Goal: Task Accomplishment & Management: Complete application form

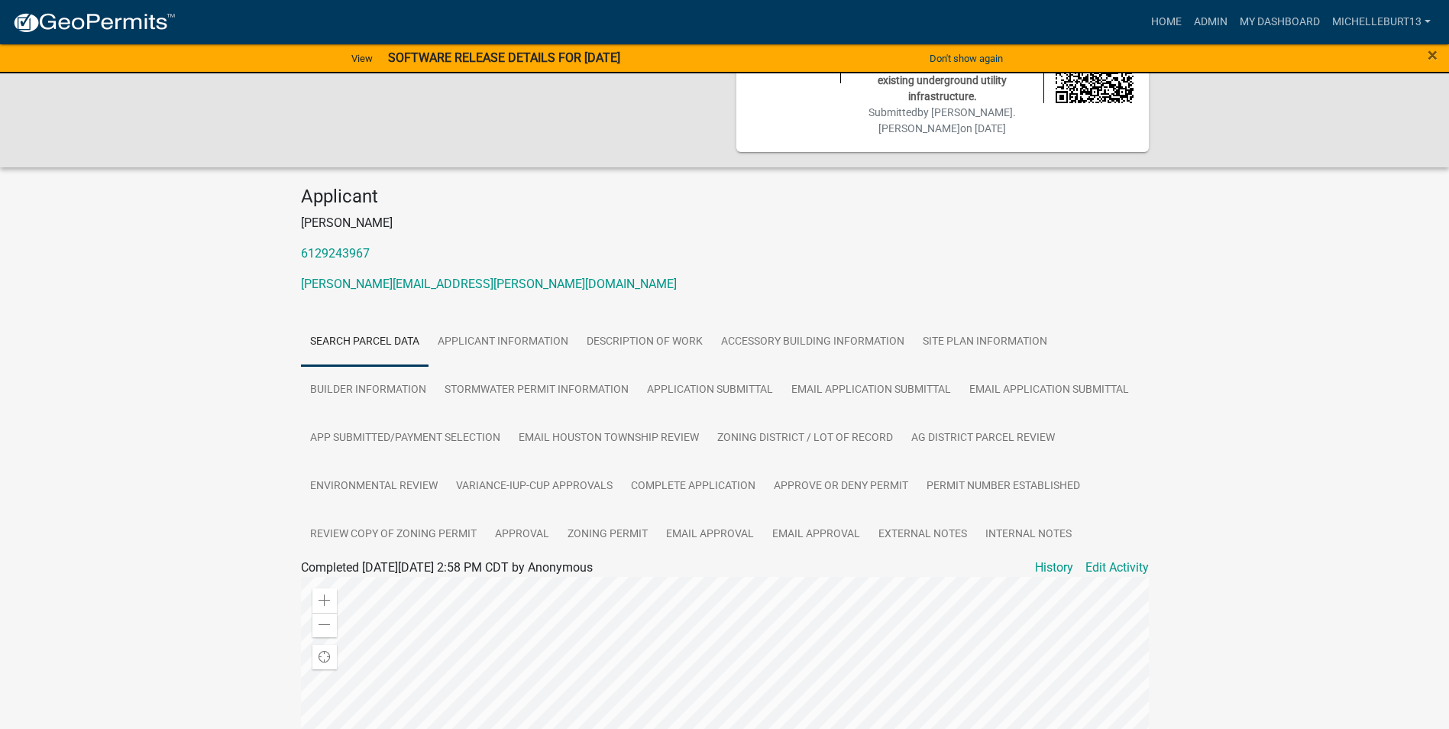
scroll to position [95, 0]
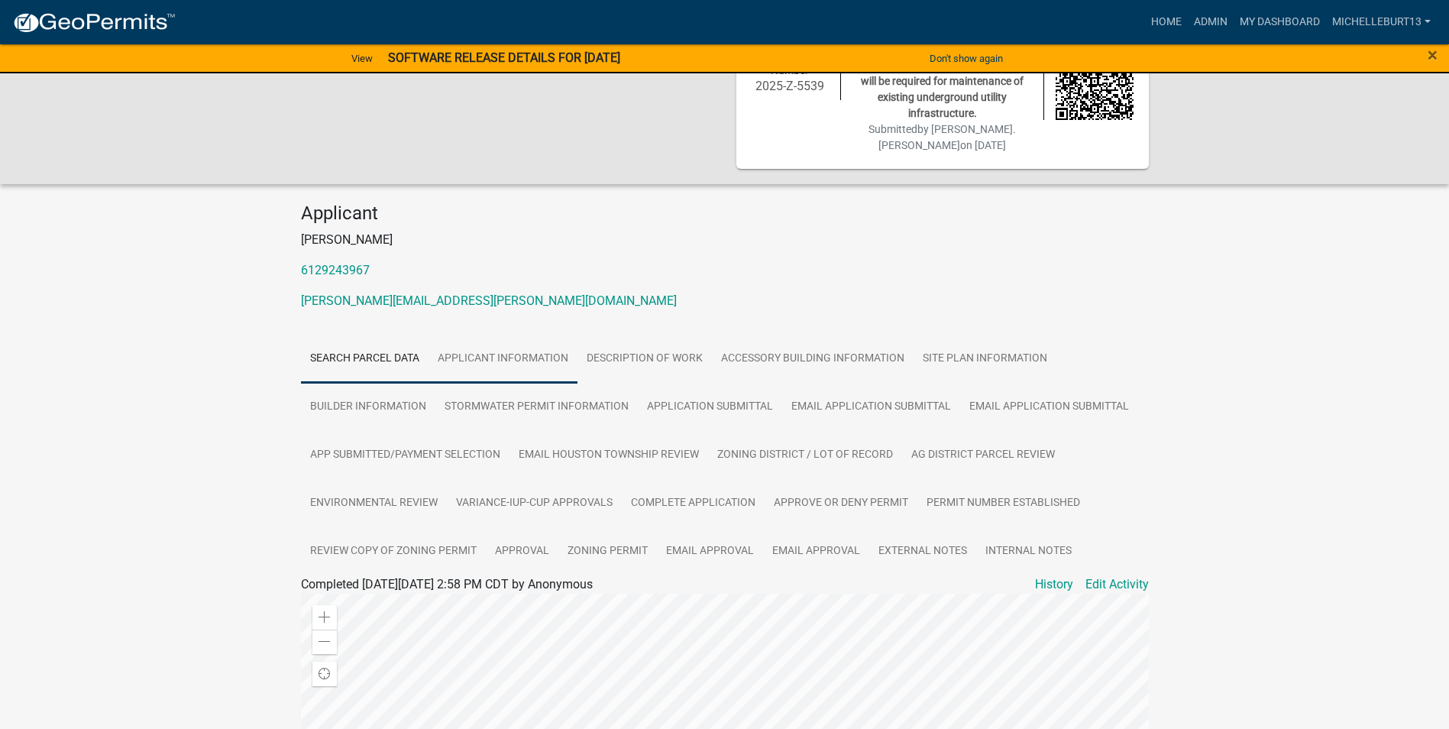
click at [496, 341] on link "APPLICANT INFORMATION" at bounding box center [502, 359] width 149 height 49
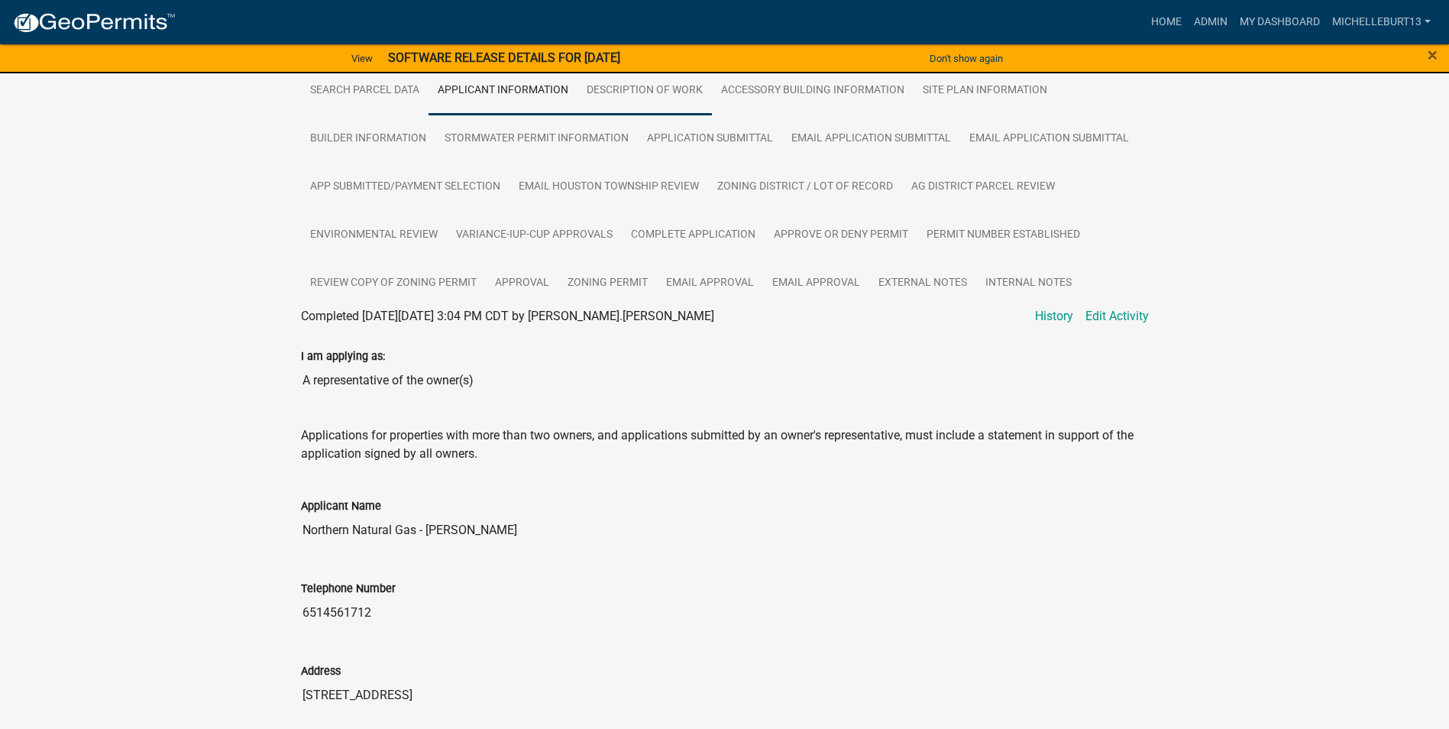
scroll to position [400, 0]
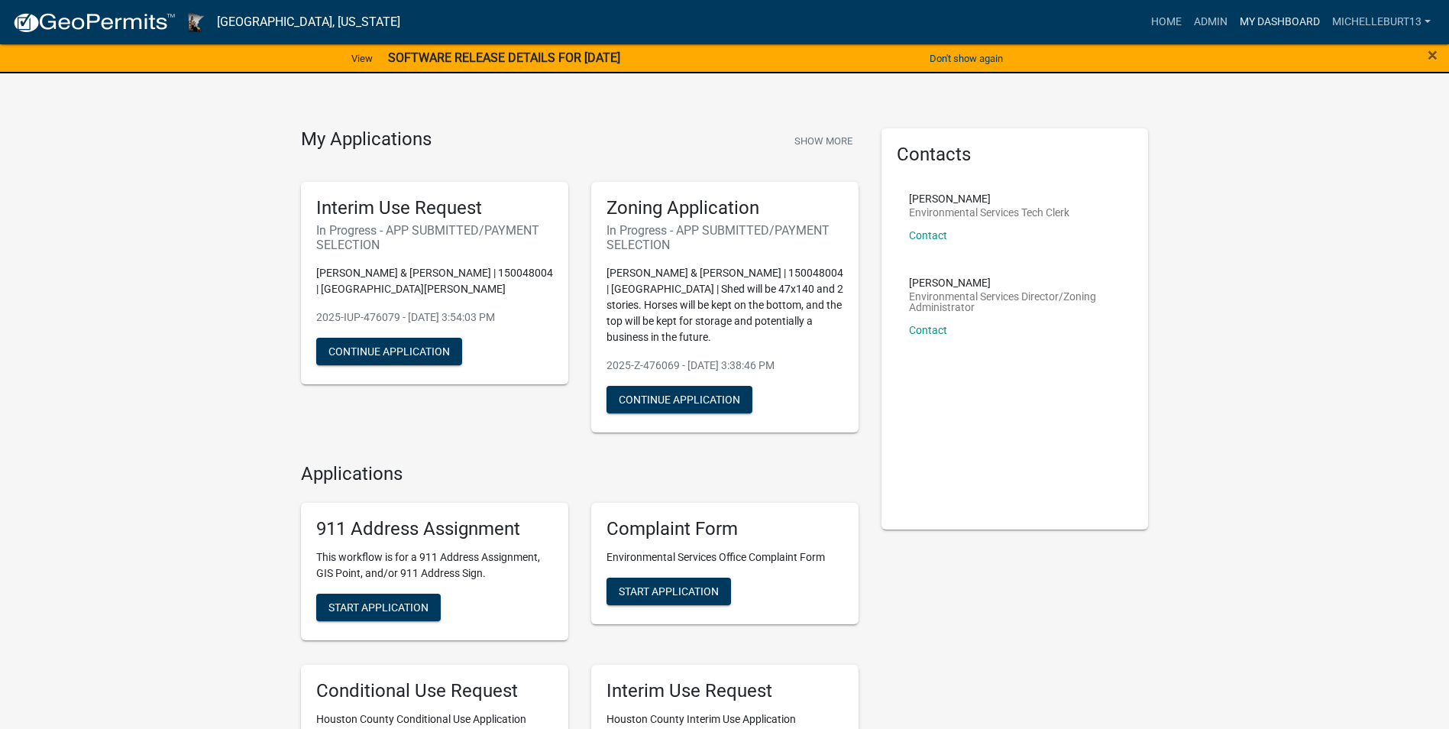
click at [1256, 15] on link "My Dashboard" at bounding box center [1279, 22] width 92 height 29
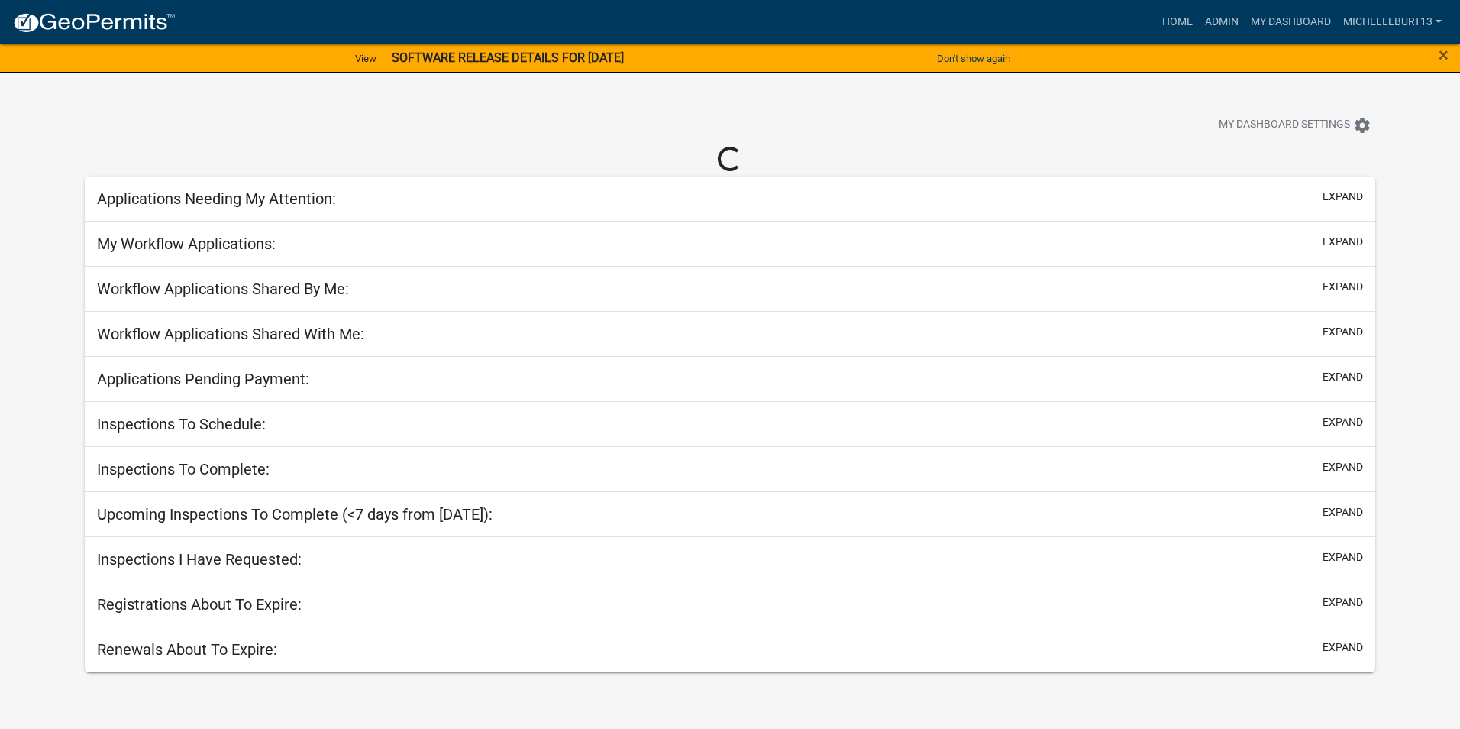
select select "3: 100"
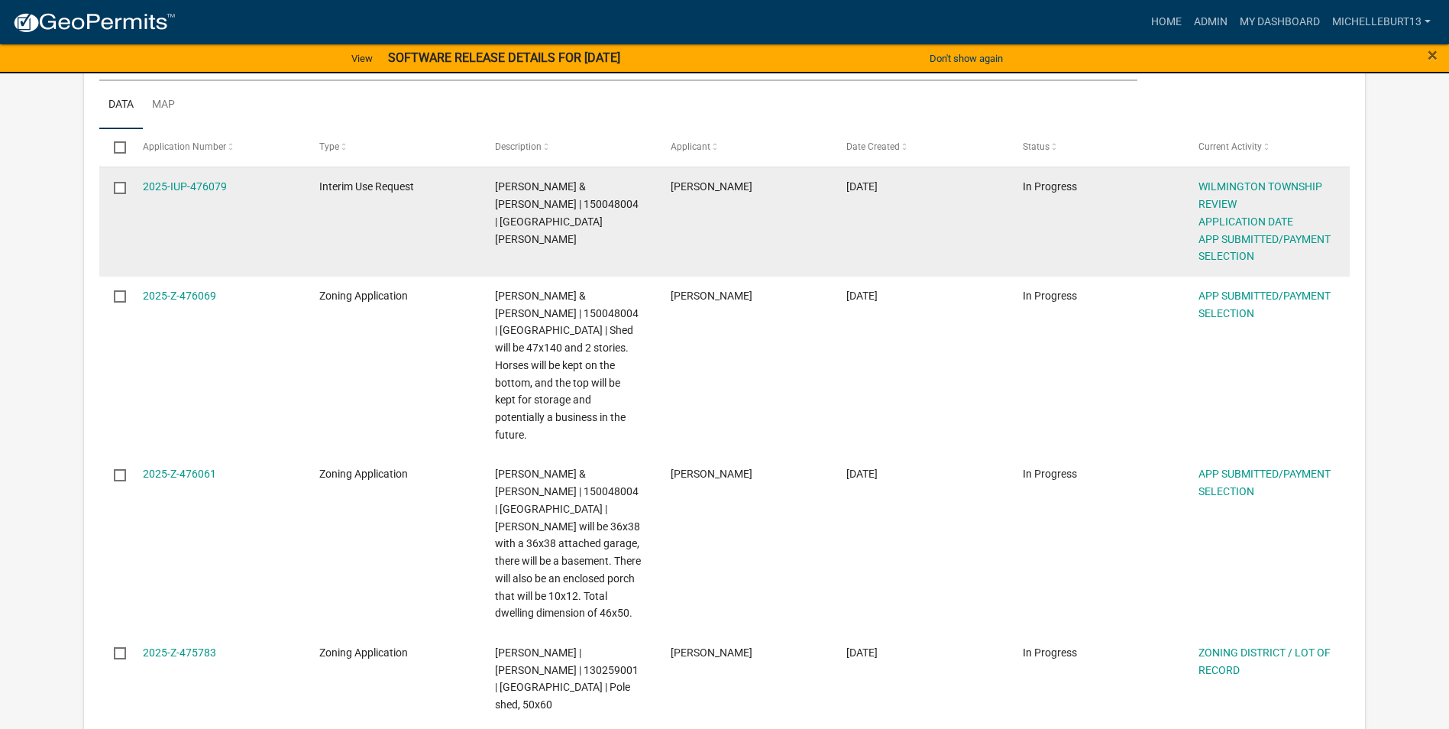
scroll to position [305, 0]
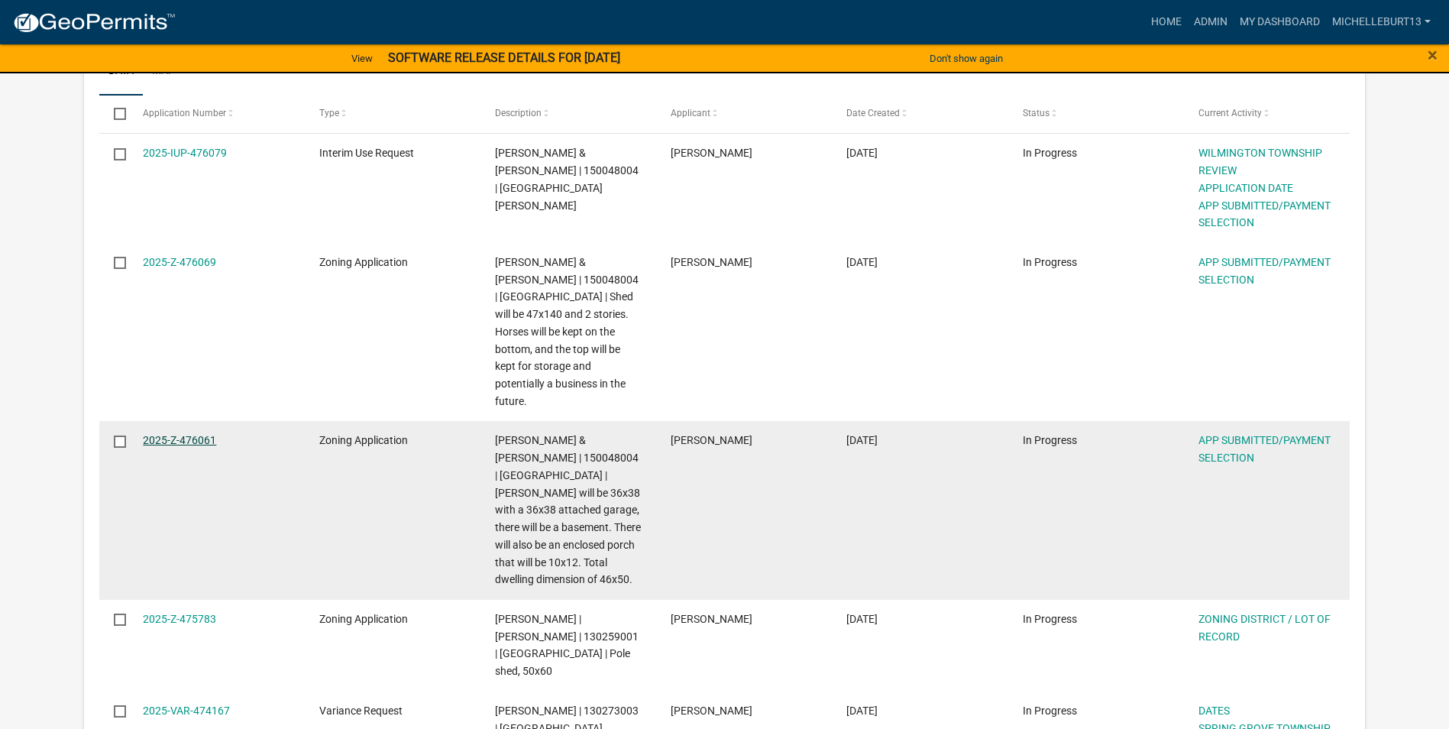
click at [193, 434] on link "2025-Z-476061" at bounding box center [179, 440] width 73 height 12
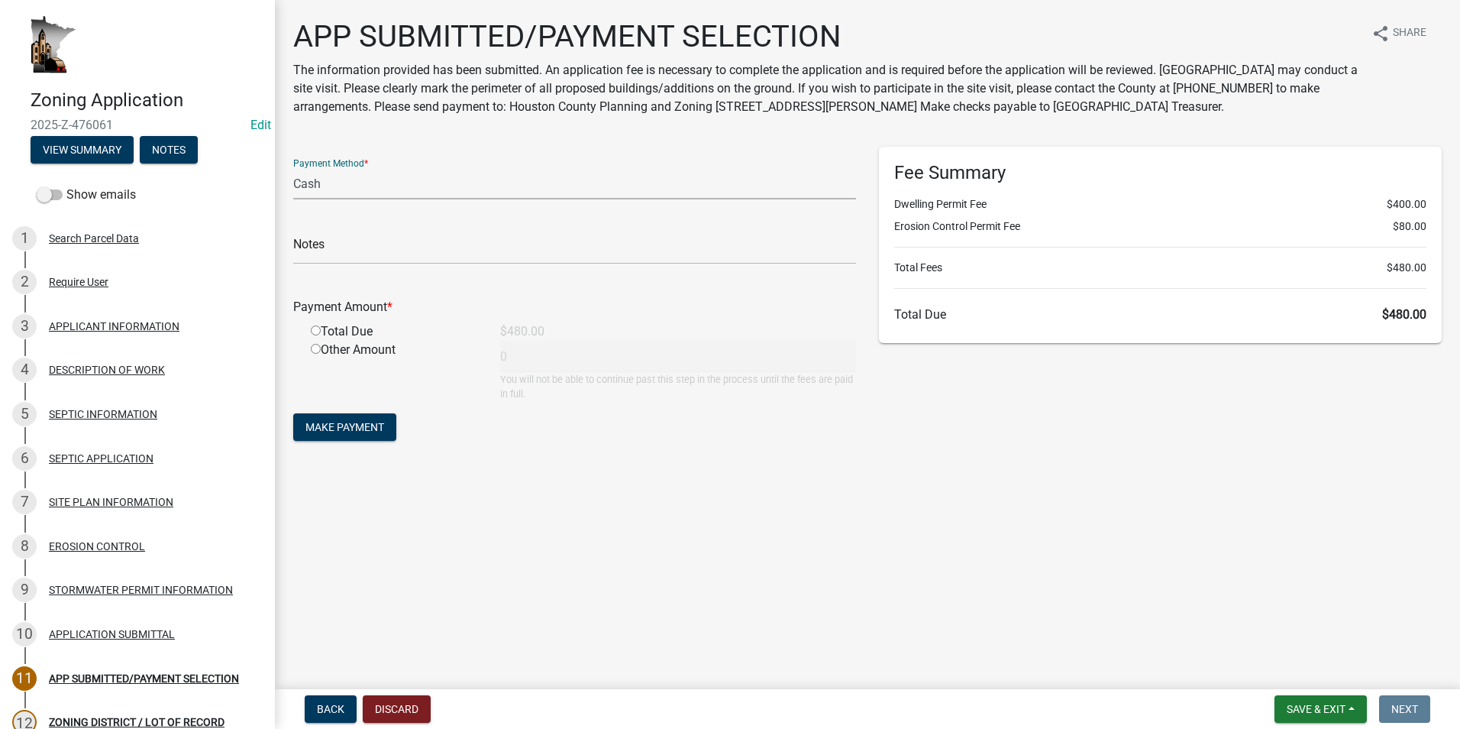
click at [340, 186] on select "Credit Card POS Check Cash" at bounding box center [574, 183] width 563 height 31
select select "1: 0"
click at [293, 168] on select "Credit Card POS Check Cash" at bounding box center [574, 183] width 563 height 31
click at [360, 246] on input "text" at bounding box center [574, 248] width 563 height 31
type input "3"
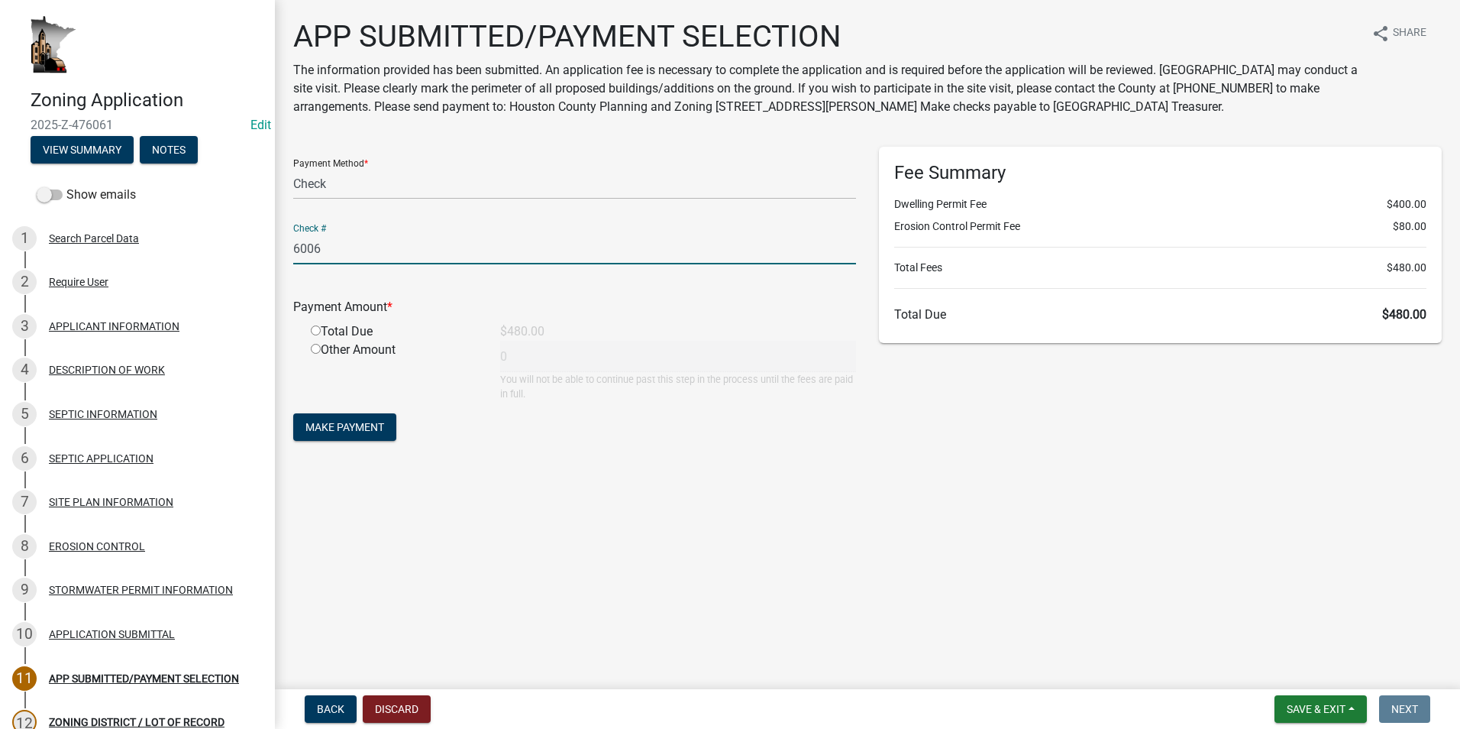
type input "6006"
click at [315, 330] on input "radio" at bounding box center [316, 330] width 10 height 10
radio input "true"
type input "480"
click at [331, 423] on span "Make Payment" at bounding box center [344, 427] width 79 height 12
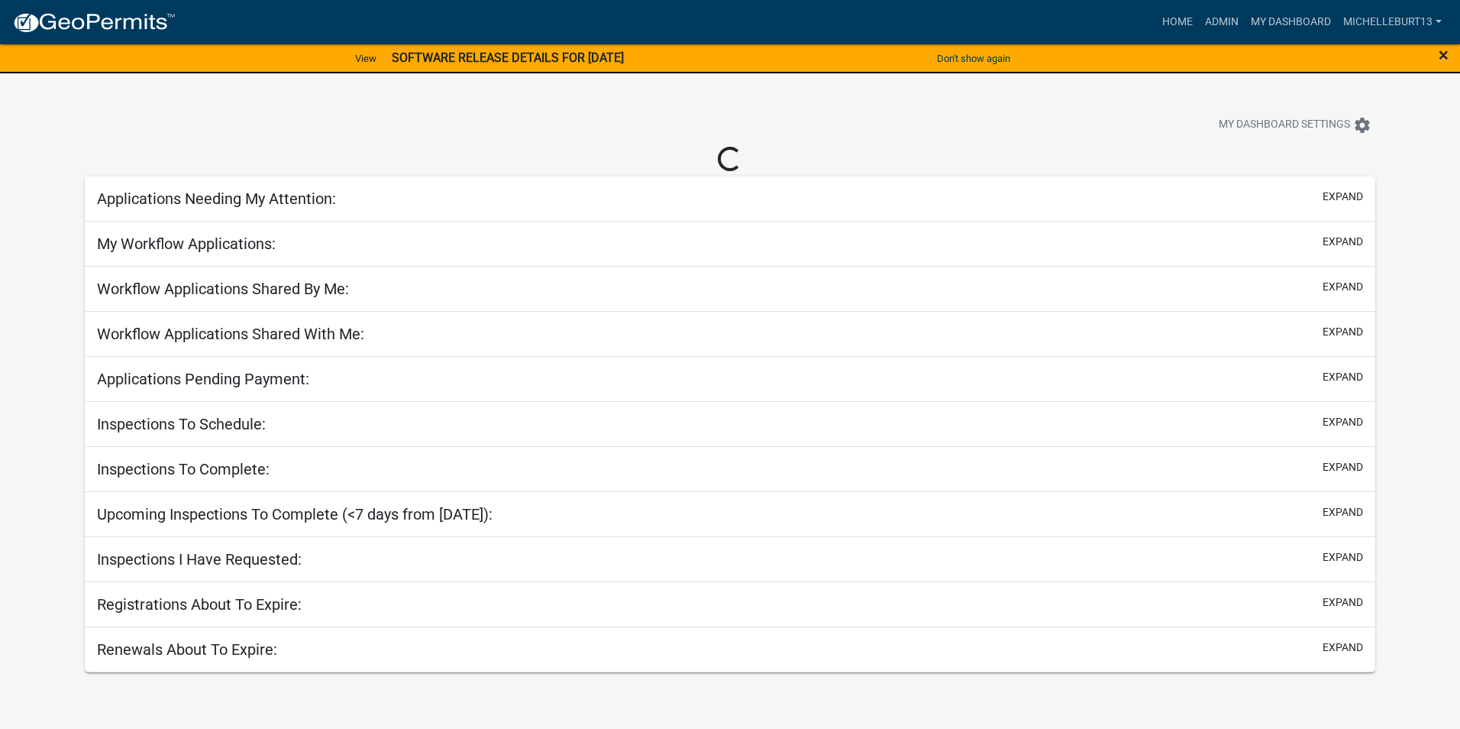
select select "3: 100"
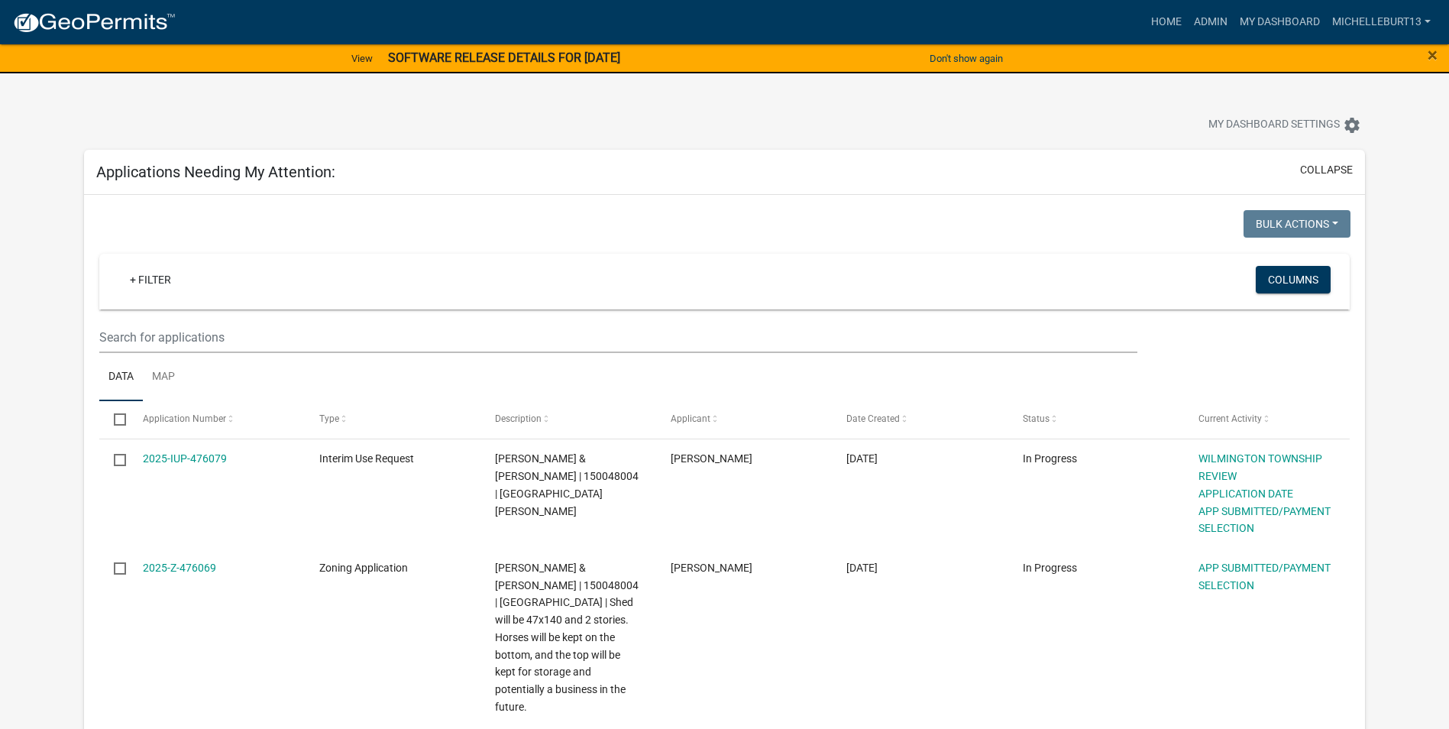
click at [1442, 56] on div "×" at bounding box center [1388, 59] width 121 height 32
click at [1429, 54] on span "×" at bounding box center [1432, 54] width 10 height 21
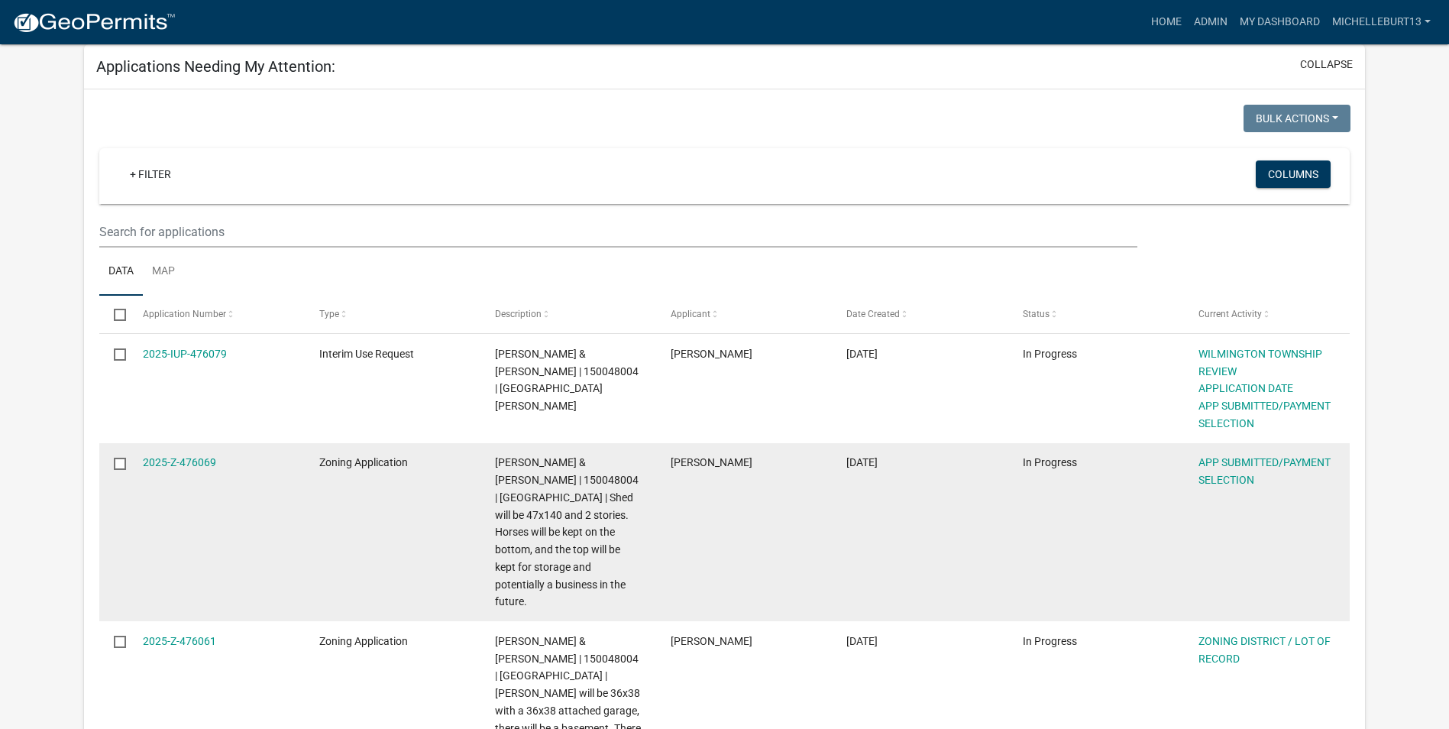
scroll to position [153, 0]
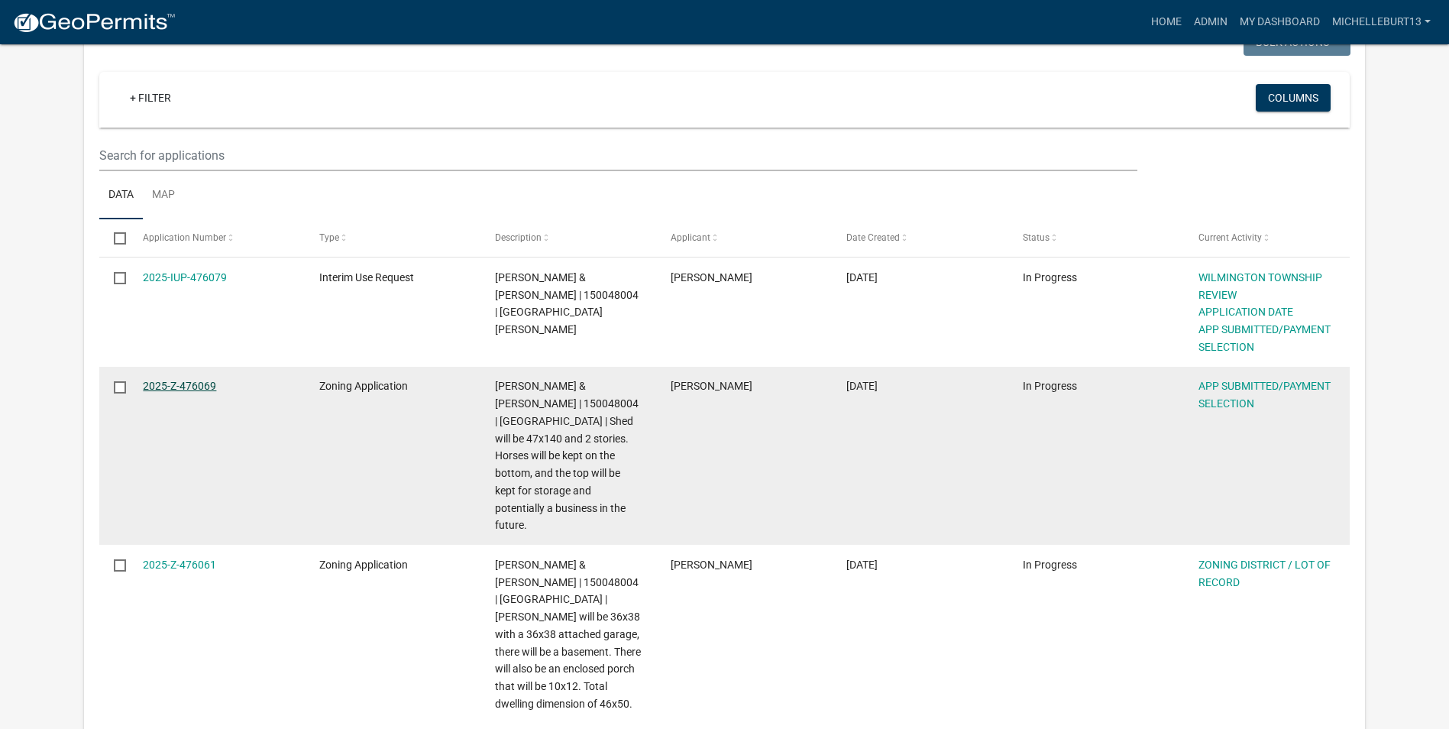
click at [192, 387] on link "2025-Z-476069" at bounding box center [179, 386] width 73 height 12
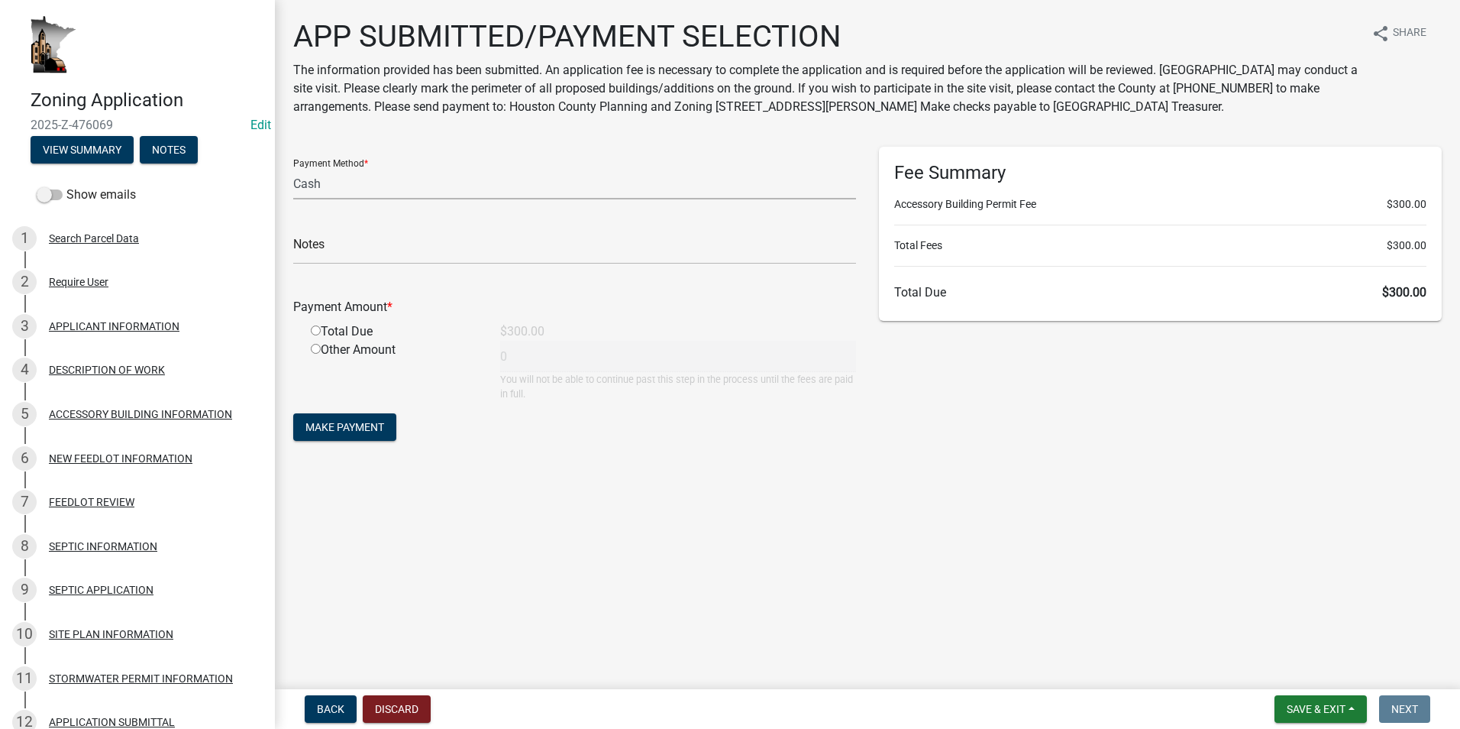
click at [345, 183] on select "Credit Card POS Check Cash" at bounding box center [574, 183] width 563 height 31
select select "1: 0"
click at [293, 168] on select "Credit Card POS Check Cash" at bounding box center [574, 183] width 563 height 31
click at [352, 249] on input "text" at bounding box center [574, 248] width 563 height 31
type input "6007"
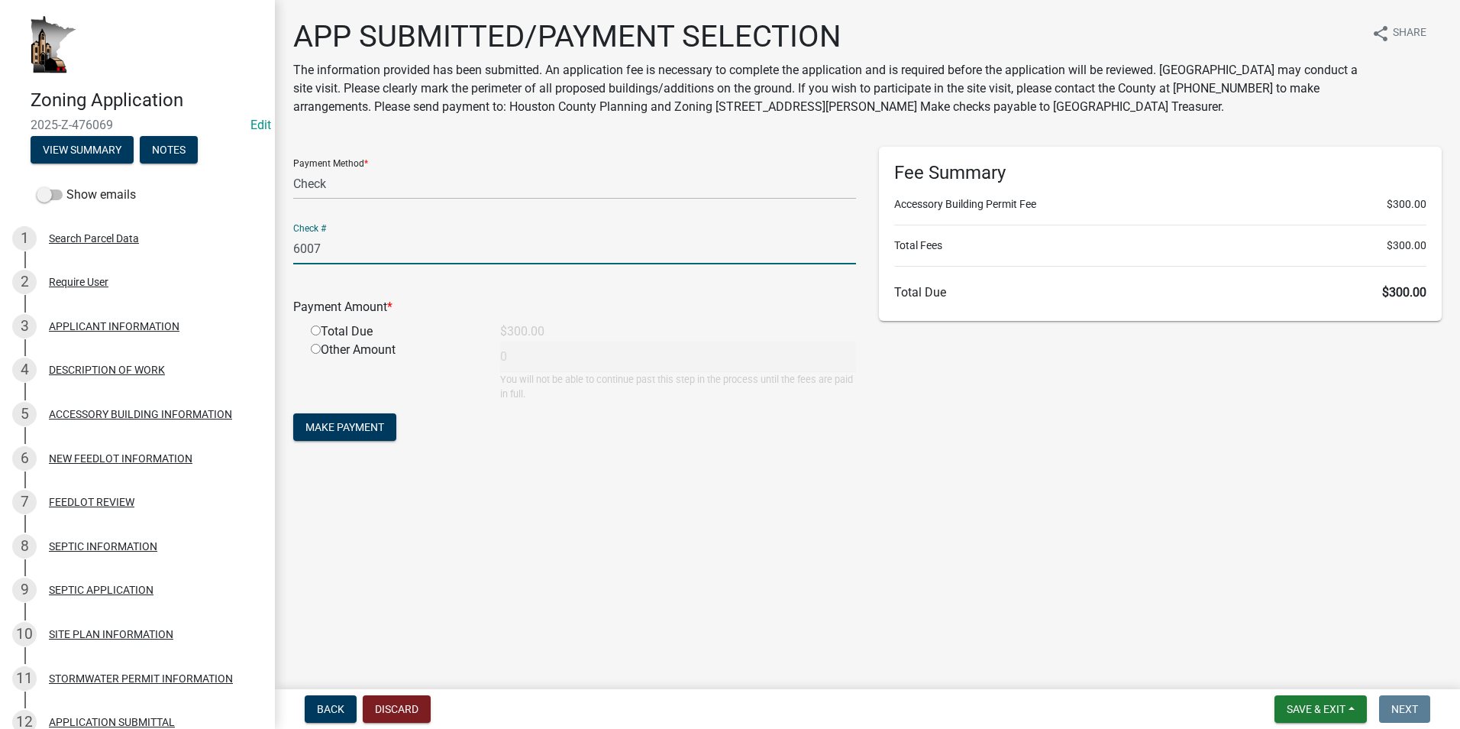
click at [317, 330] on input "radio" at bounding box center [316, 330] width 10 height 10
radio input "true"
type input "300"
click at [347, 426] on span "Make Payment" at bounding box center [344, 427] width 79 height 12
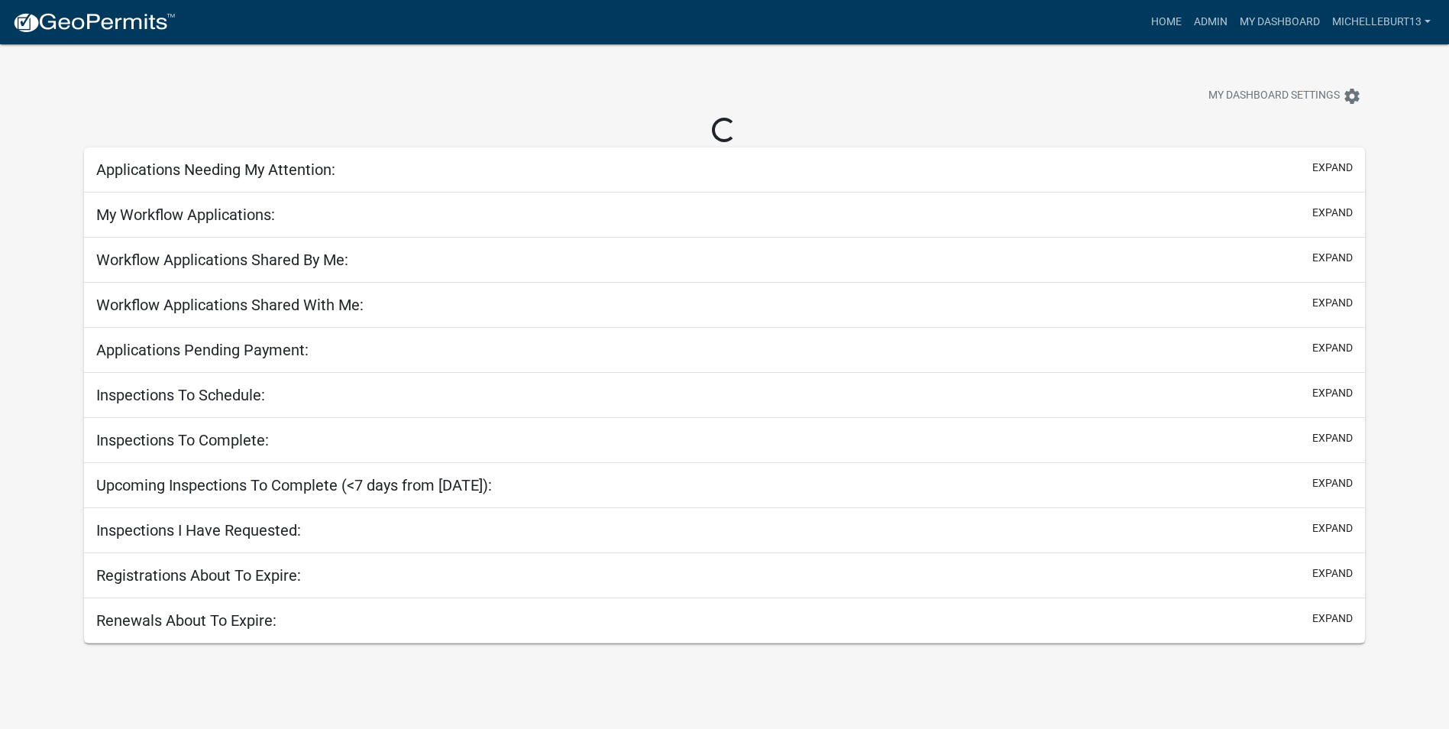
select select "3: 100"
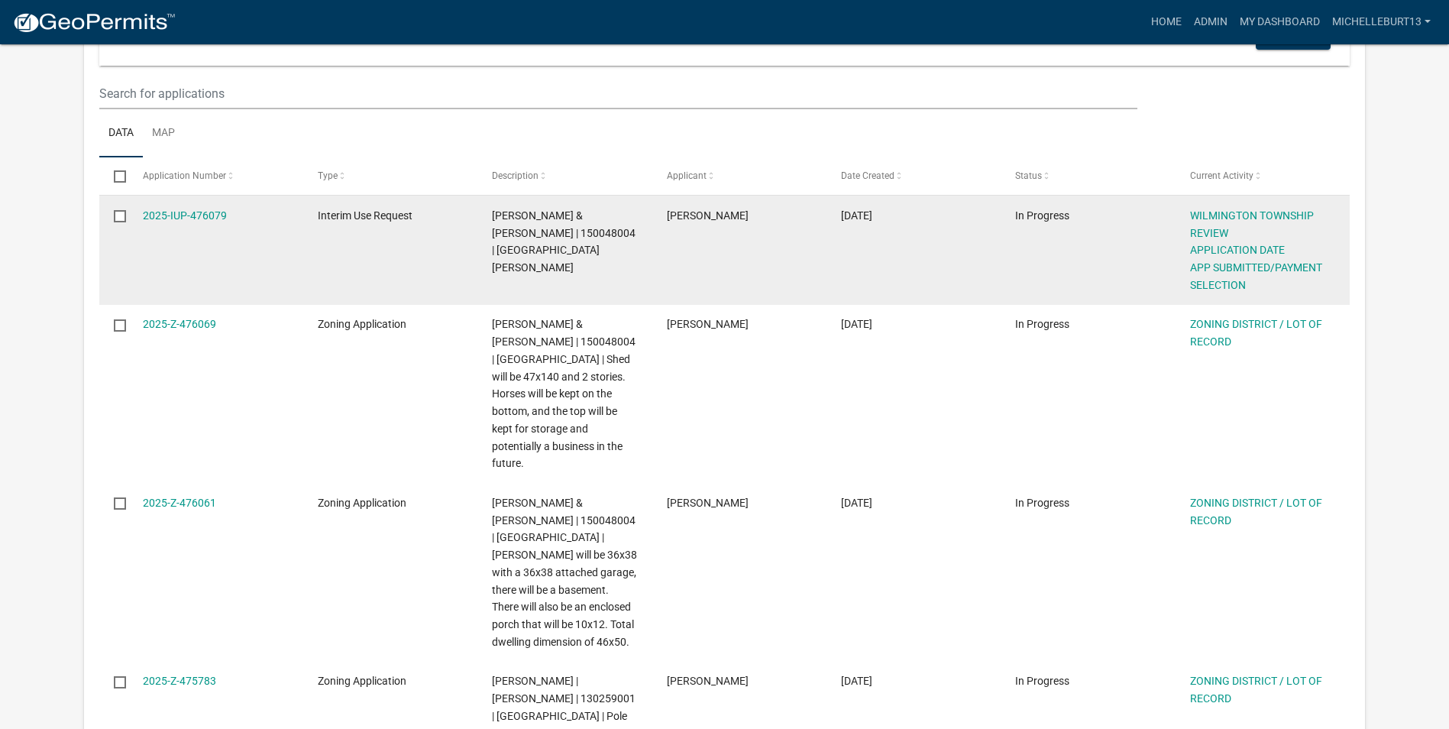
scroll to position [229, 0]
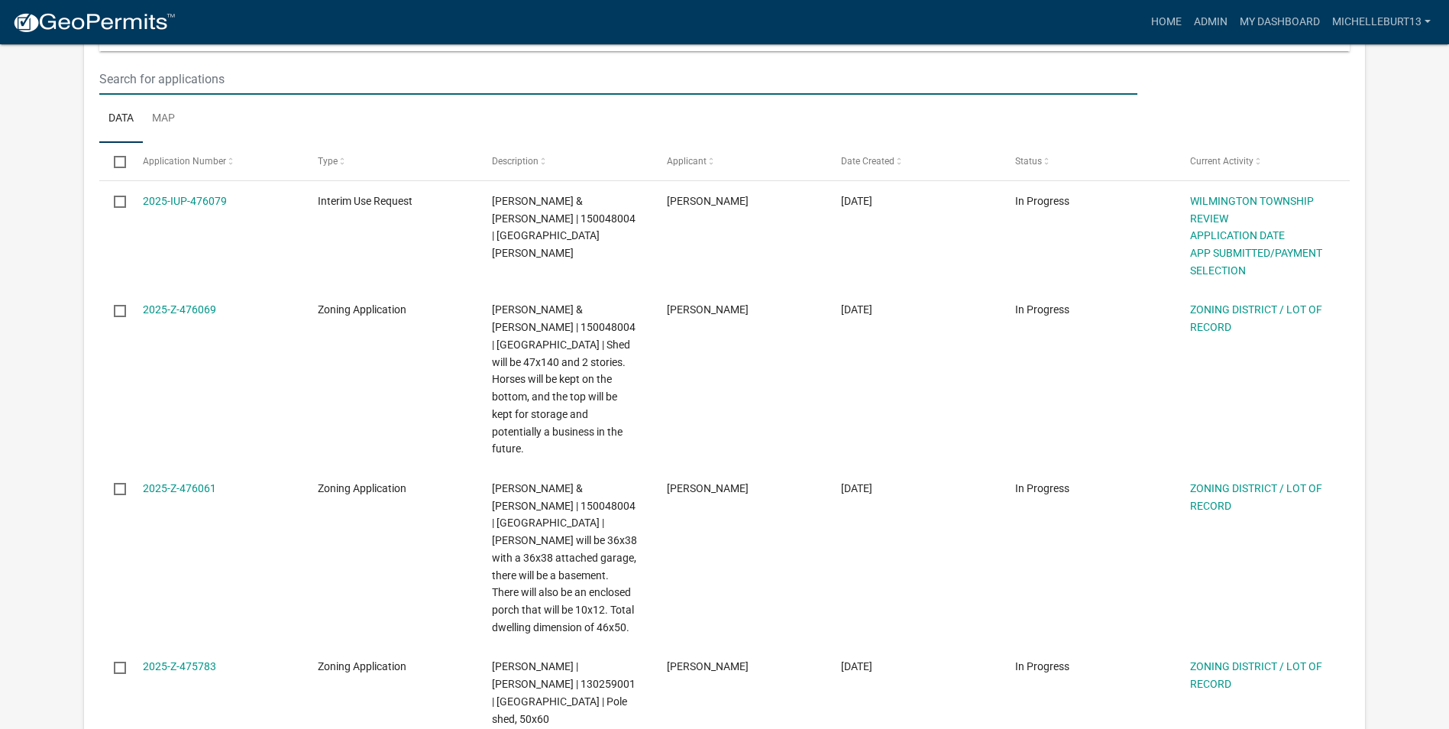
click at [213, 81] on input "text" at bounding box center [618, 78] width 1038 height 31
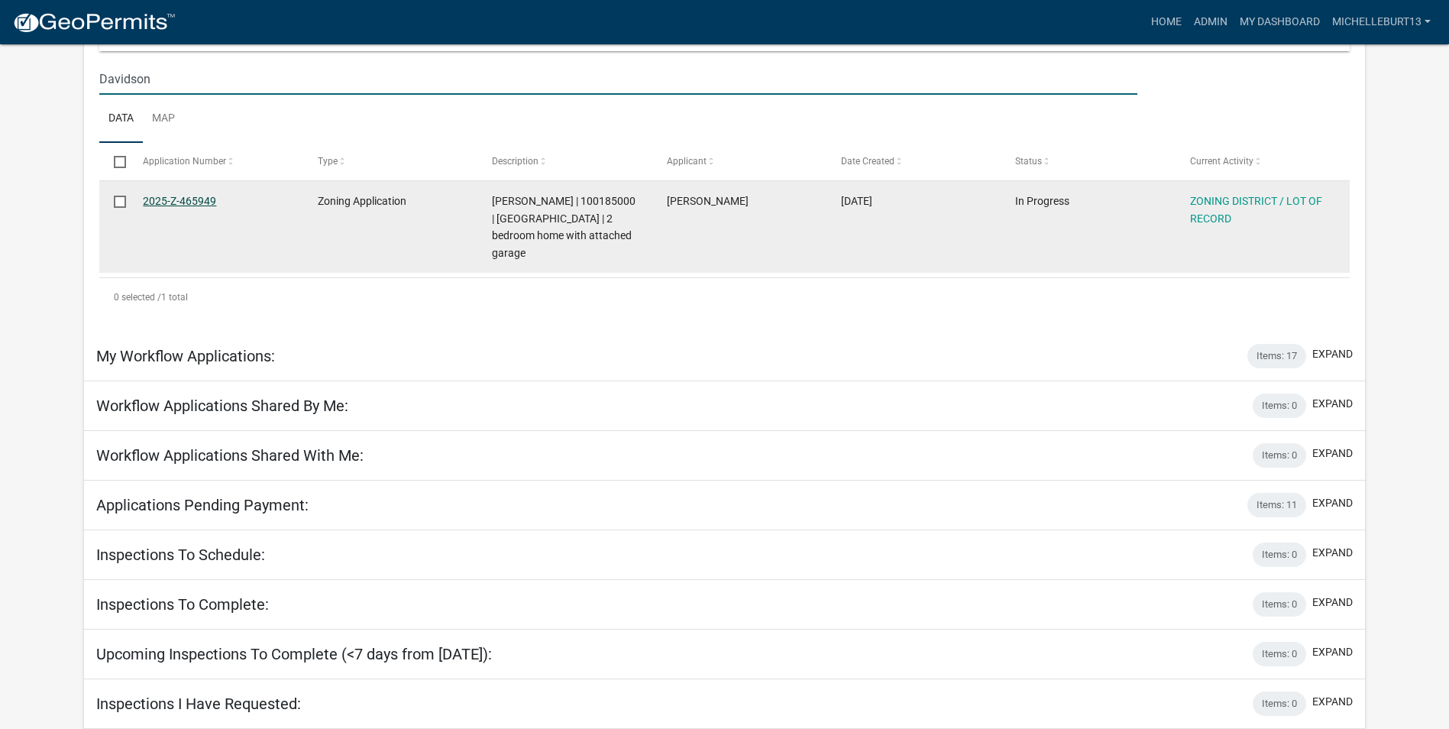
type input "Davidson"
click at [191, 199] on link "2025-Z-465949" at bounding box center [179, 201] width 73 height 12
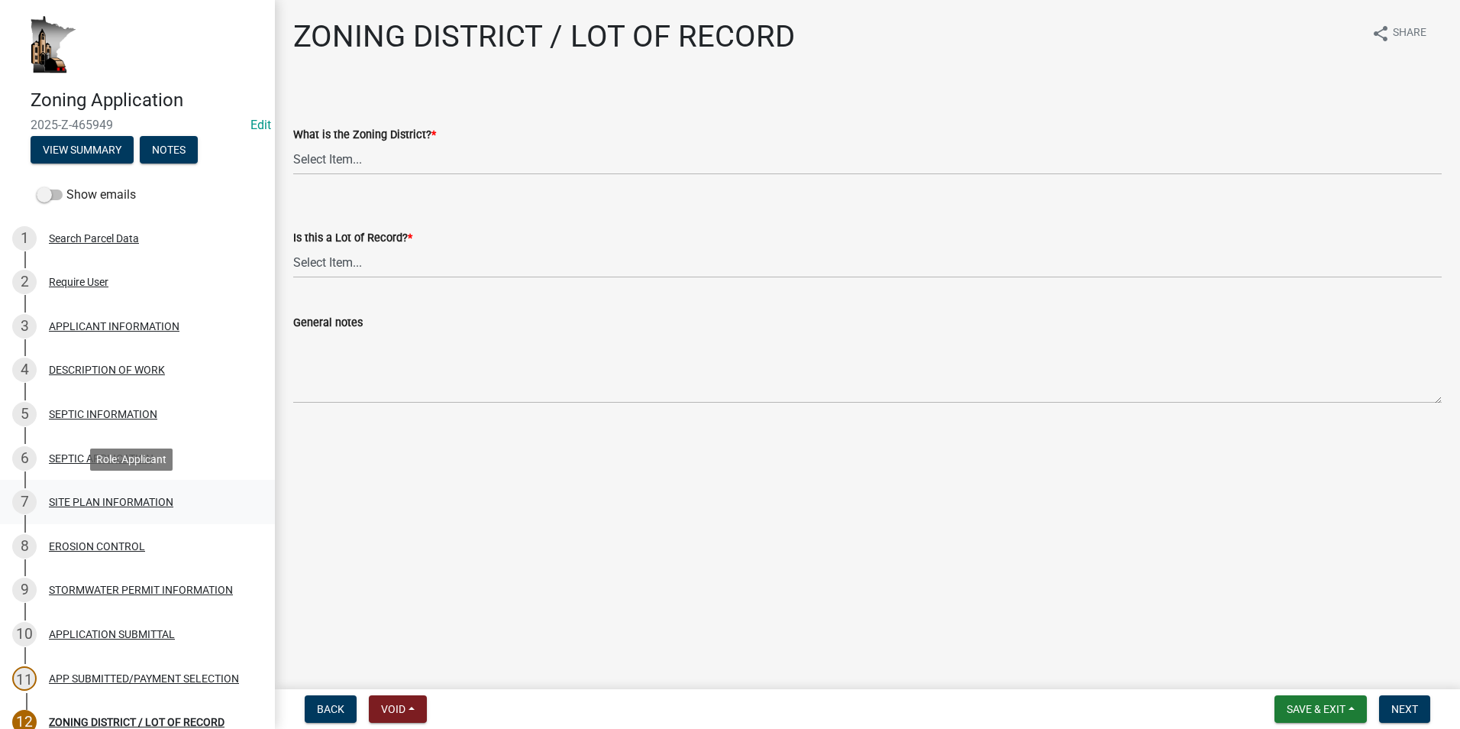
click at [144, 496] on div "SITE PLAN INFORMATION" at bounding box center [111, 501] width 124 height 11
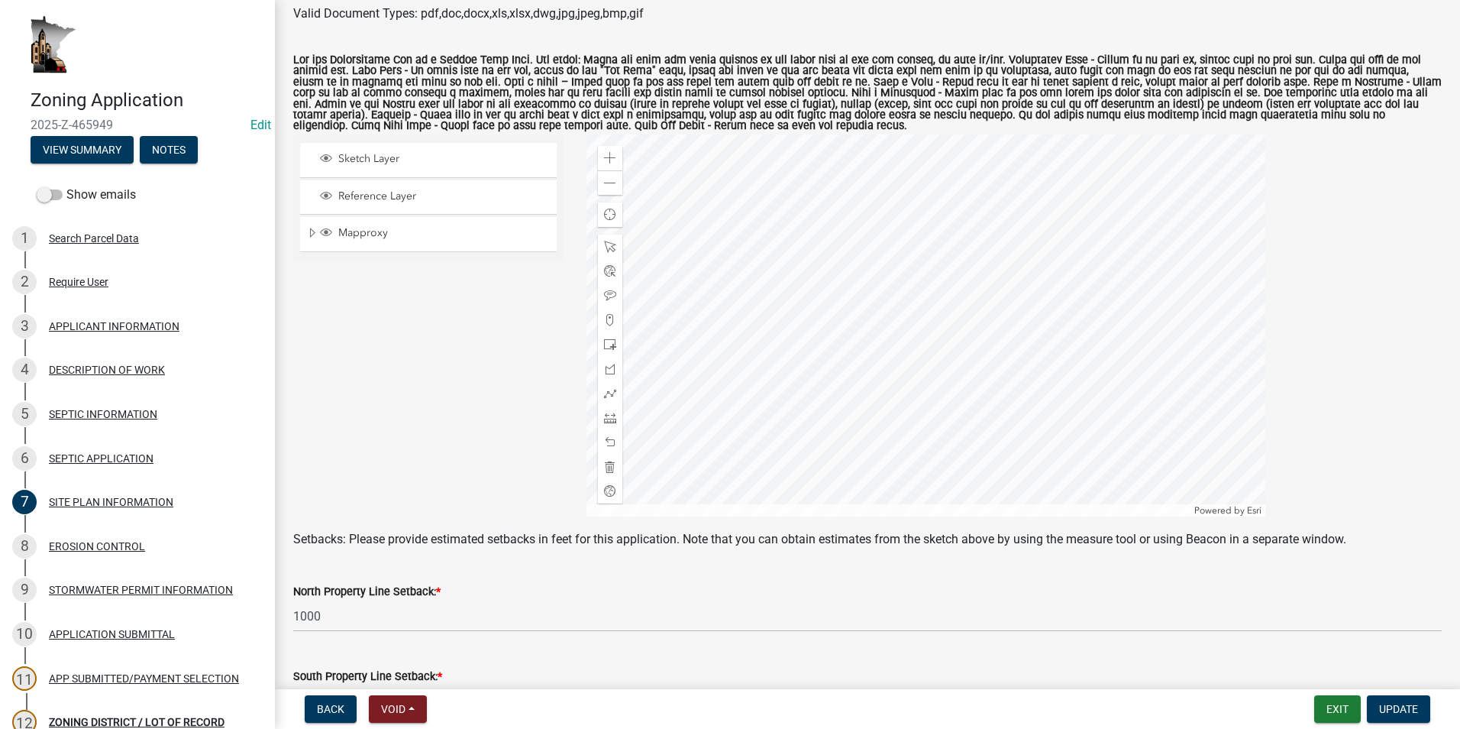
scroll to position [229, 0]
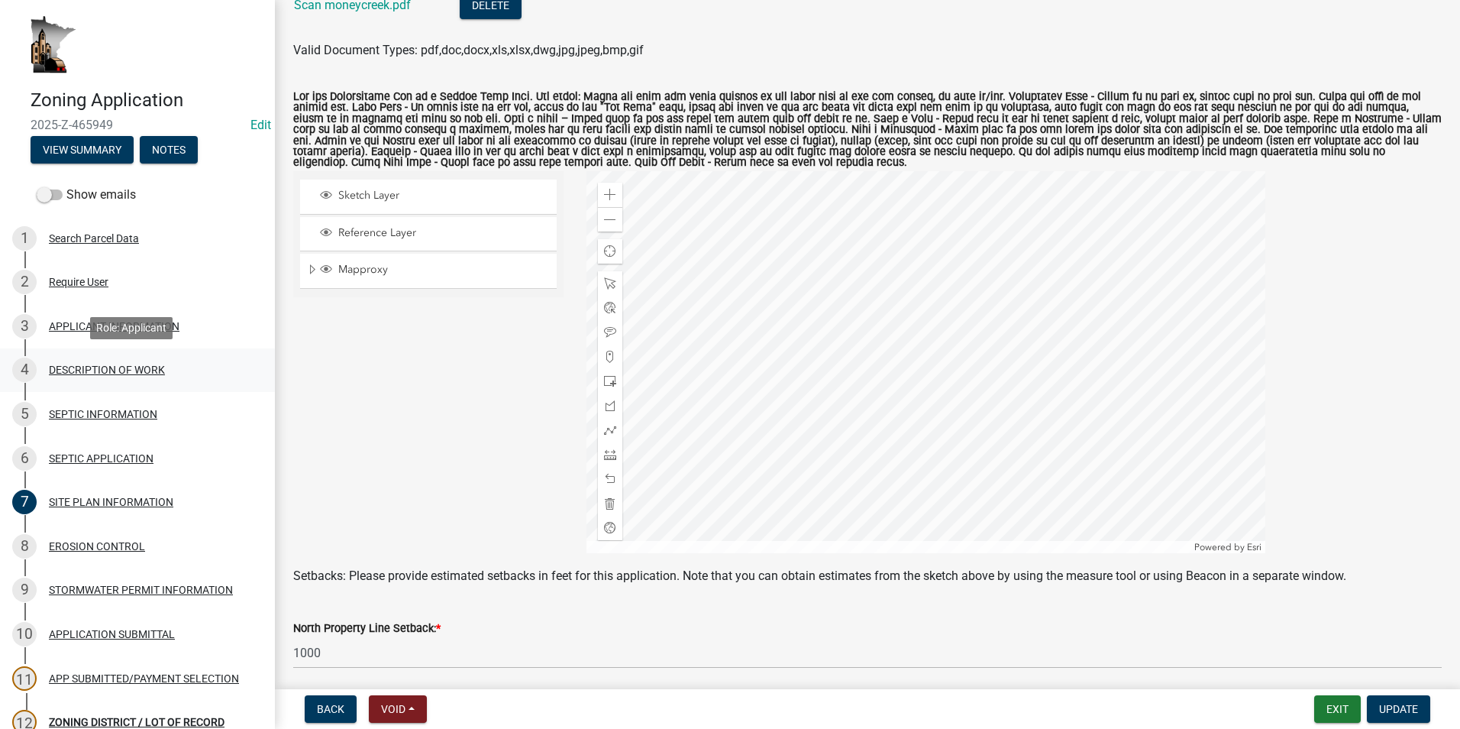
click at [60, 372] on div "DESCRIPTION OF WORK" at bounding box center [107, 369] width 116 height 11
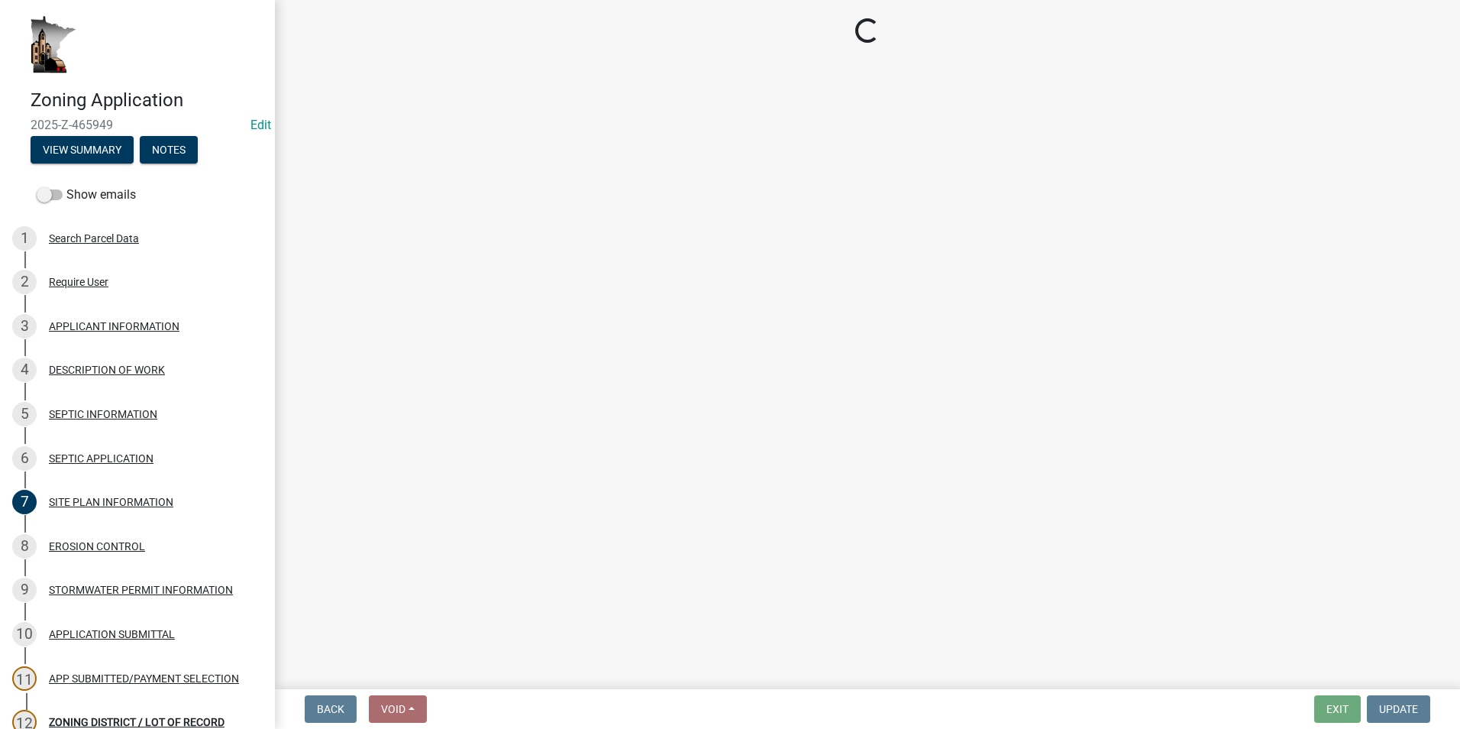
select select "ee49324e-6bbc-48fe-982e-4c2d7e8c1c0f"
select select "6fa3780f-5db1-4692-8b38-e5e5a086efc1"
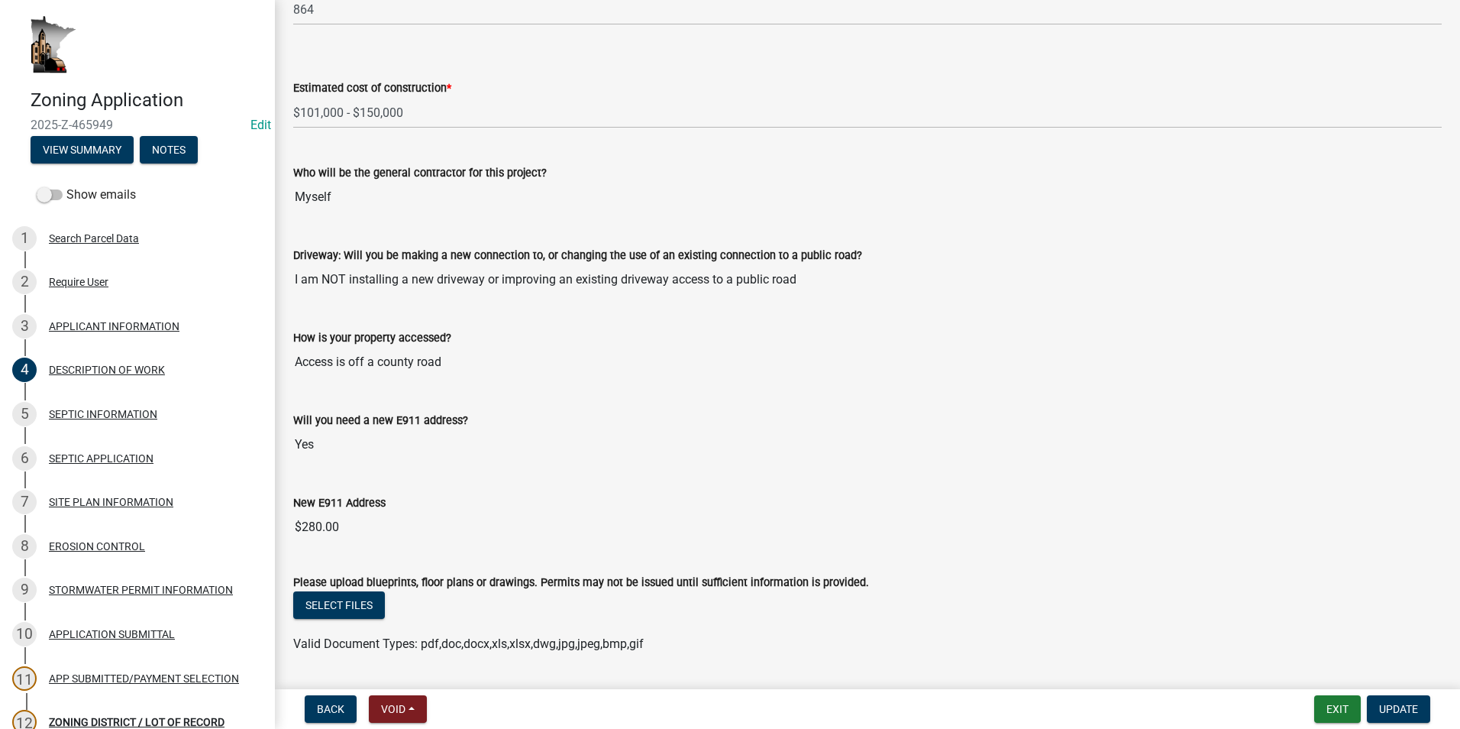
scroll to position [852, 0]
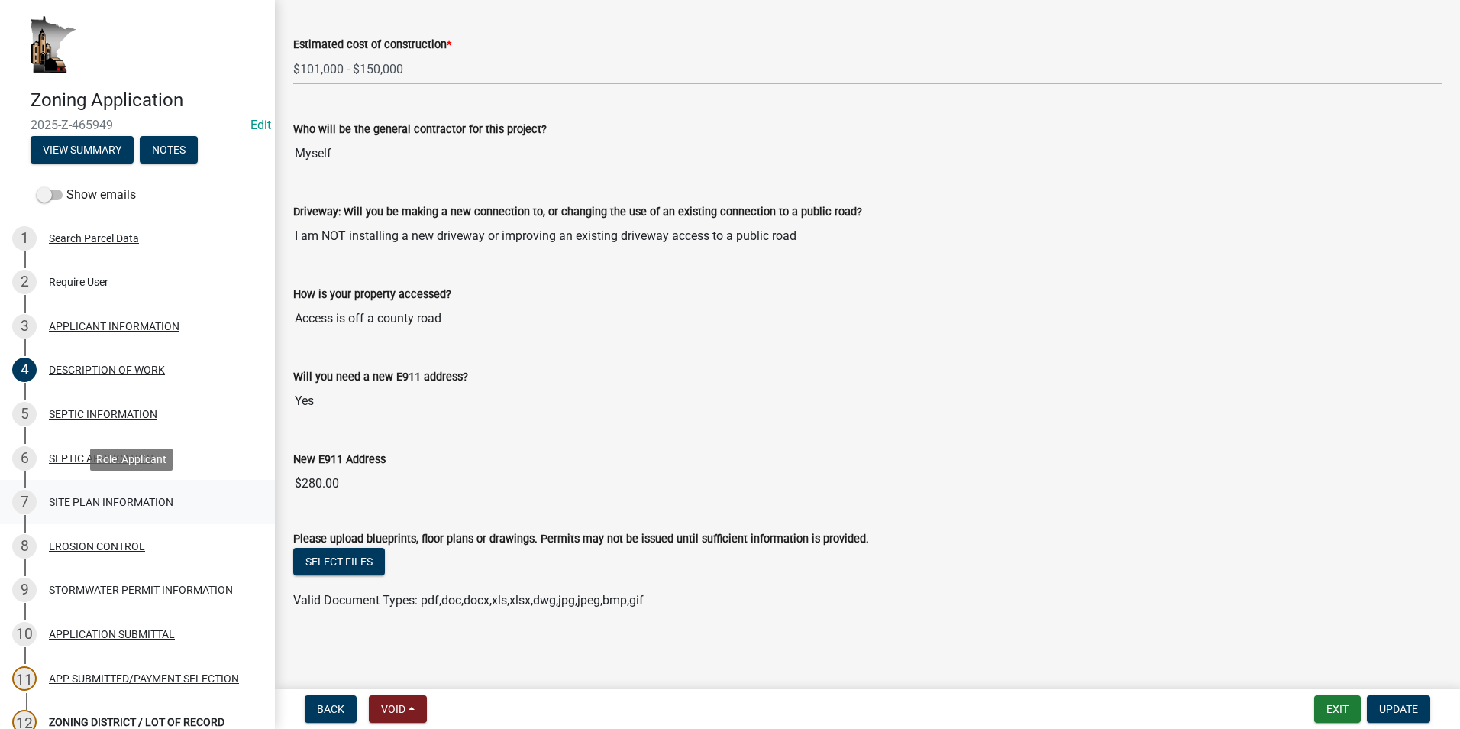
click at [113, 496] on div "SITE PLAN INFORMATION" at bounding box center [111, 501] width 124 height 11
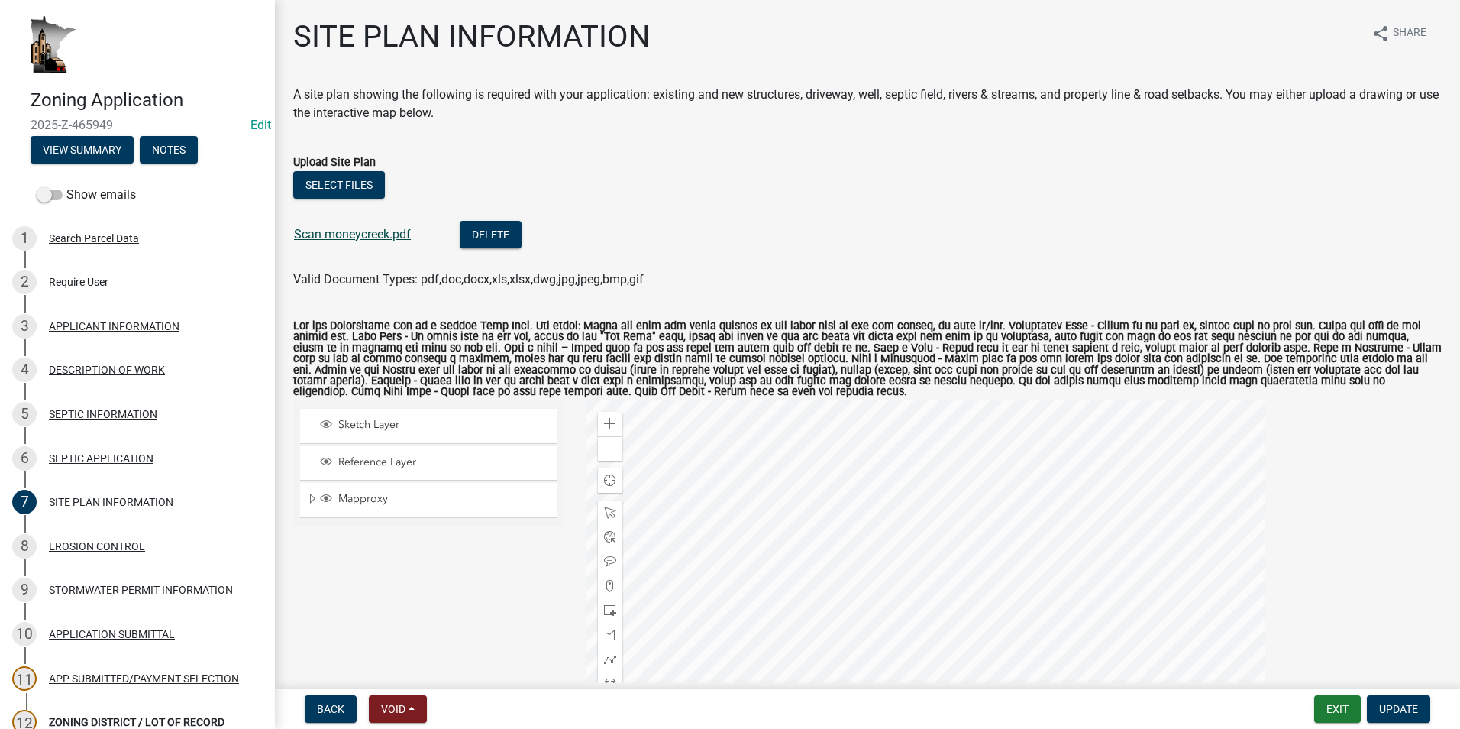
click at [357, 237] on link "Scan moneycreek.pdf" at bounding box center [352, 234] width 117 height 15
click at [338, 239] on link "Scan moneycreek.pdf" at bounding box center [352, 234] width 117 height 15
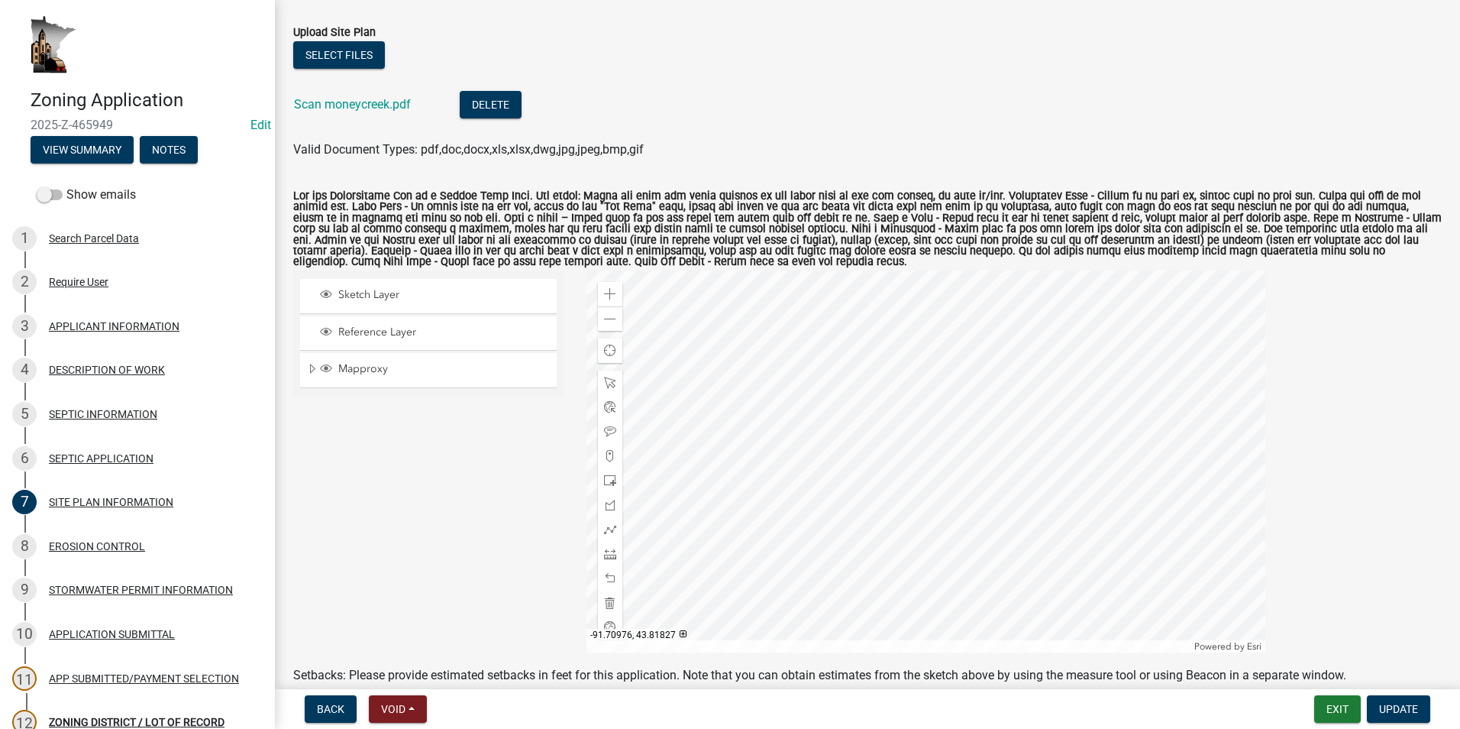
scroll to position [153, 0]
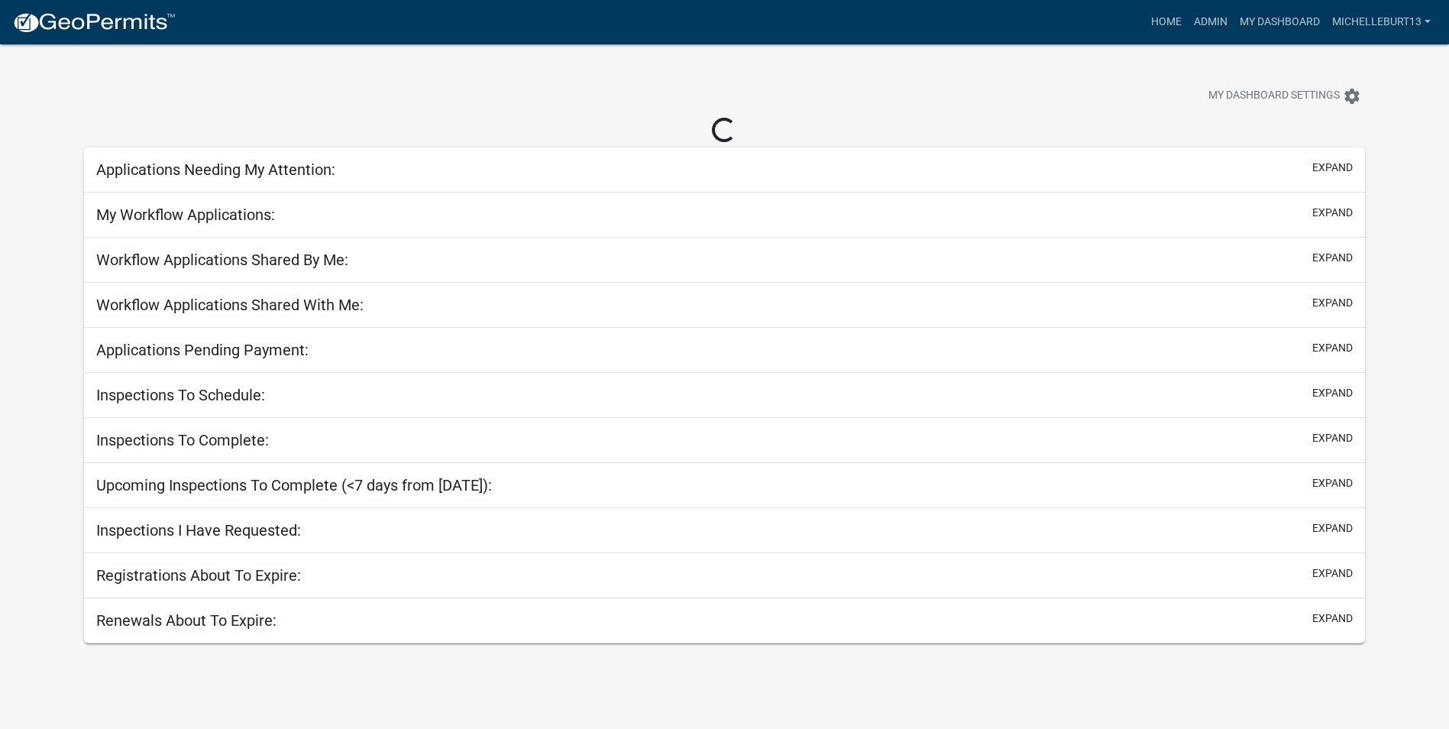
select select "3: 100"
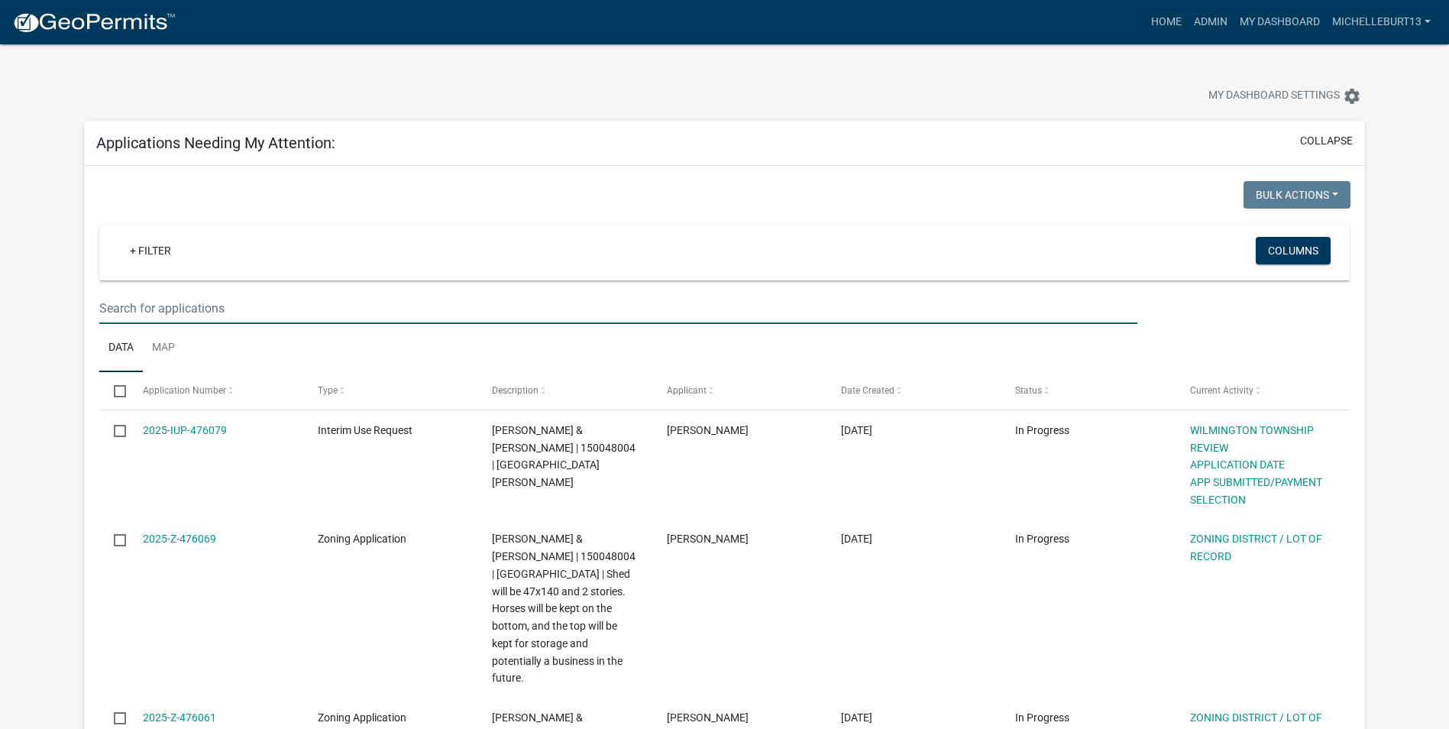
click at [193, 304] on input "text" at bounding box center [618, 308] width 1038 height 31
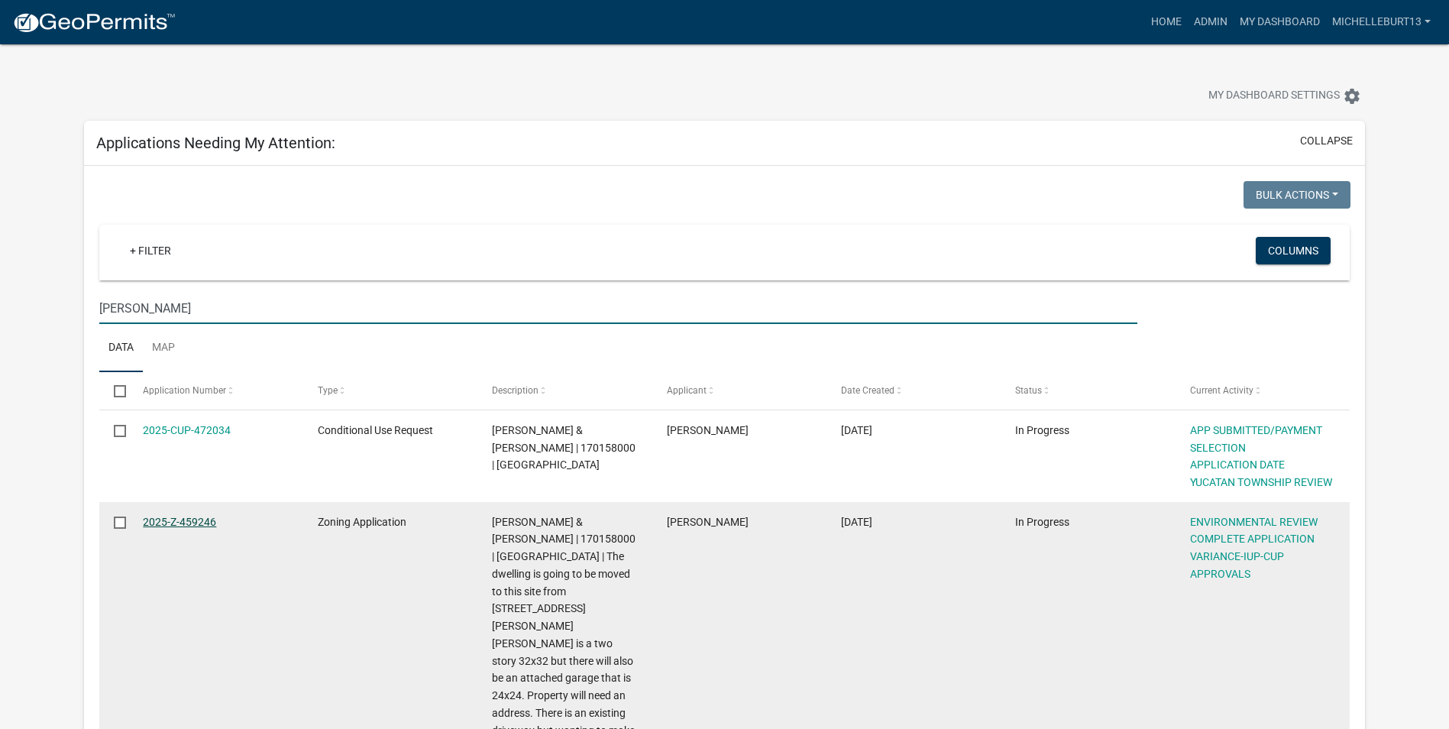
type input "Nelson"
click at [189, 525] on link "2025-Z-459246" at bounding box center [179, 522] width 73 height 12
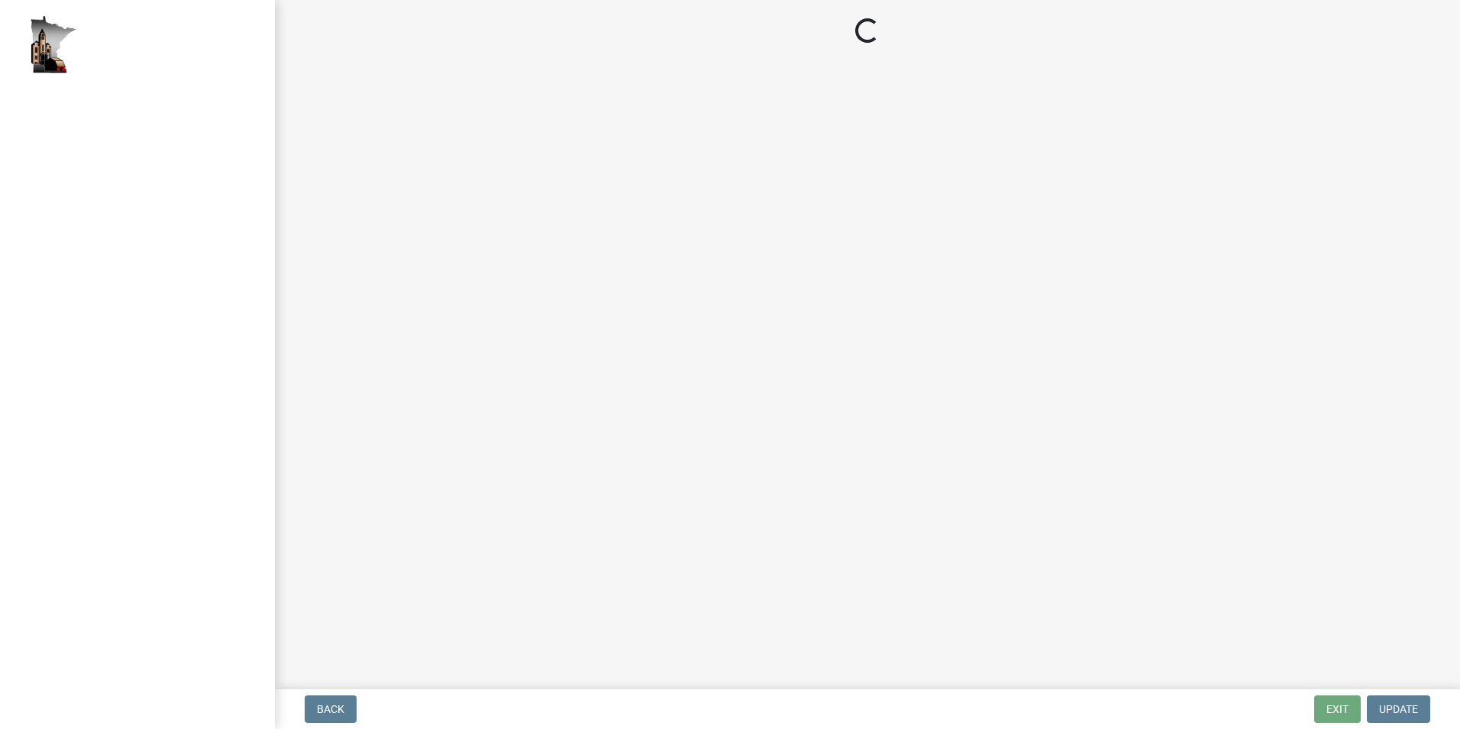
select select "294fbb0f-ef92-492d-a55d-6ae48f2d4023"
select select "5727336e-9a20-4bd2-a6f3-e7484509ff9a"
select select "92cce49e-9eda-4313-95a5-3dd445bd85bb"
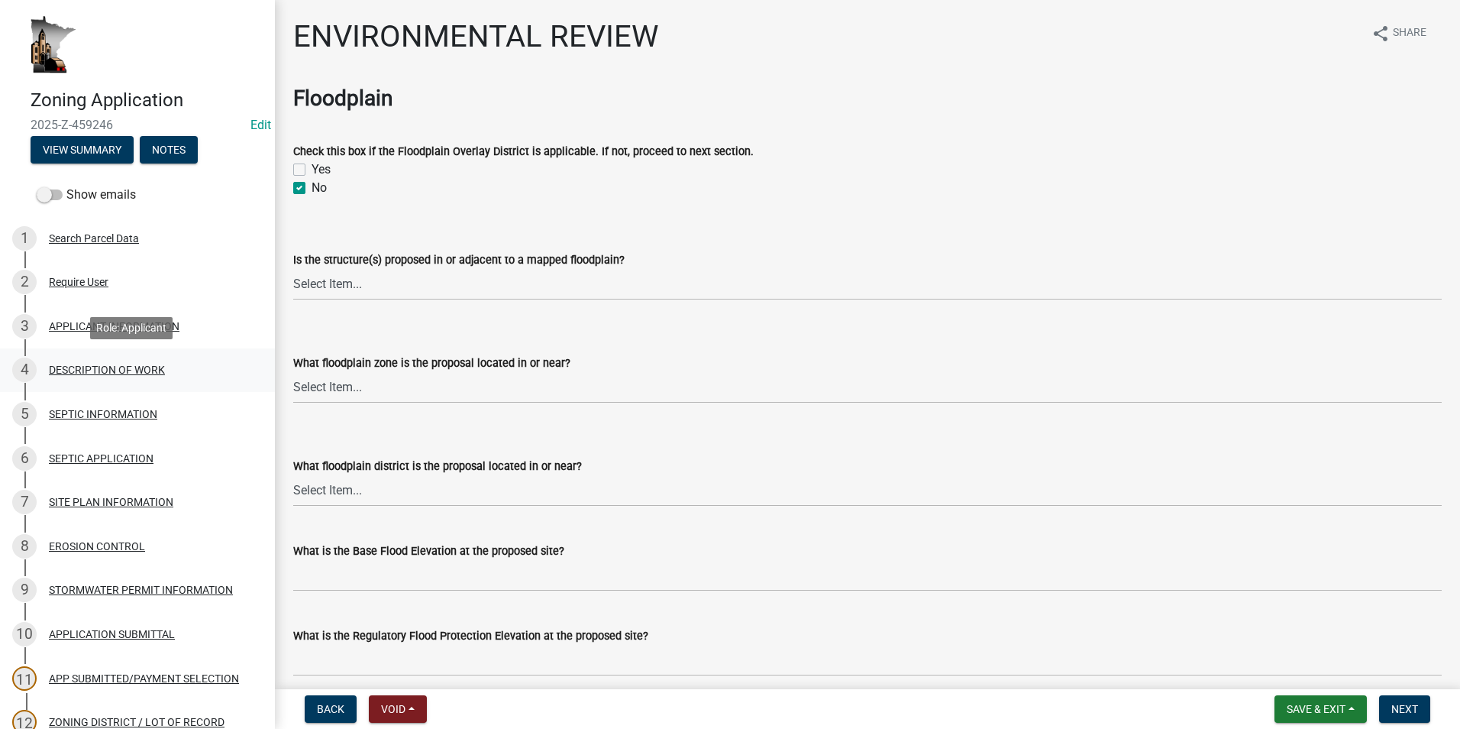
click at [82, 368] on div "DESCRIPTION OF WORK" at bounding box center [107, 369] width 116 height 11
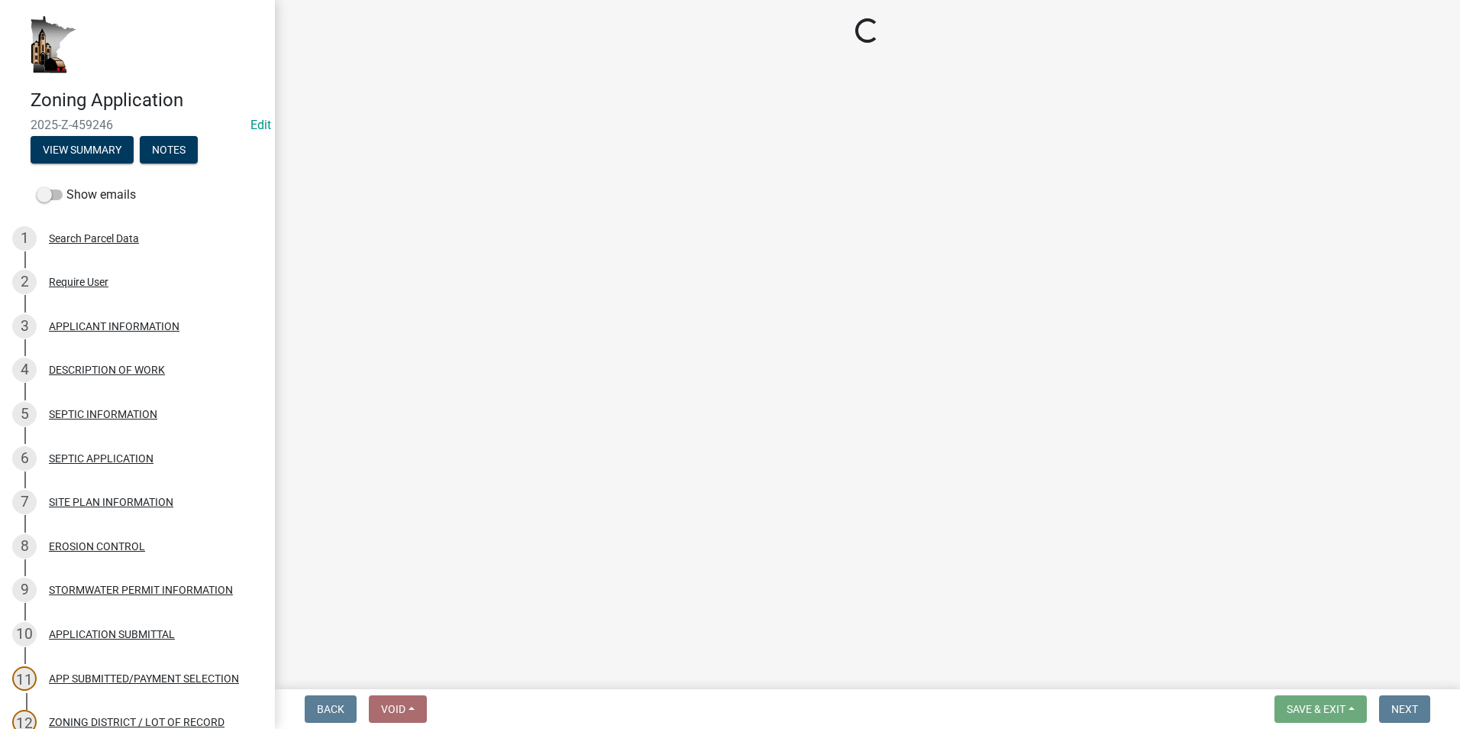
select select "ee49324e-6bbc-48fe-982e-4c2d7e8c1c0f"
select select "b77d4c88-b606-4875-889f-ef493ebc67f8"
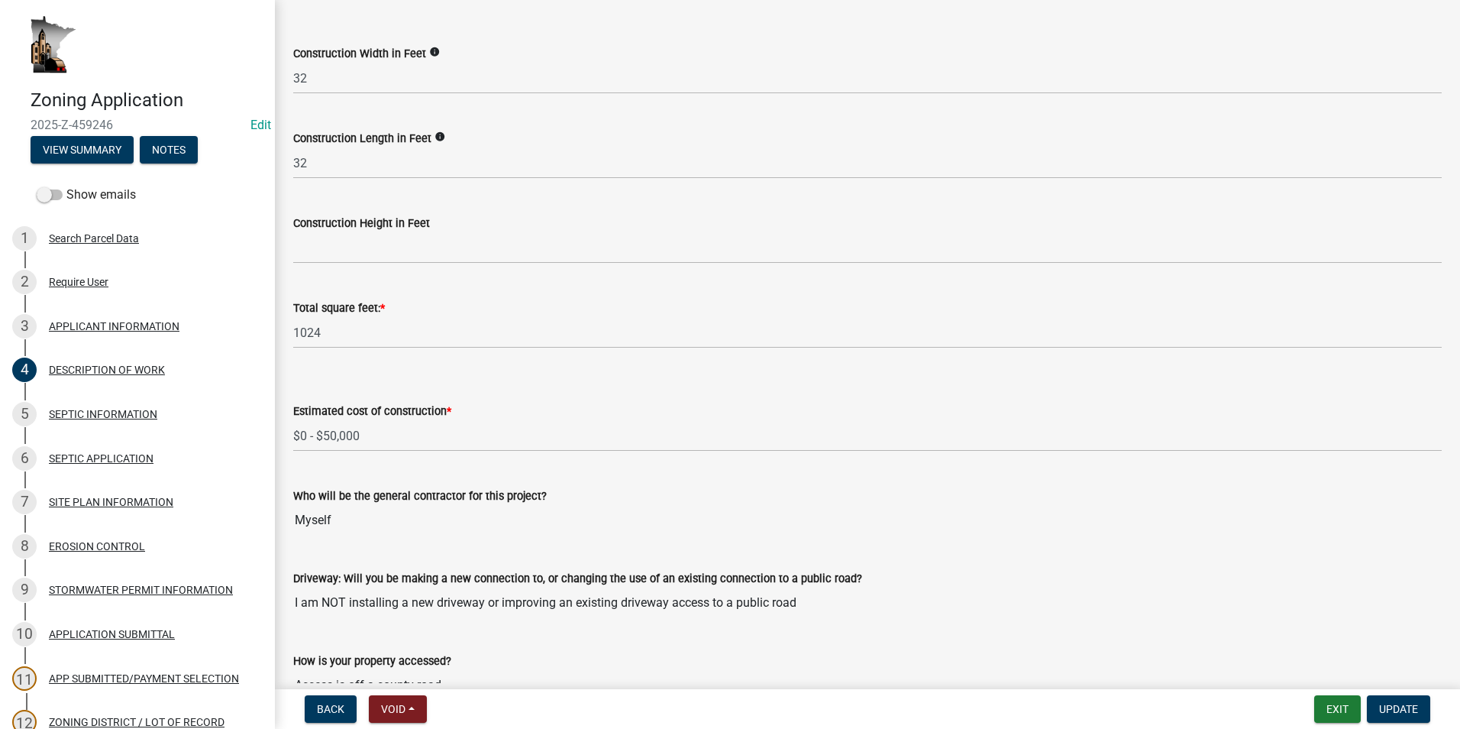
scroll to position [535, 0]
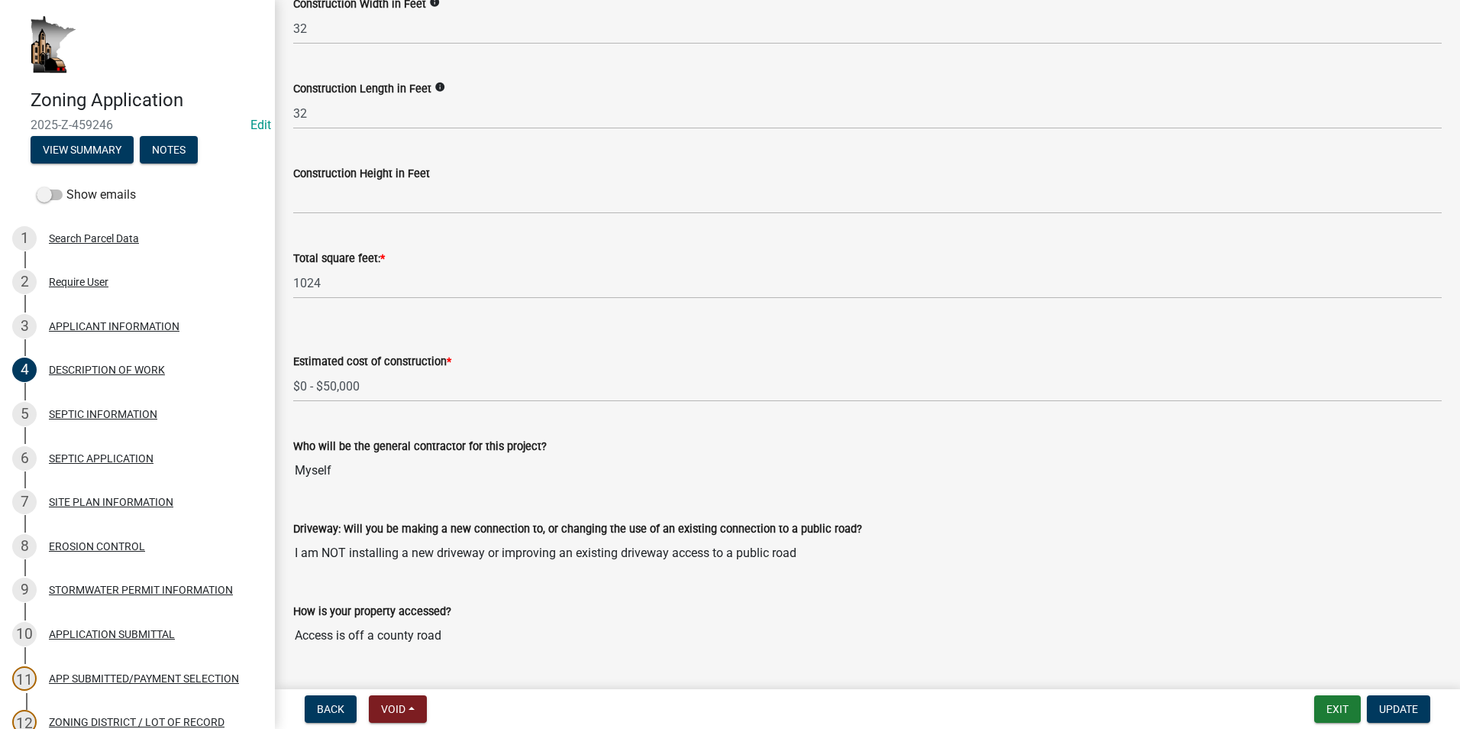
click at [514, 557] on input "I am NOT installing a new driveway or improving an existing driveway access to …" at bounding box center [867, 553] width 1149 height 31
click at [506, 554] on input "I am NOT installing a new driveway or improving an existing driveway access to …" at bounding box center [867, 553] width 1149 height 31
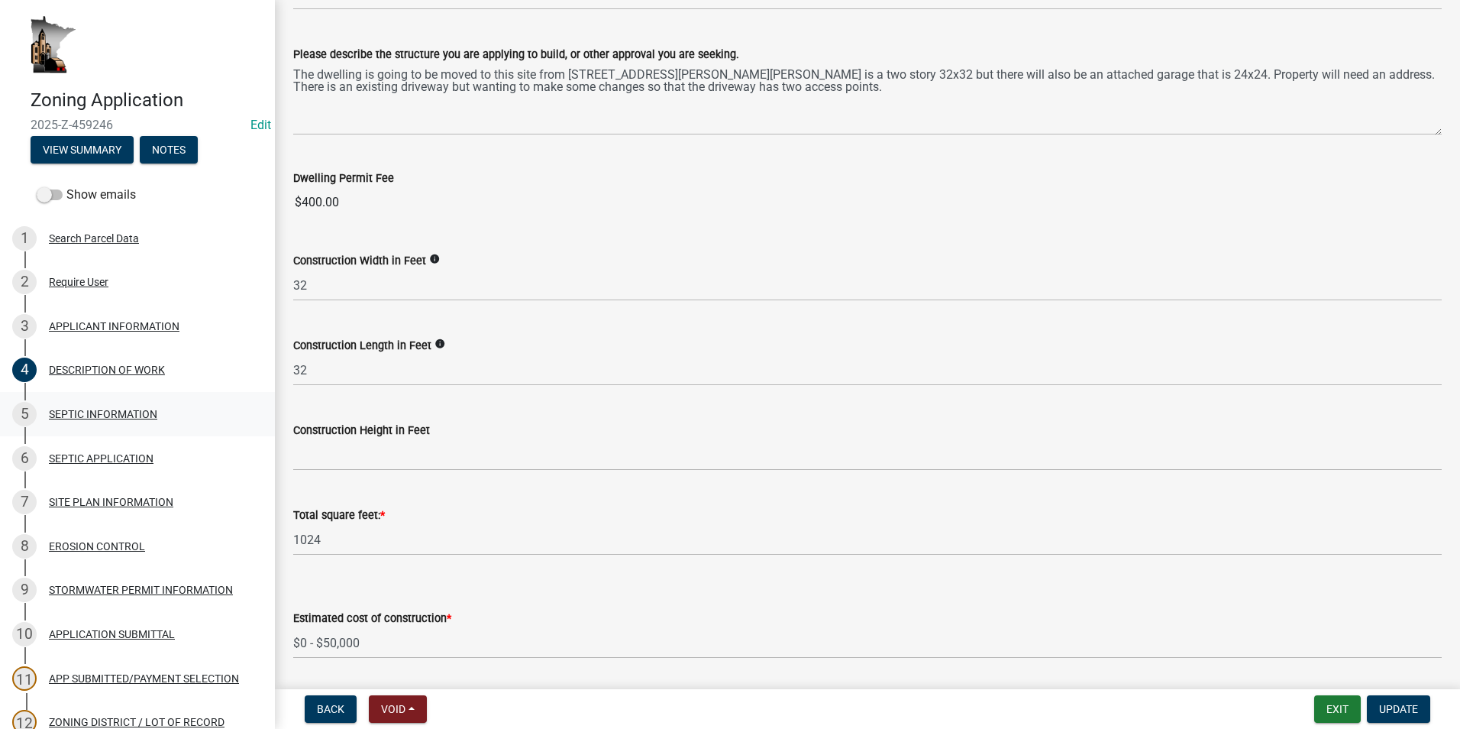
scroll to position [229, 0]
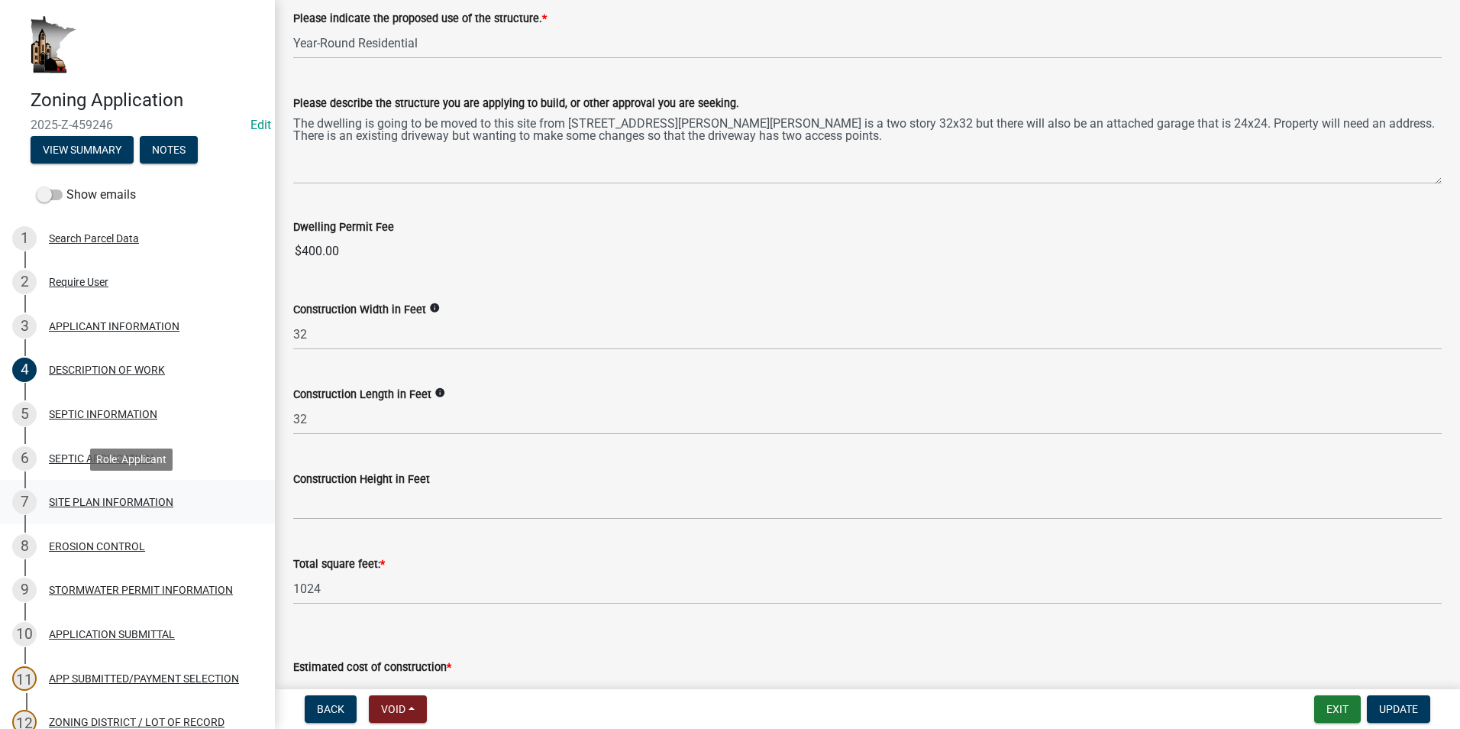
click at [99, 499] on div "SITE PLAN INFORMATION" at bounding box center [111, 501] width 124 height 11
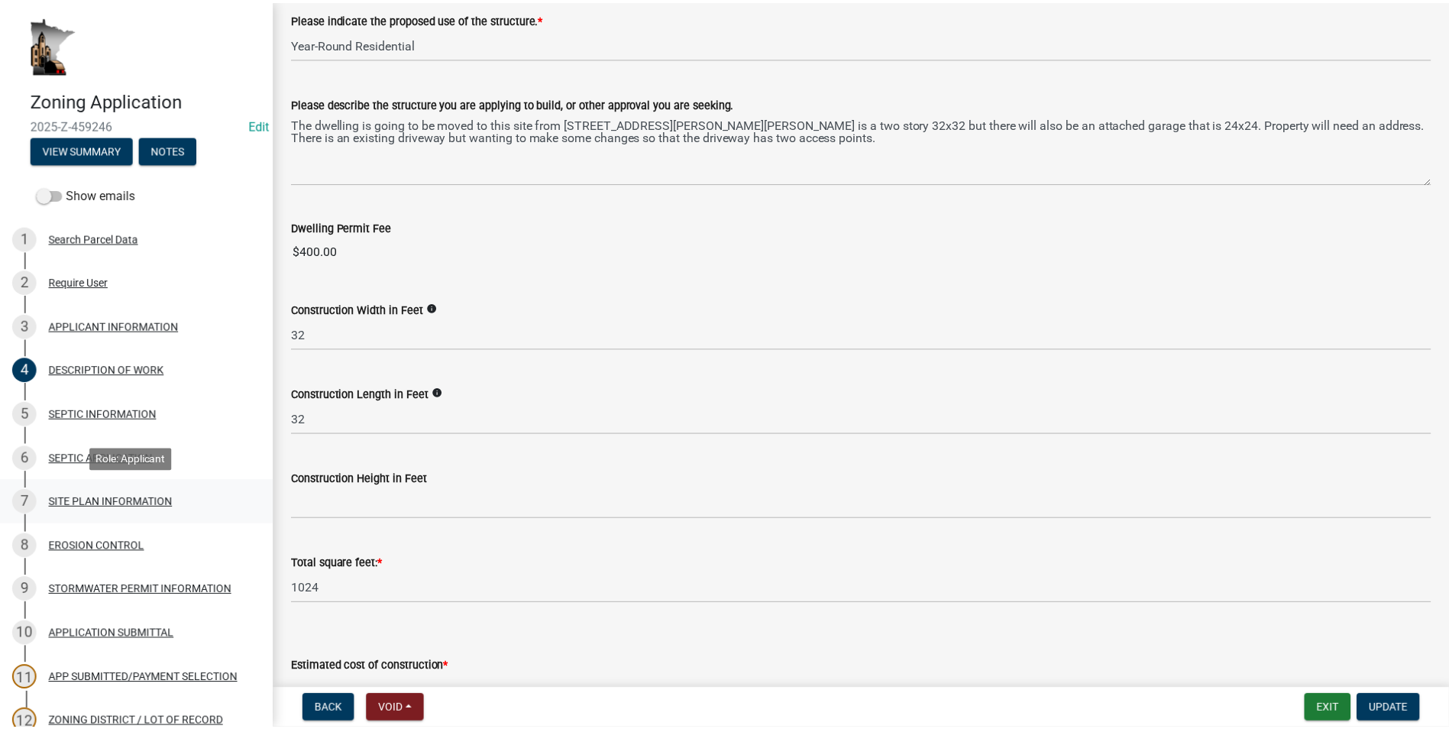
scroll to position [0, 0]
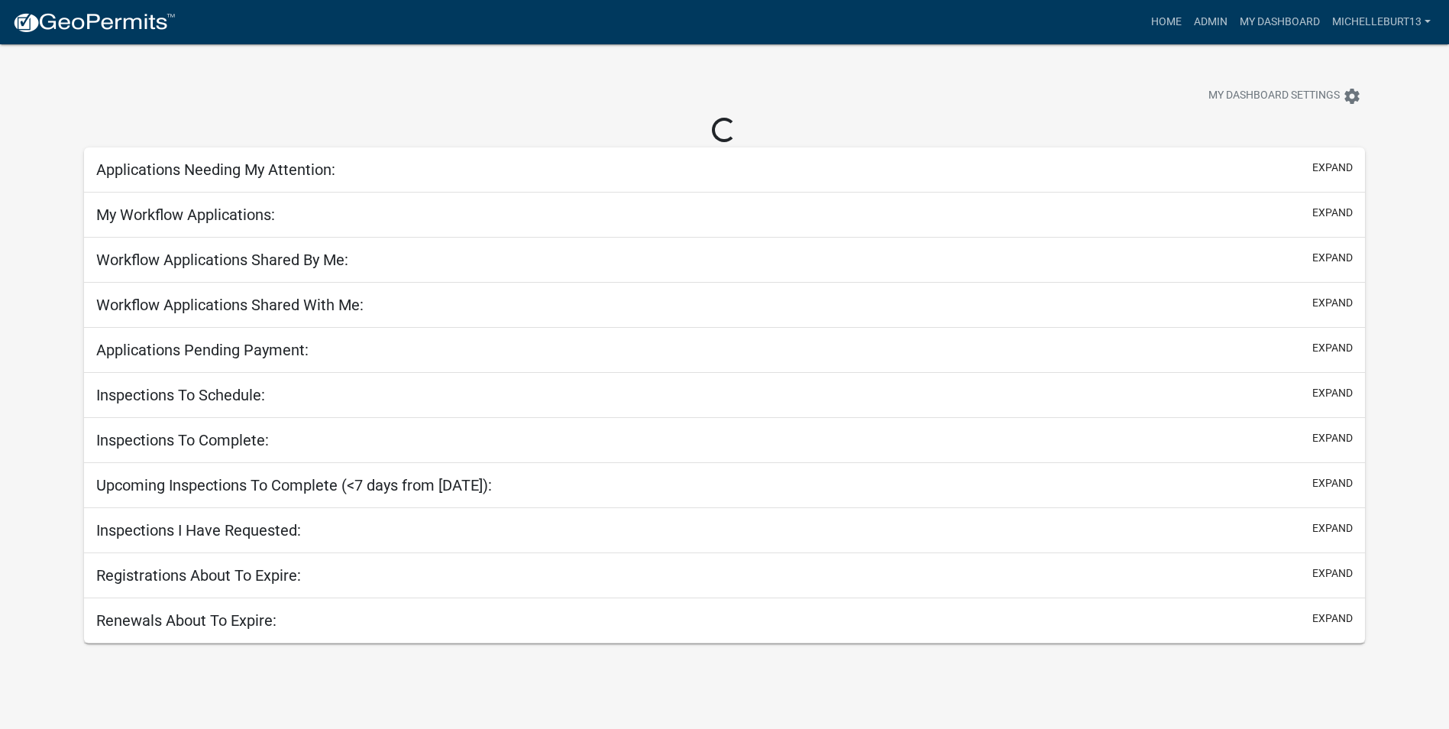
select select "3: 100"
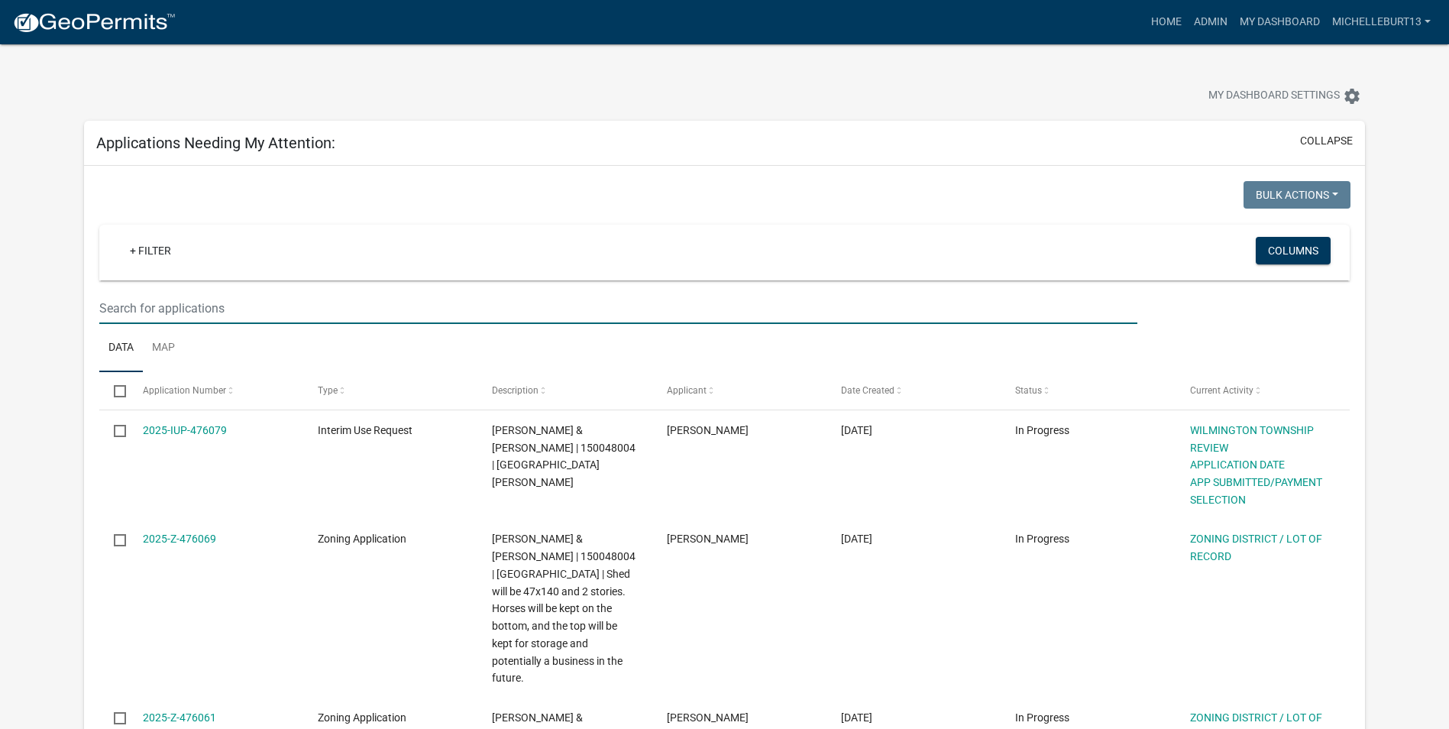
click at [280, 305] on input "text" at bounding box center [618, 308] width 1038 height 31
type input "Nelson"
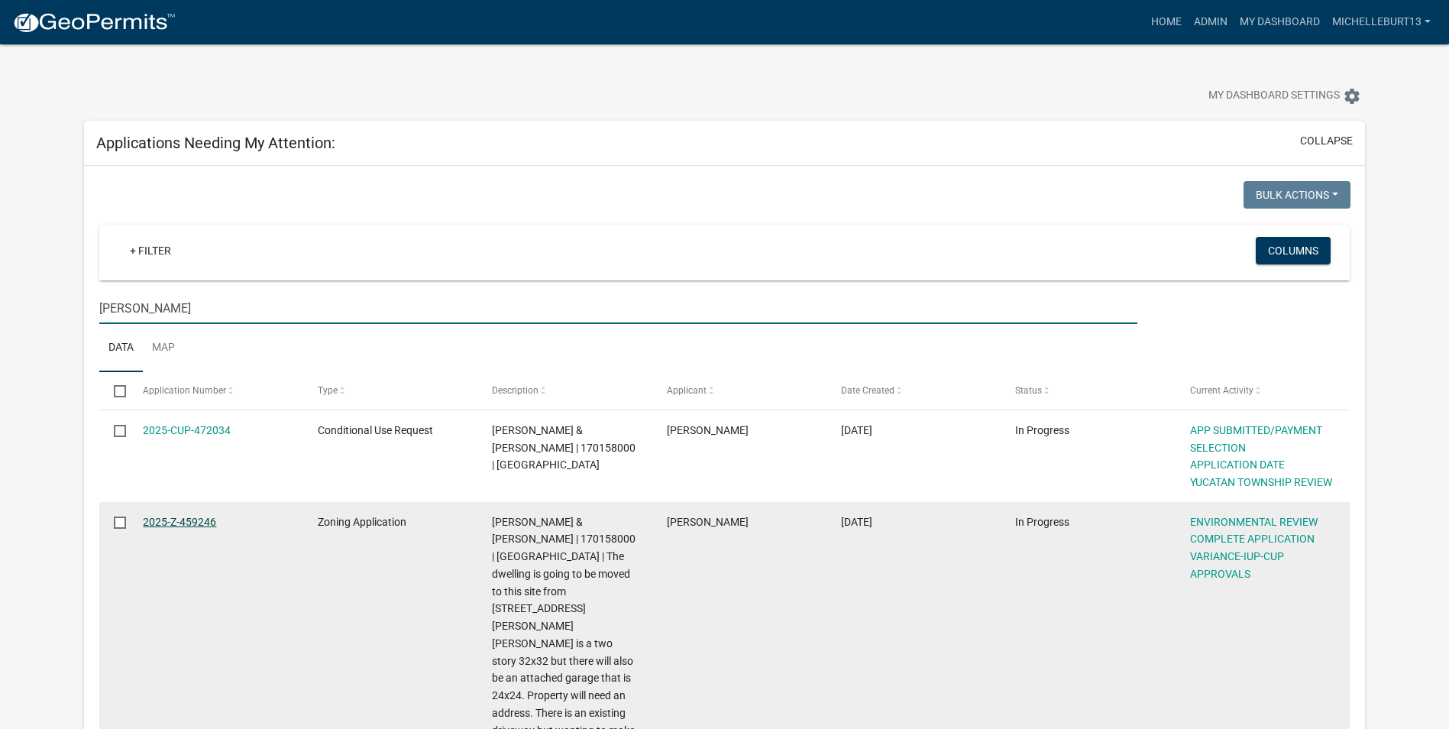
click at [202, 517] on link "2025-Z-459246" at bounding box center [179, 522] width 73 height 12
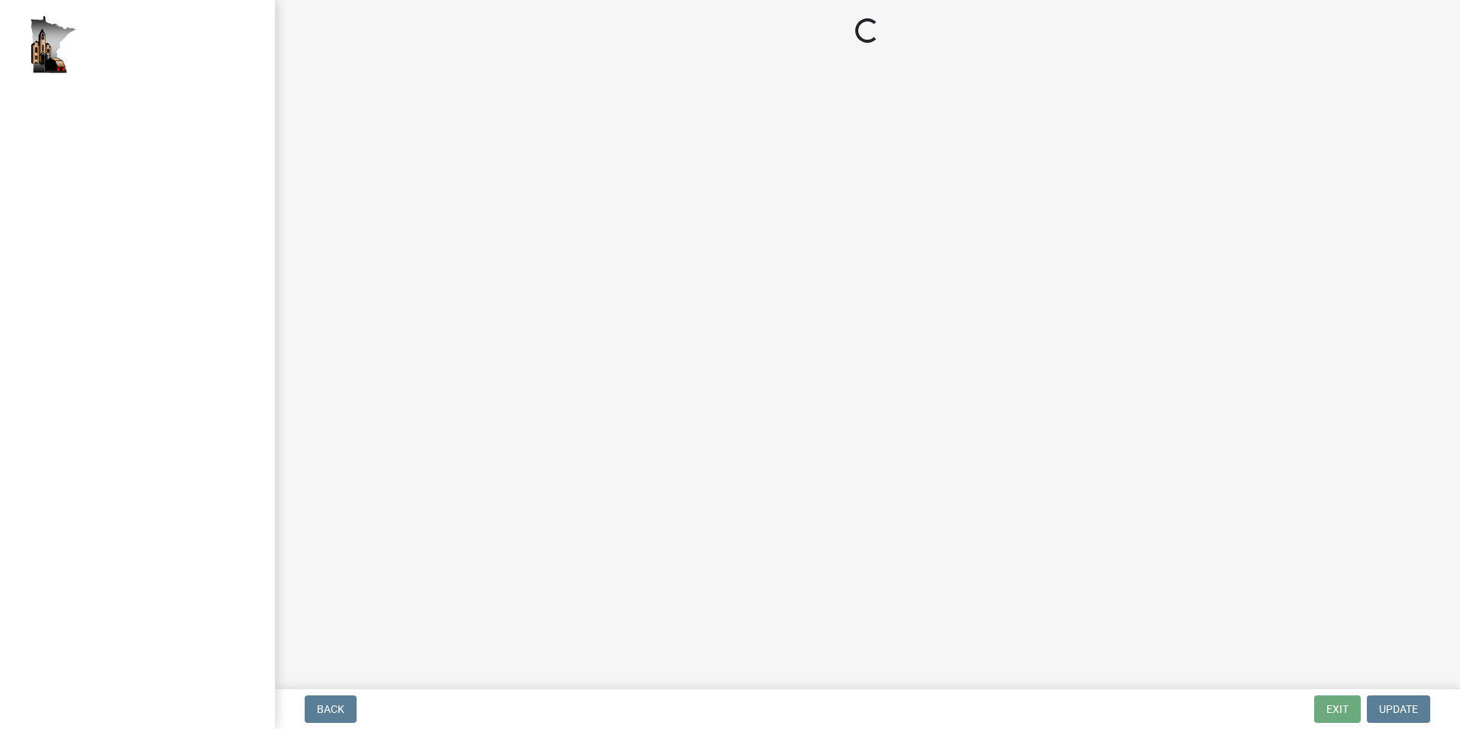
select select "294fbb0f-ef92-492d-a55d-6ae48f2d4023"
select select "5727336e-9a20-4bd2-a6f3-e7484509ff9a"
select select "92cce49e-9eda-4313-95a5-3dd445bd85bb"
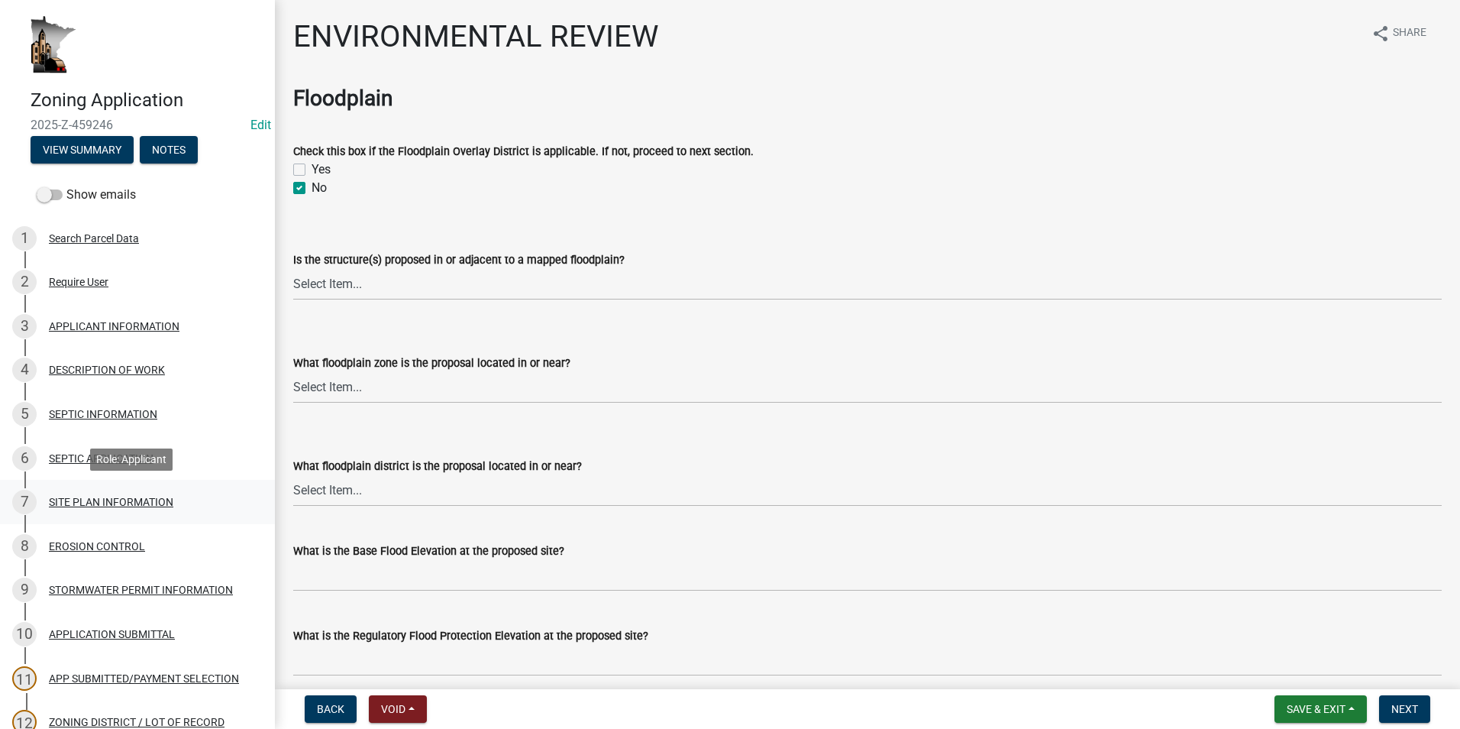
click at [99, 499] on div "SITE PLAN INFORMATION" at bounding box center [111, 501] width 124 height 11
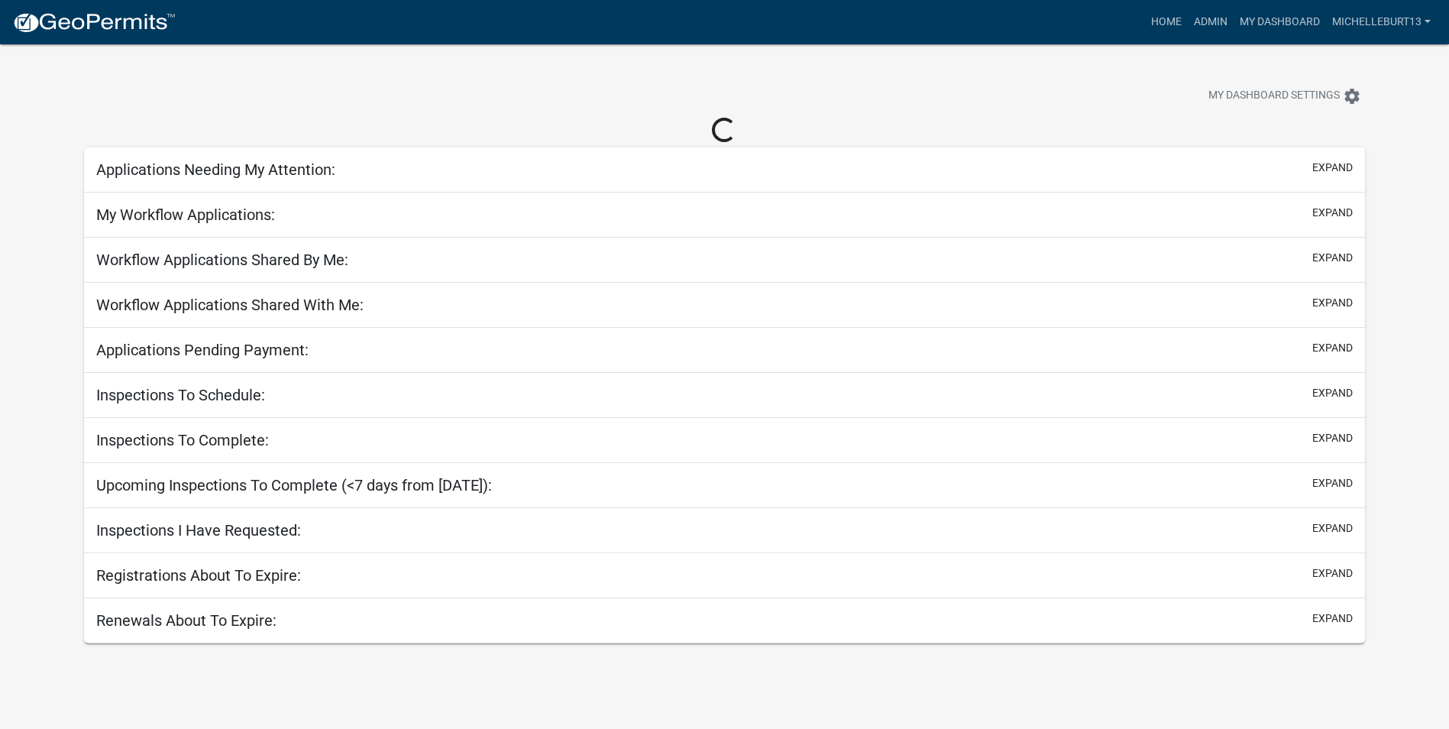
select select "3: 100"
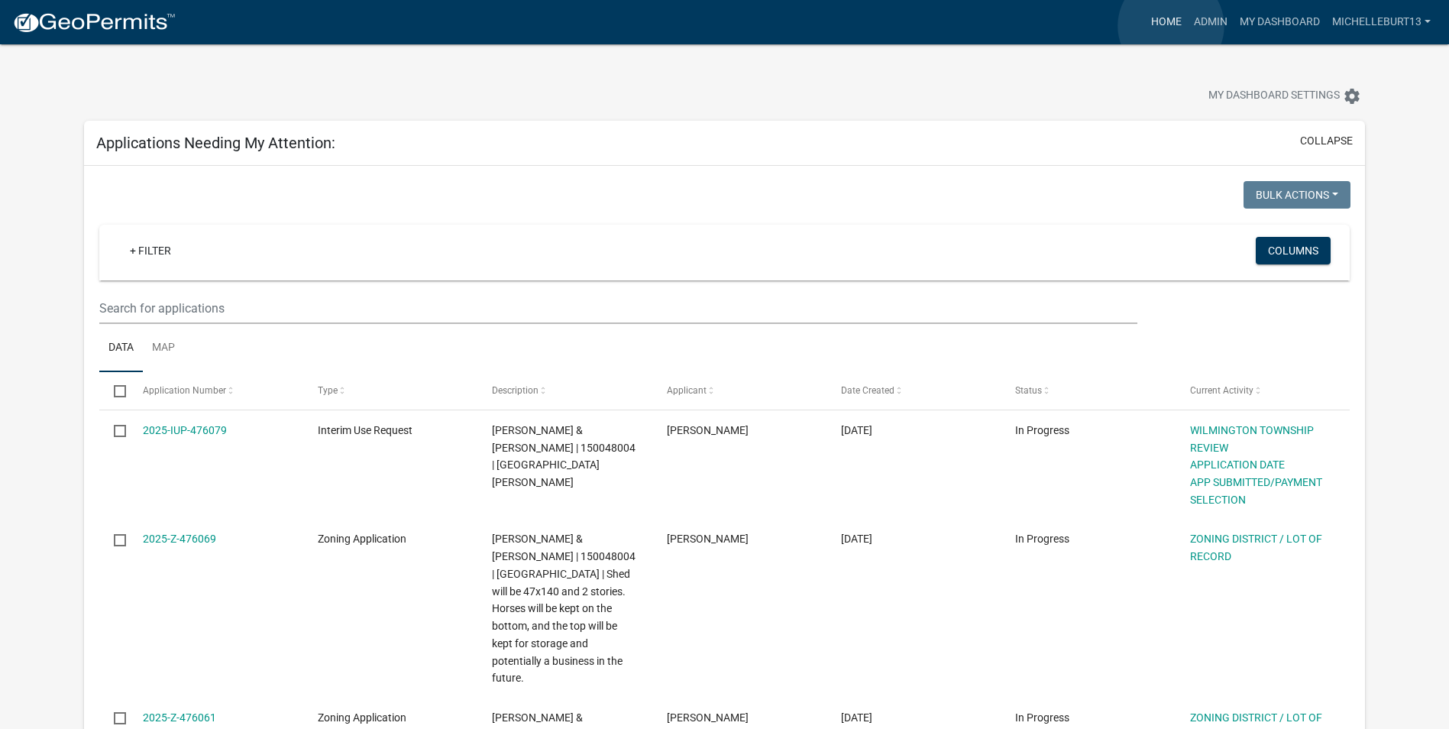
click at [1171, 26] on link "Home" at bounding box center [1166, 22] width 43 height 29
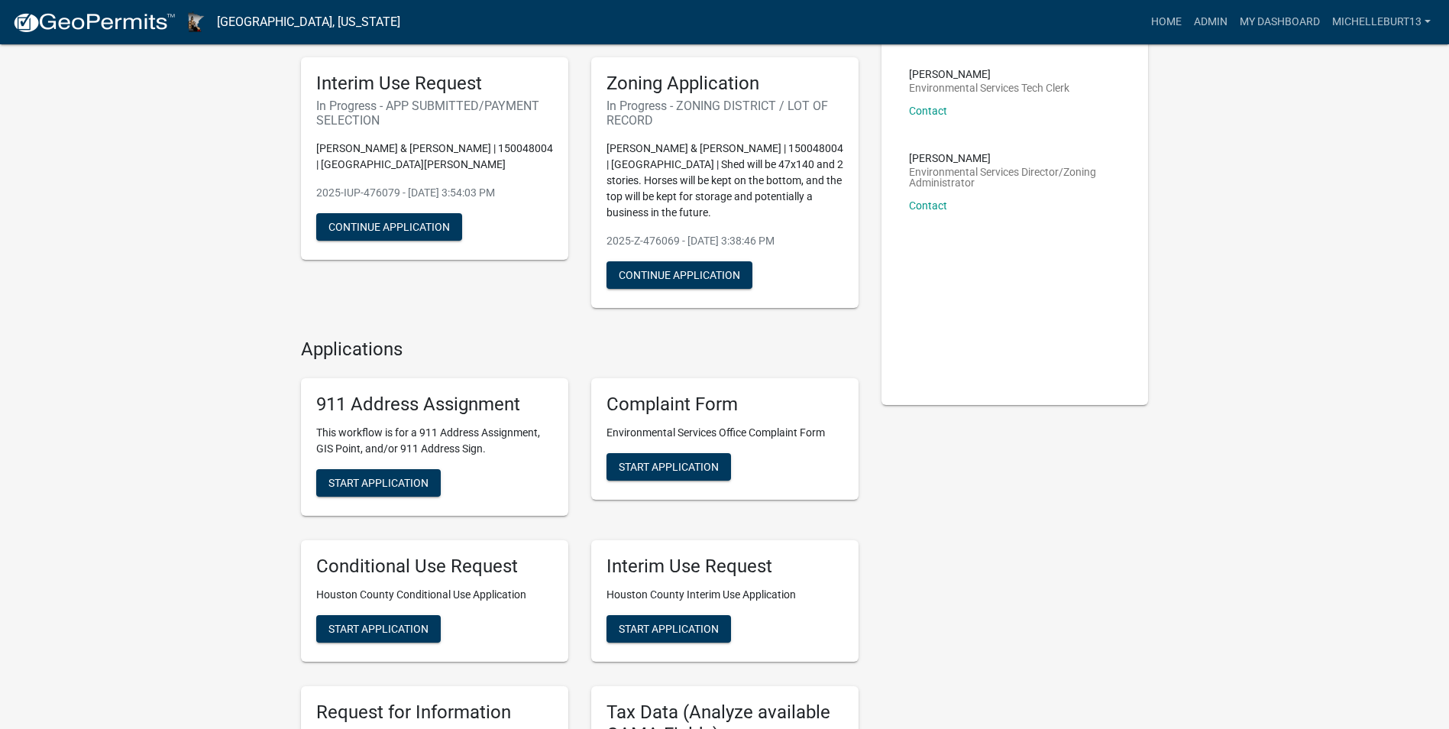
scroll to position [153, 0]
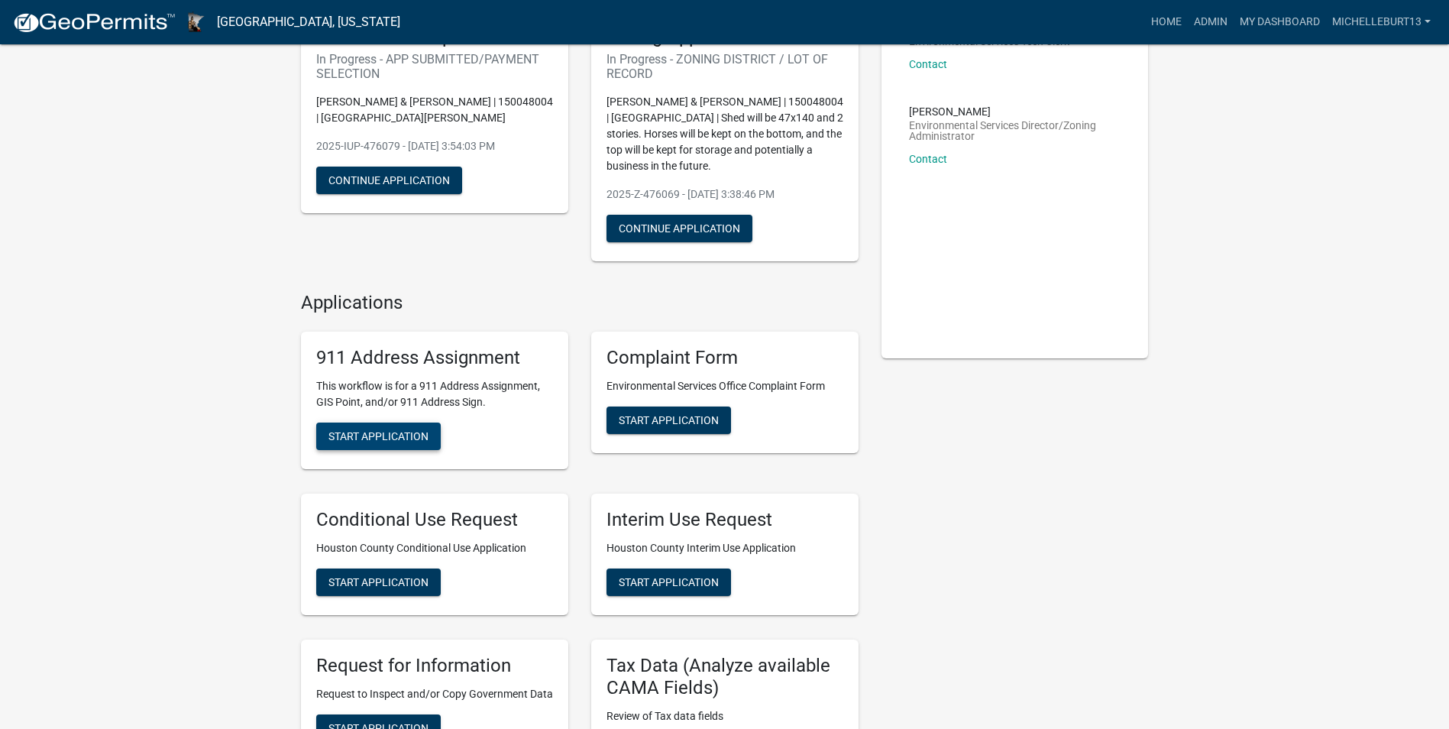
click at [397, 434] on span "Start Application" at bounding box center [378, 436] width 100 height 12
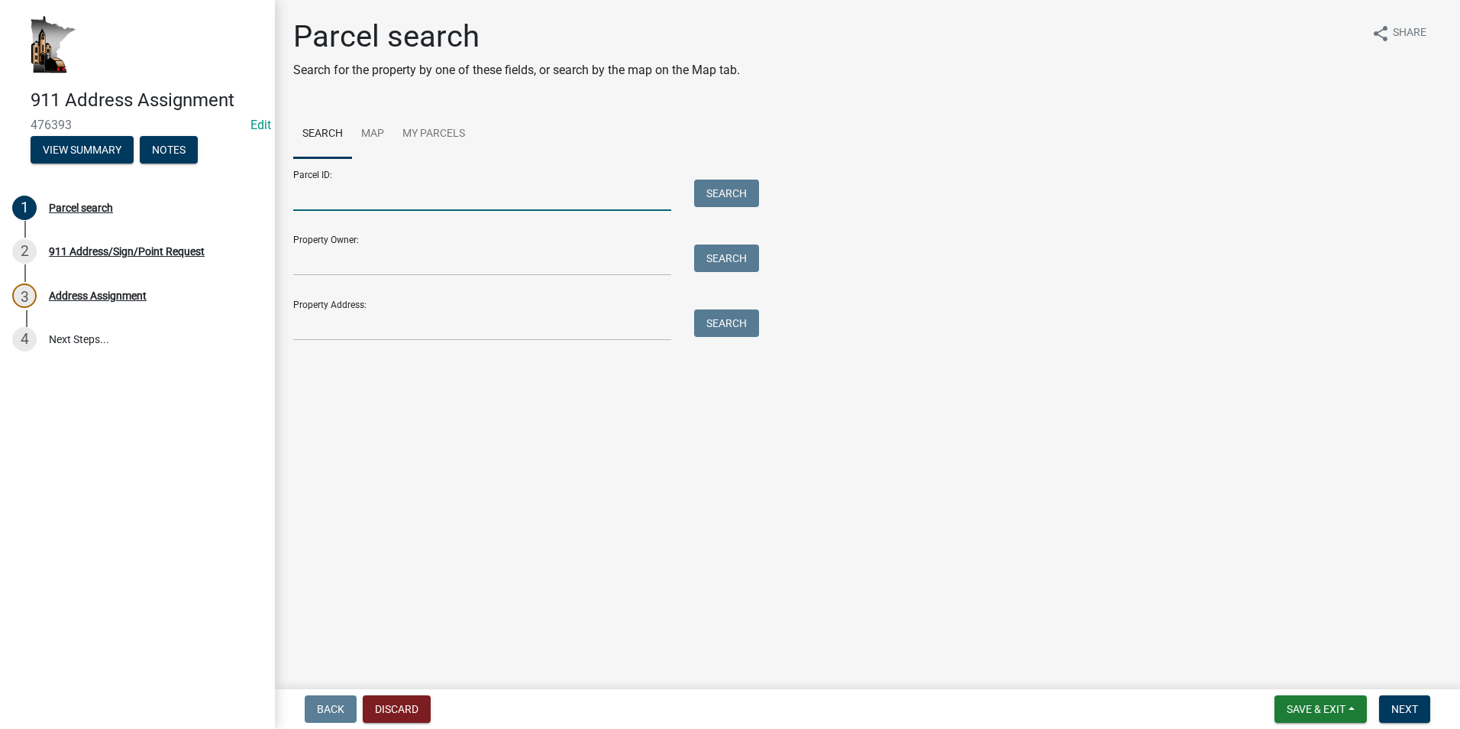
click at [343, 204] on input "Parcel ID:" at bounding box center [482, 194] width 378 height 31
type input "17.0158.000"
click at [716, 191] on button "Search" at bounding box center [726, 192] width 65 height 27
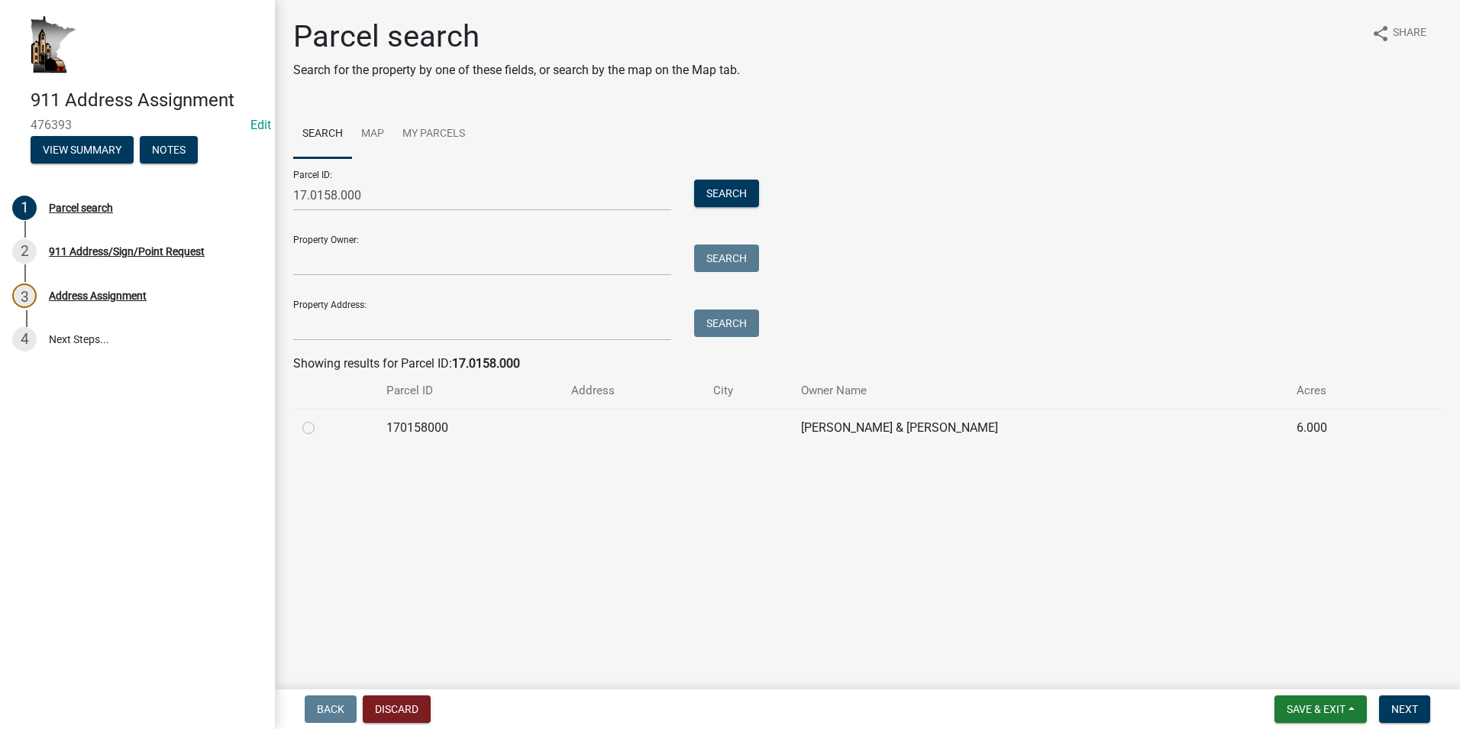
click at [321, 419] on label at bounding box center [321, 419] width 0 height 0
click at [321, 428] on input "radio" at bounding box center [326, 424] width 10 height 10
radio input "true"
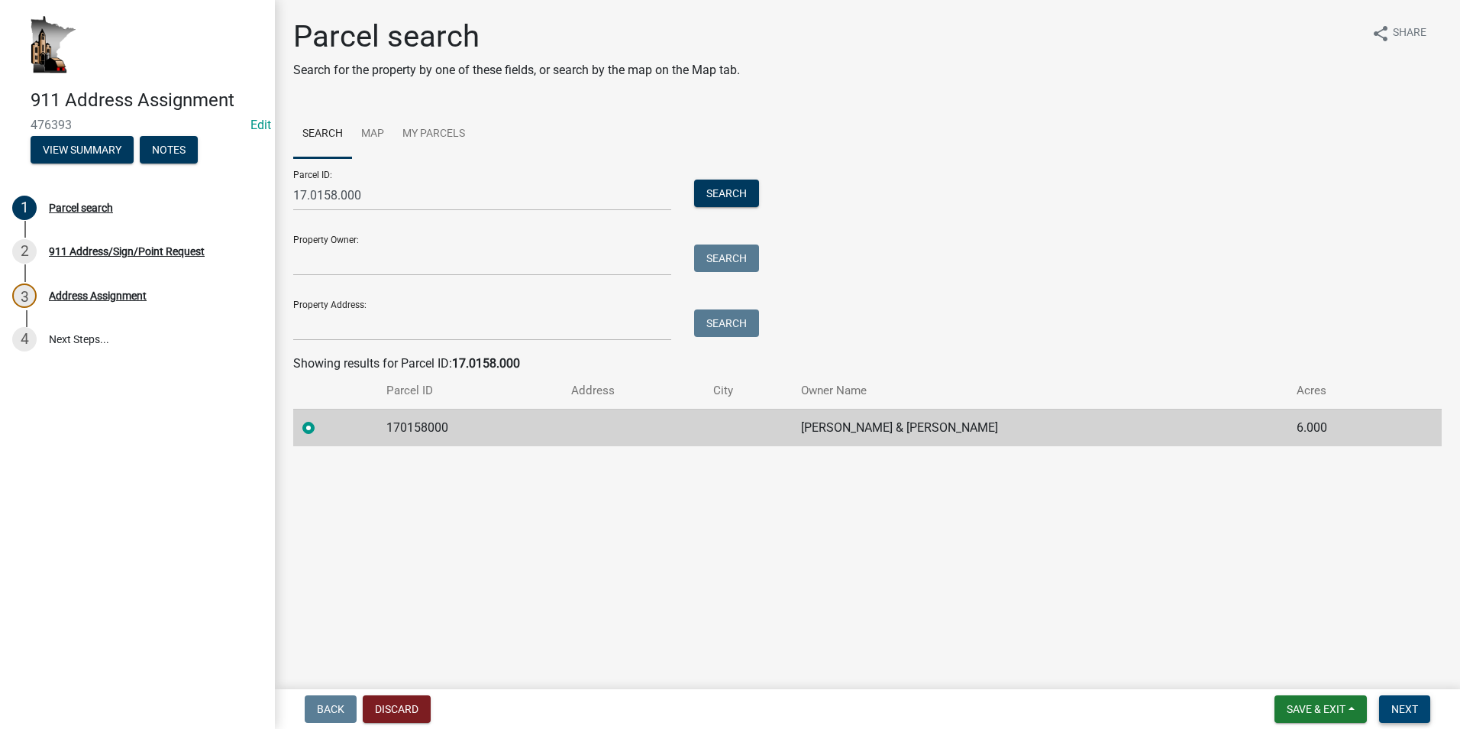
click at [1407, 706] on span "Next" at bounding box center [1404, 709] width 27 height 12
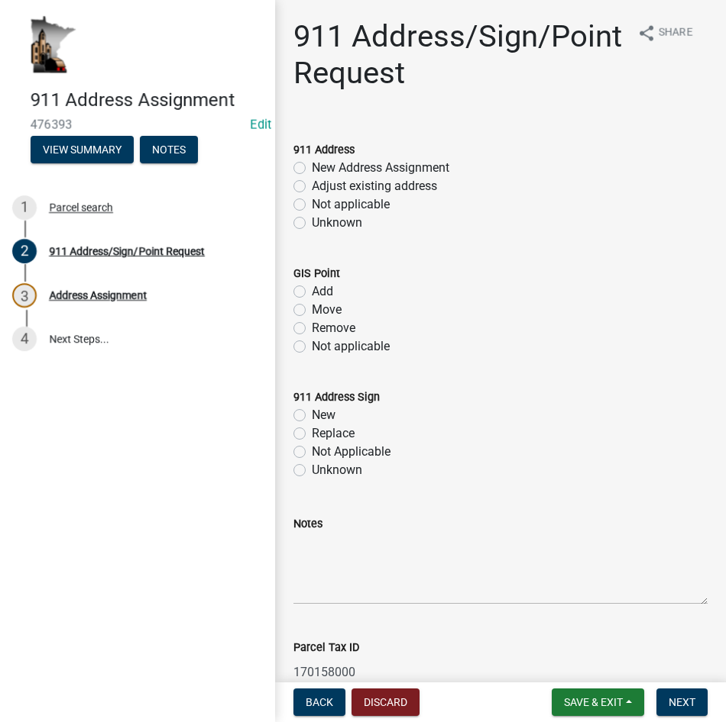
click at [312, 177] on label "New Address Assignment" at bounding box center [380, 168] width 137 height 18
click at [312, 169] on input "New Address Assignment" at bounding box center [317, 164] width 10 height 10
radio input "true"
click at [312, 356] on label "Not applicable" at bounding box center [351, 347] width 78 height 18
click at [312, 347] on input "Not applicable" at bounding box center [317, 343] width 10 height 10
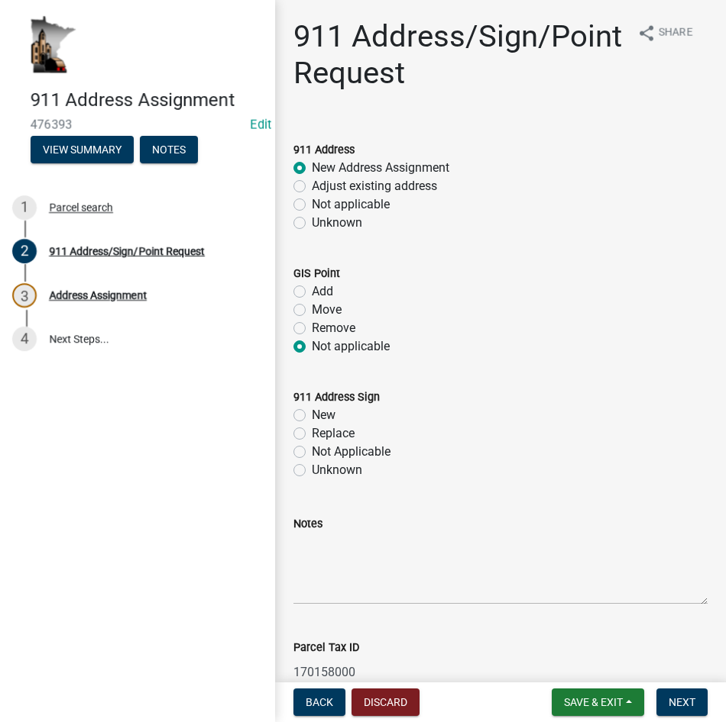
radio input "true"
drag, startPoint x: 296, startPoint y: 453, endPoint x: 305, endPoint y: 454, distance: 9.2
click at [312, 425] on label "New" at bounding box center [324, 415] width 24 height 18
click at [312, 416] on input "New" at bounding box center [317, 411] width 10 height 10
radio input "true"
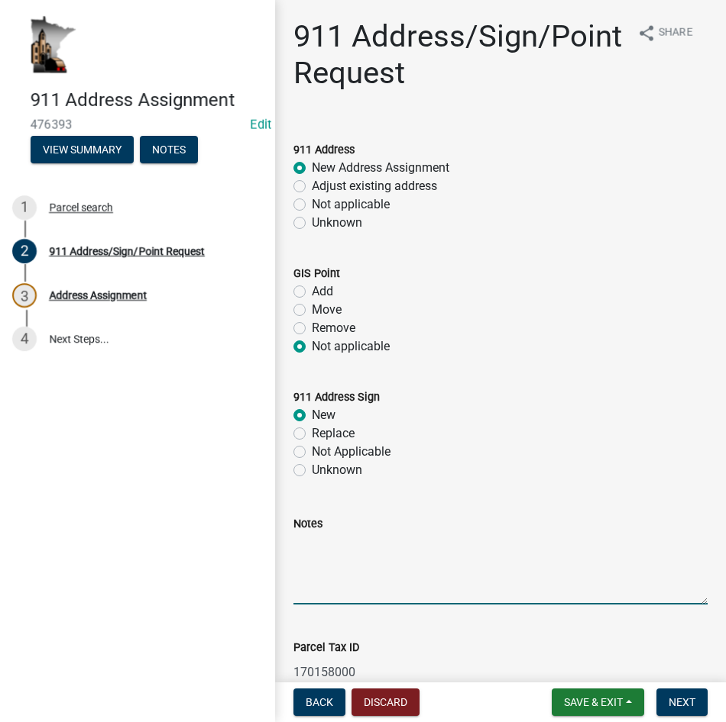
click at [314, 584] on textarea "Notes" at bounding box center [500, 569] width 414 height 72
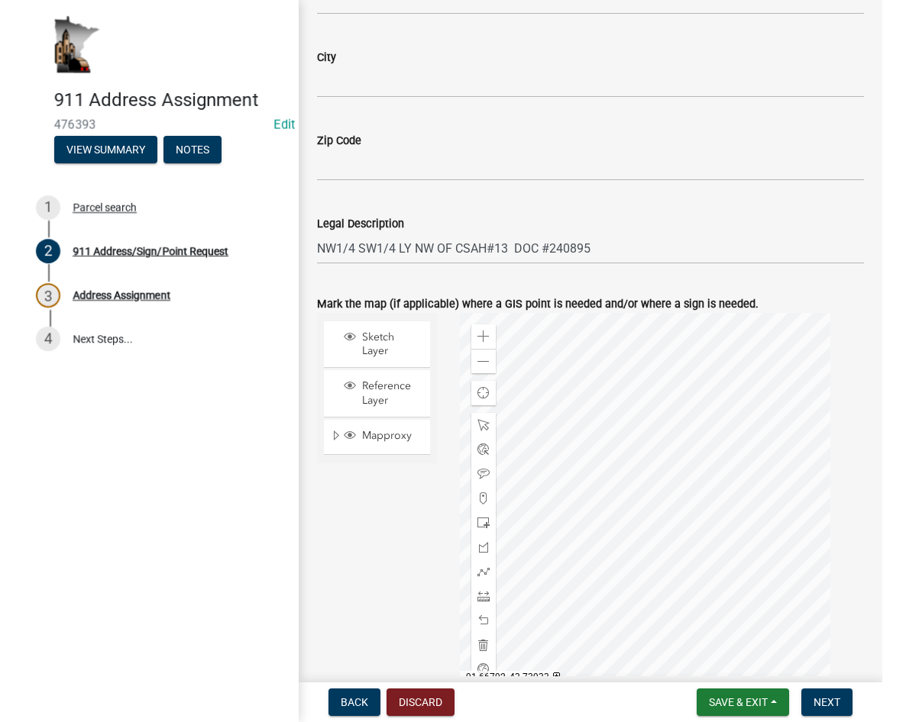
scroll to position [767, 0]
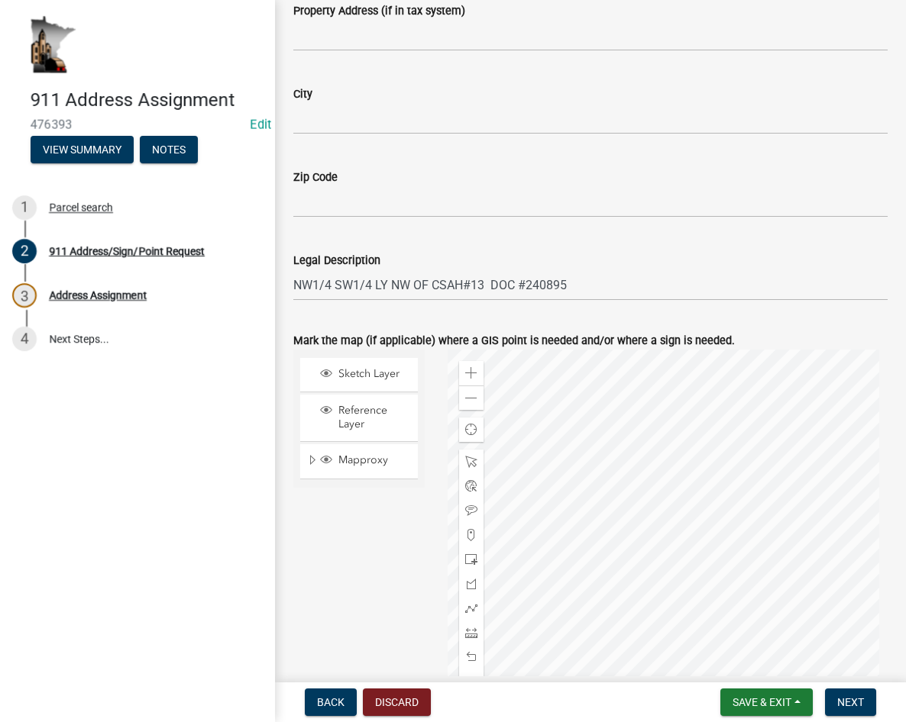
click at [658, 503] on div at bounding box center [668, 541] width 440 height 382
click at [469, 375] on span at bounding box center [471, 373] width 12 height 12
click at [693, 477] on div at bounding box center [668, 541] width 440 height 382
click at [471, 555] on span at bounding box center [471, 560] width 12 height 12
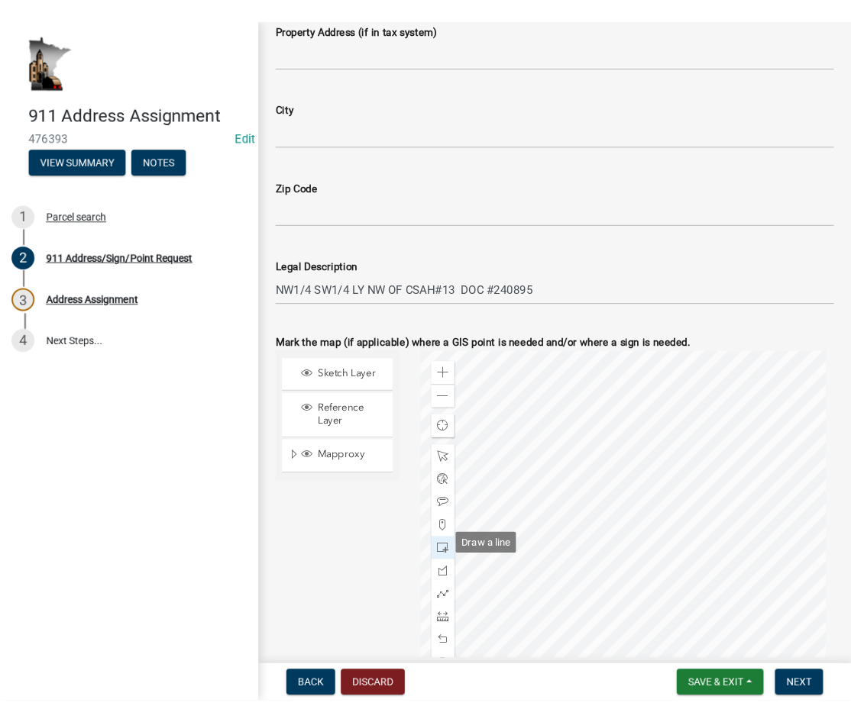
scroll to position [822, 0]
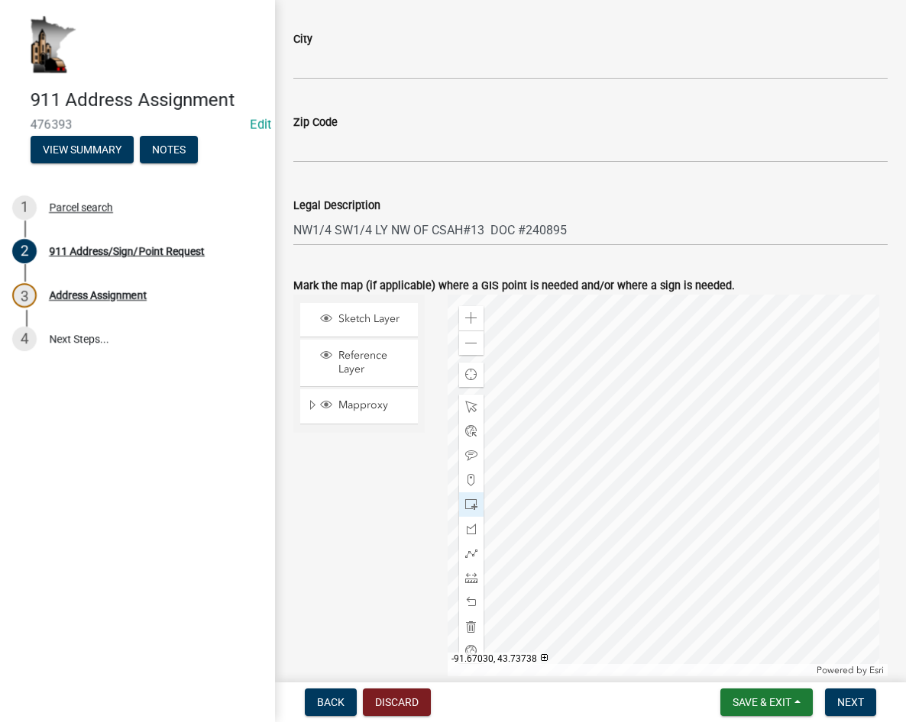
click at [583, 429] on div at bounding box center [668, 486] width 440 height 382
click at [474, 411] on span at bounding box center [471, 407] width 12 height 12
click at [603, 425] on div at bounding box center [668, 486] width 440 height 382
click at [610, 427] on div at bounding box center [668, 486] width 440 height 382
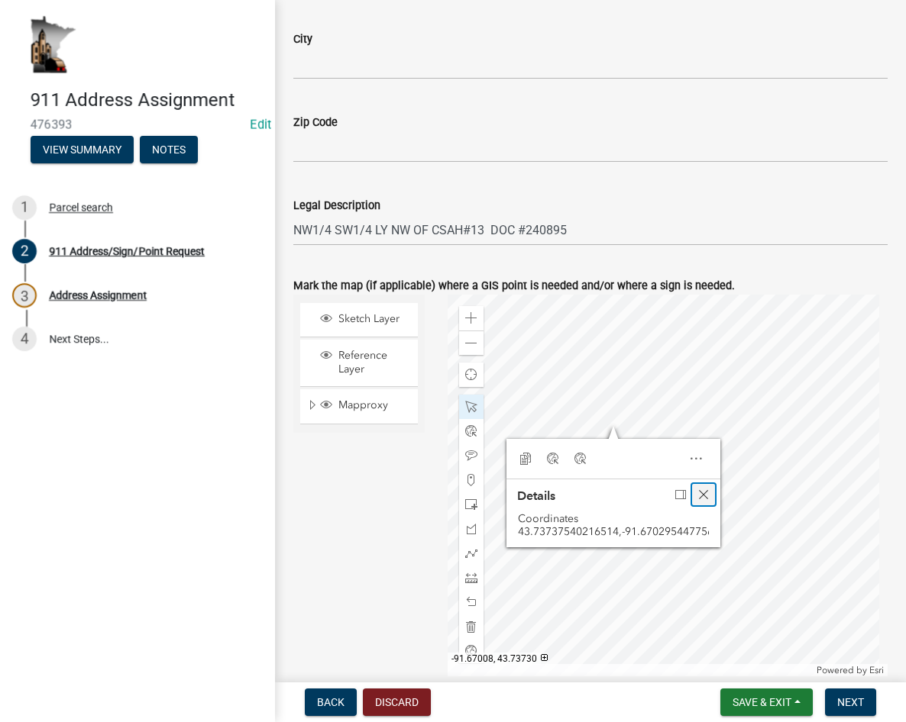
click at [706, 490] on span "Close" at bounding box center [703, 495] width 12 height 12
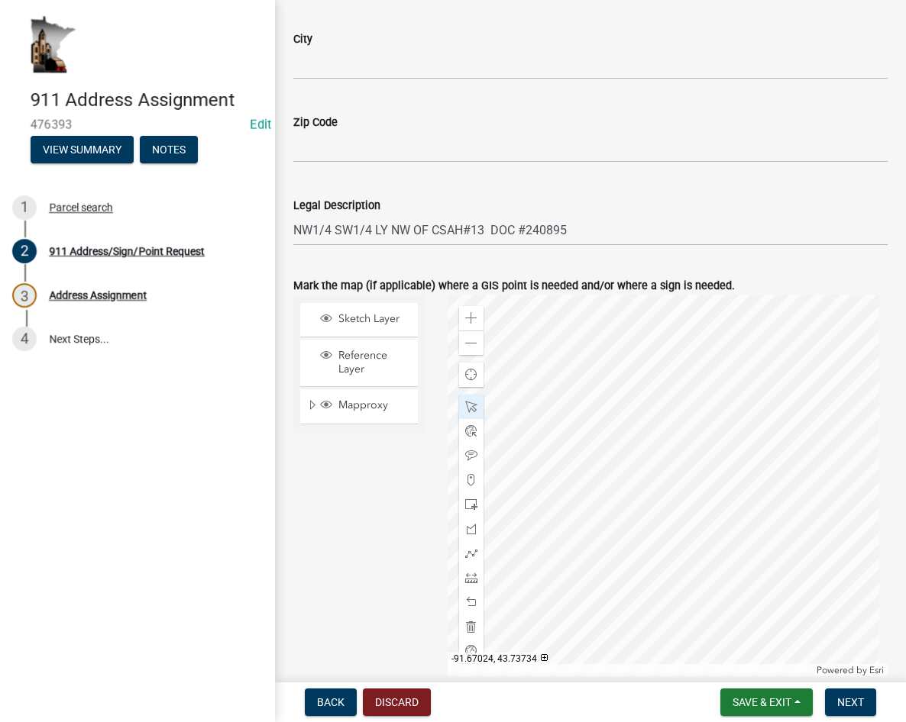
click at [612, 431] on div at bounding box center [668, 486] width 440 height 382
click at [605, 409] on div at bounding box center [668, 486] width 440 height 382
click at [626, 425] on div at bounding box center [668, 486] width 440 height 382
click at [623, 421] on div at bounding box center [668, 486] width 440 height 382
click at [626, 433] on div at bounding box center [668, 486] width 440 height 382
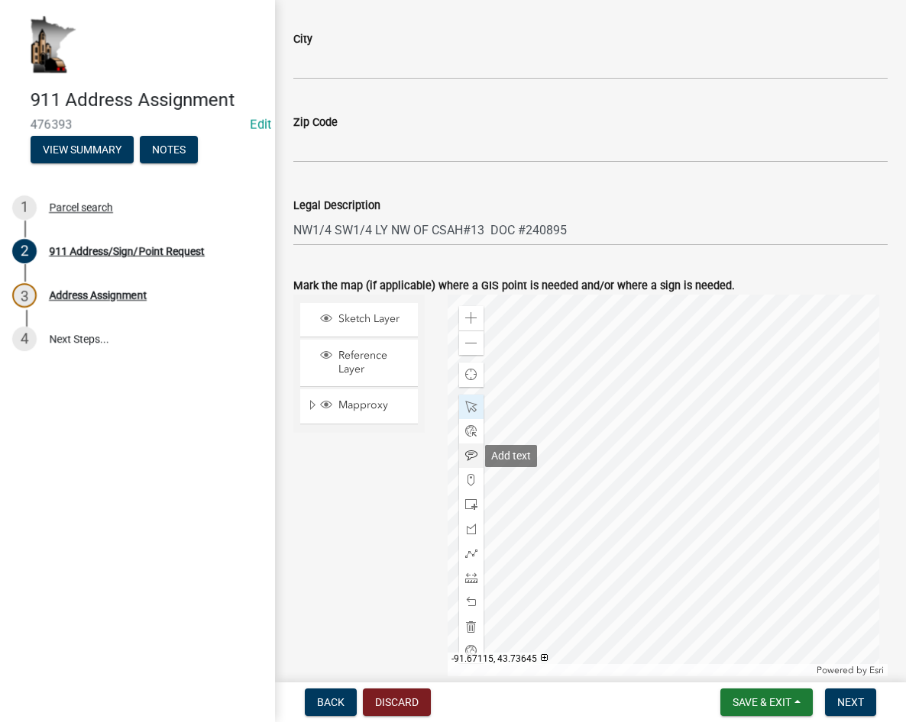
click at [470, 454] on span at bounding box center [471, 456] width 12 height 12
click at [627, 422] on div at bounding box center [668, 486] width 440 height 382
click at [468, 554] on span at bounding box center [471, 554] width 12 height 12
click at [703, 481] on div at bounding box center [668, 486] width 440 height 382
click at [686, 468] on div at bounding box center [668, 486] width 440 height 382
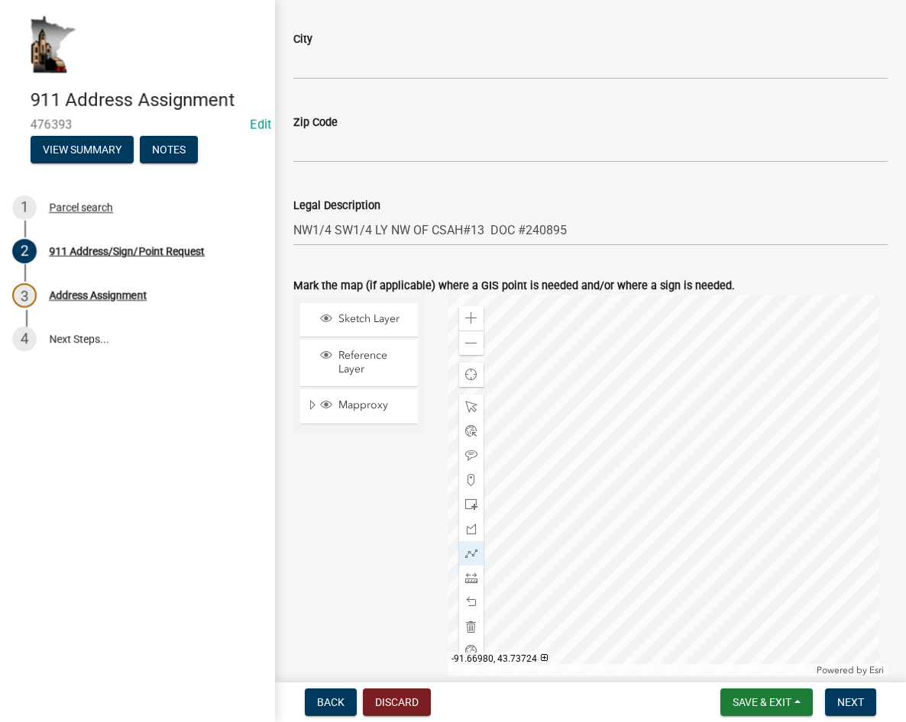
click at [674, 451] on div at bounding box center [668, 486] width 440 height 382
click at [667, 429] on div at bounding box center [668, 486] width 440 height 382
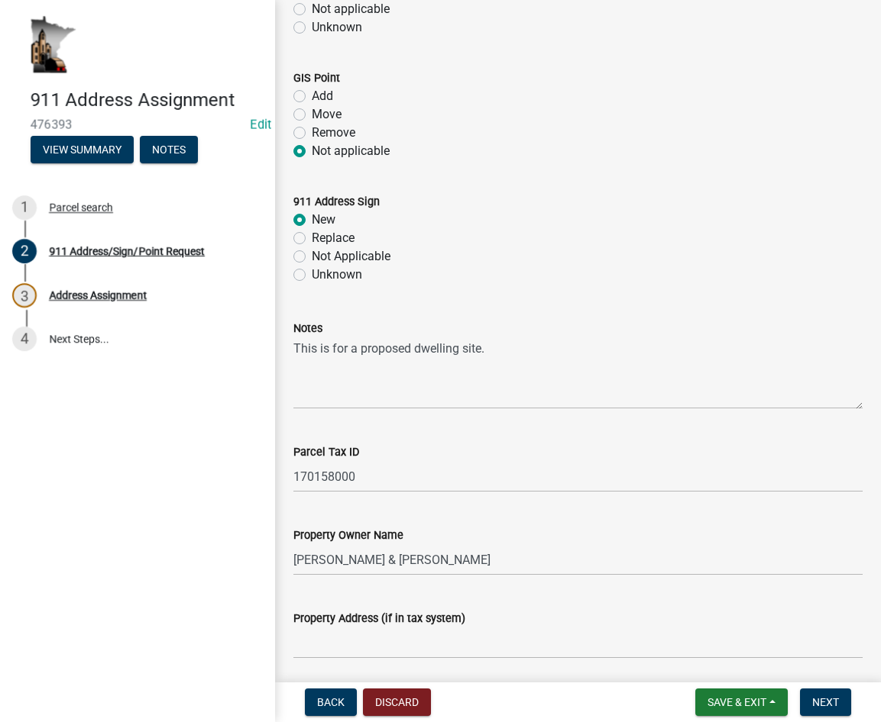
scroll to position [134, 0]
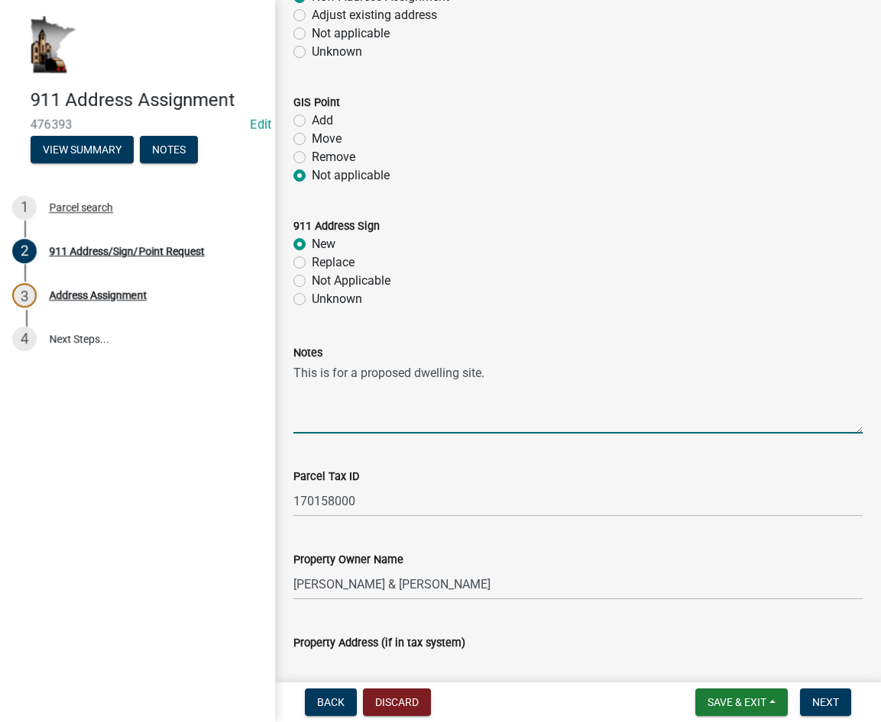
click at [493, 372] on textarea "This is for a proposed dwelling site." at bounding box center [577, 398] width 569 height 72
click at [516, 370] on textarea "This is for a proposed dwelling site. Tim" at bounding box center [577, 398] width 569 height 72
click at [488, 373] on textarea "This is for a proposed dwelling site. Tim 507-458-2693." at bounding box center [577, 398] width 569 height 72
click at [820, 374] on textarea "This is for a proposed dwelling site. There is a existing driveway access point…" at bounding box center [577, 398] width 569 height 72
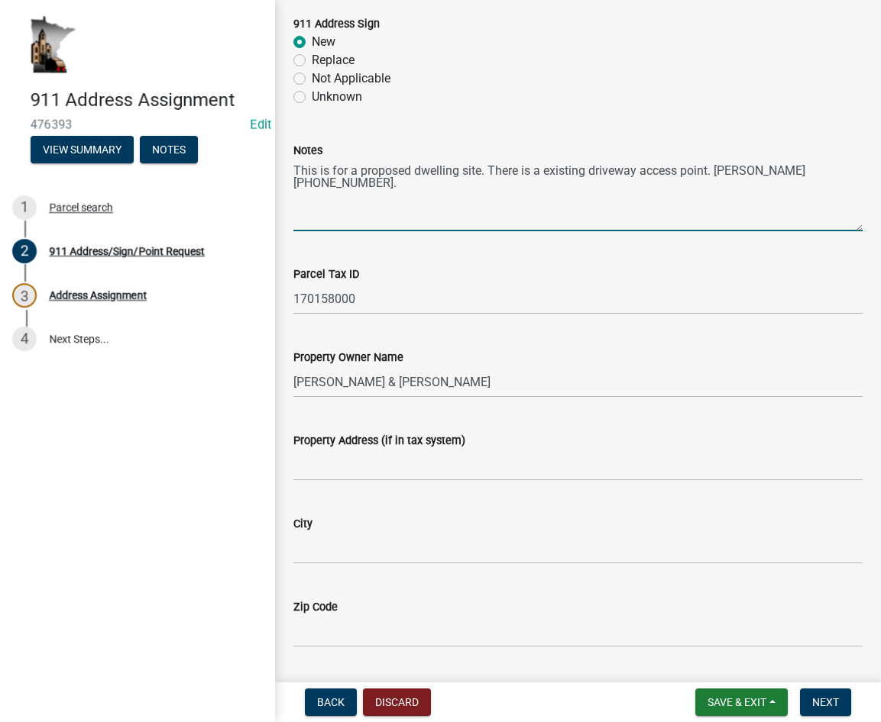
scroll to position [364, 0]
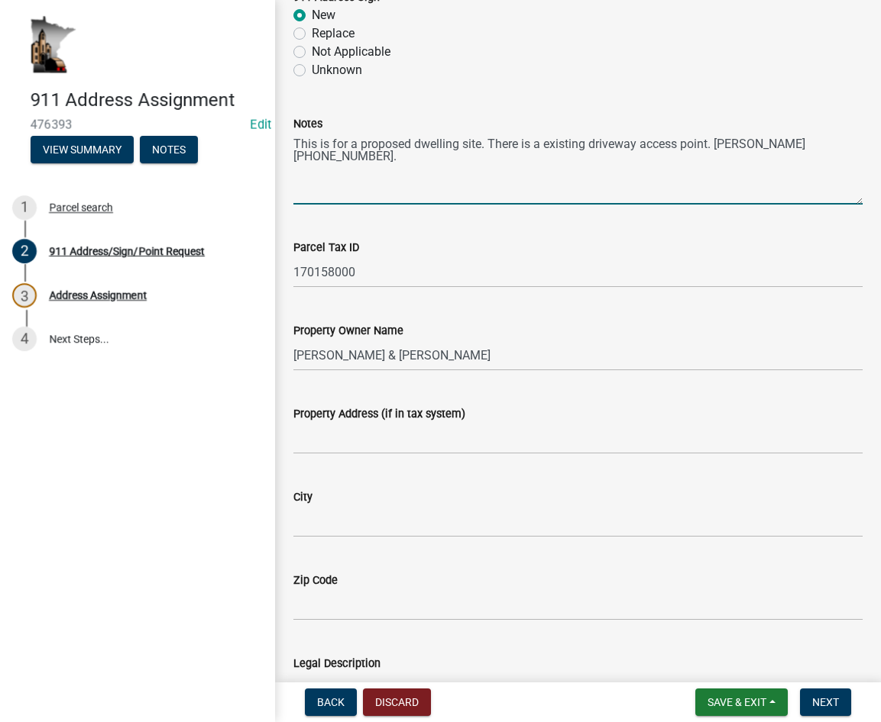
type textarea "This is for a proposed dwelling site. There is a existing driveway access point…"
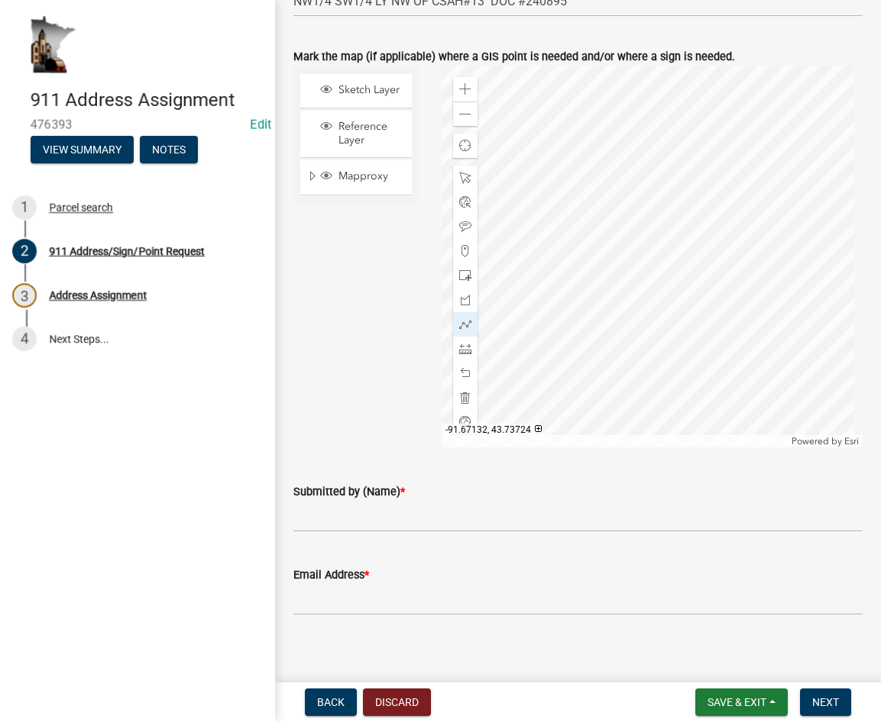
scroll to position [1062, 0]
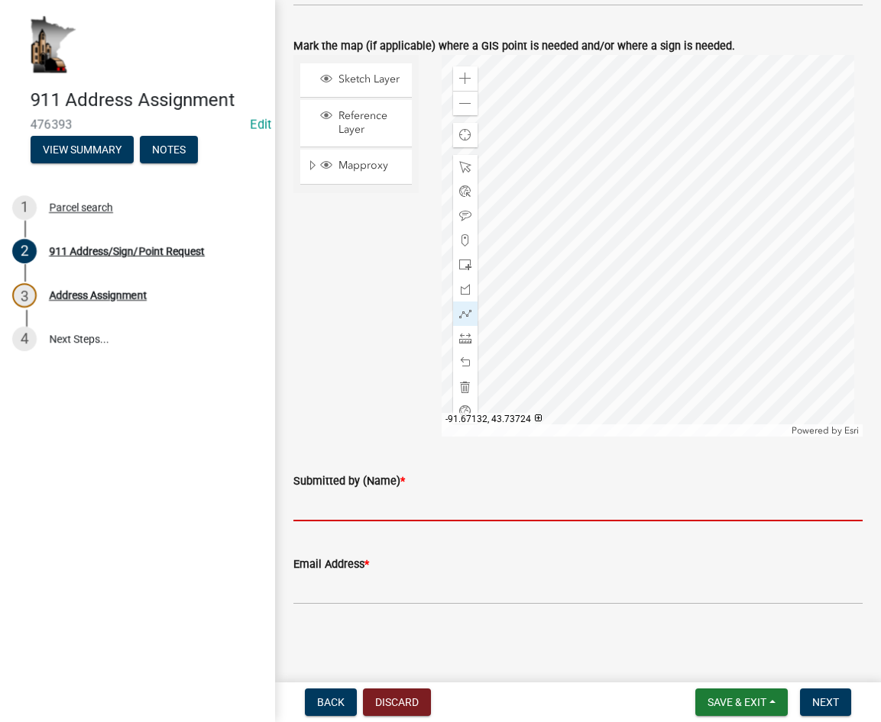
click at [370, 503] on input "Submitted by (Name) *" at bounding box center [577, 505] width 569 height 31
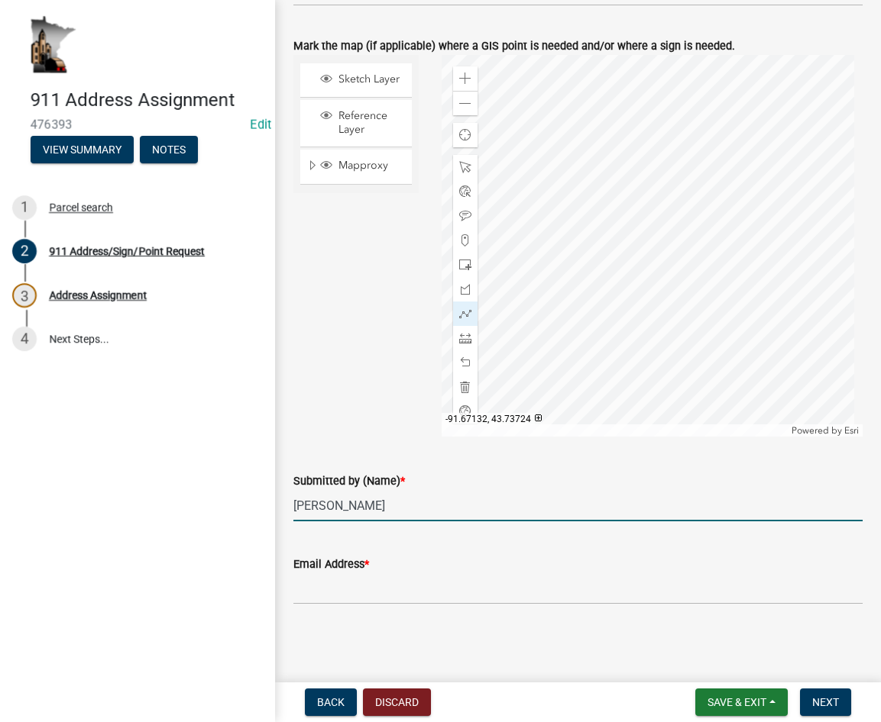
type input "[PERSON_NAME]"
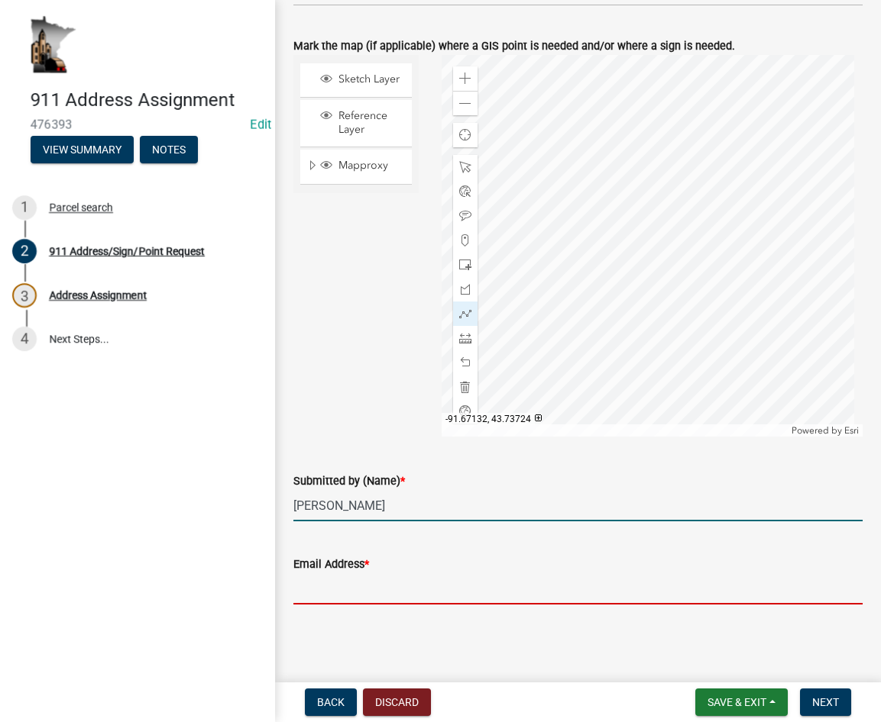
click at [357, 580] on input "Email Address *" at bounding box center [577, 589] width 569 height 31
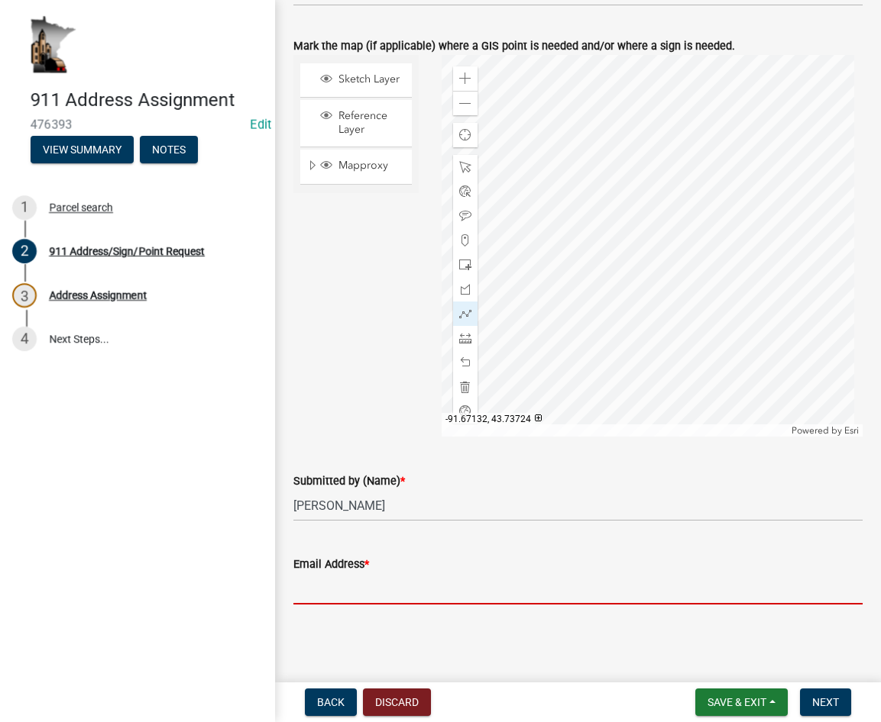
type input "mburt@hocomn.gov"
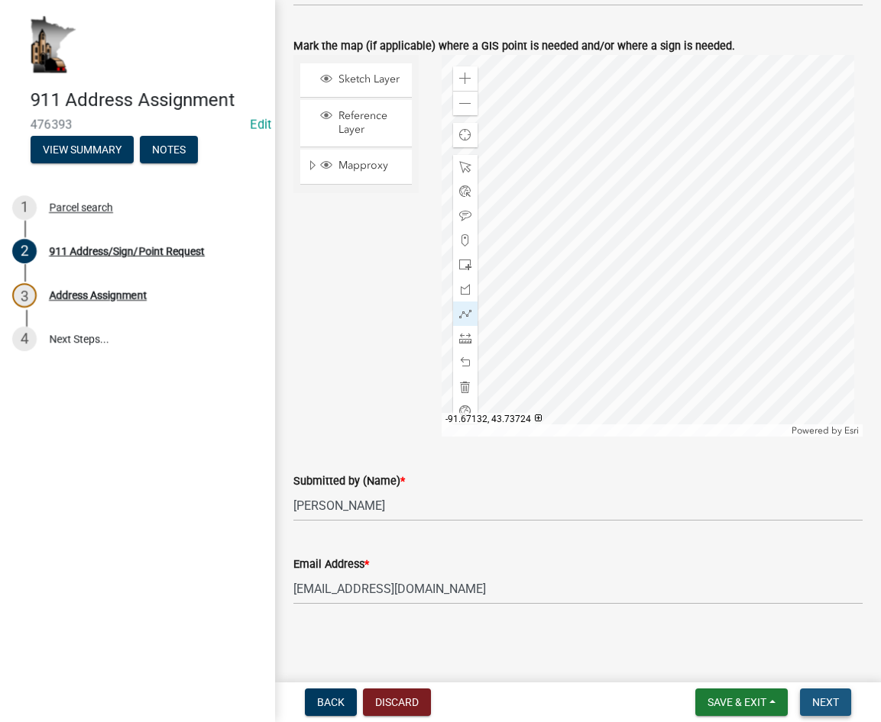
click at [821, 698] on span "Next" at bounding box center [825, 703] width 27 height 12
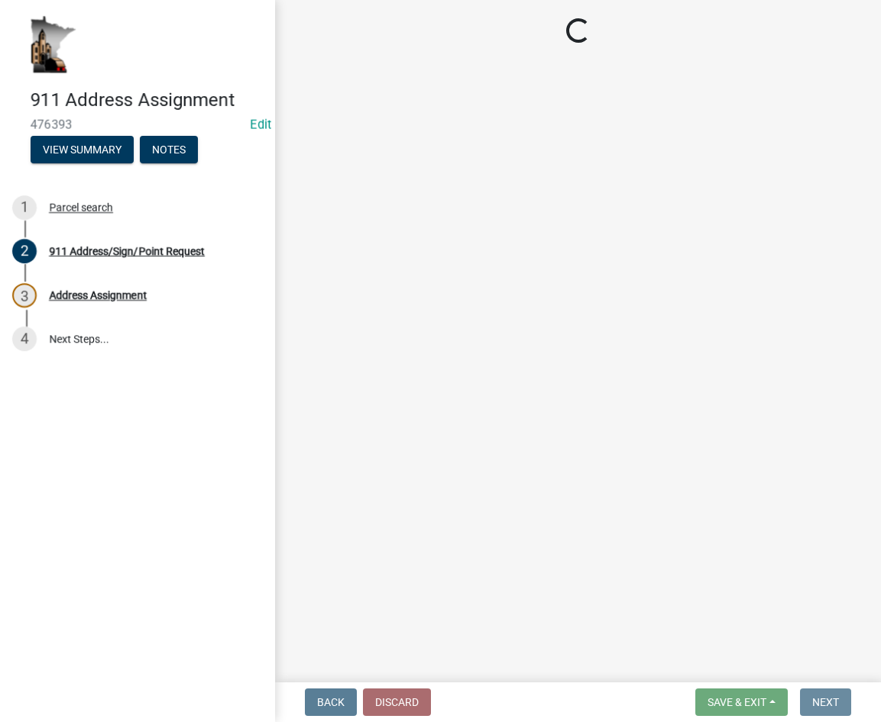
scroll to position [0, 0]
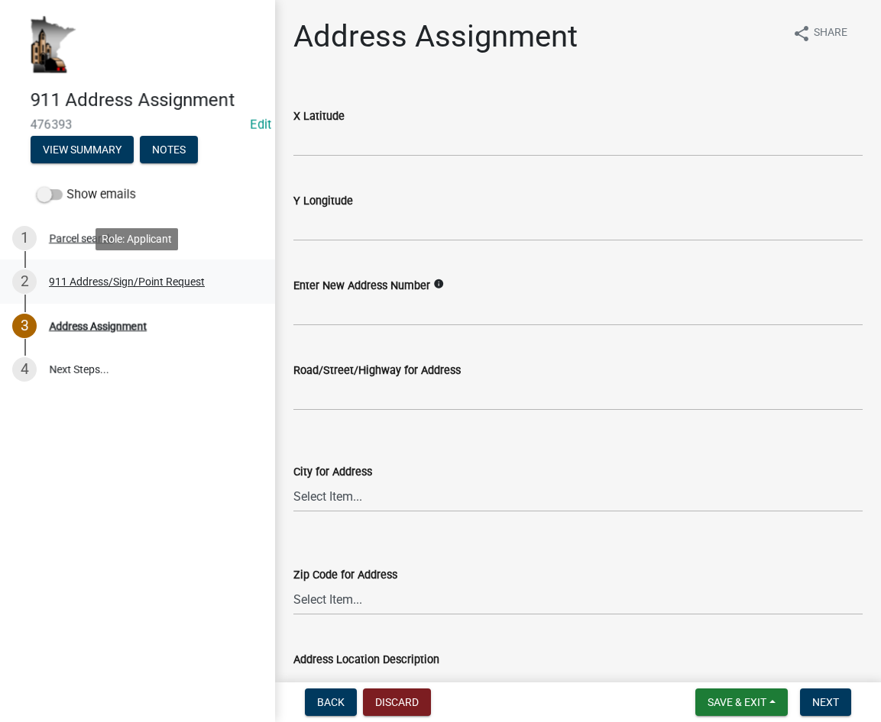
click at [162, 283] on div "911 Address/Sign/Point Request" at bounding box center [127, 281] width 156 height 11
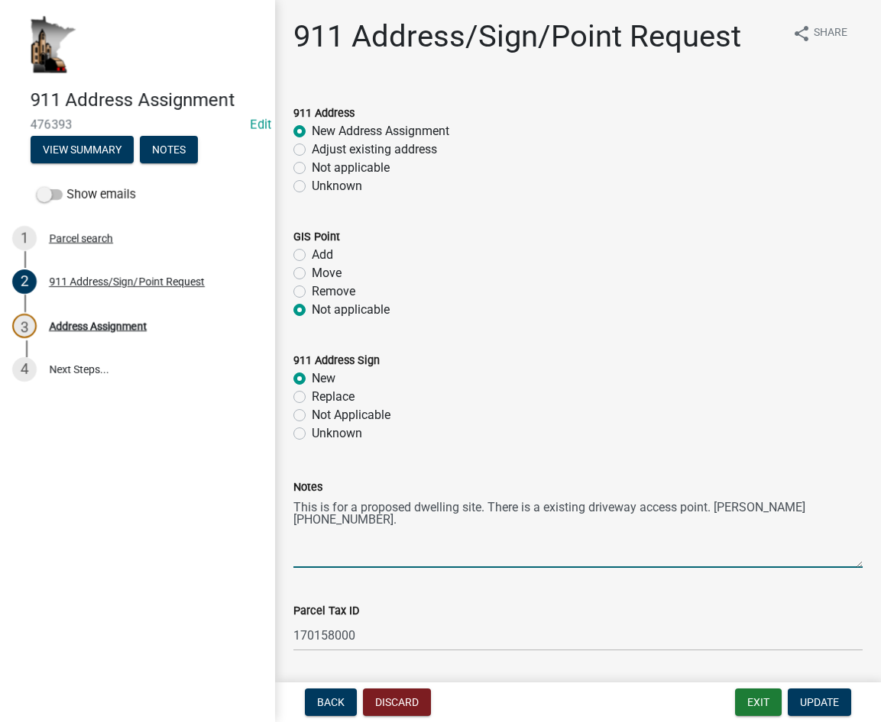
drag, startPoint x: 714, startPoint y: 509, endPoint x: 487, endPoint y: 513, distance: 226.9
click at [487, 513] on textarea "This is for a proposed dwelling site. There is a existing driveway access point…" at bounding box center [577, 532] width 569 height 72
click at [538, 504] on textarea "This is for a proposed dwelling site. Tim 507-458-2693." at bounding box center [577, 532] width 569 height 72
drag, startPoint x: 596, startPoint y: 506, endPoint x: 490, endPoint y: 507, distance: 106.9
click at [490, 507] on textarea "This is for a proposed dwelling site. Tim 507-458-2693." at bounding box center [577, 532] width 569 height 72
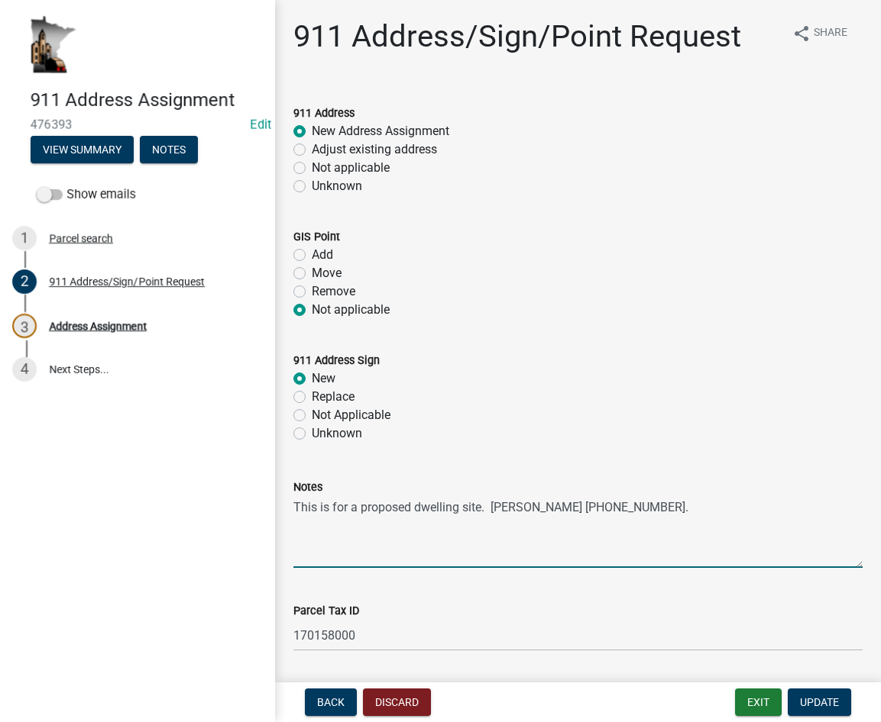
click at [602, 507] on textarea "This is for a proposed dwelling site. Tim 507-458-2693." at bounding box center [577, 532] width 569 height 72
drag, startPoint x: 596, startPoint y: 508, endPoint x: 487, endPoint y: 508, distance: 109.2
click at [487, 508] on textarea "This is for a proposed dwelling site. Tim 507-458-2693." at bounding box center [577, 532] width 569 height 72
type textarea "This is for a proposed dwelling site."
click at [124, 325] on div "Address Assignment" at bounding box center [98, 326] width 98 height 11
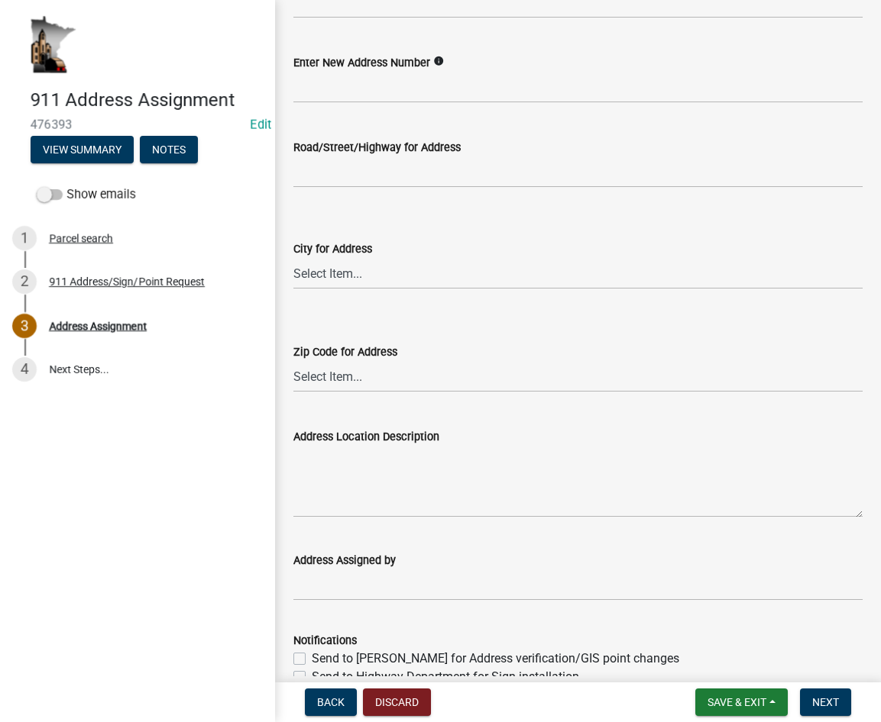
scroll to position [229, 0]
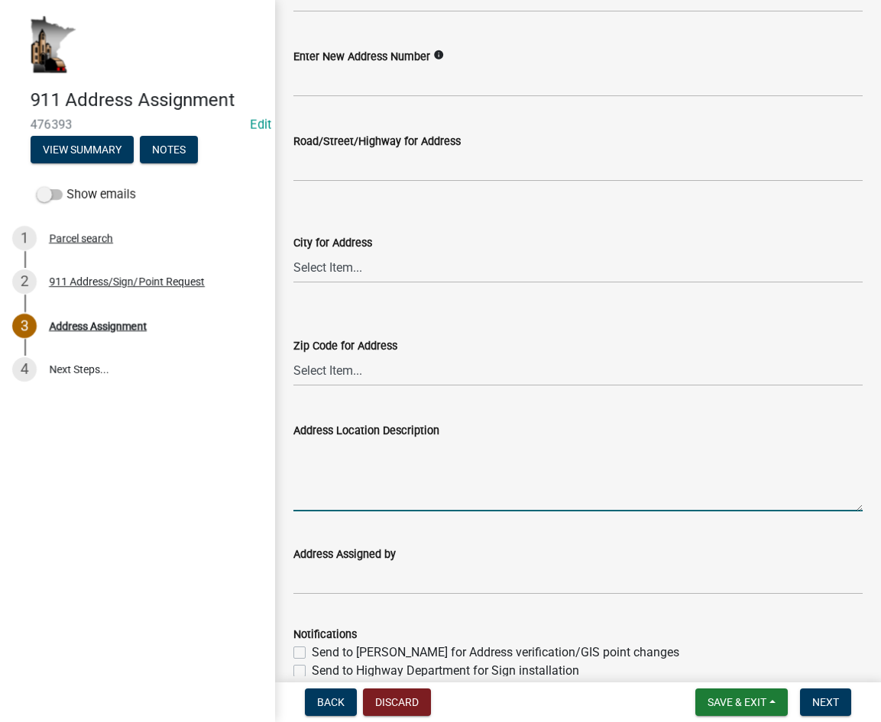
click at [367, 474] on textarea "Address Location Description" at bounding box center [577, 476] width 569 height 72
paste textarea "Tim 507-458-2693."
click at [295, 452] on textarea "Tim 507-458-2693." at bounding box center [577, 476] width 569 height 72
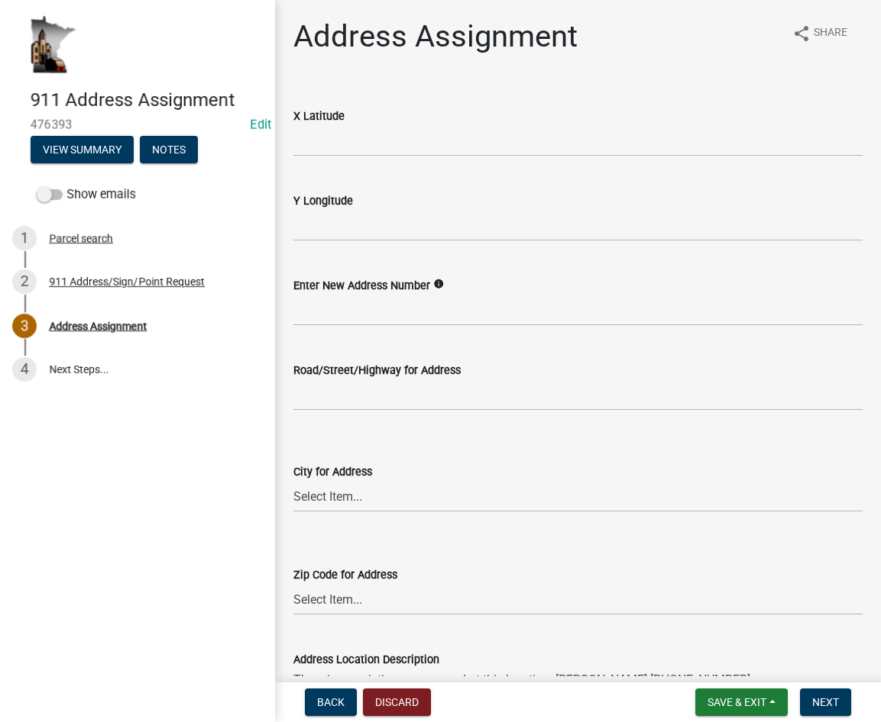
type textarea "There is an existing access road at this location. Tim 507-458-2693."
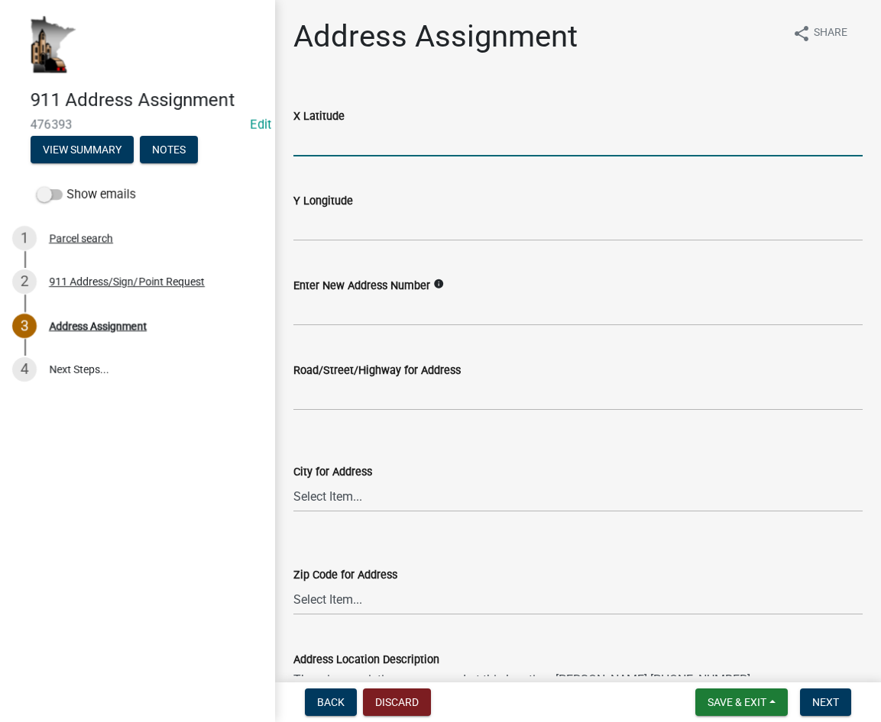
click at [360, 144] on input "text" at bounding box center [577, 140] width 569 height 31
paste input "43.73745611800007"
type input "43.73745611800007"
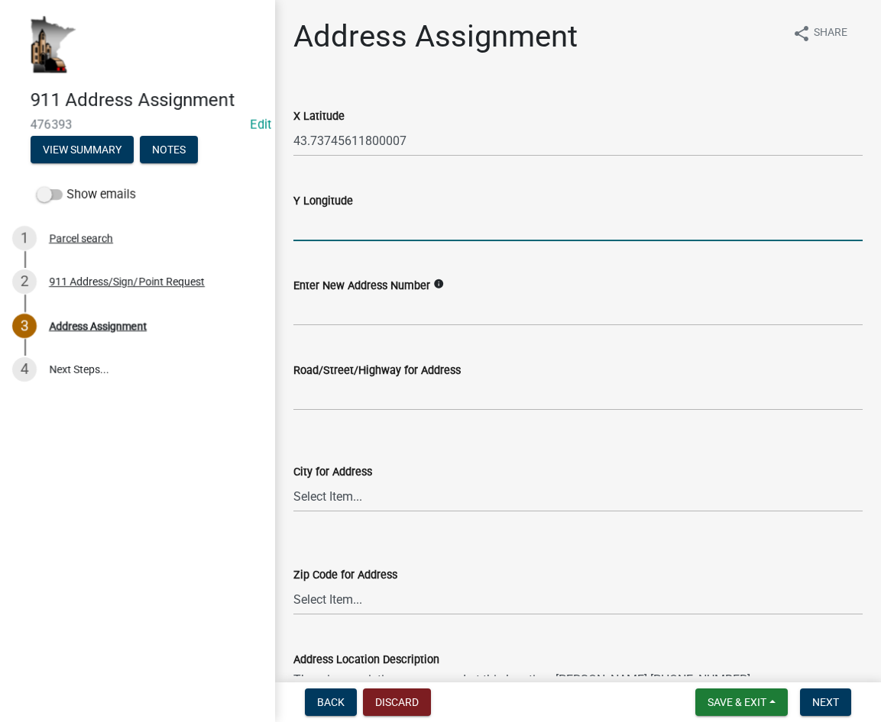
click at [467, 228] on input "text" at bounding box center [577, 225] width 569 height 31
paste input "-91.67016879399995"
type input "-91.67016879399996"
click at [375, 310] on input "text" at bounding box center [577, 310] width 569 height 31
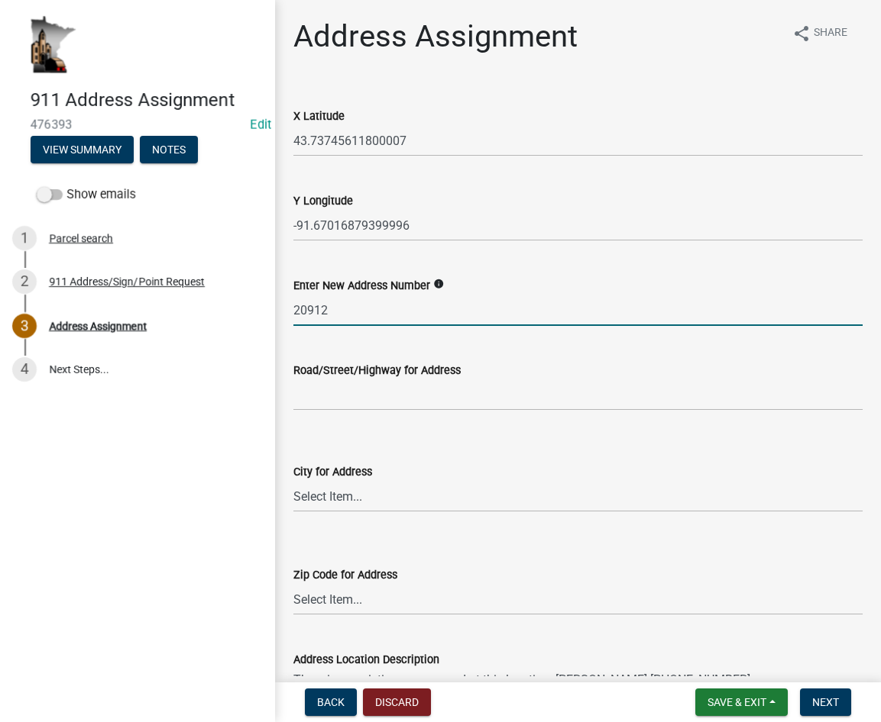
type input "20912"
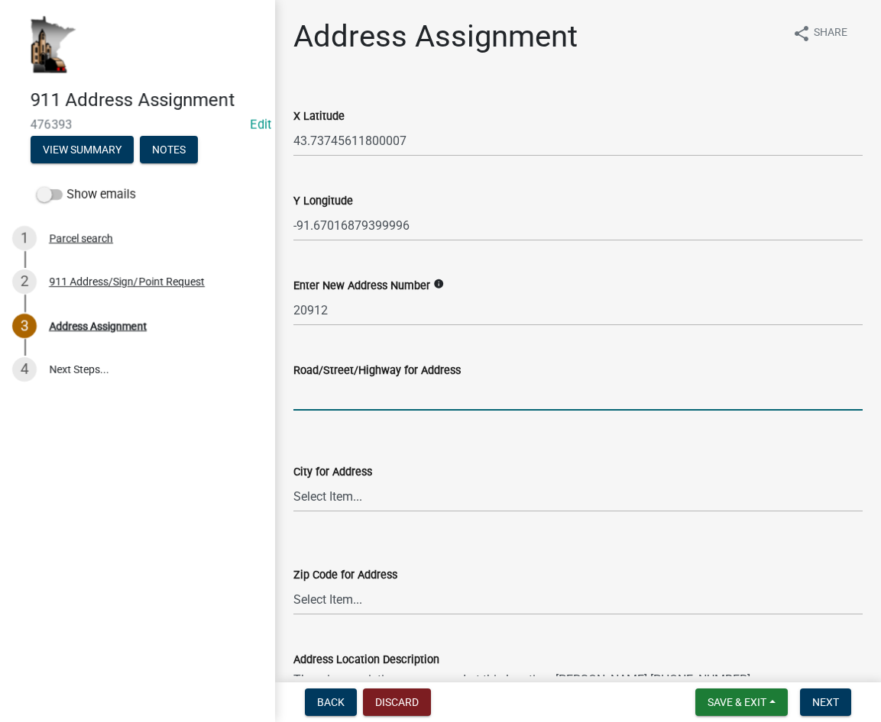
click at [361, 402] on input "Road/Street/Highway for Address" at bounding box center [577, 395] width 569 height 31
type input "County 13"
click at [357, 494] on select "Select Item... Brownsville Caledonia Eitzen Hokah Houston La Crescent New Albio…" at bounding box center [577, 496] width 569 height 31
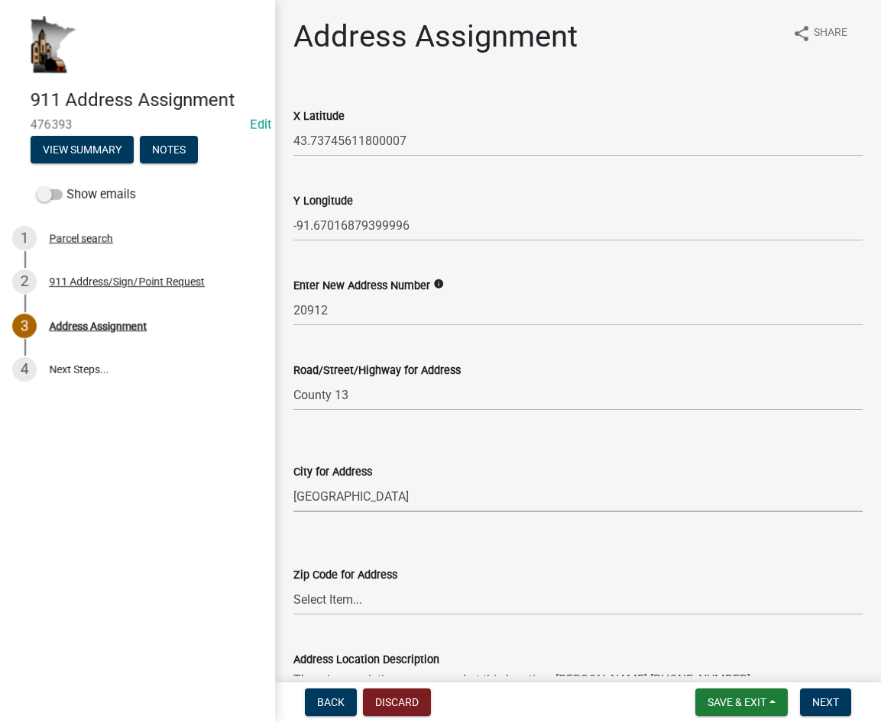
click at [293, 481] on select "Select Item... Brownsville Caledonia Eitzen Hokah Houston La Crescent New Albio…" at bounding box center [577, 496] width 569 height 31
select select "f28e7f07-f569-40f9-b529-995b3690fe02"
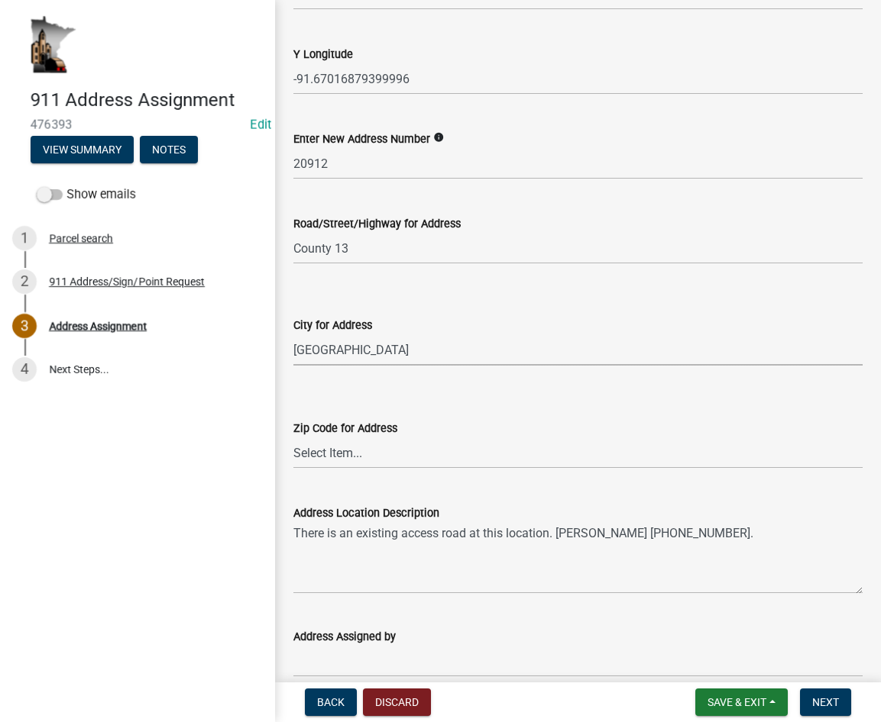
scroll to position [153, 0]
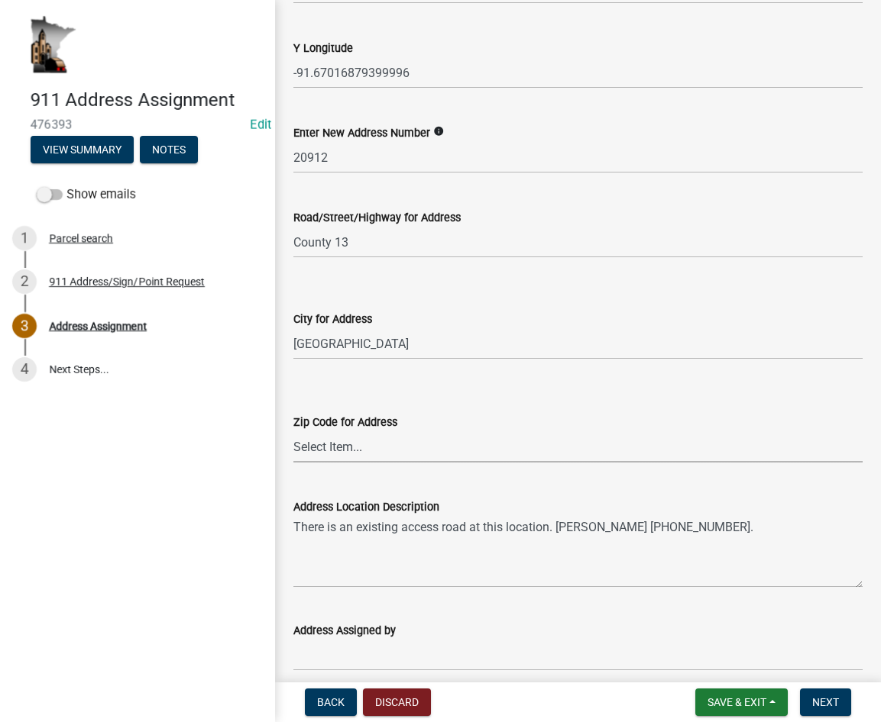
click at [354, 447] on select "Select Item... 54601 54603 54624 54632 54658 55919 55921 55931 55941 55943 5594…" at bounding box center [577, 446] width 569 height 31
click at [293, 431] on select "Select Item... 54601 54603 54624 54632 54658 55919 55921 55931 55941 55943 5594…" at bounding box center [577, 446] width 569 height 31
select select "d470e1ba-5593-40b4-aca4-48c3271001cc"
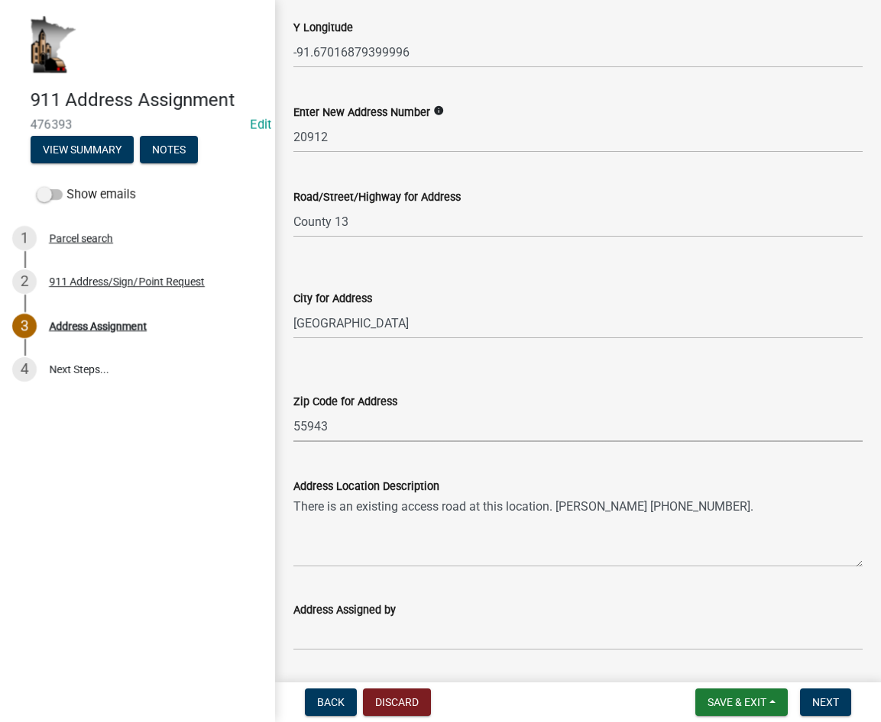
scroll to position [229, 0]
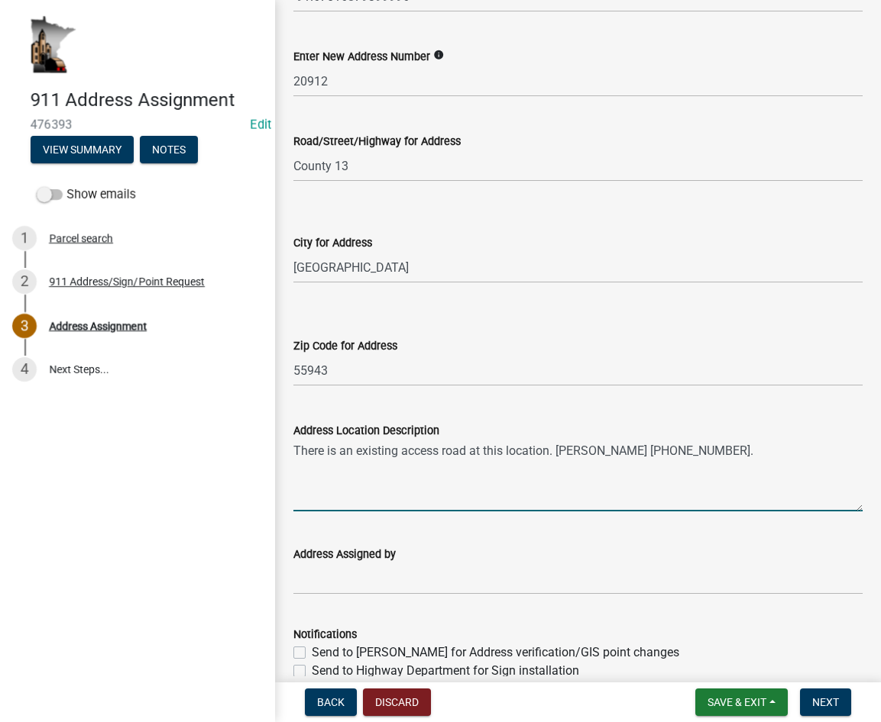
click at [558, 451] on textarea "There is an existing access road at this location. Tim 507-458-2693." at bounding box center [577, 476] width 569 height 72
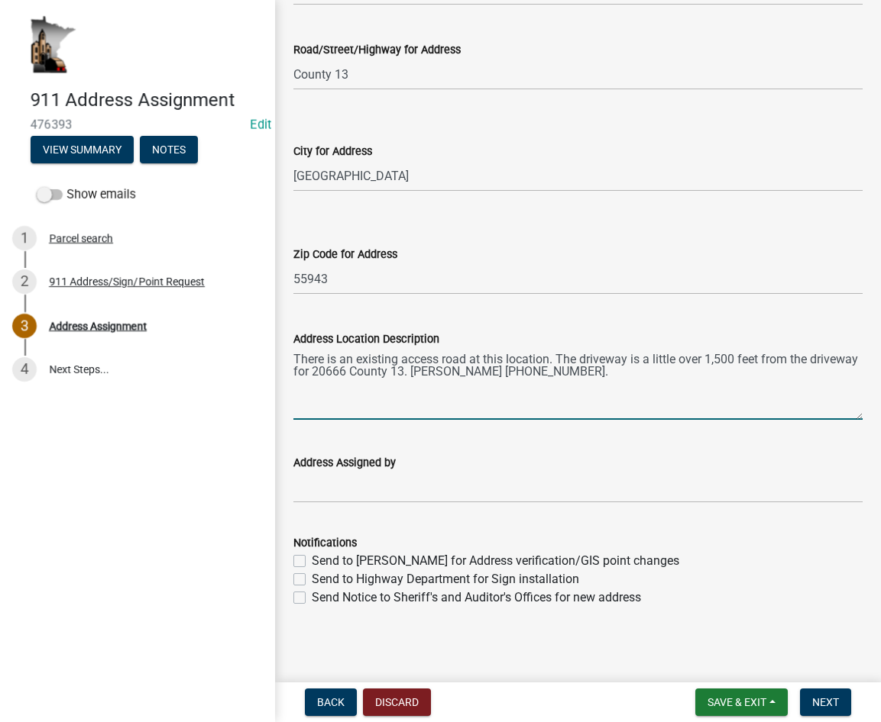
scroll to position [325, 0]
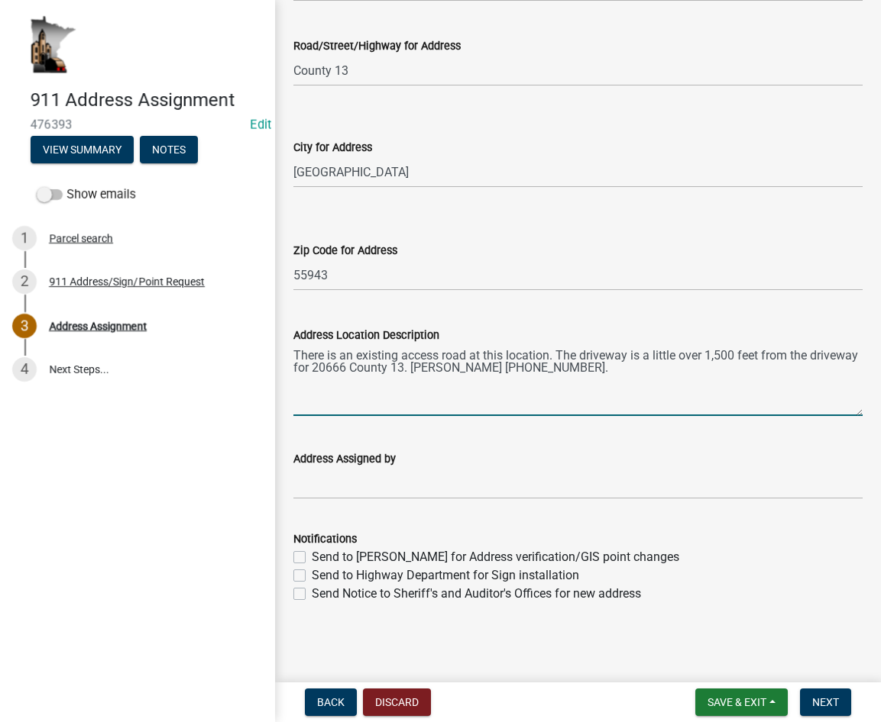
type textarea "There is an existing access road at this location. The driveway is a little ove…"
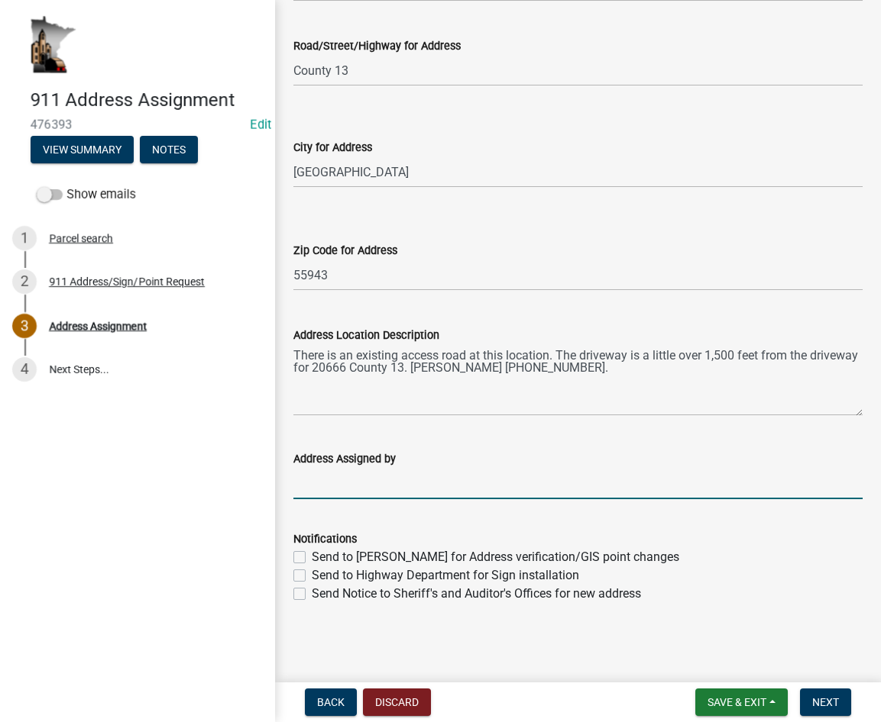
click at [419, 480] on input "Address Assigned by" at bounding box center [577, 483] width 569 height 31
type input "[PERSON_NAME]"
click at [312, 559] on label "Send to Schneider for Address verification/GIS point changes" at bounding box center [495, 557] width 367 height 18
click at [312, 558] on input "Send to Schneider for Address verification/GIS point changes" at bounding box center [317, 553] width 10 height 10
checkbox input "true"
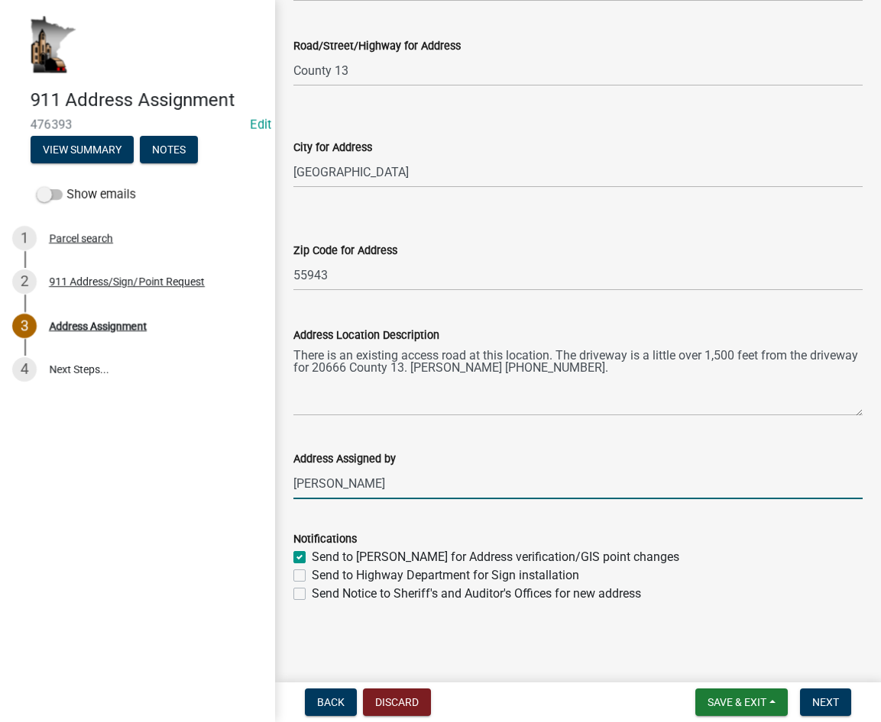
checkbox input "false"
click at [312, 575] on label "Send to Highway Department for Sign installation" at bounding box center [445, 576] width 267 height 18
click at [312, 575] on input "Send to Highway Department for Sign installation" at bounding box center [317, 572] width 10 height 10
checkbox input "true"
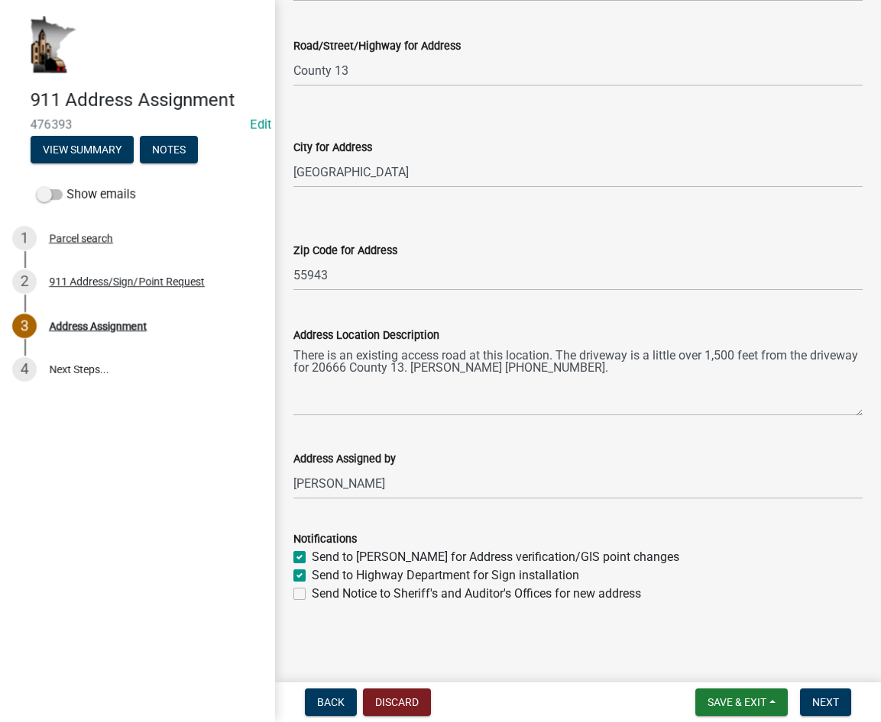
checkbox input "true"
click at [312, 597] on label "Send Notice to Sheriff's and Auditor's Offices for new address" at bounding box center [476, 594] width 329 height 18
click at [312, 595] on input "Send Notice to Sheriff's and Auditor's Offices for new address" at bounding box center [317, 590] width 10 height 10
checkbox input "true"
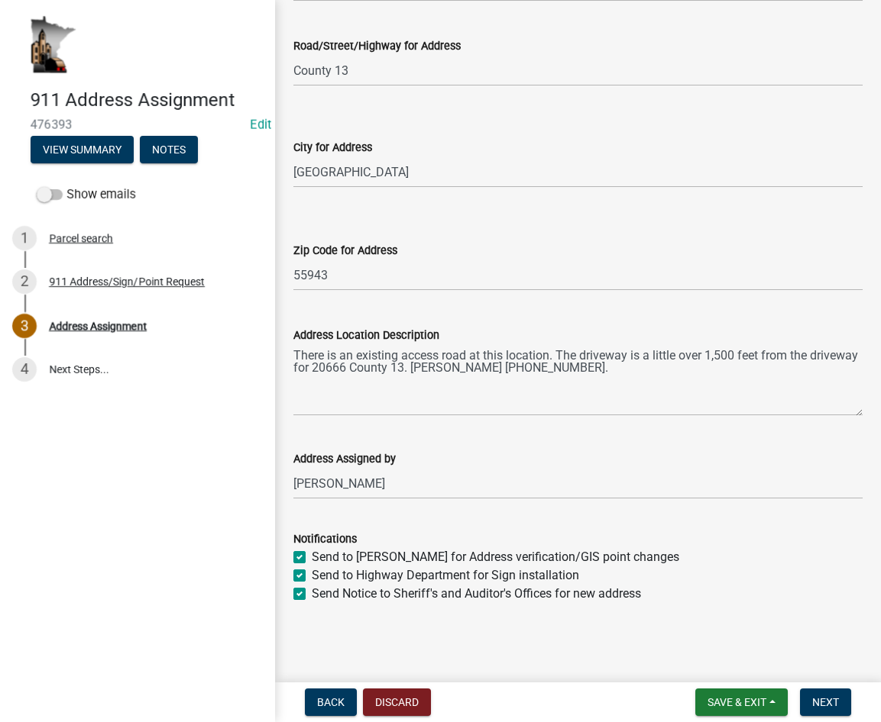
checkbox input "true"
click at [766, 705] on span "Save & Exit" at bounding box center [736, 703] width 59 height 12
click at [732, 625] on button "Save" at bounding box center [726, 626] width 122 height 37
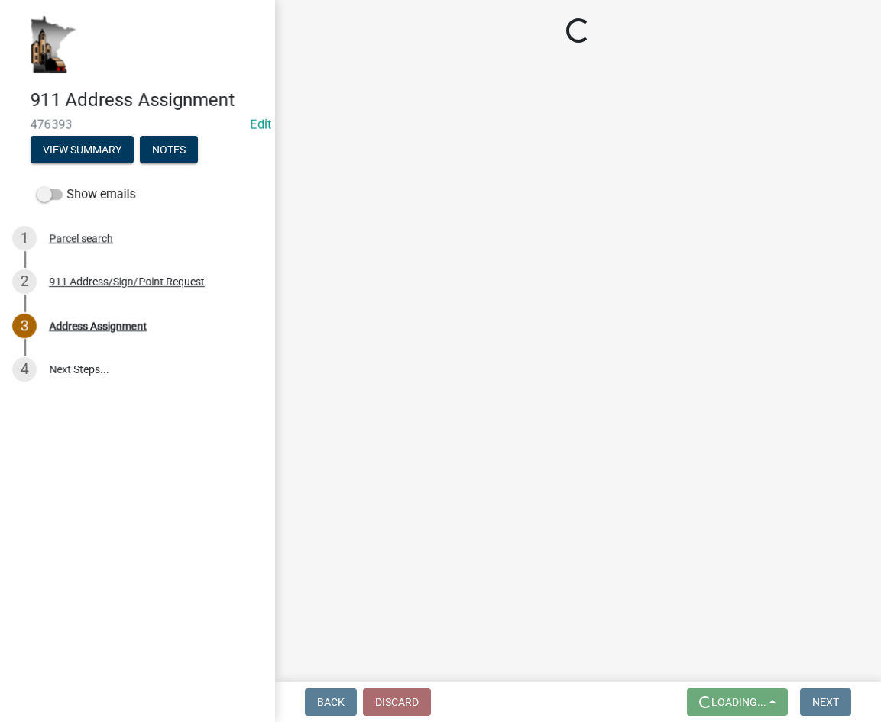
scroll to position [0, 0]
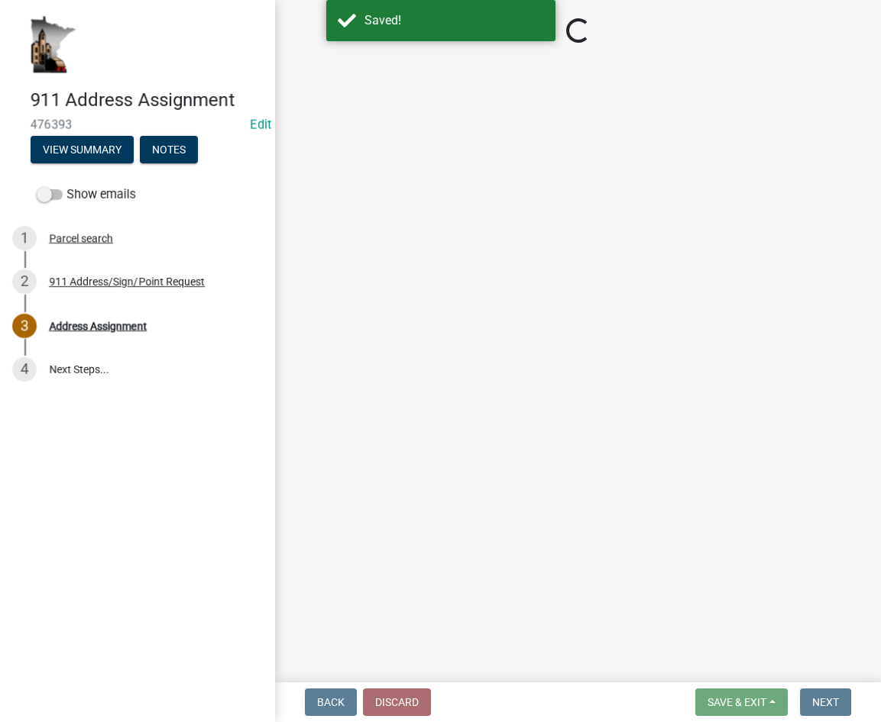
select select "f28e7f07-f569-40f9-b529-995b3690fe02"
select select "d470e1ba-5593-40b4-aca4-48c3271001cc"
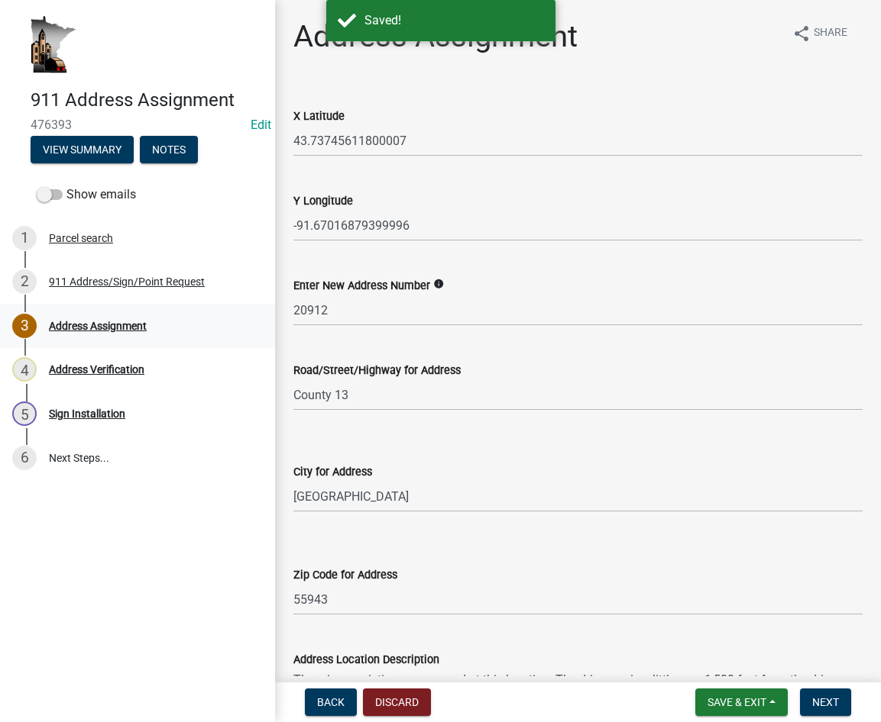
click at [150, 332] on div "3 Address Assignment" at bounding box center [131, 326] width 238 height 24
click at [125, 281] on div "911 Address/Sign/Point Request" at bounding box center [127, 281] width 156 height 11
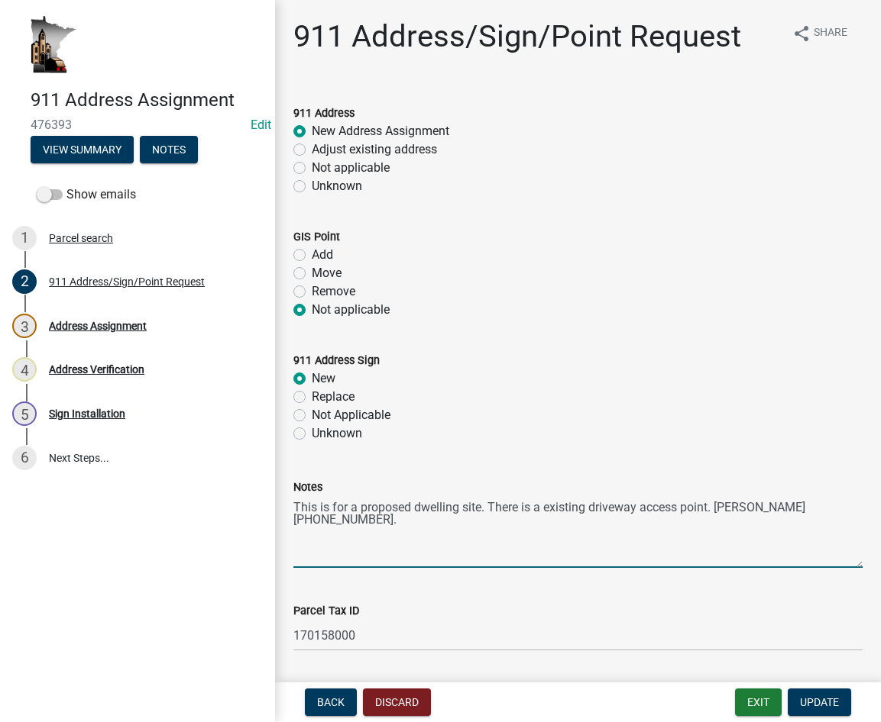
drag, startPoint x: 816, startPoint y: 507, endPoint x: 490, endPoint y: 512, distance: 326.1
click at [490, 512] on textarea "This is for a proposed dwelling site. There is a existing driveway access point…" at bounding box center [577, 532] width 569 height 72
type textarea "This is for a proposed dwelling site."
click at [813, 705] on span "Update" at bounding box center [819, 703] width 39 height 12
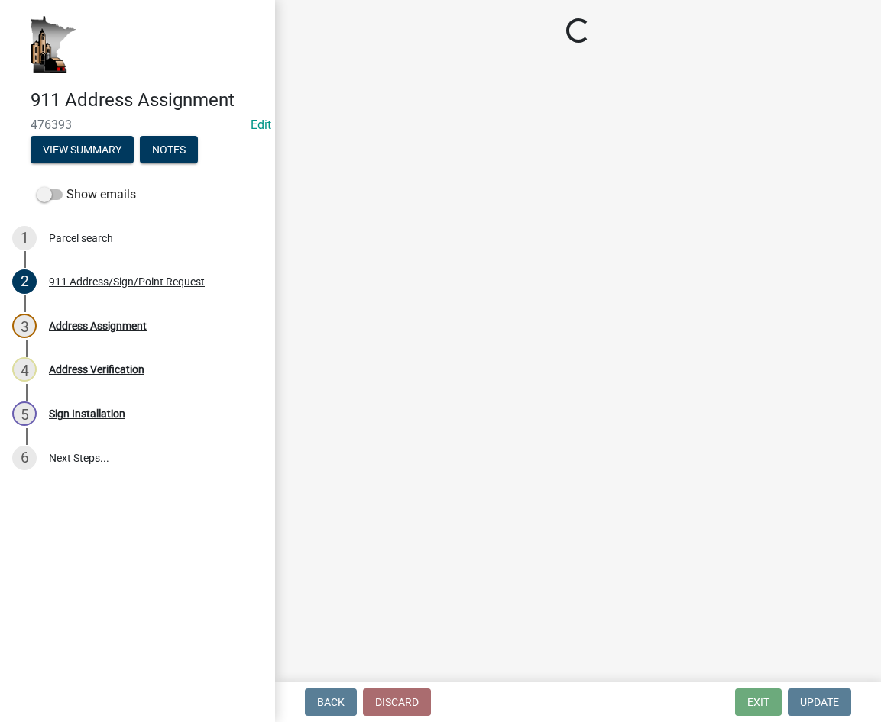
select select "f28e7f07-f569-40f9-b529-995b3690fe02"
select select "d470e1ba-5593-40b4-aca4-48c3271001cc"
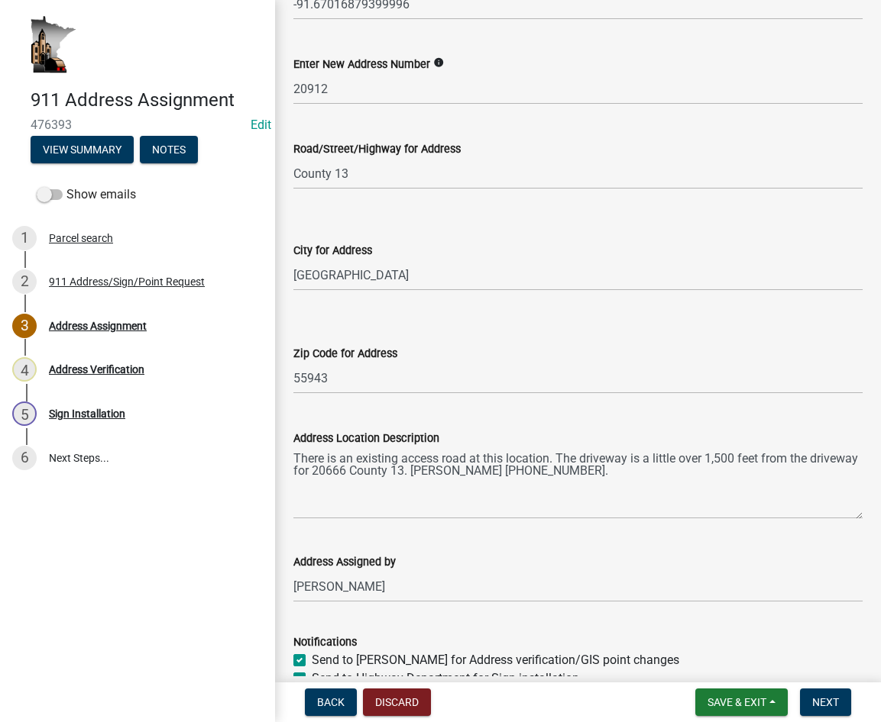
scroll to position [229, 0]
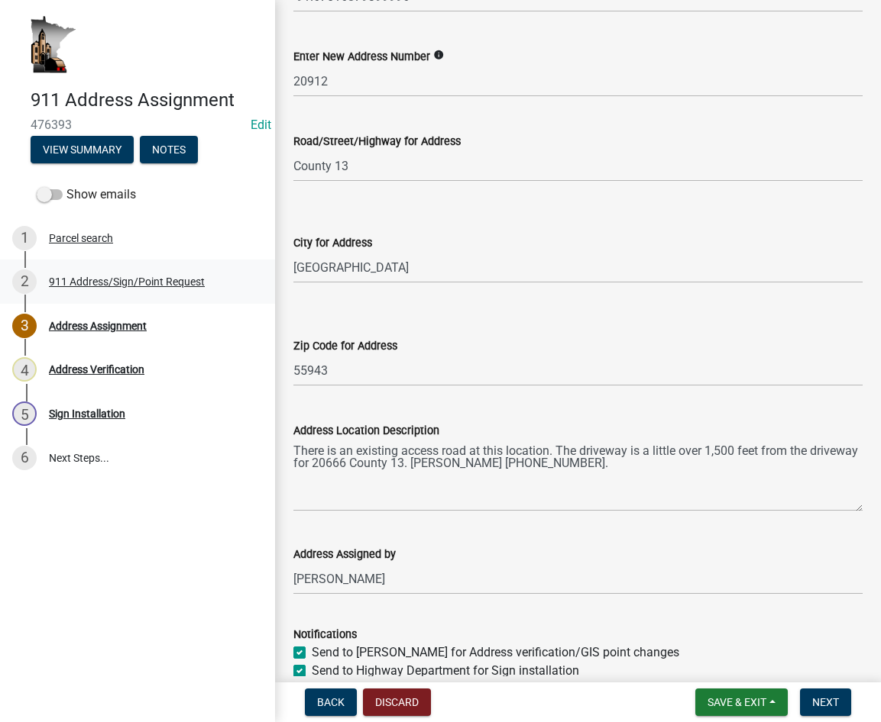
click at [113, 279] on div "911 Address/Sign/Point Request" at bounding box center [127, 281] width 156 height 11
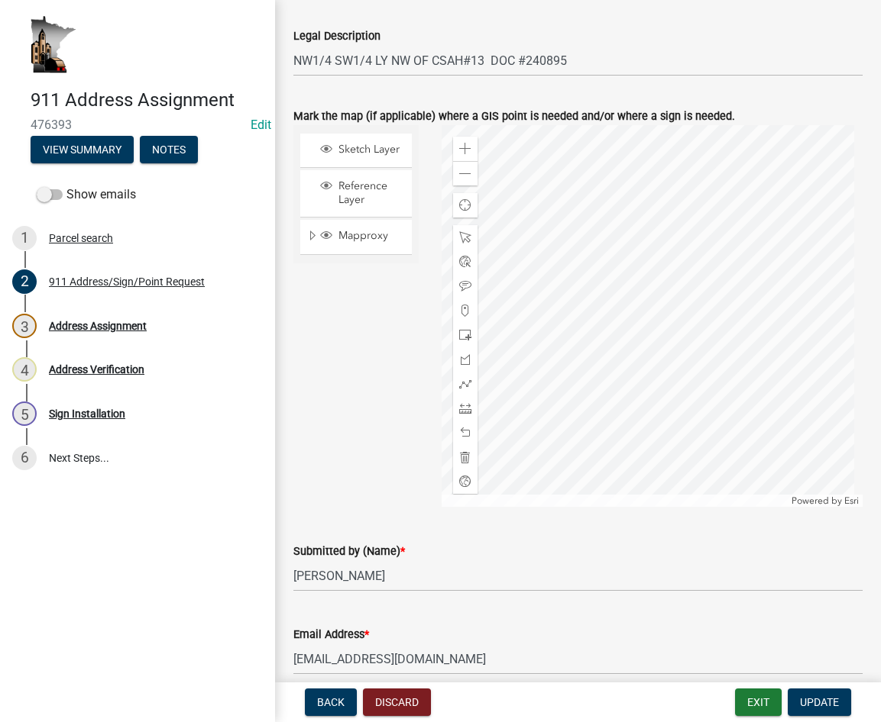
scroll to position [993, 0]
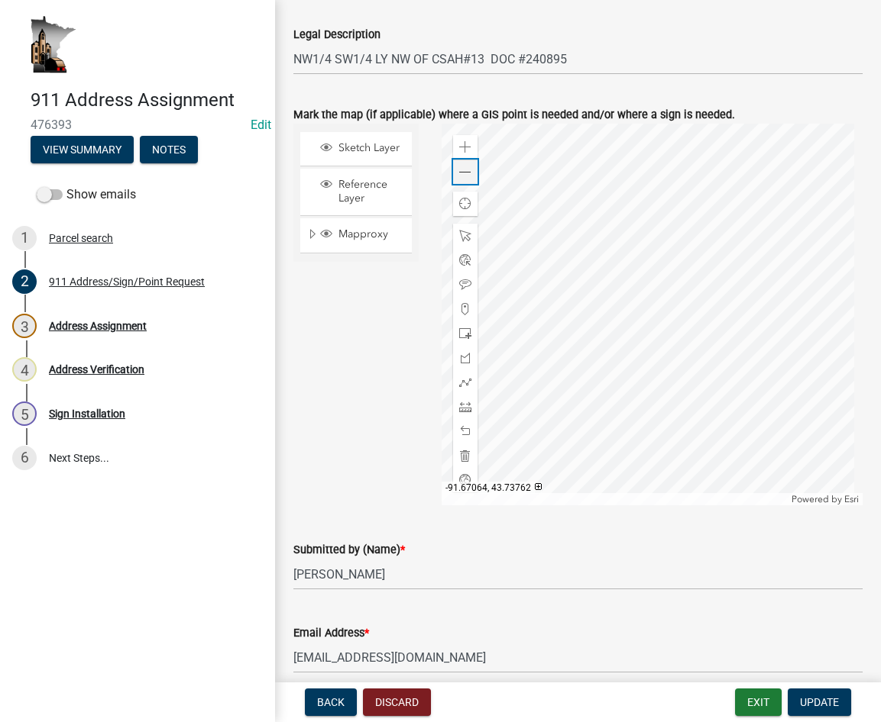
click at [459, 171] on span at bounding box center [465, 172] width 12 height 12
click at [654, 383] on div at bounding box center [651, 315] width 421 height 382
click at [460, 178] on span at bounding box center [465, 172] width 12 height 12
click at [697, 361] on div at bounding box center [651, 315] width 421 height 382
click at [813, 700] on span "Update" at bounding box center [819, 703] width 39 height 12
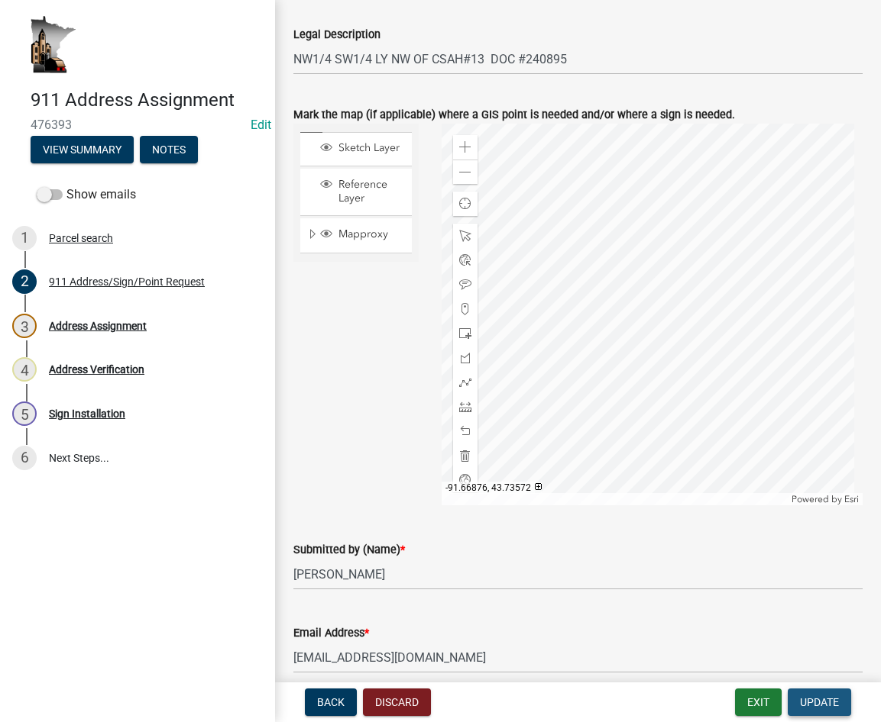
scroll to position [0, 0]
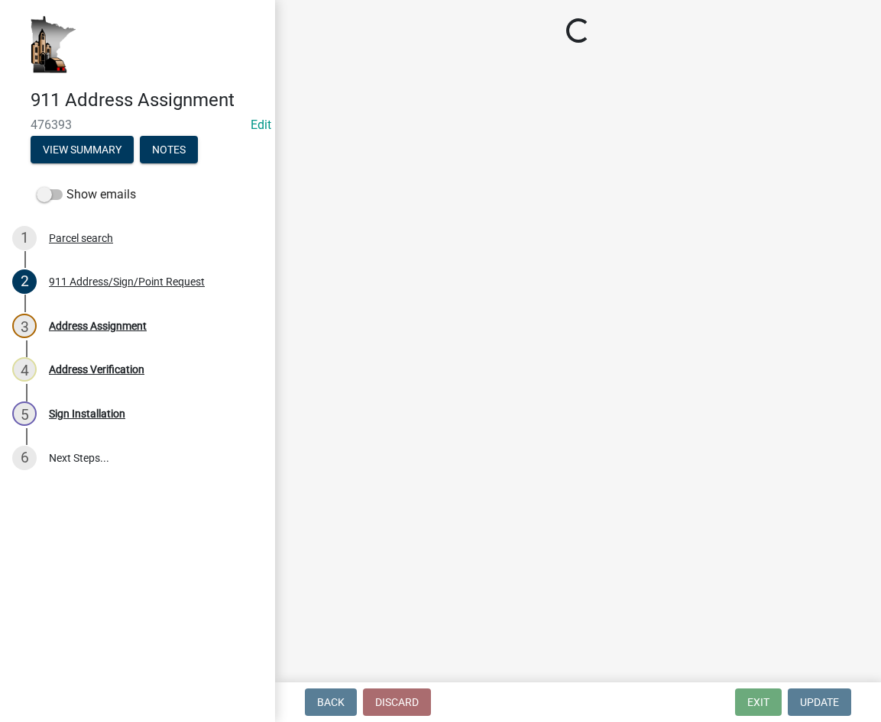
select select "f28e7f07-f569-40f9-b529-995b3690fe02"
select select "d470e1ba-5593-40b4-aca4-48c3271001cc"
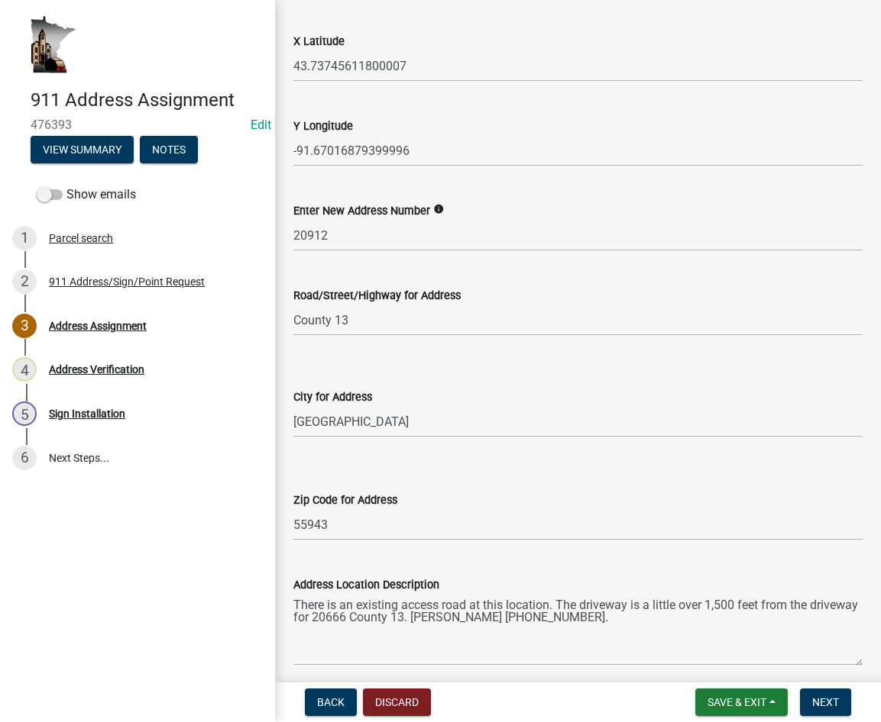
scroll to position [19, 0]
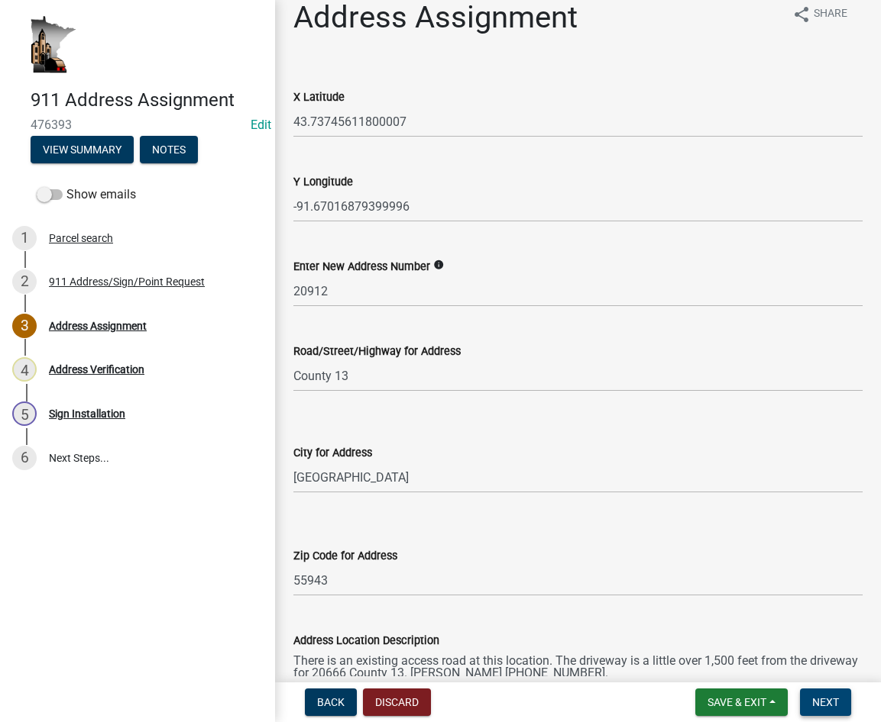
drag, startPoint x: 824, startPoint y: 706, endPoint x: 810, endPoint y: 693, distance: 19.5
click at [824, 706] on span "Next" at bounding box center [825, 703] width 27 height 12
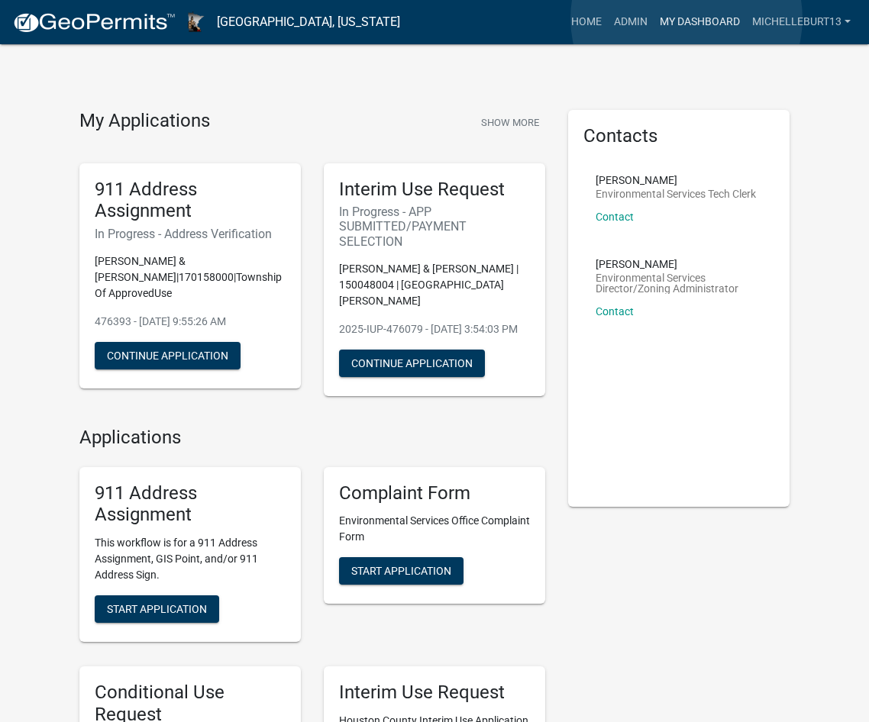
click at [687, 18] on link "My Dashboard" at bounding box center [700, 22] width 92 height 29
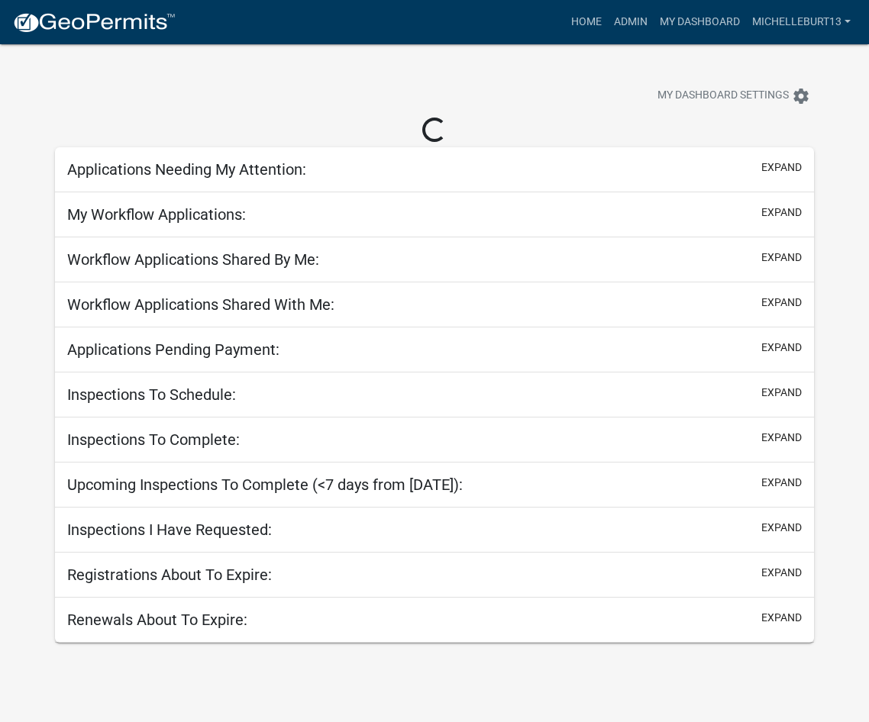
select select "3: 100"
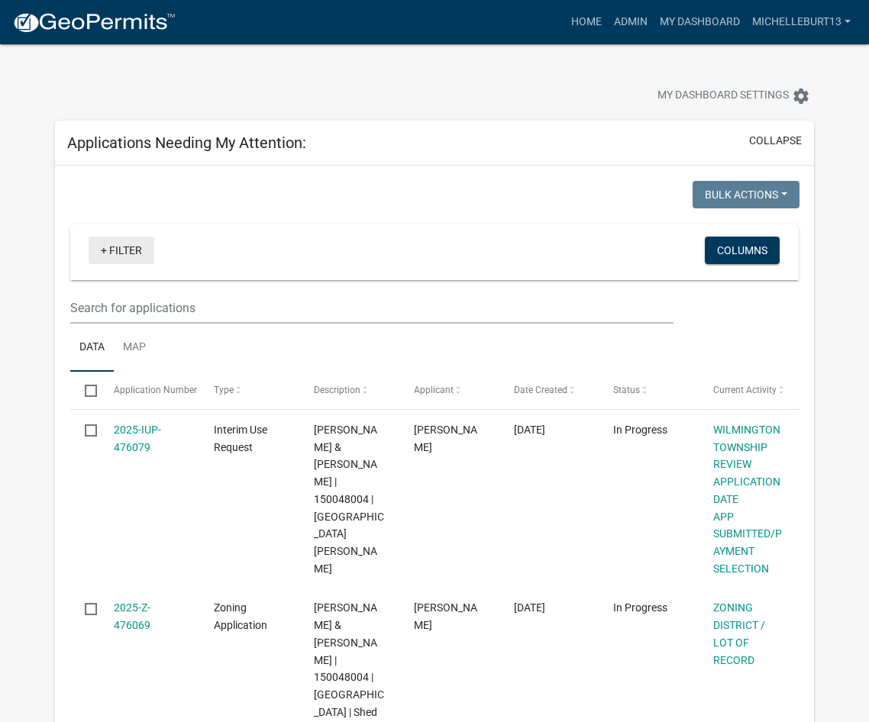
click at [113, 249] on link "+ Filter" at bounding box center [122, 250] width 66 height 27
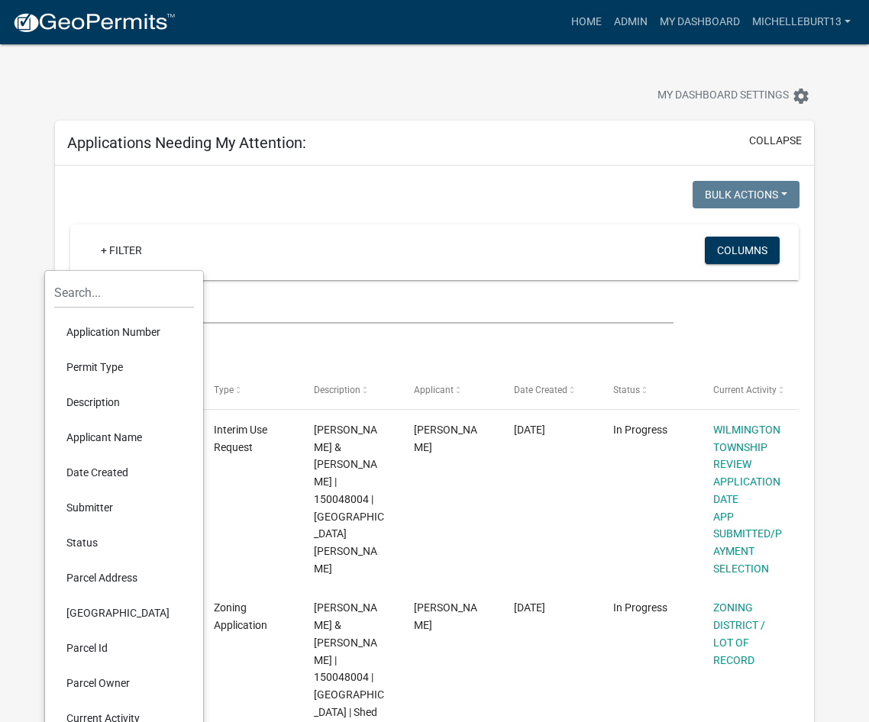
click at [113, 369] on li "Permit Type" at bounding box center [124, 367] width 140 height 35
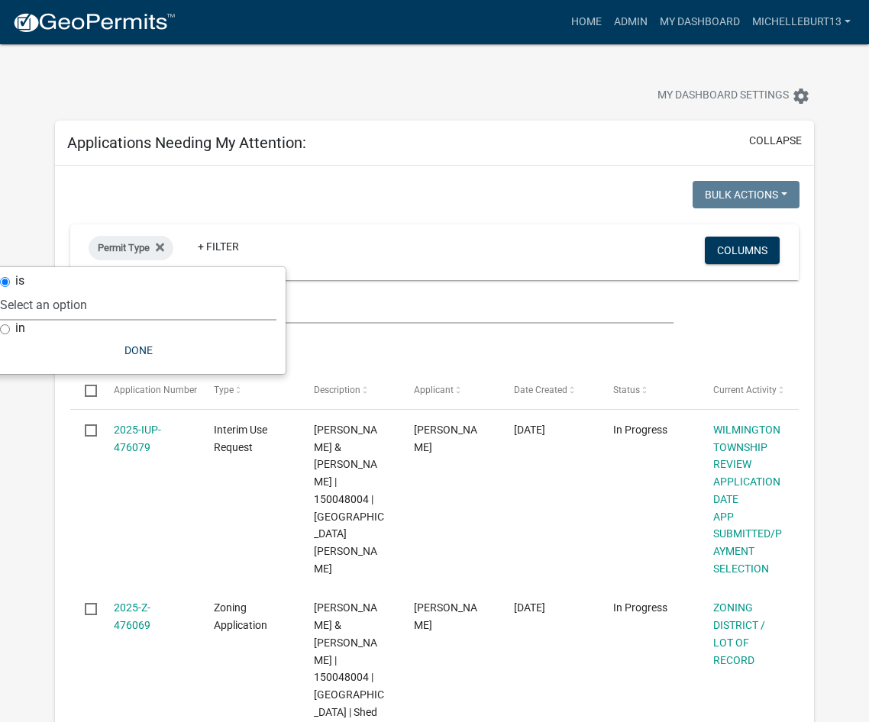
click at [106, 305] on select "Select an option 911 Address Assignment Building Contractor (Registration) Buil…" at bounding box center [138, 304] width 276 height 31
select select "9c061e7c-96de-473c-a82e-607aaa63a8eb"
click at [62, 289] on select "Select an option 911 Address Assignment Building Contractor (Registration) Buil…" at bounding box center [138, 304] width 276 height 31
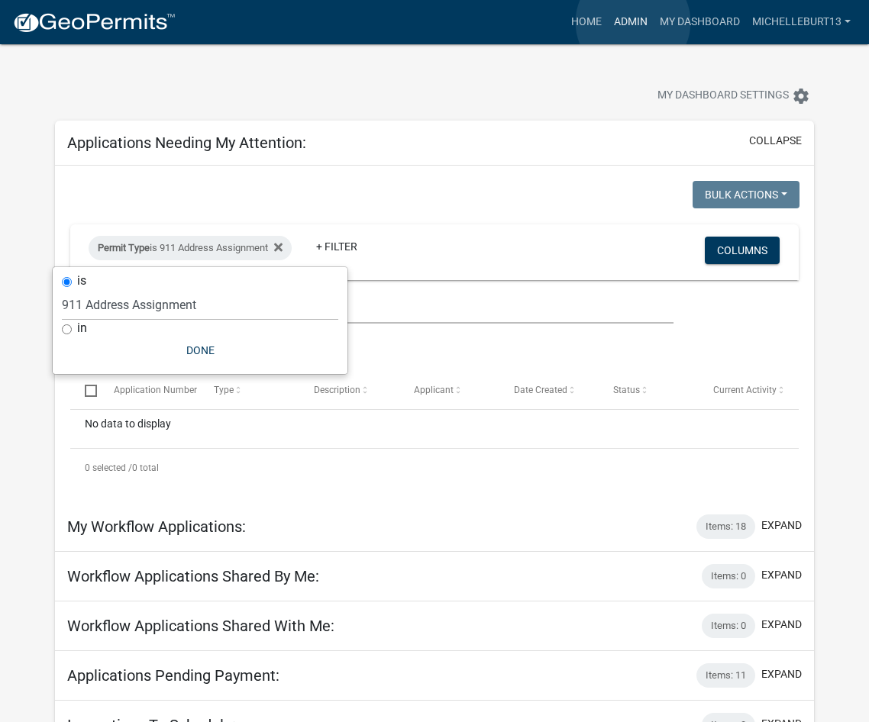
click at [633, 22] on link "Admin" at bounding box center [631, 22] width 46 height 29
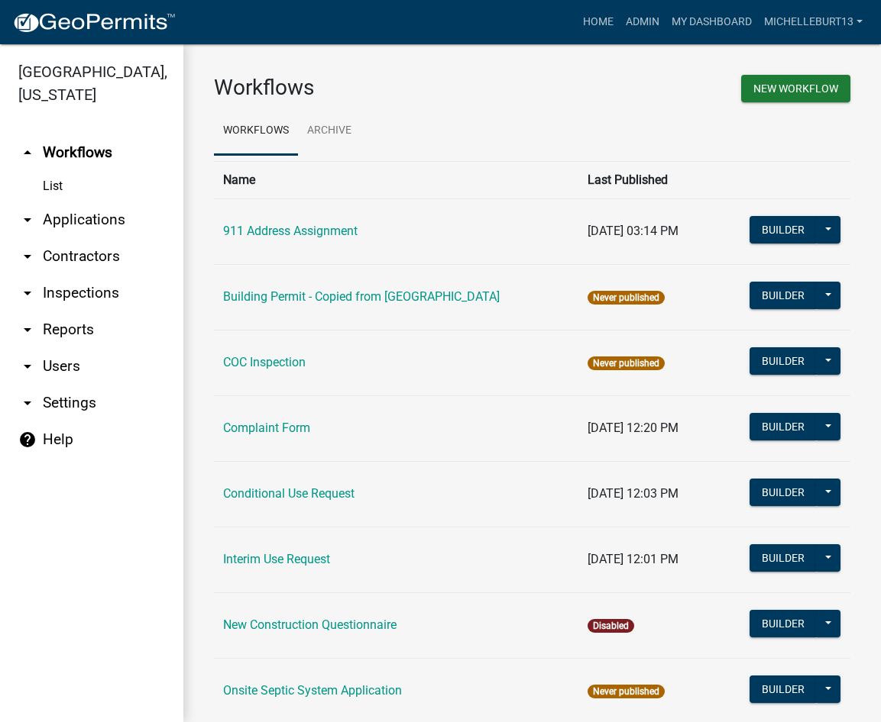
click at [74, 221] on link "arrow_drop_down Applications" at bounding box center [91, 220] width 183 height 37
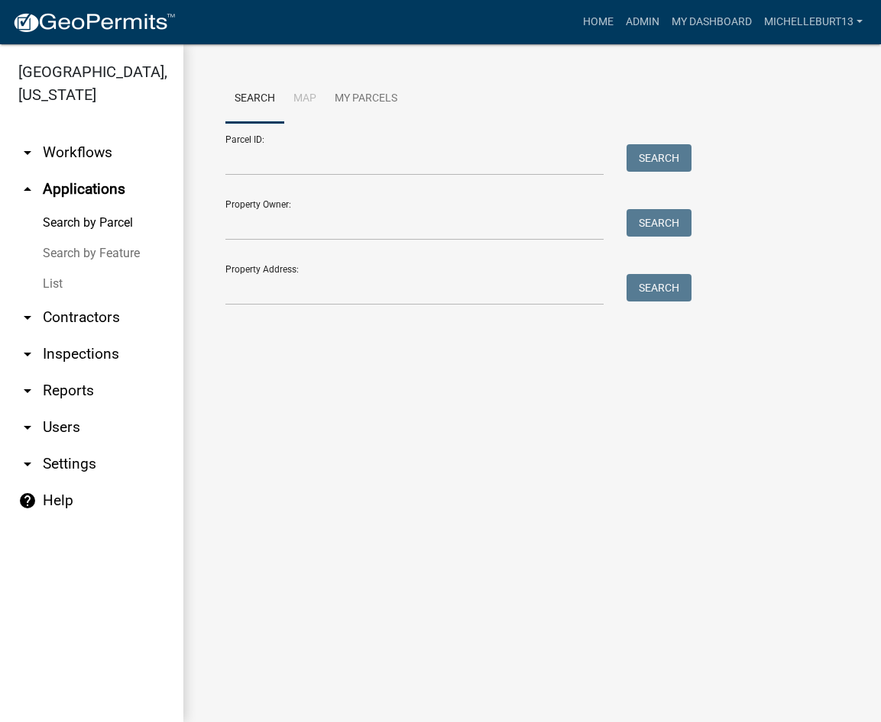
click at [55, 282] on link "List" at bounding box center [91, 284] width 183 height 31
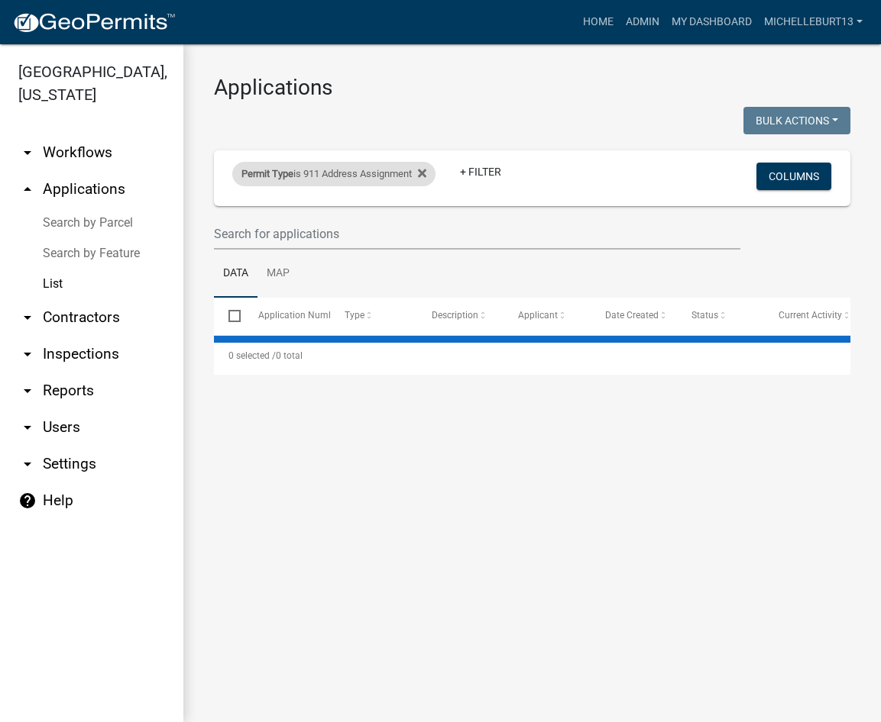
select select "3: 100"
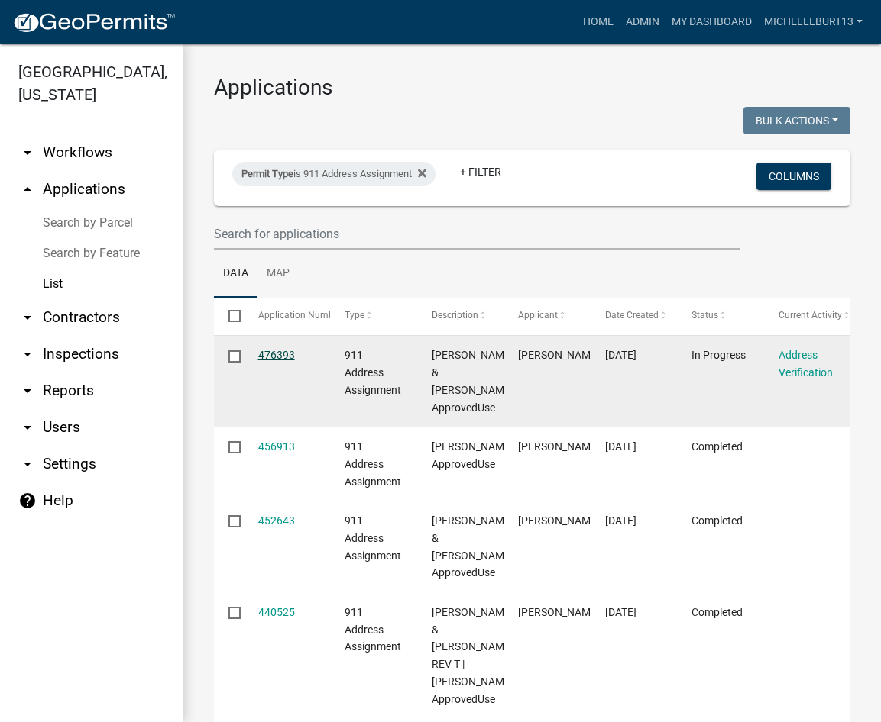
click at [272, 357] on link "476393" at bounding box center [276, 355] width 37 height 12
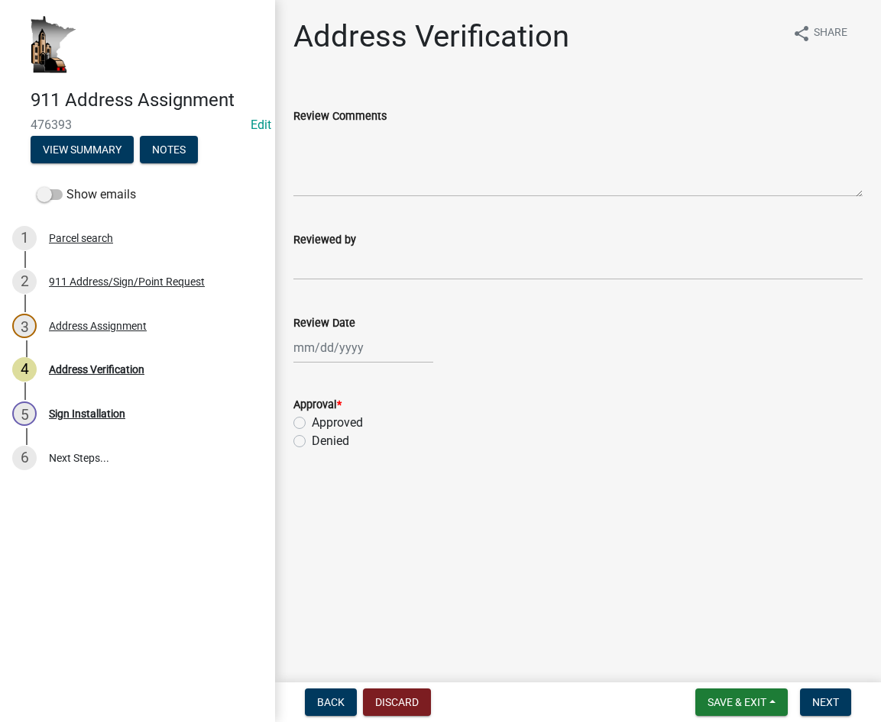
click at [104, 335] on div "3 Address Assignment" at bounding box center [131, 326] width 238 height 24
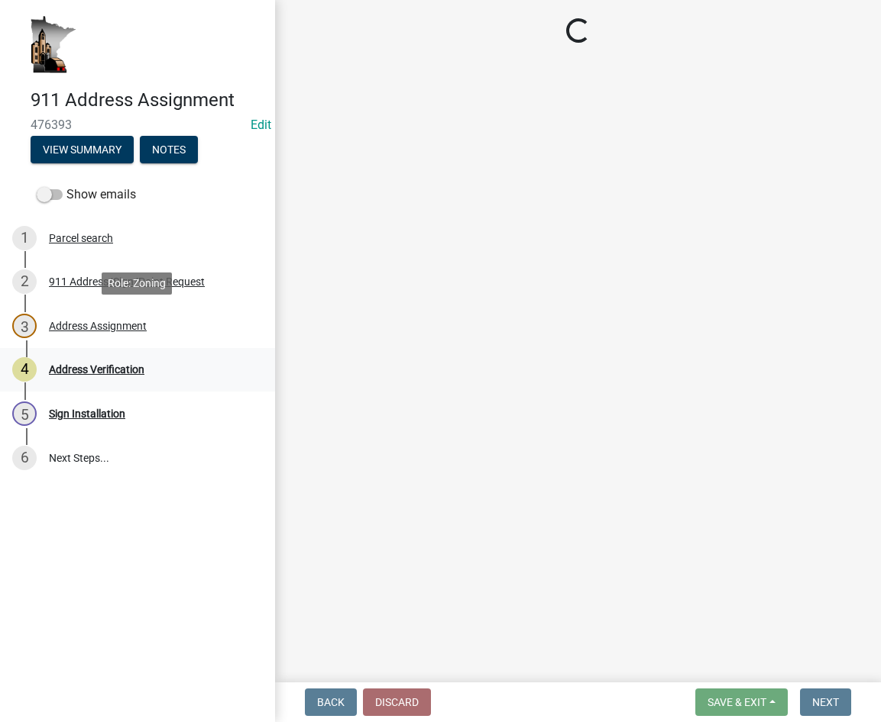
select select "f28e7f07-f569-40f9-b529-995b3690fe02"
select select "d470e1ba-5593-40b4-aca4-48c3271001cc"
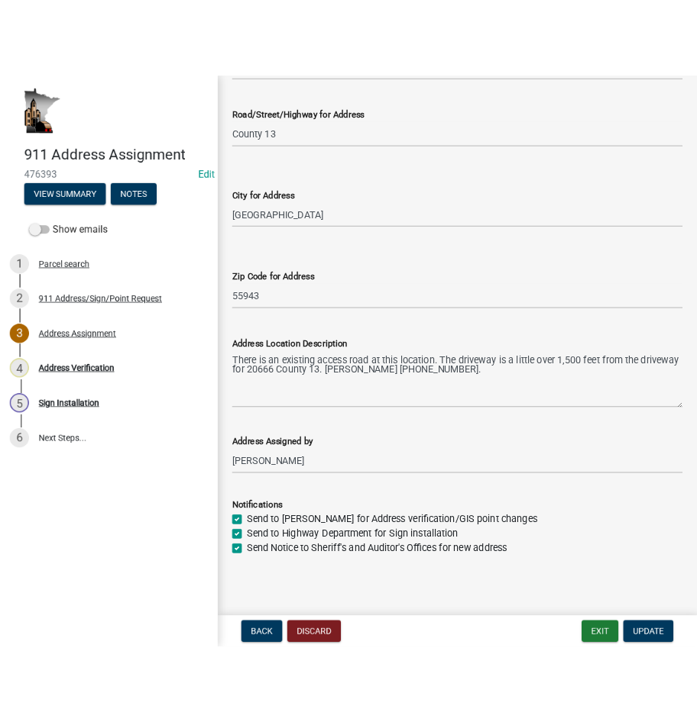
scroll to position [325, 0]
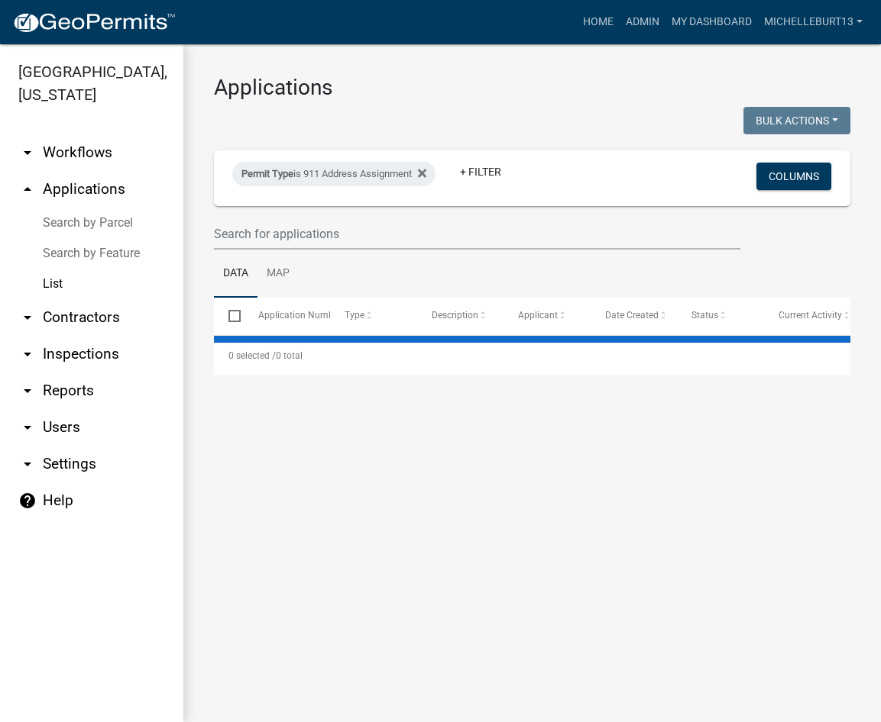
select select "3: 100"
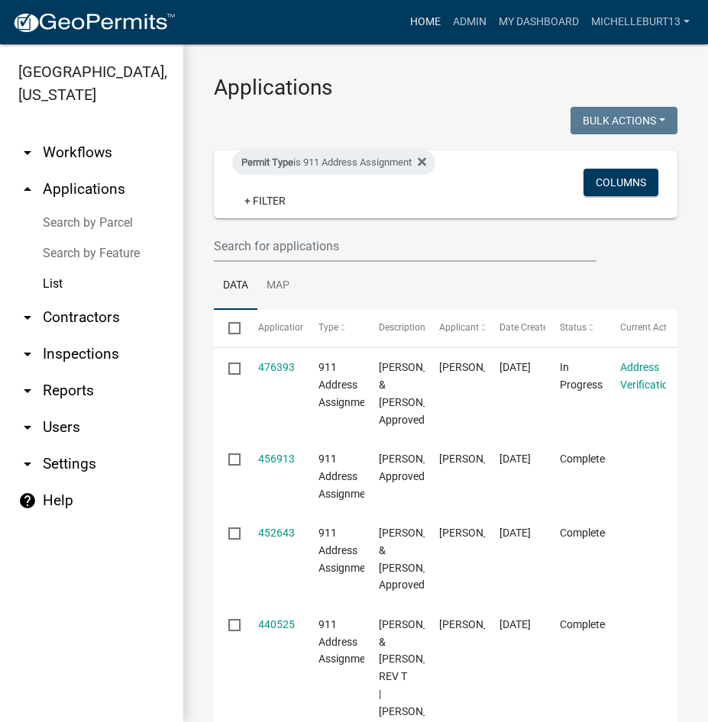
click at [428, 19] on link "Home" at bounding box center [425, 22] width 43 height 29
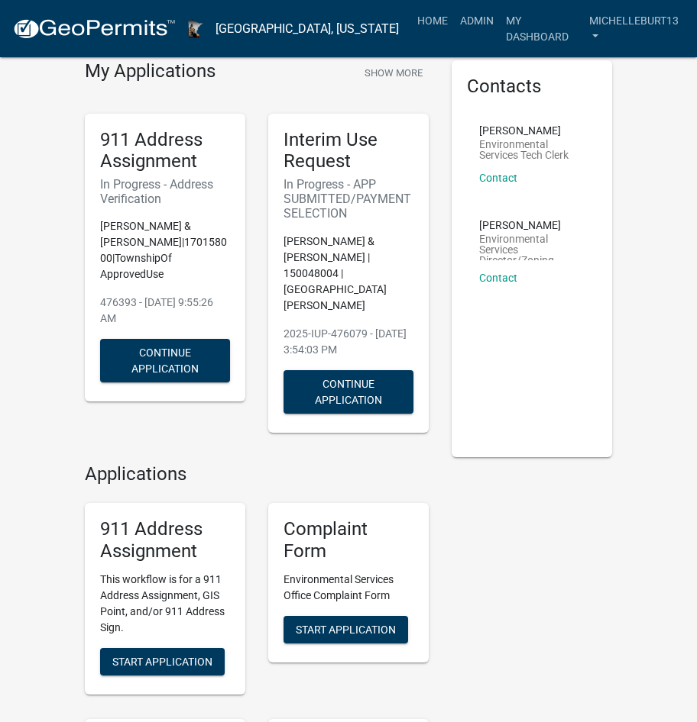
scroll to position [76, 0]
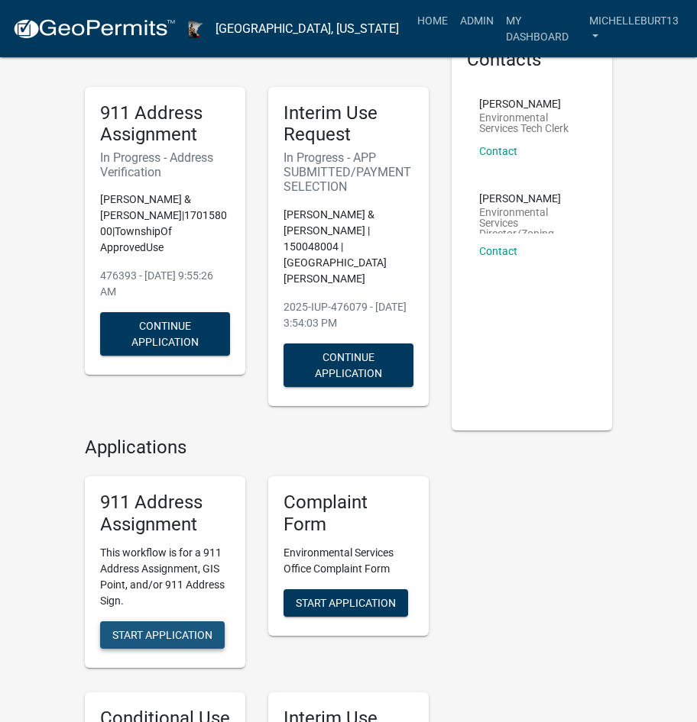
click at [184, 629] on span "Start Application" at bounding box center [162, 635] width 100 height 12
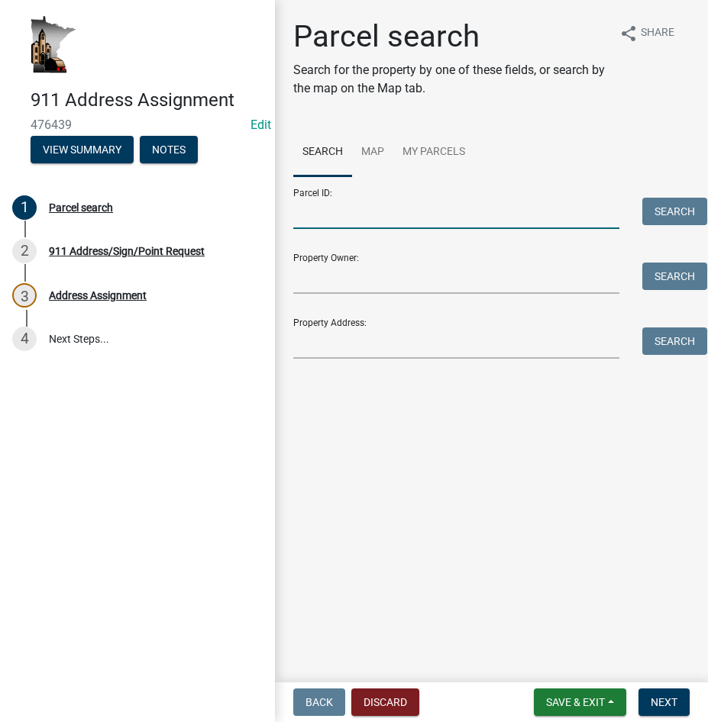
click at [322, 216] on input "Parcel ID:" at bounding box center [456, 213] width 326 height 31
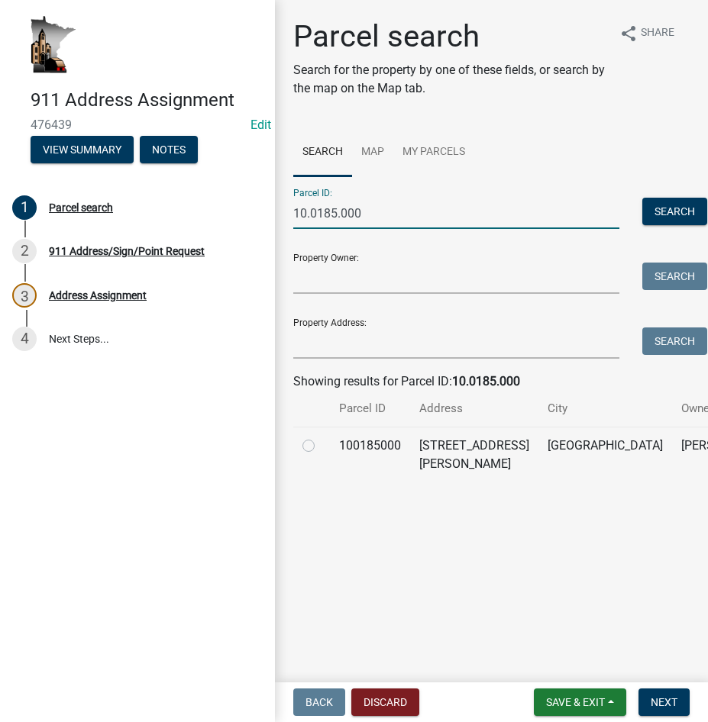
type input "10.0185.000"
click at [321, 437] on label at bounding box center [321, 437] width 0 height 0
click at [321, 447] on input "radio" at bounding box center [326, 442] width 10 height 10
radio input "true"
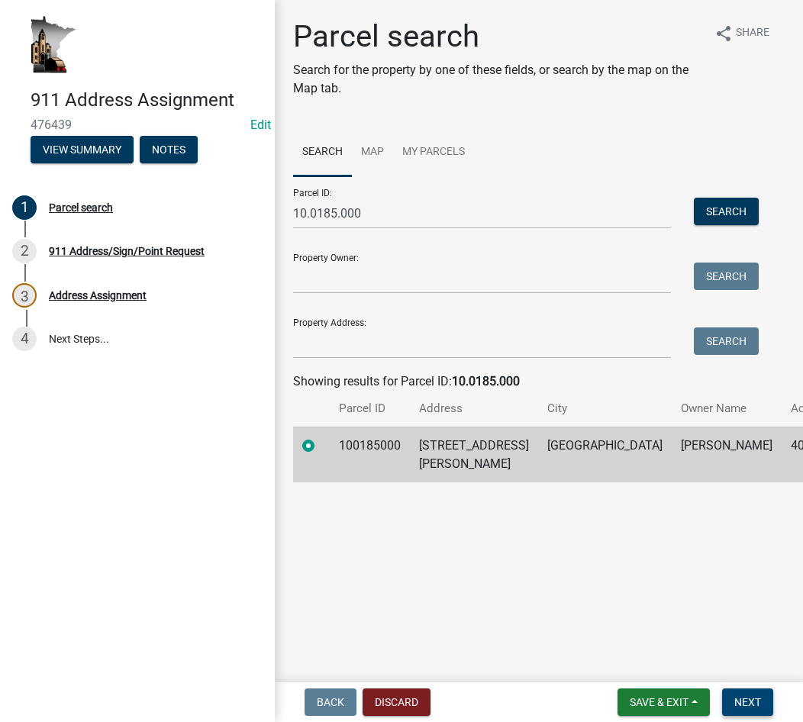
click at [746, 700] on span "Next" at bounding box center [748, 703] width 27 height 12
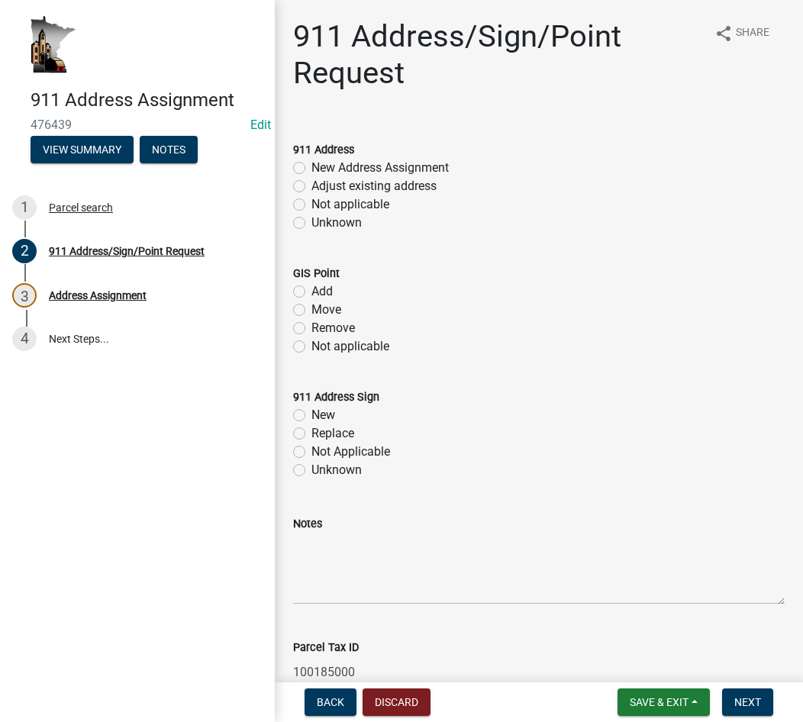
click at [312, 165] on label "New Address Assignment" at bounding box center [380, 168] width 137 height 18
click at [312, 165] on input "New Address Assignment" at bounding box center [317, 164] width 10 height 10
radio input "true"
click at [312, 346] on label "Not applicable" at bounding box center [351, 347] width 78 height 18
click at [312, 346] on input "Not applicable" at bounding box center [317, 343] width 10 height 10
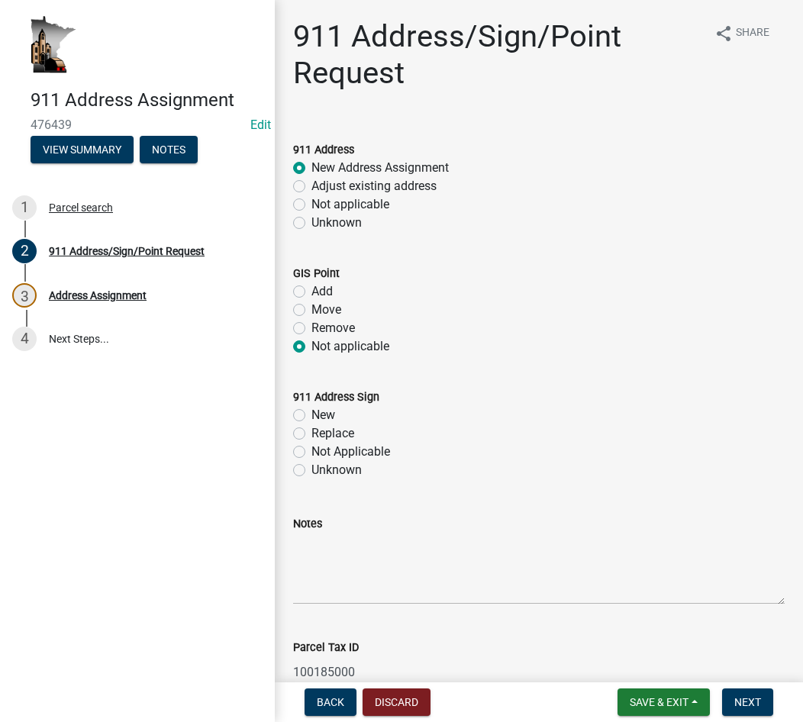
radio input "true"
click at [312, 416] on label "New" at bounding box center [324, 415] width 24 height 18
click at [312, 416] on input "New" at bounding box center [317, 411] width 10 height 10
radio input "true"
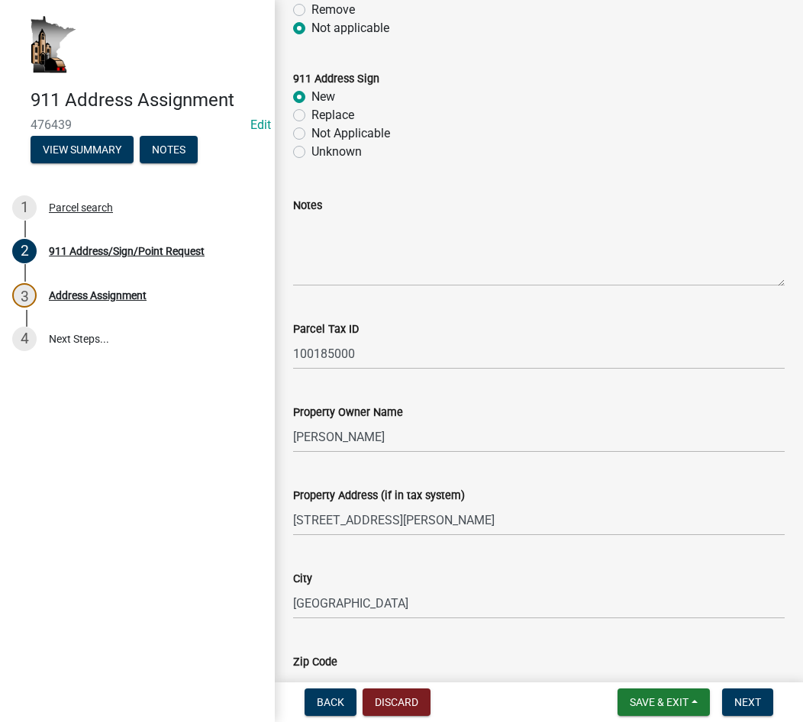
scroll to position [229, 0]
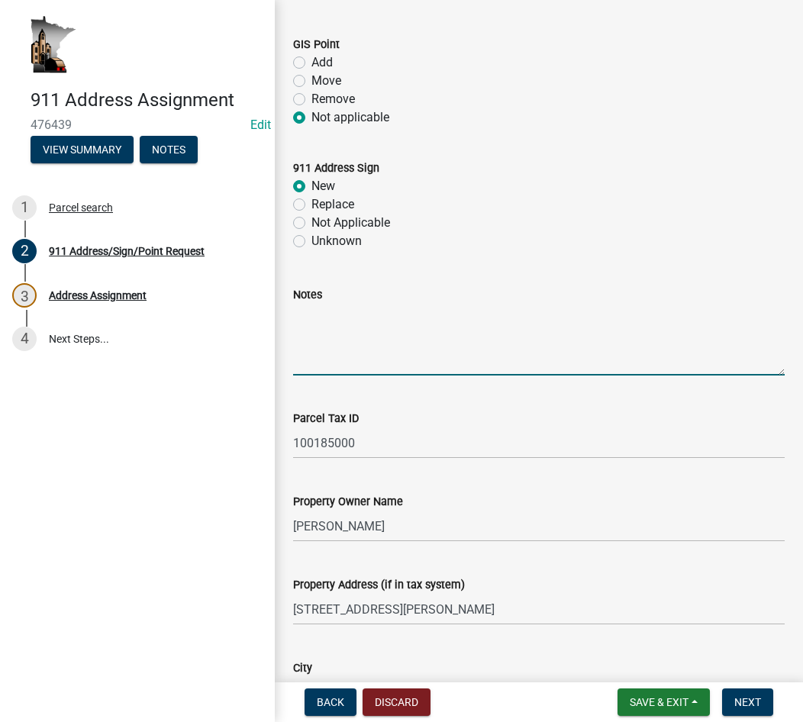
click at [320, 321] on textarea "Notes" at bounding box center [539, 340] width 492 height 72
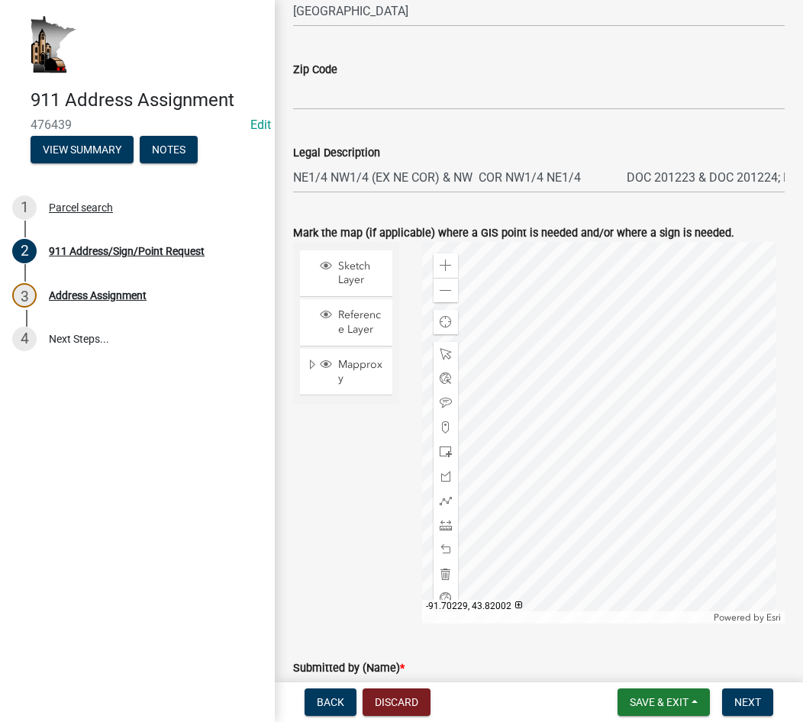
scroll to position [916, 0]
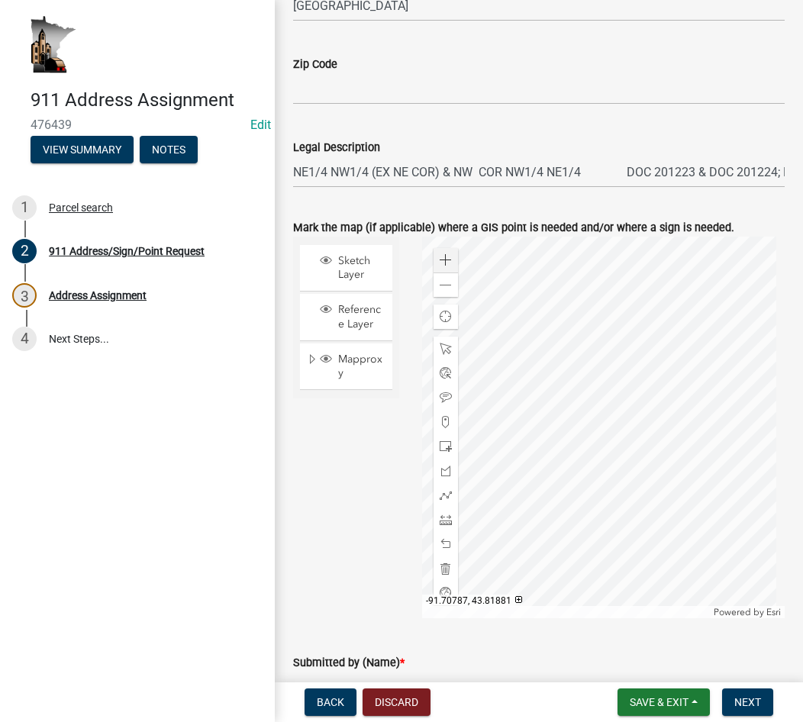
type textarea "This is for a proposed dwelling."
click at [441, 259] on span at bounding box center [446, 260] width 12 height 12
click at [541, 458] on div at bounding box center [604, 428] width 364 height 382
click at [440, 258] on span at bounding box center [446, 260] width 12 height 12
click at [597, 460] on div at bounding box center [604, 428] width 364 height 382
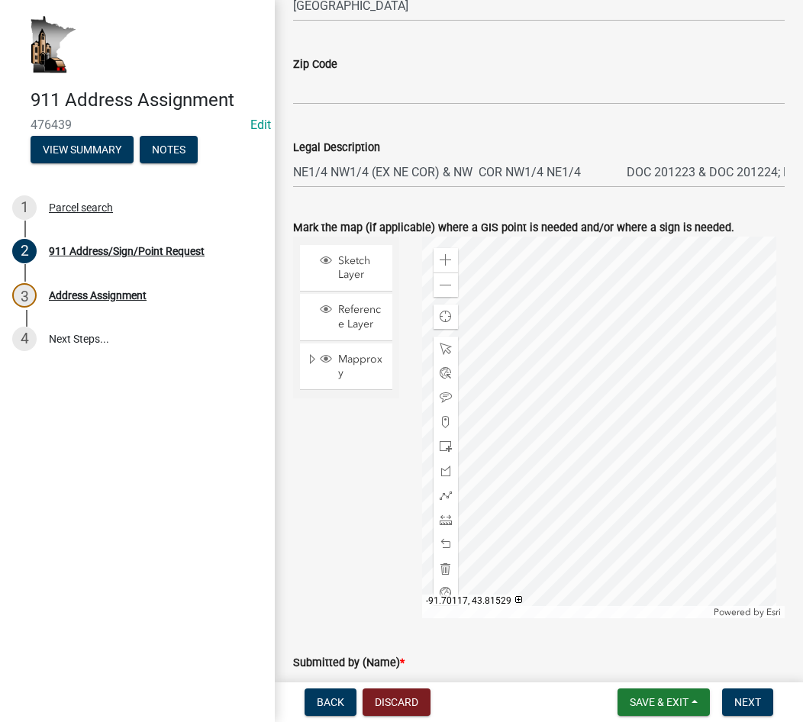
click at [606, 452] on div at bounding box center [604, 428] width 364 height 382
click at [442, 257] on span at bounding box center [446, 260] width 12 height 12
click at [606, 484] on div at bounding box center [604, 428] width 364 height 382
click at [440, 448] on span at bounding box center [446, 447] width 12 height 12
click at [632, 438] on div at bounding box center [604, 428] width 364 height 382
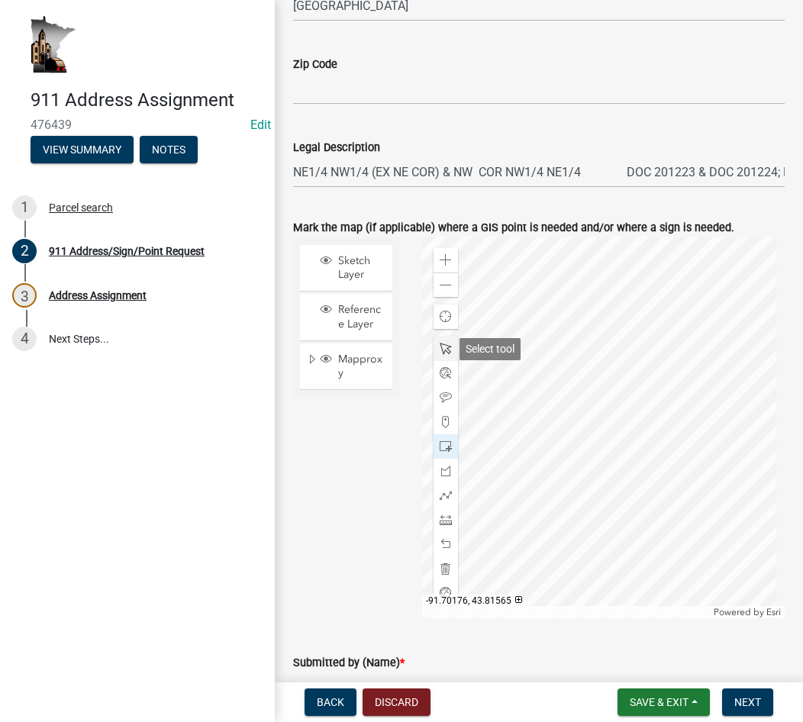
click at [447, 346] on span at bounding box center [446, 349] width 12 height 12
click at [626, 431] on div at bounding box center [604, 428] width 364 height 382
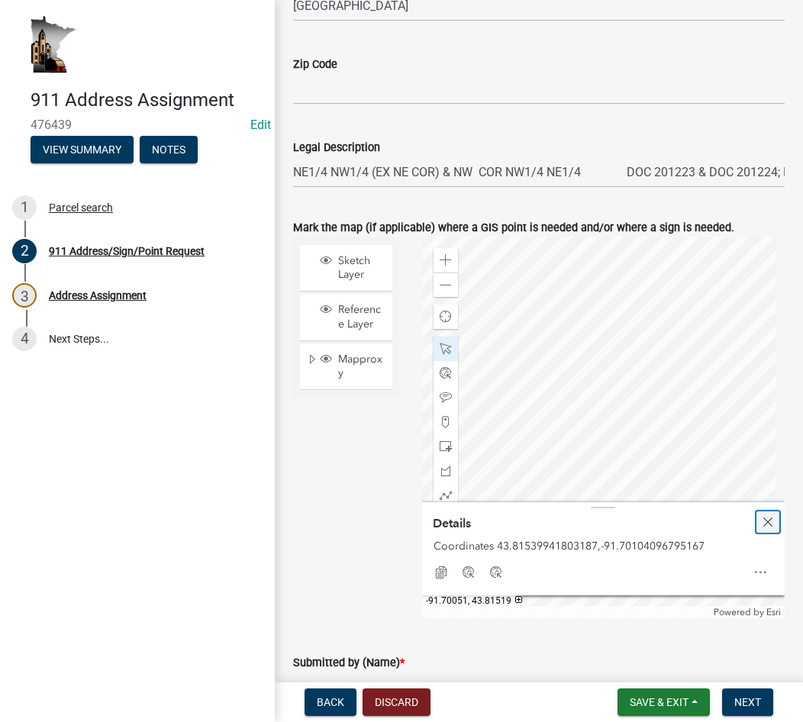
click at [762, 519] on span "Close" at bounding box center [768, 522] width 12 height 12
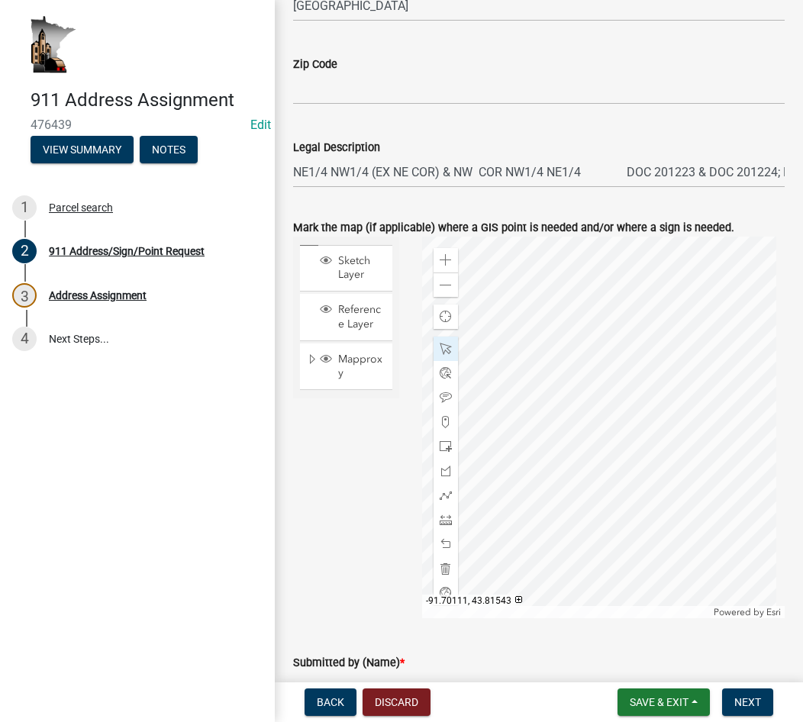
click at [580, 419] on div at bounding box center [604, 428] width 364 height 382
click at [622, 419] on div at bounding box center [604, 428] width 364 height 382
click at [603, 422] on div at bounding box center [604, 428] width 364 height 382
click at [602, 408] on div at bounding box center [604, 428] width 364 height 382
click at [590, 408] on div at bounding box center [604, 428] width 364 height 382
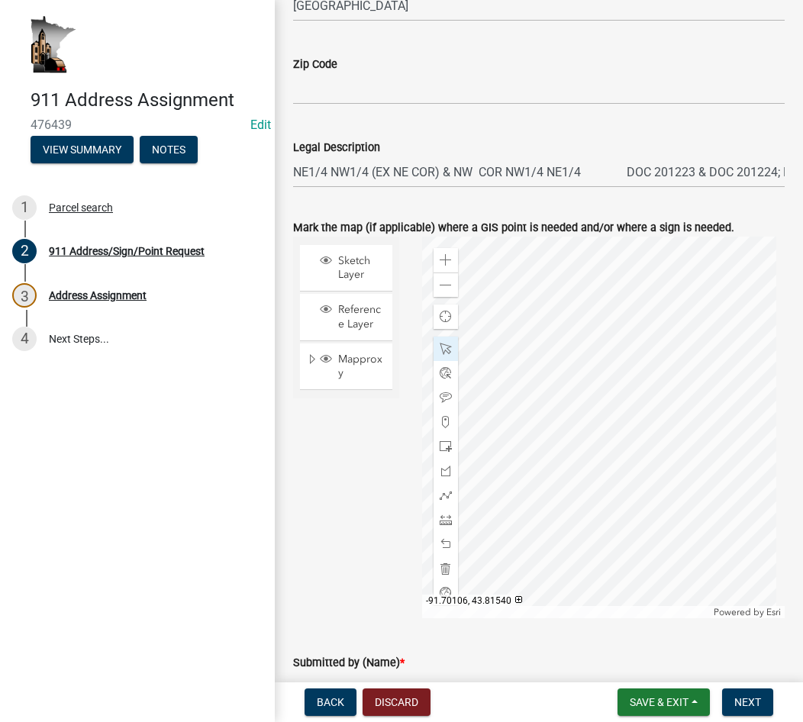
click at [593, 426] on div at bounding box center [604, 428] width 364 height 382
click at [591, 422] on div at bounding box center [604, 428] width 364 height 382
click at [621, 419] on div at bounding box center [604, 428] width 364 height 382
click at [607, 425] on div at bounding box center [604, 428] width 364 height 382
click at [603, 420] on div at bounding box center [604, 428] width 364 height 382
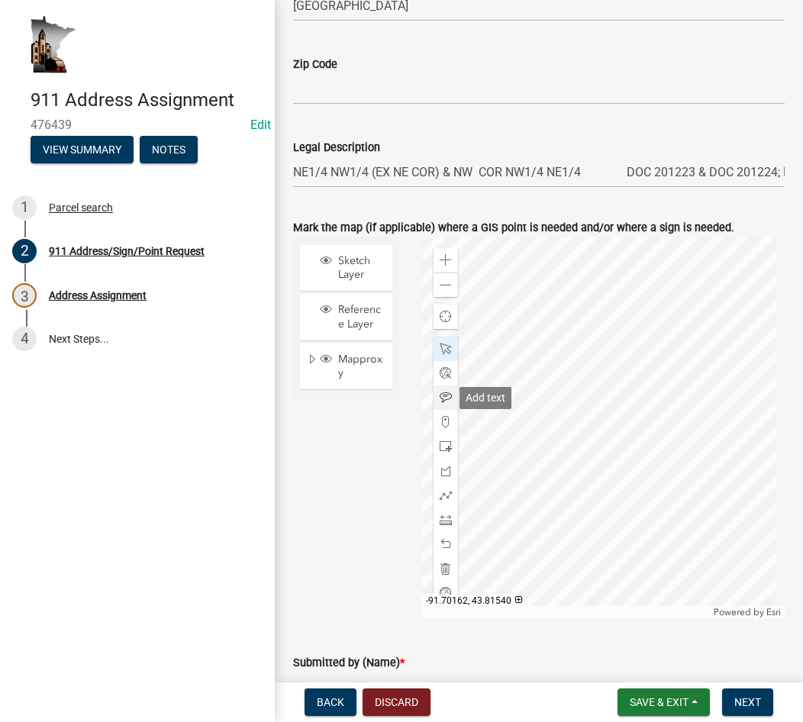
click at [444, 397] on span at bounding box center [446, 398] width 12 height 12
click at [606, 415] on div at bounding box center [604, 428] width 364 height 382
click at [442, 490] on span at bounding box center [446, 496] width 12 height 12
click at [519, 441] on div at bounding box center [604, 428] width 364 height 382
click at [557, 456] on div at bounding box center [604, 428] width 364 height 382
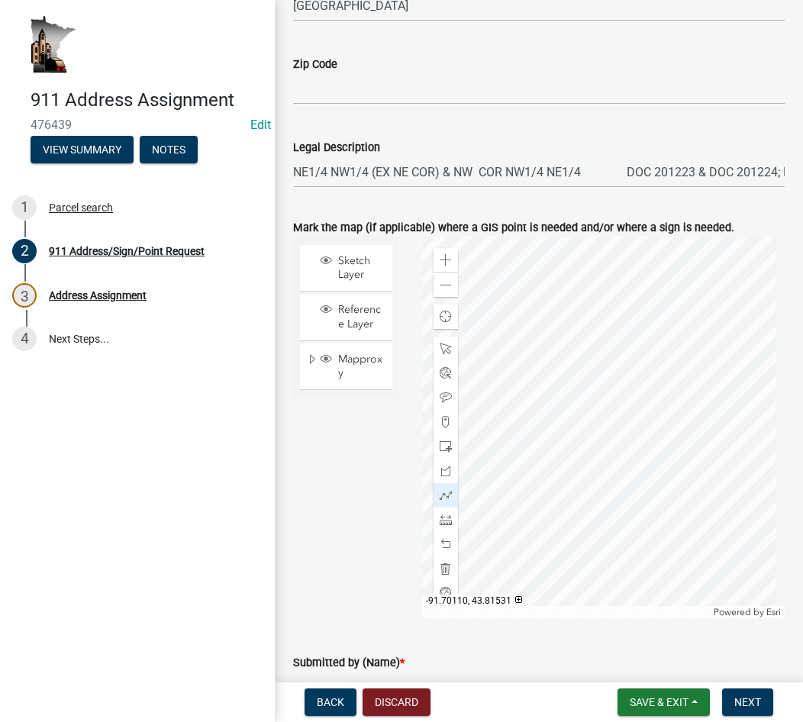
click at [582, 459] on div at bounding box center [604, 428] width 364 height 382
click at [613, 457] on div at bounding box center [604, 428] width 364 height 382
click at [440, 544] on span at bounding box center [446, 544] width 12 height 12
click at [523, 438] on div at bounding box center [604, 428] width 364 height 382
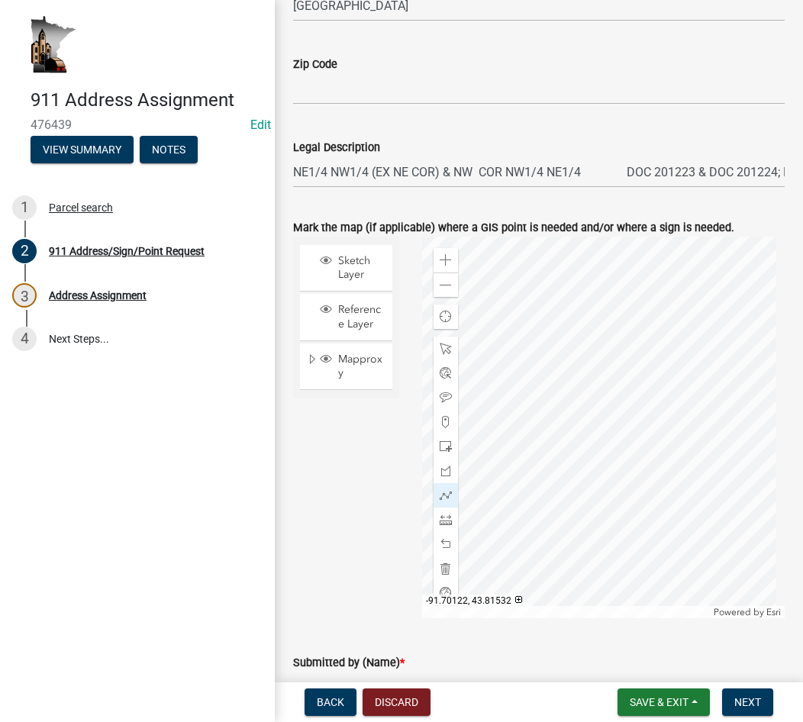
click at [551, 453] on div at bounding box center [604, 428] width 364 height 382
click at [579, 467] on div at bounding box center [604, 428] width 364 height 382
click at [598, 458] on div at bounding box center [604, 428] width 364 height 382
click at [440, 351] on span at bounding box center [446, 349] width 12 height 12
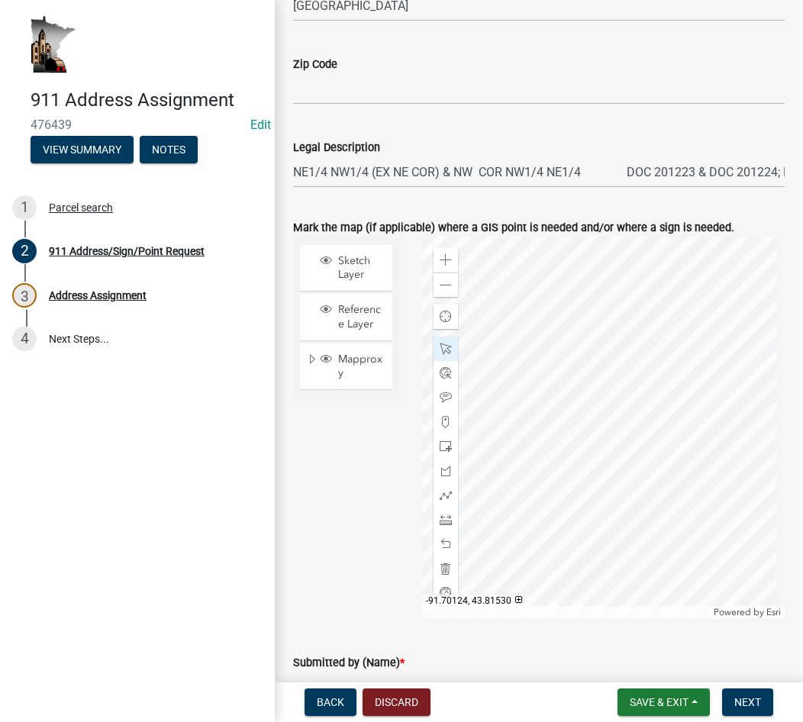
click at [562, 433] on div at bounding box center [604, 428] width 364 height 382
click at [445, 397] on span at bounding box center [446, 398] width 12 height 12
click at [565, 439] on div at bounding box center [604, 428] width 364 height 382
click at [441, 346] on span at bounding box center [446, 349] width 12 height 12
click at [544, 434] on div at bounding box center [604, 428] width 364 height 382
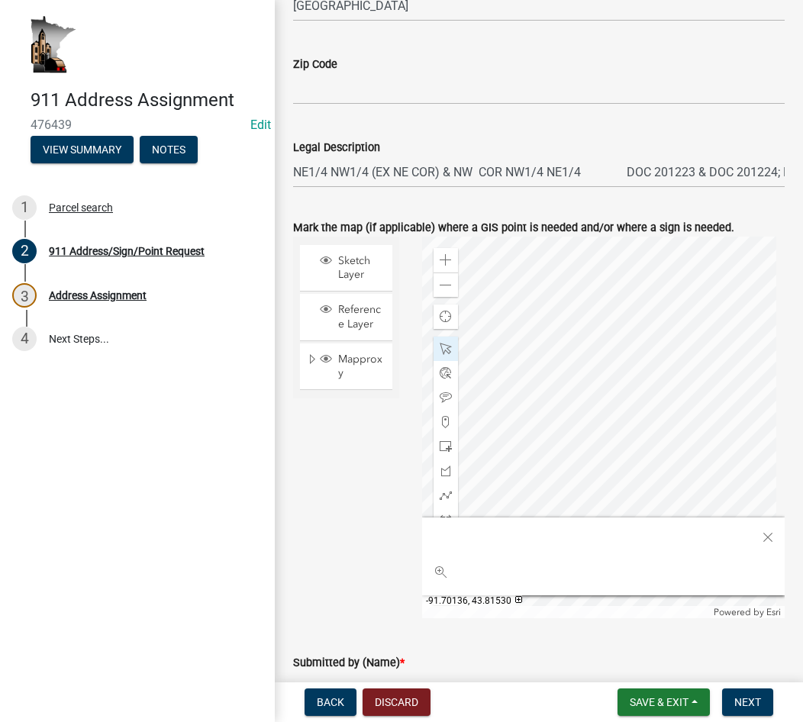
click at [554, 409] on div at bounding box center [604, 428] width 364 height 382
click at [762, 533] on span "Close" at bounding box center [768, 538] width 12 height 12
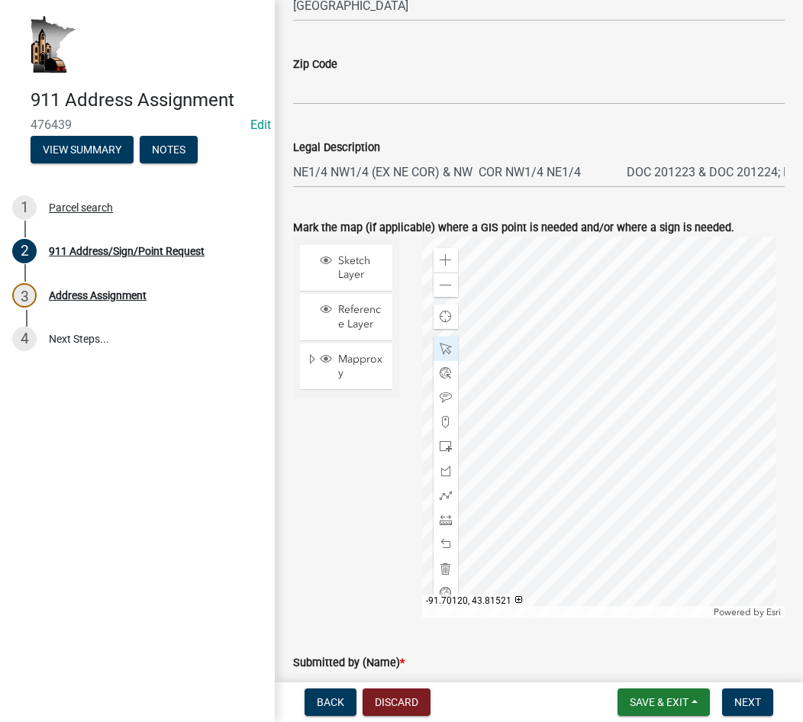
click at [571, 414] on div at bounding box center [604, 428] width 364 height 382
click at [444, 545] on span at bounding box center [446, 544] width 12 height 12
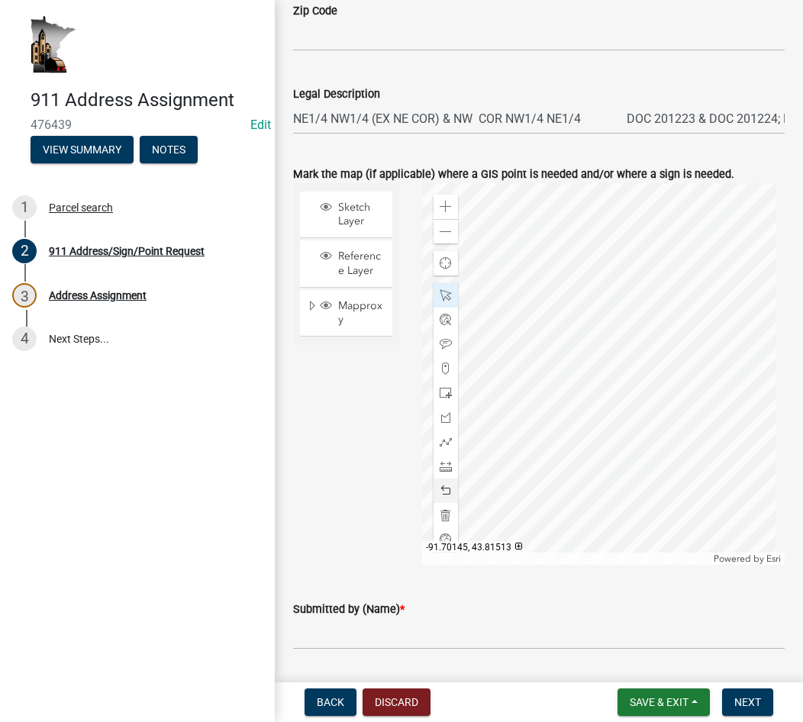
scroll to position [993, 0]
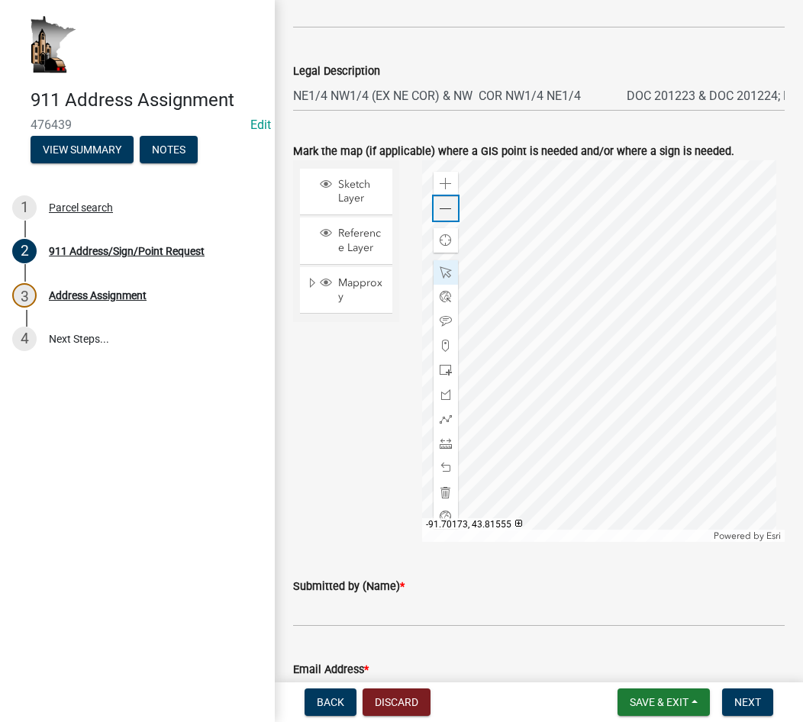
click at [440, 211] on span at bounding box center [446, 209] width 12 height 12
click at [588, 382] on div at bounding box center [604, 351] width 364 height 382
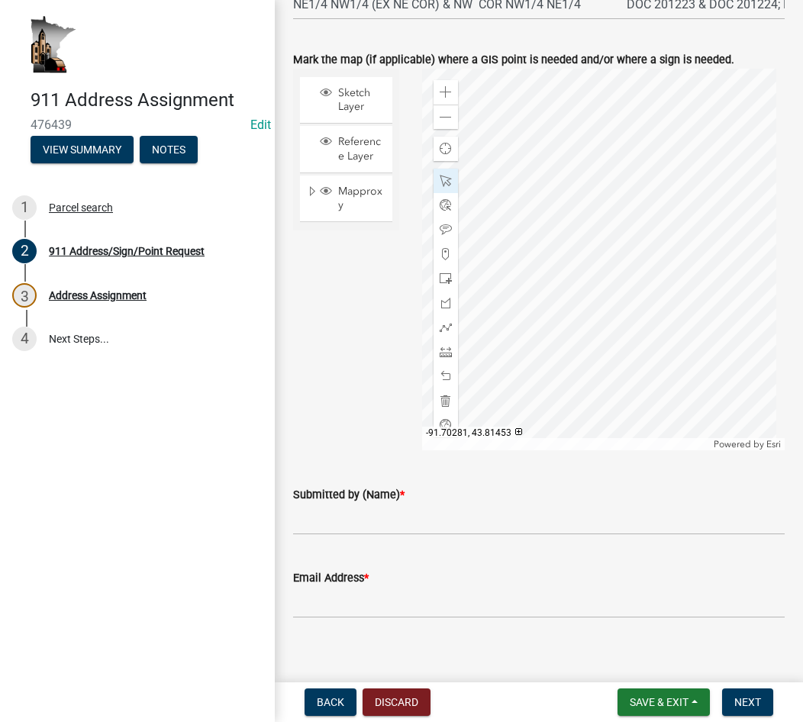
scroll to position [1098, 0]
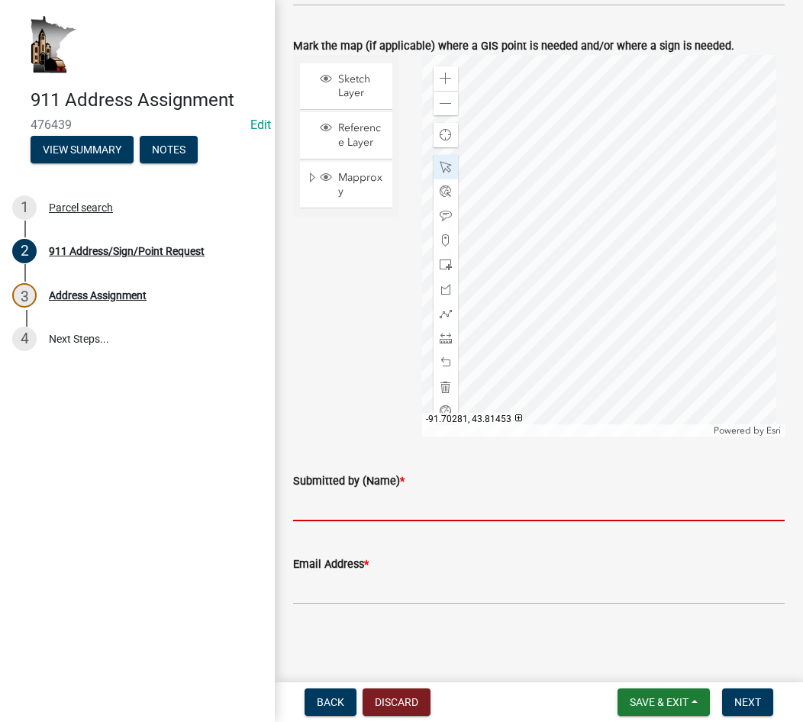
click at [354, 507] on input "Submitted by (Name) *" at bounding box center [539, 505] width 492 height 31
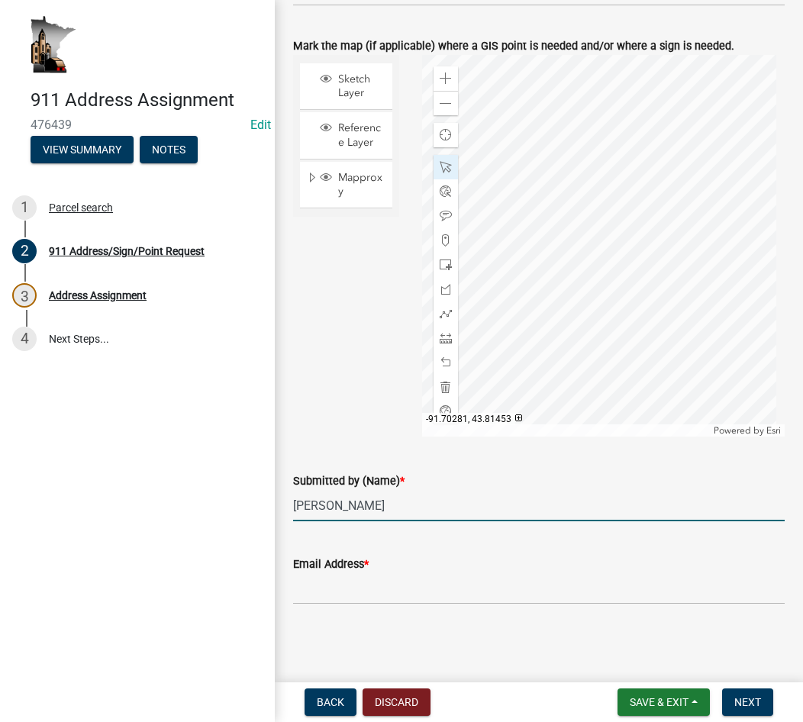
type input "Michelle"
click at [305, 587] on input "Email Address *" at bounding box center [539, 589] width 492 height 31
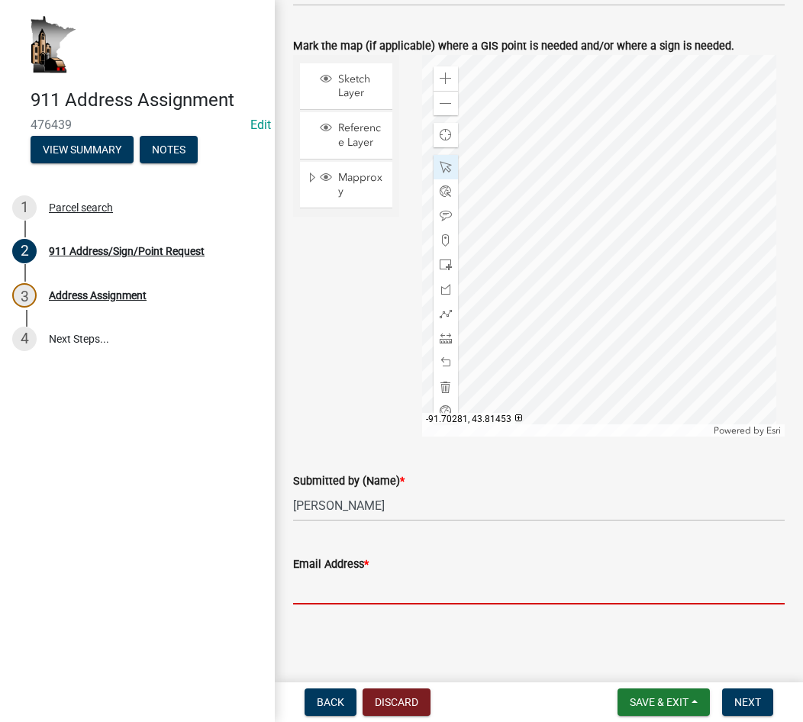
type input "mburt@hocomn.gov"
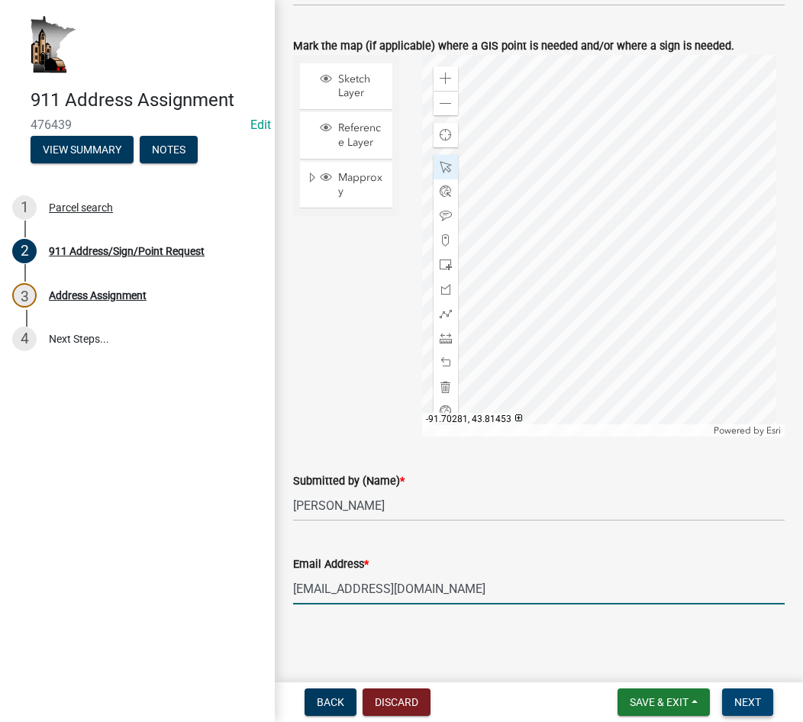
click at [739, 700] on span "Next" at bounding box center [748, 703] width 27 height 12
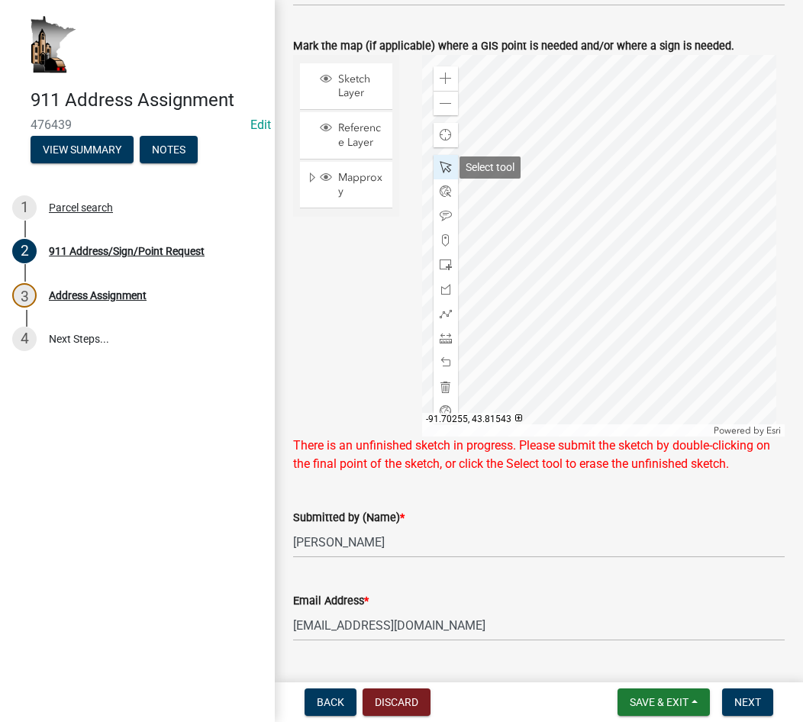
click at [443, 169] on span at bounding box center [446, 167] width 12 height 12
click at [743, 699] on span "Next" at bounding box center [748, 703] width 27 height 12
click at [622, 248] on div at bounding box center [604, 246] width 364 height 382
click at [622, 315] on div at bounding box center [604, 246] width 364 height 382
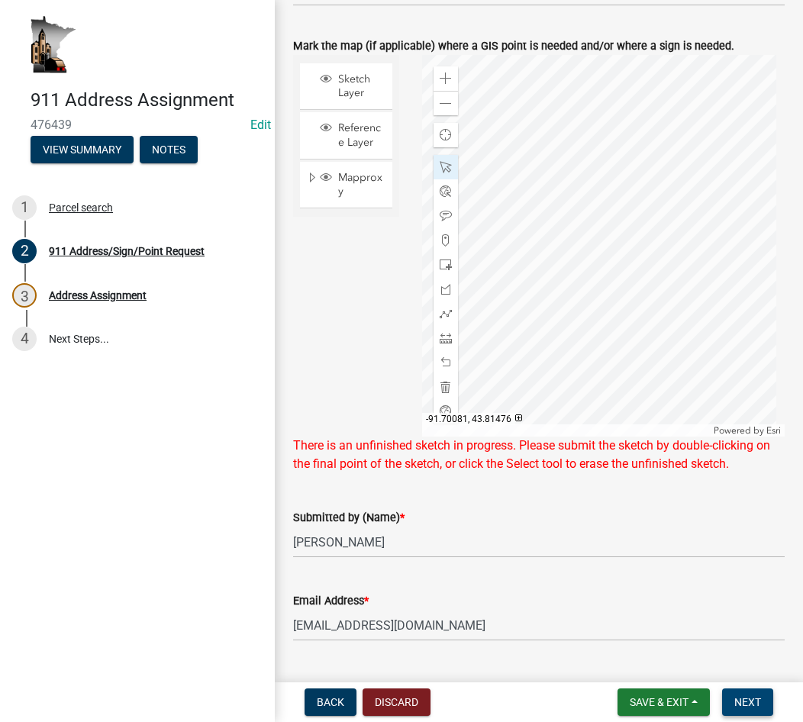
click at [745, 703] on span "Next" at bounding box center [748, 703] width 27 height 12
click at [94, 290] on div "Address Assignment" at bounding box center [98, 295] width 98 height 11
click at [86, 209] on div "Parcel search" at bounding box center [81, 207] width 64 height 11
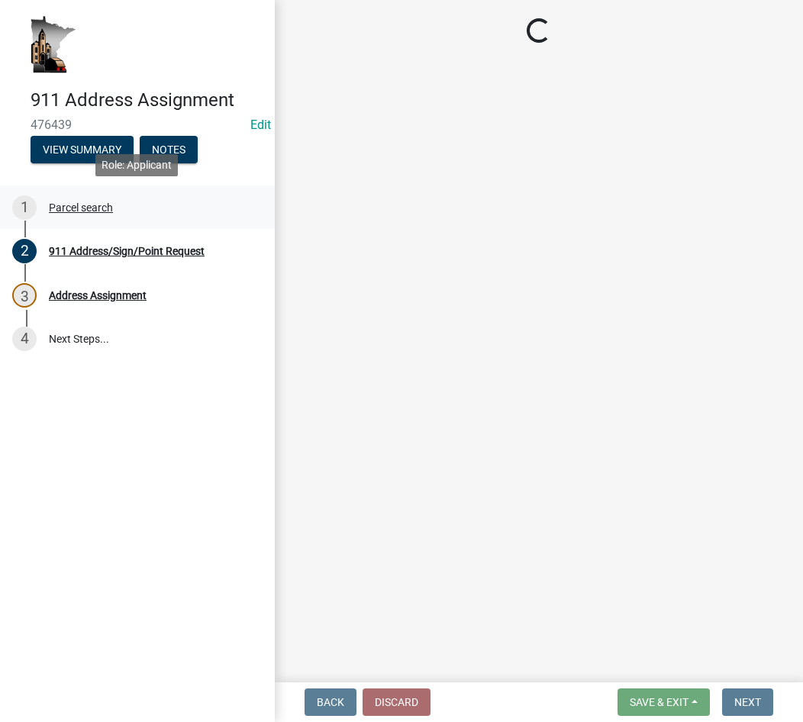
scroll to position [0, 0]
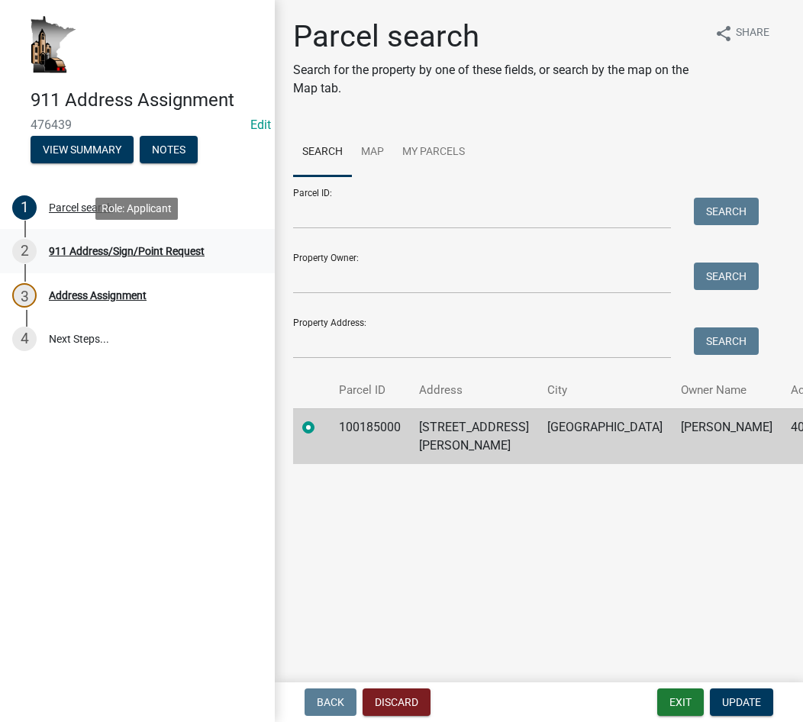
click at [85, 249] on div "911 Address/Sign/Point Request" at bounding box center [127, 251] width 156 height 11
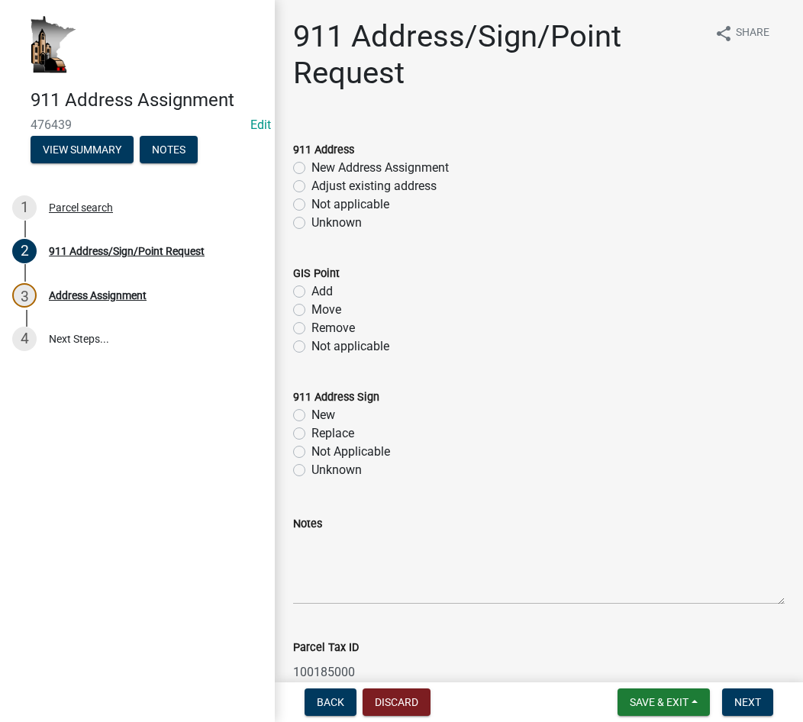
click at [312, 165] on label "New Address Assignment" at bounding box center [380, 168] width 137 height 18
click at [312, 165] on input "New Address Assignment" at bounding box center [317, 164] width 10 height 10
radio input "true"
click at [312, 344] on label "Not applicable" at bounding box center [351, 347] width 78 height 18
click at [312, 344] on input "Not applicable" at bounding box center [317, 343] width 10 height 10
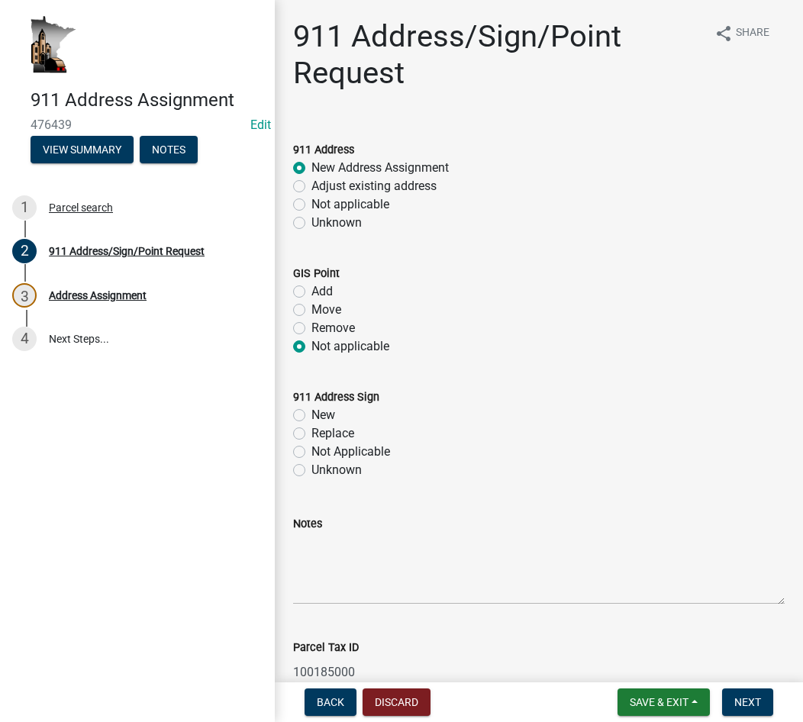
radio input "true"
click at [312, 415] on label "New" at bounding box center [324, 415] width 24 height 18
click at [312, 415] on input "New" at bounding box center [317, 411] width 10 height 10
radio input "true"
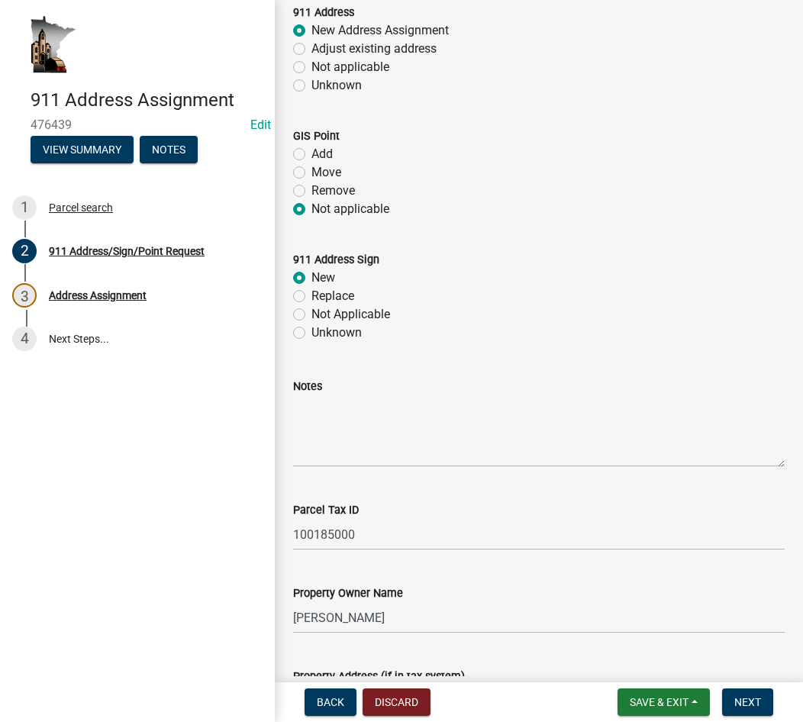
scroll to position [153, 0]
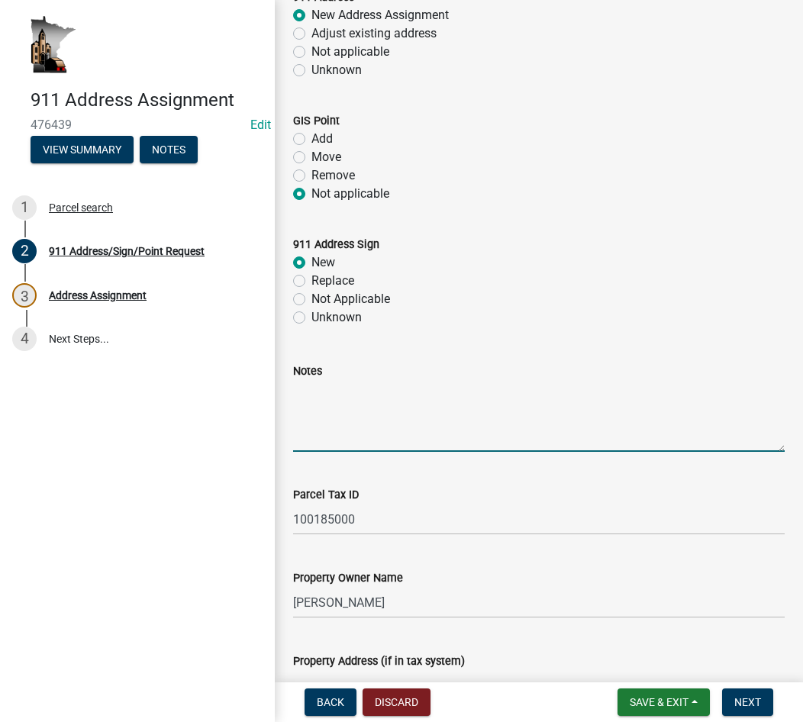
click at [320, 399] on textarea "Notes" at bounding box center [539, 416] width 492 height 72
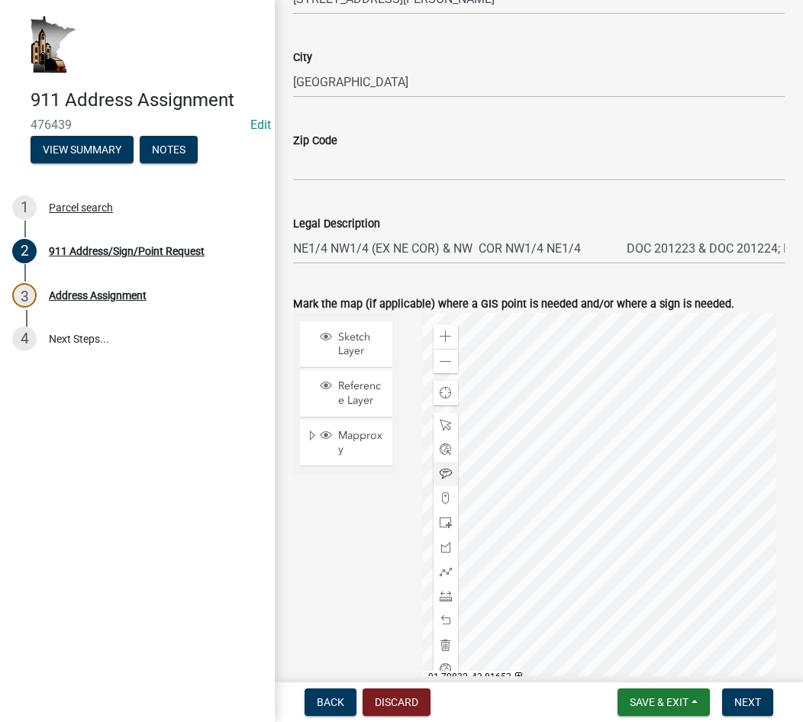
scroll to position [916, 0]
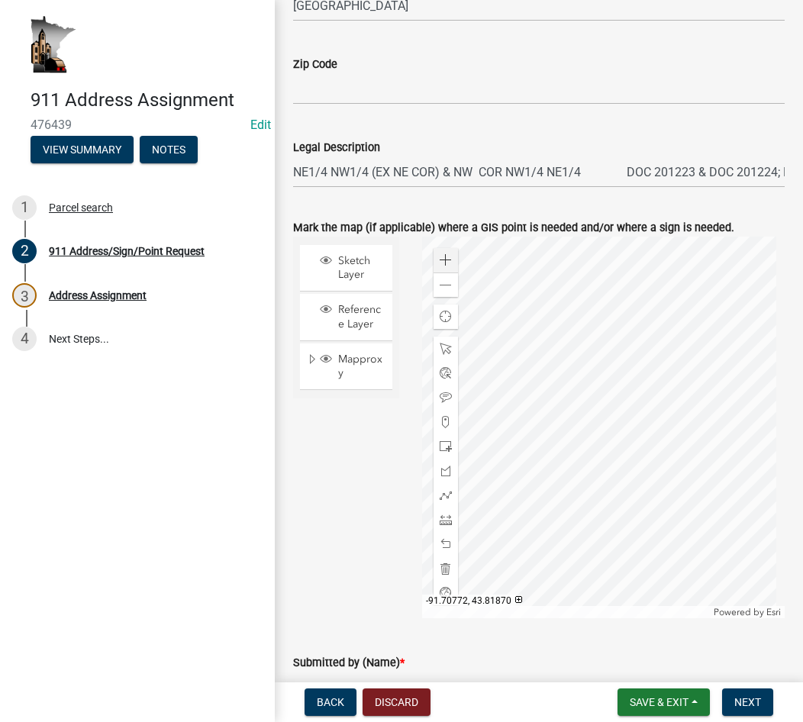
type textarea "This is for a proposed dwelling."
click at [440, 262] on span at bounding box center [446, 260] width 12 height 12
click at [597, 436] on div at bounding box center [604, 428] width 364 height 382
click at [442, 261] on span at bounding box center [446, 260] width 12 height 12
click at [611, 442] on div at bounding box center [604, 428] width 364 height 382
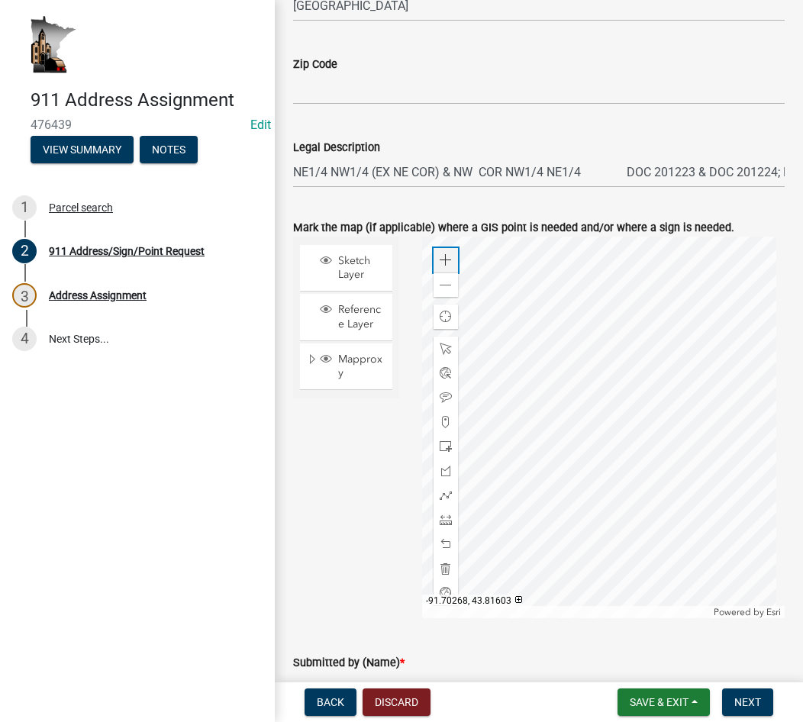
click at [440, 260] on span at bounding box center [446, 260] width 12 height 12
click at [619, 455] on div at bounding box center [604, 428] width 364 height 382
click at [440, 443] on span at bounding box center [446, 447] width 12 height 12
click at [612, 380] on div at bounding box center [604, 428] width 364 height 382
click at [443, 347] on span at bounding box center [446, 349] width 12 height 12
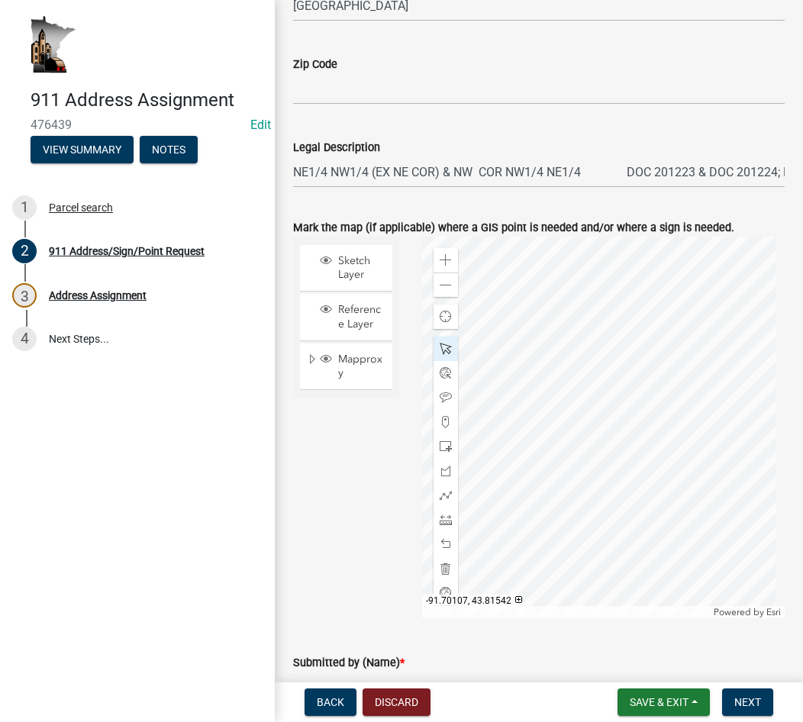
click at [617, 385] on div at bounding box center [604, 428] width 364 height 382
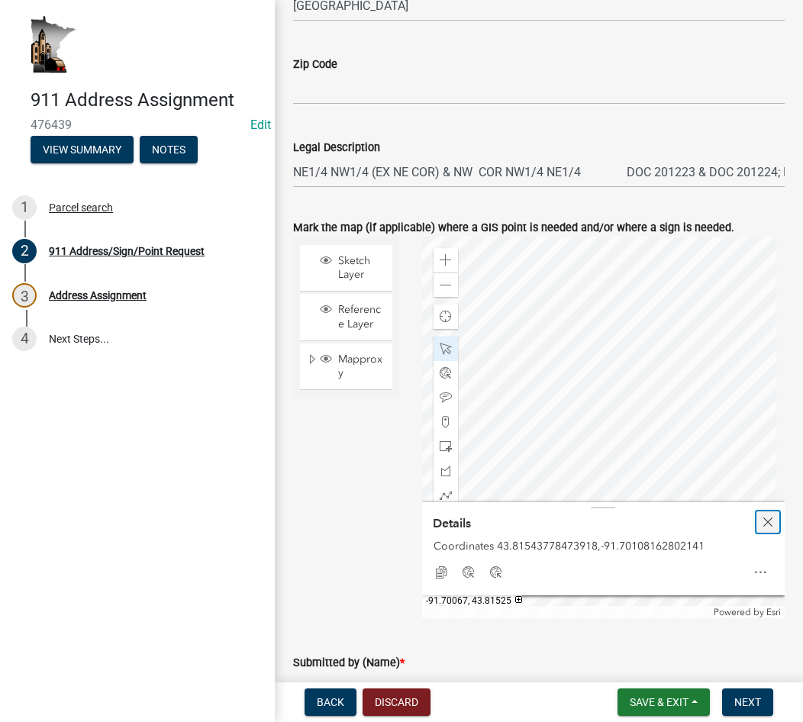
click at [762, 518] on span "Close" at bounding box center [768, 522] width 12 height 12
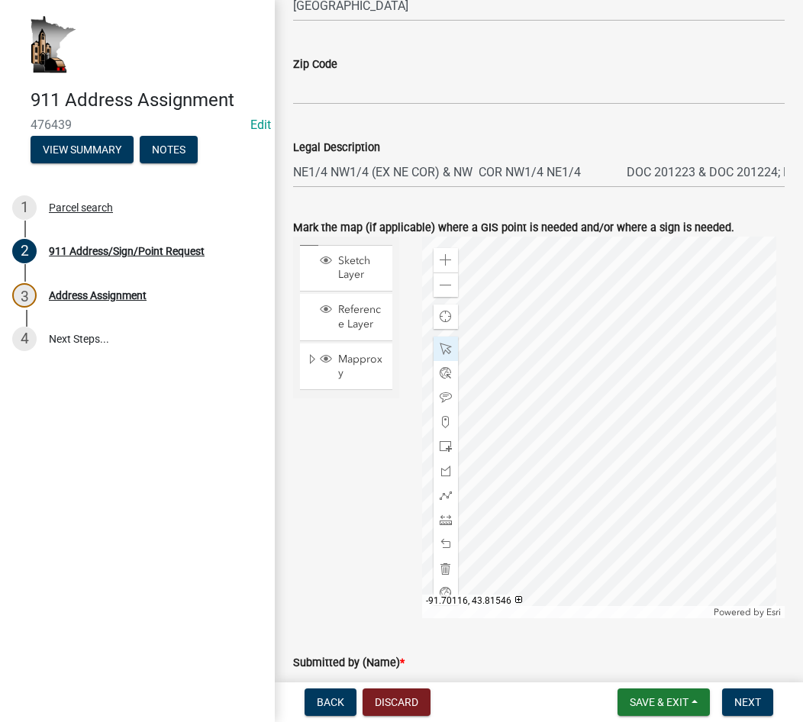
click at [578, 422] on div at bounding box center [604, 428] width 364 height 382
click at [608, 440] on div at bounding box center [604, 428] width 364 height 382
click at [594, 452] on div at bounding box center [604, 428] width 364 height 382
click at [608, 432] on div at bounding box center [604, 428] width 364 height 382
click at [596, 428] on div at bounding box center [604, 428] width 364 height 382
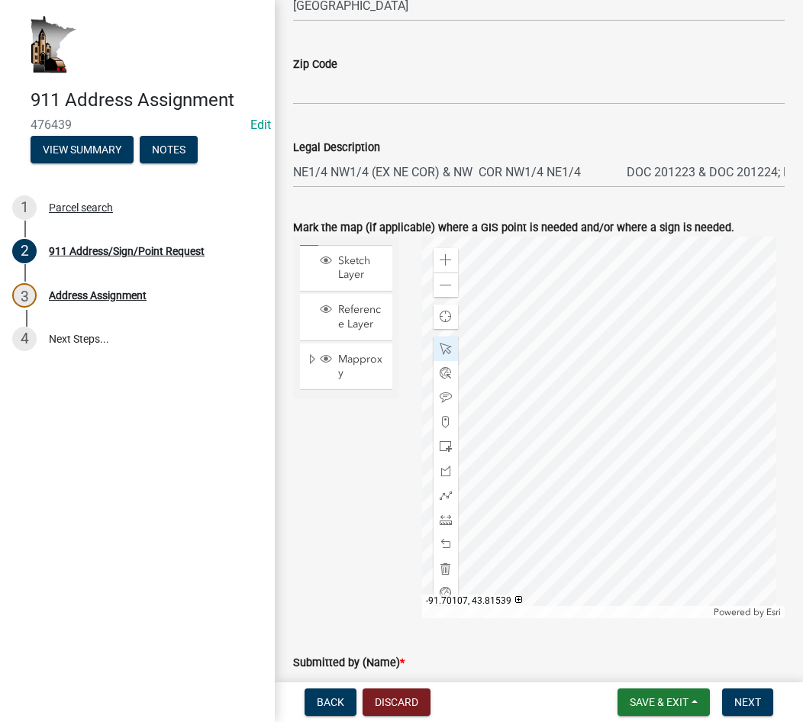
click at [599, 442] on div at bounding box center [604, 428] width 364 height 382
click at [590, 431] on div at bounding box center [604, 428] width 364 height 382
click at [587, 431] on div at bounding box center [604, 428] width 364 height 382
click at [442, 496] on span at bounding box center [446, 496] width 12 height 12
click at [532, 451] on div at bounding box center [604, 428] width 364 height 382
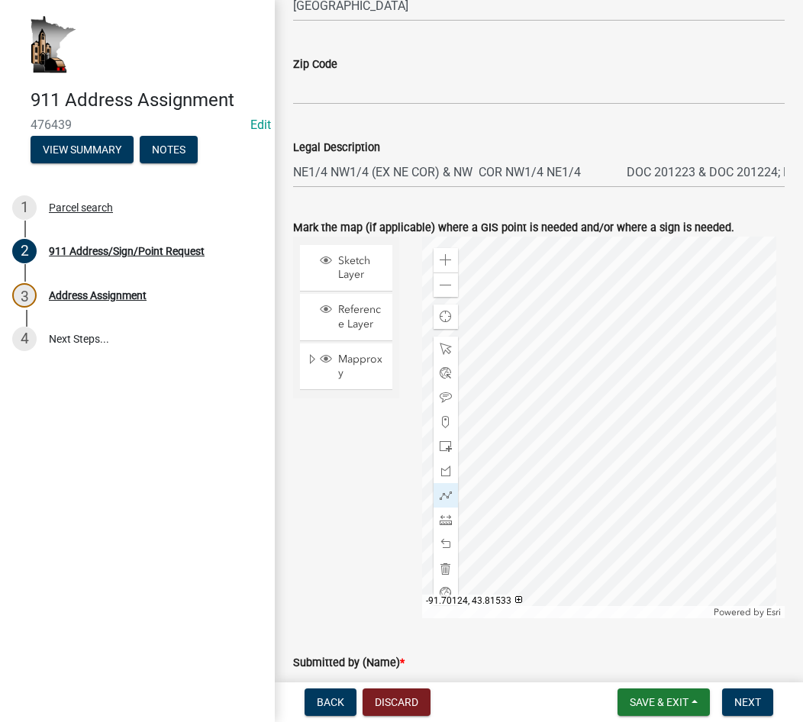
click at [558, 463] on div at bounding box center [604, 428] width 364 height 382
click at [580, 470] on div at bounding box center [604, 428] width 364 height 382
click at [606, 461] on div at bounding box center [604, 428] width 364 height 382
click at [444, 394] on span at bounding box center [446, 398] width 12 height 12
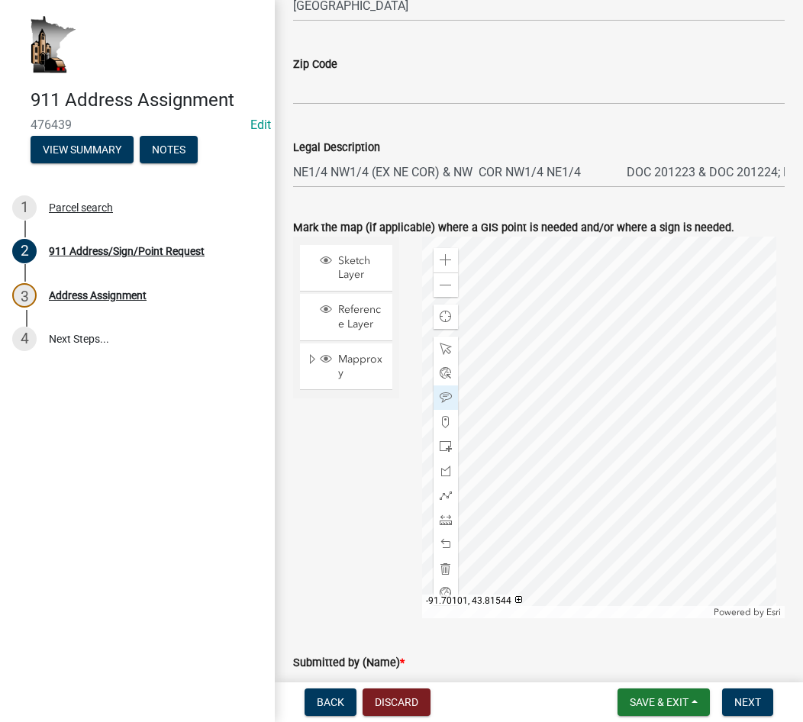
click at [613, 428] on div at bounding box center [604, 428] width 364 height 382
click at [440, 345] on span at bounding box center [446, 349] width 12 height 12
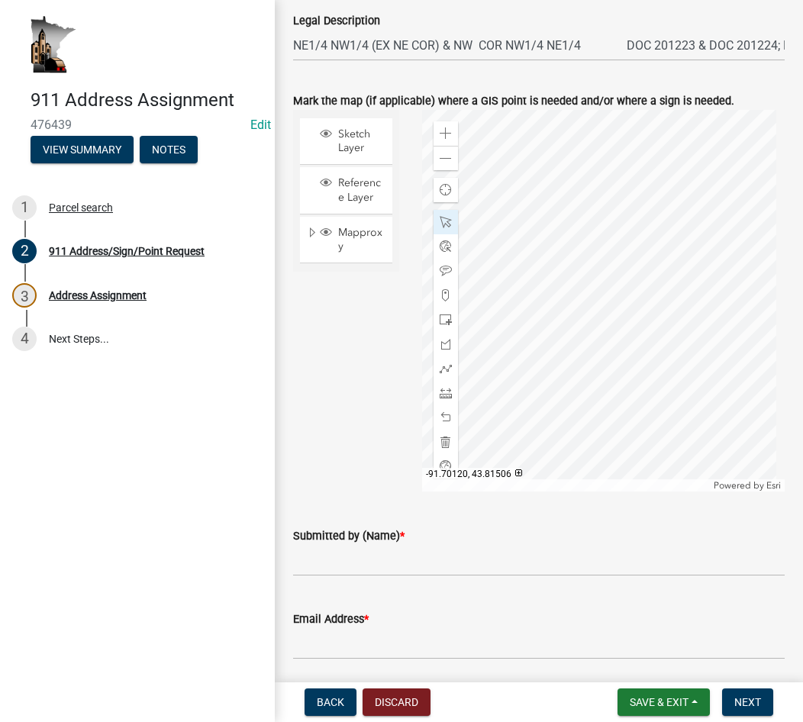
scroll to position [1069, 0]
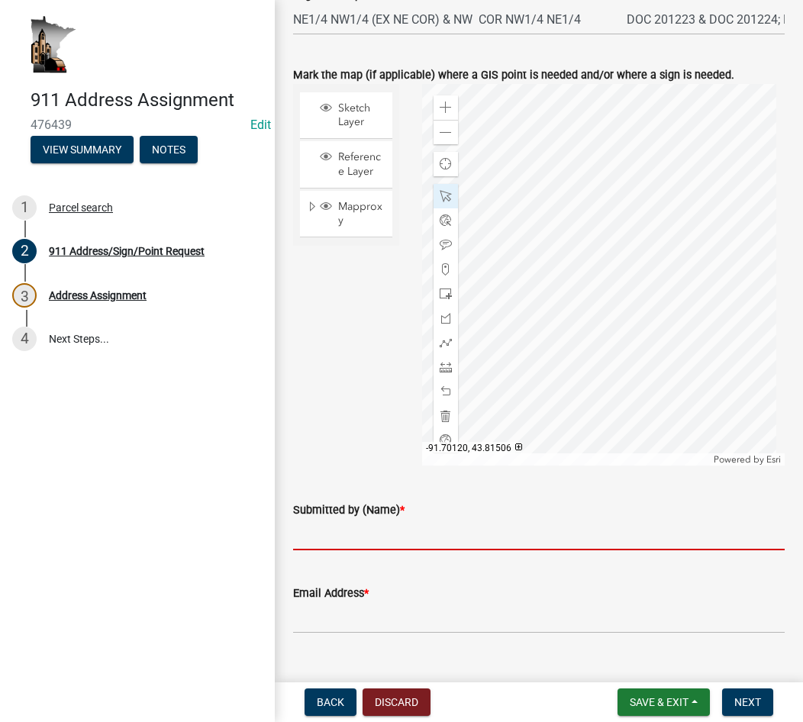
click at [370, 531] on input "Submitted by (Name) *" at bounding box center [539, 534] width 492 height 31
type input "[PERSON_NAME]"
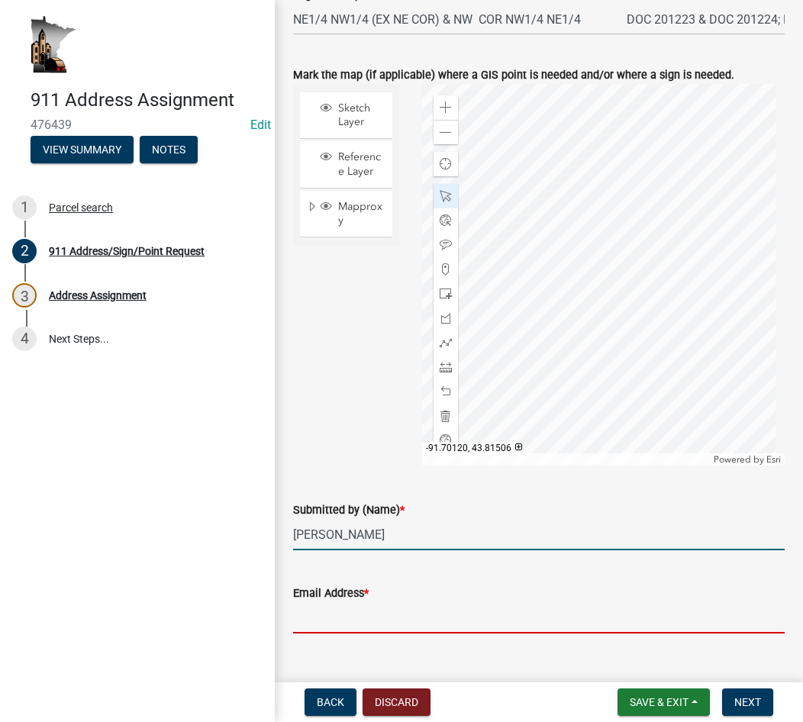
click at [313, 623] on input "Email Address *" at bounding box center [539, 618] width 492 height 31
type input "mburt@hocomn.gov"
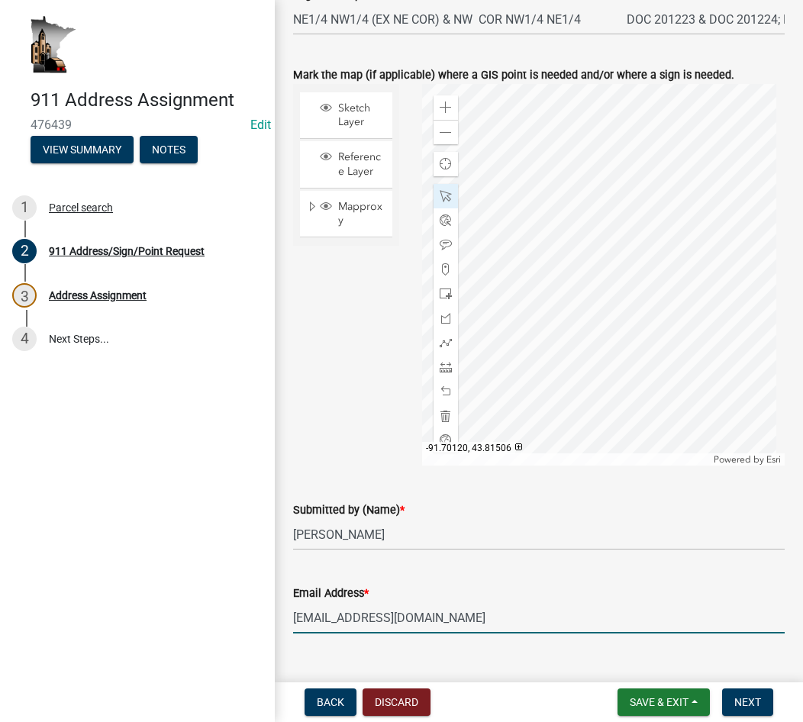
scroll to position [1098, 0]
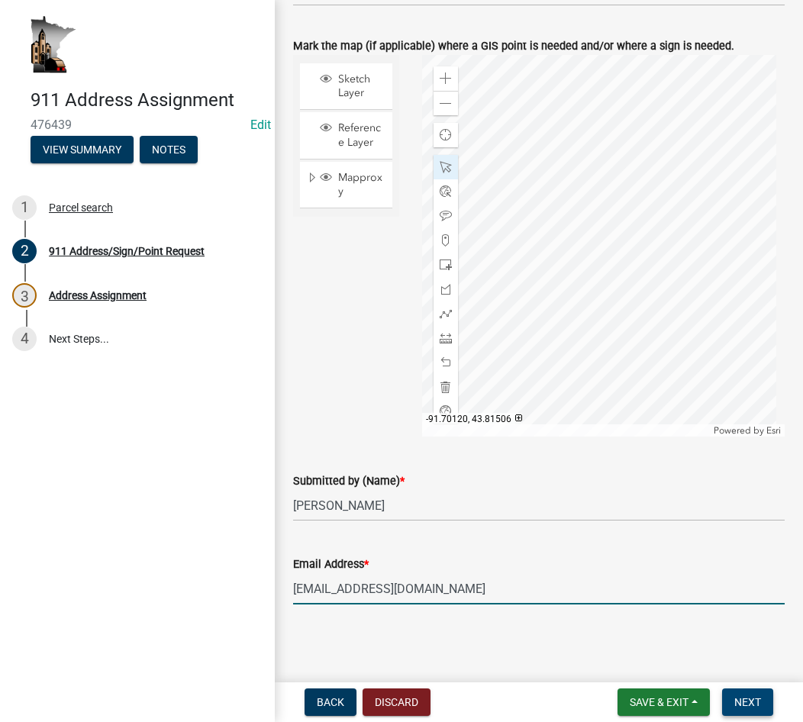
click at [758, 700] on span "Next" at bounding box center [748, 703] width 27 height 12
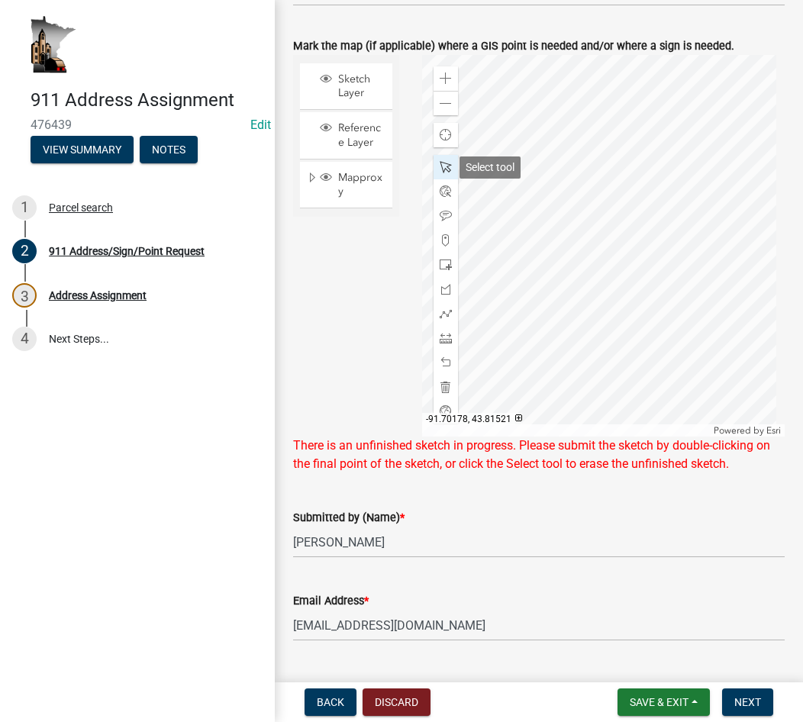
click at [444, 168] on span at bounding box center [446, 167] width 12 height 12
click at [442, 162] on span at bounding box center [446, 167] width 12 height 12
click at [746, 710] on button "Next" at bounding box center [747, 702] width 51 height 27
click at [442, 354] on div at bounding box center [446, 363] width 24 height 24
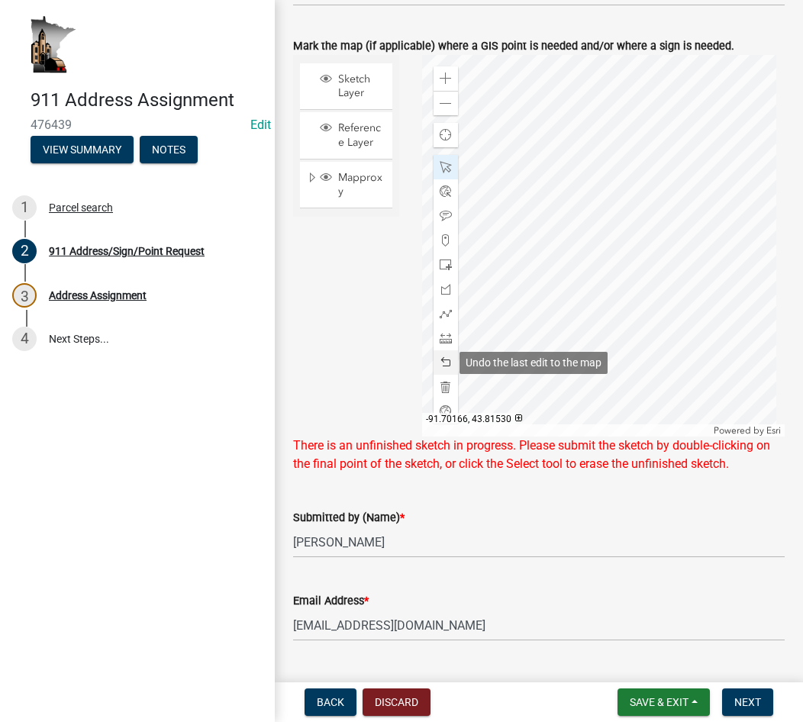
click at [442, 354] on div at bounding box center [446, 363] width 24 height 24
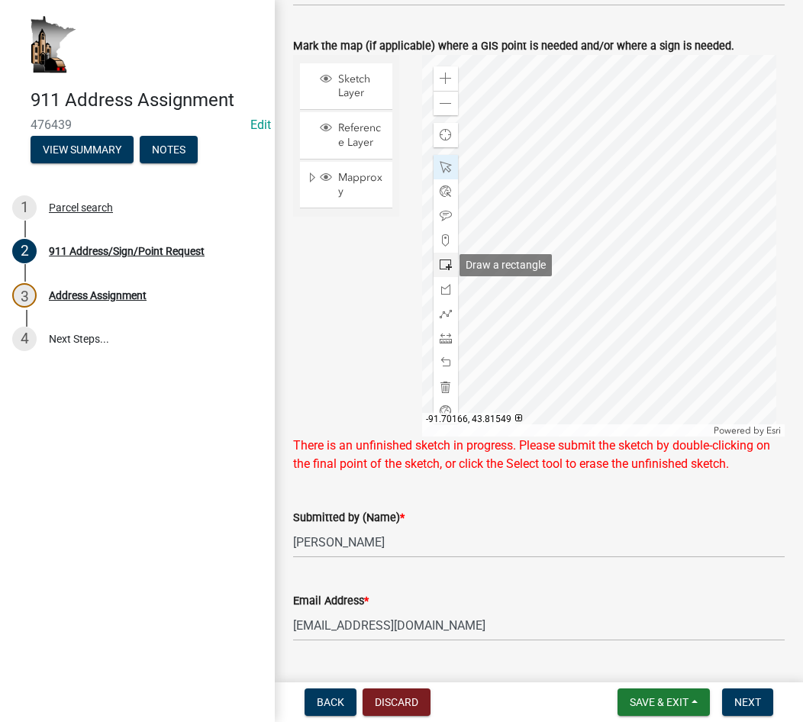
click at [441, 266] on span at bounding box center [446, 265] width 12 height 12
click at [609, 244] on div at bounding box center [604, 246] width 364 height 382
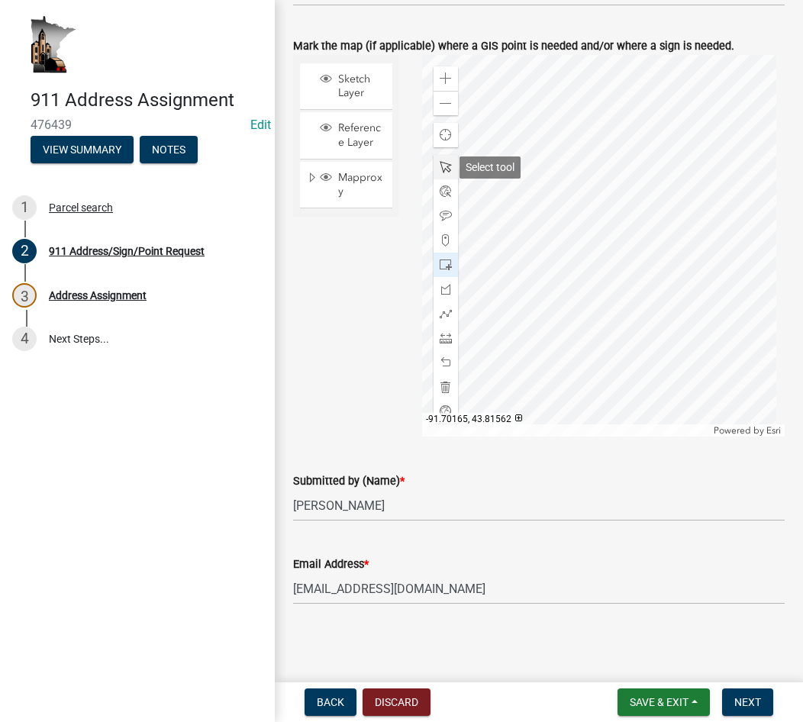
click at [440, 167] on span at bounding box center [446, 167] width 12 height 12
click at [609, 228] on div at bounding box center [604, 246] width 364 height 382
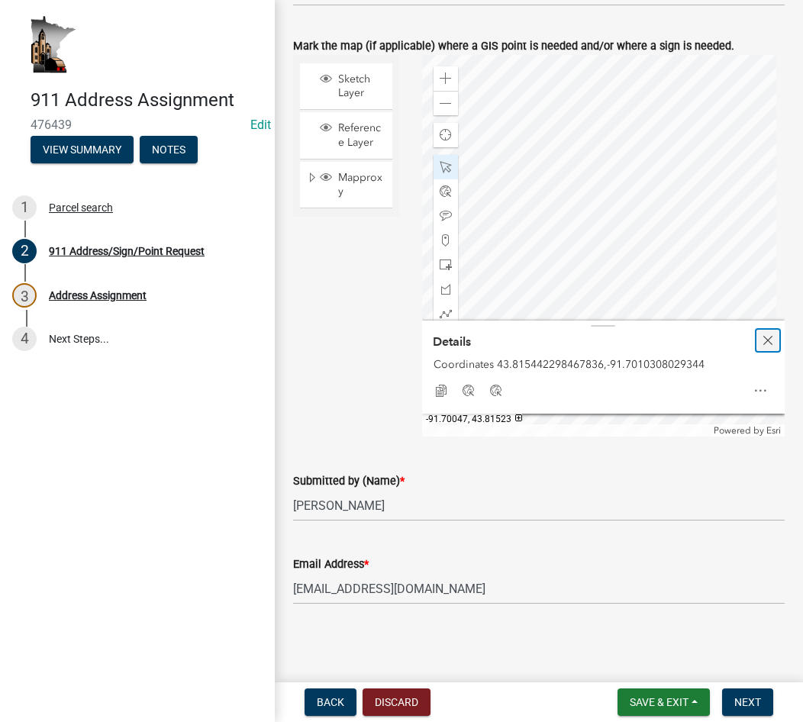
click at [762, 341] on span "Close" at bounding box center [768, 341] width 12 height 12
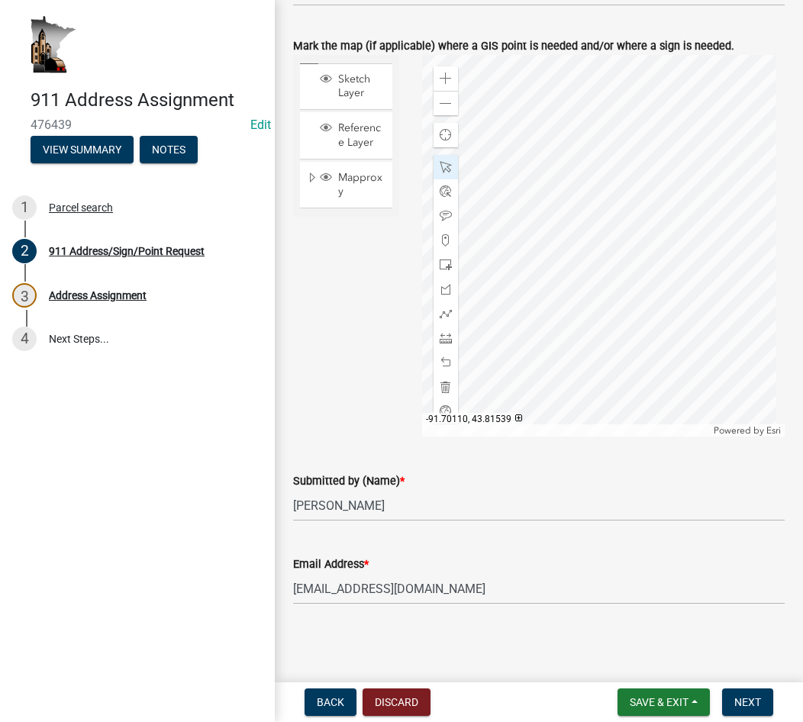
click at [581, 262] on div at bounding box center [604, 246] width 364 height 382
click at [606, 231] on div at bounding box center [604, 246] width 364 height 382
click at [612, 250] on div at bounding box center [604, 246] width 364 height 382
click at [605, 254] on div at bounding box center [604, 246] width 364 height 382
click at [442, 215] on span at bounding box center [446, 216] width 12 height 12
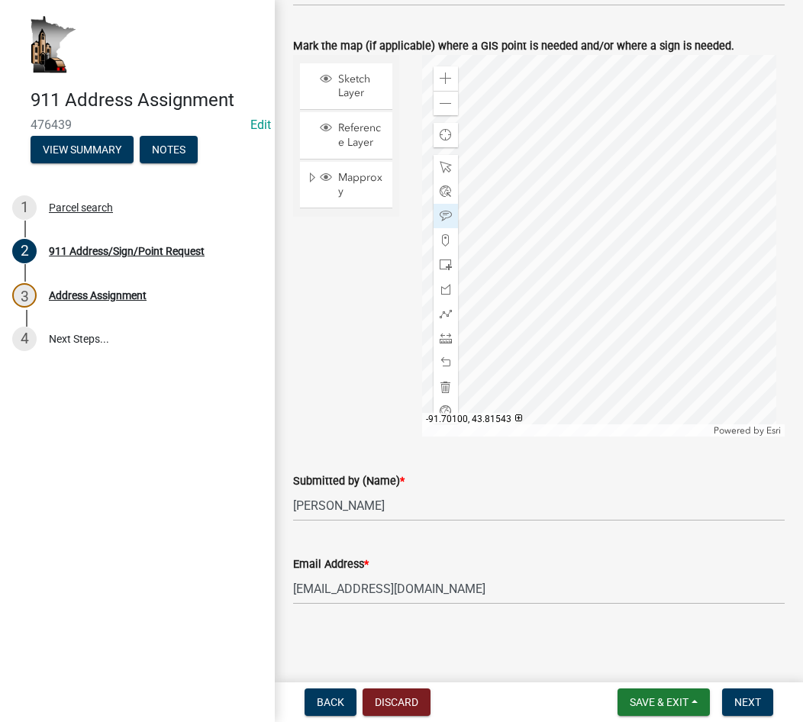
click at [603, 250] on div at bounding box center [604, 246] width 364 height 382
click at [443, 309] on span at bounding box center [446, 314] width 12 height 12
click at [518, 270] on div at bounding box center [604, 246] width 364 height 382
click at [552, 283] on div at bounding box center [604, 246] width 364 height 382
click at [591, 292] on div at bounding box center [604, 246] width 364 height 382
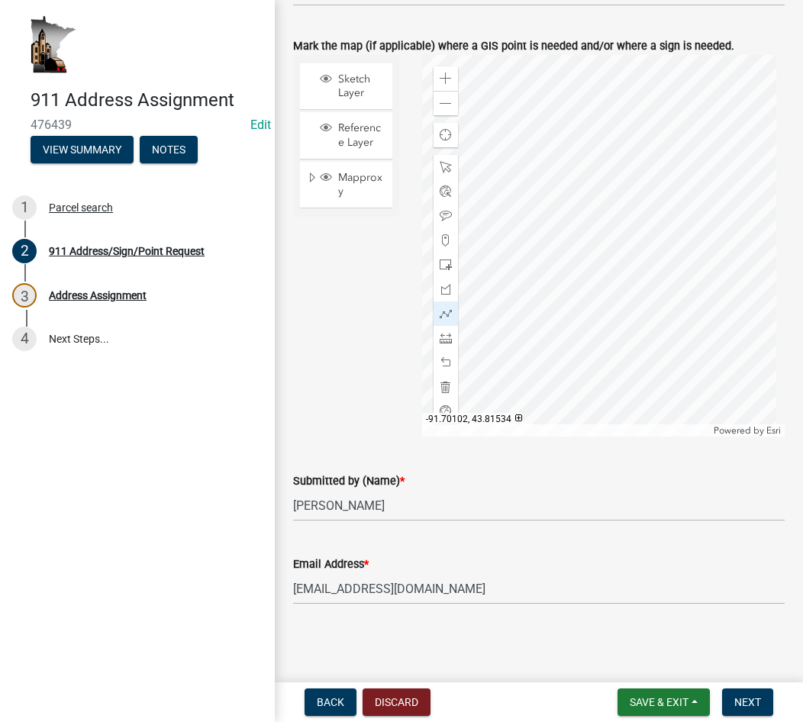
click at [600, 280] on div at bounding box center [604, 246] width 364 height 382
click at [754, 701] on span "Next" at bounding box center [748, 703] width 27 height 12
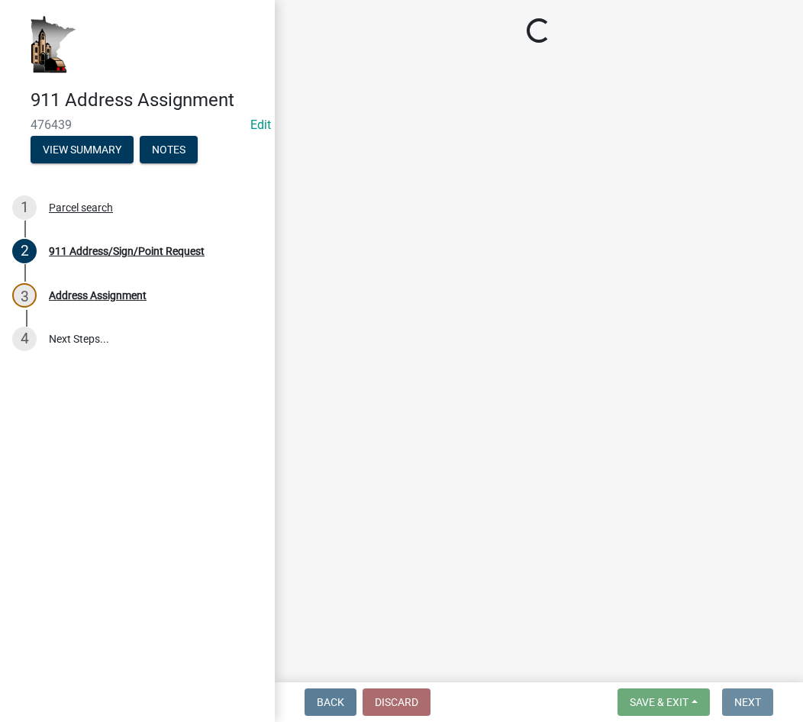
scroll to position [0, 0]
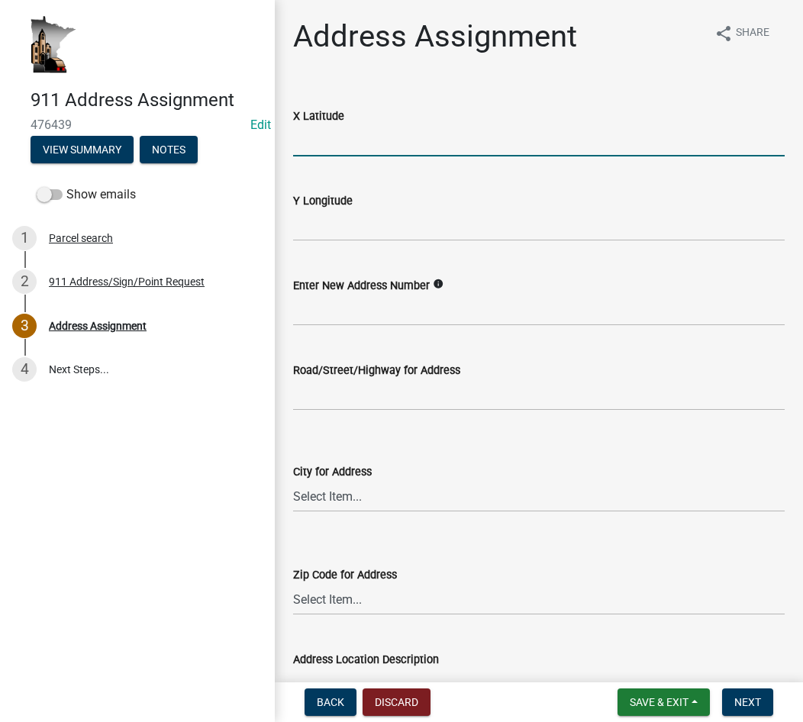
click at [309, 131] on input "text" at bounding box center [539, 140] width 492 height 31
paste input "43.815402"
type input "43.815402"
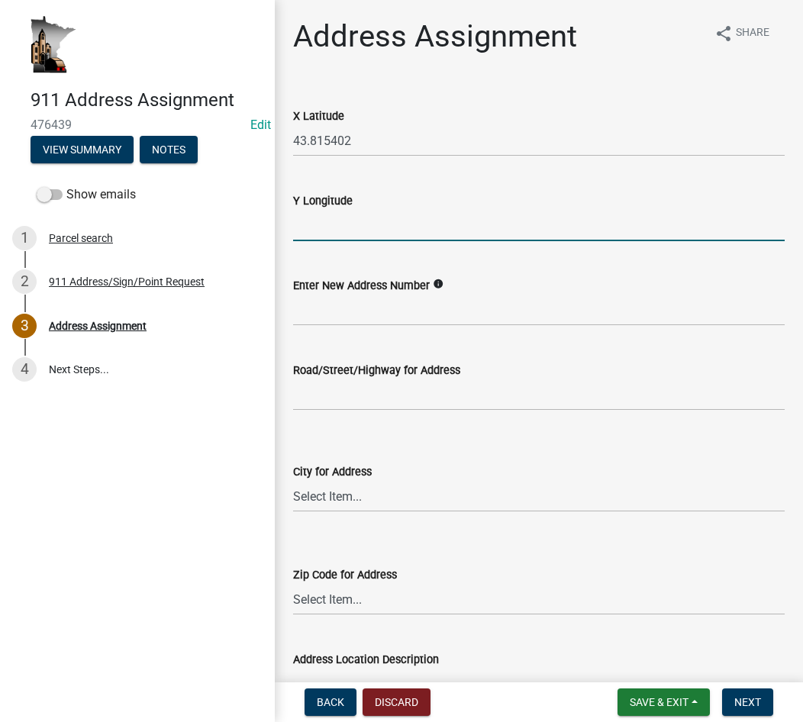
click at [409, 218] on input "text" at bounding box center [539, 225] width 492 height 31
paste input "-91.701012"
type input "-91.701012"
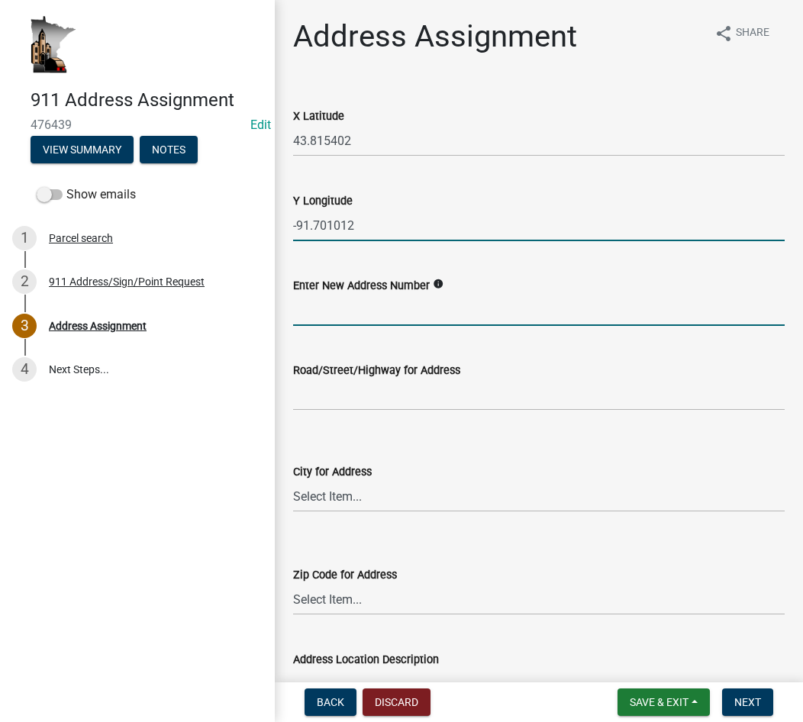
click at [357, 306] on input "text" at bounding box center [539, 310] width 492 height 31
type input "2419"
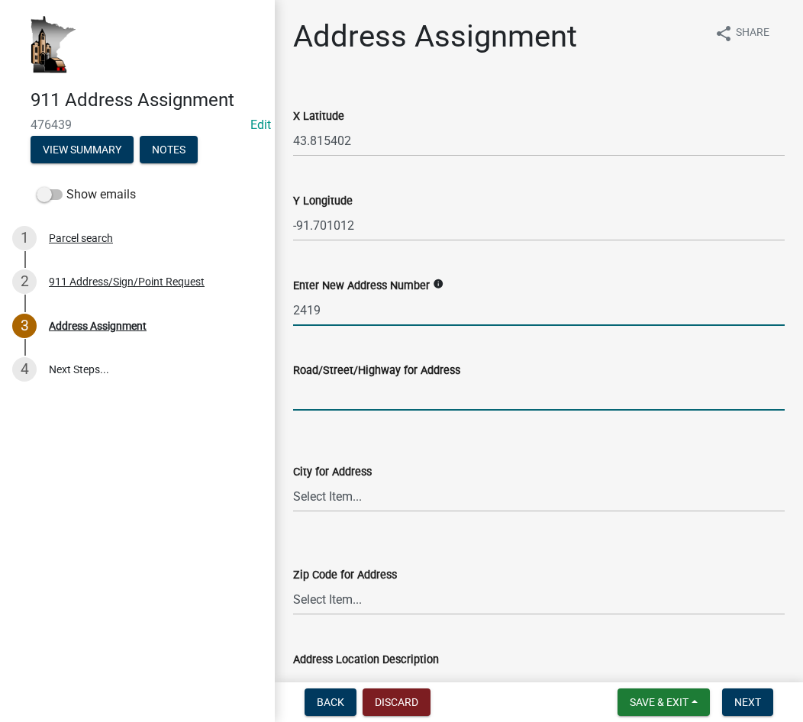
click at [318, 389] on input "Road/Street/Highway for Address" at bounding box center [539, 395] width 492 height 31
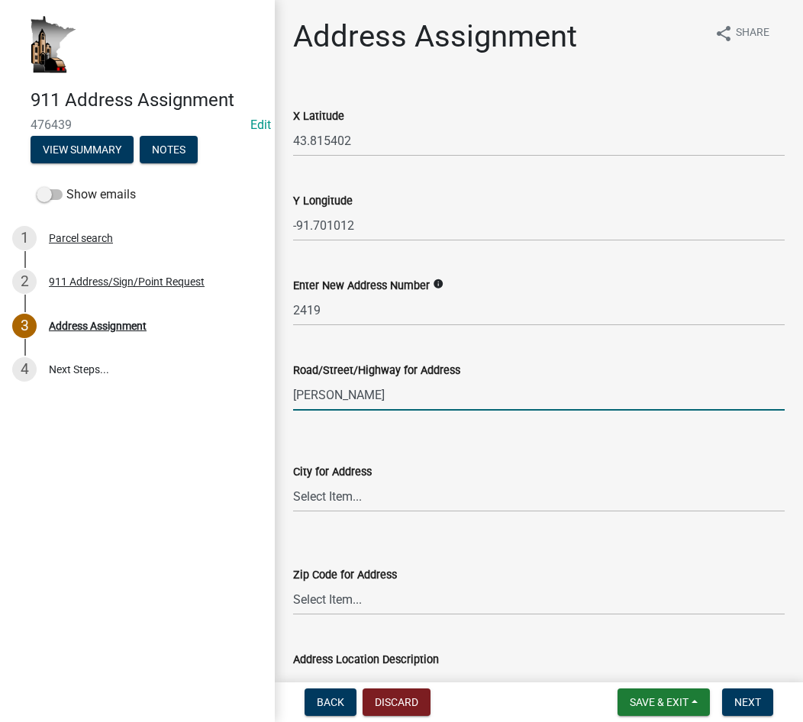
click at [348, 399] on input "Larson Rd" at bounding box center [539, 395] width 492 height 31
type input "Larson Road"
click at [367, 500] on select "Select Item... Brownsville Caledonia Eitzen Hokah Houston La Crescent New Albio…" at bounding box center [539, 496] width 492 height 31
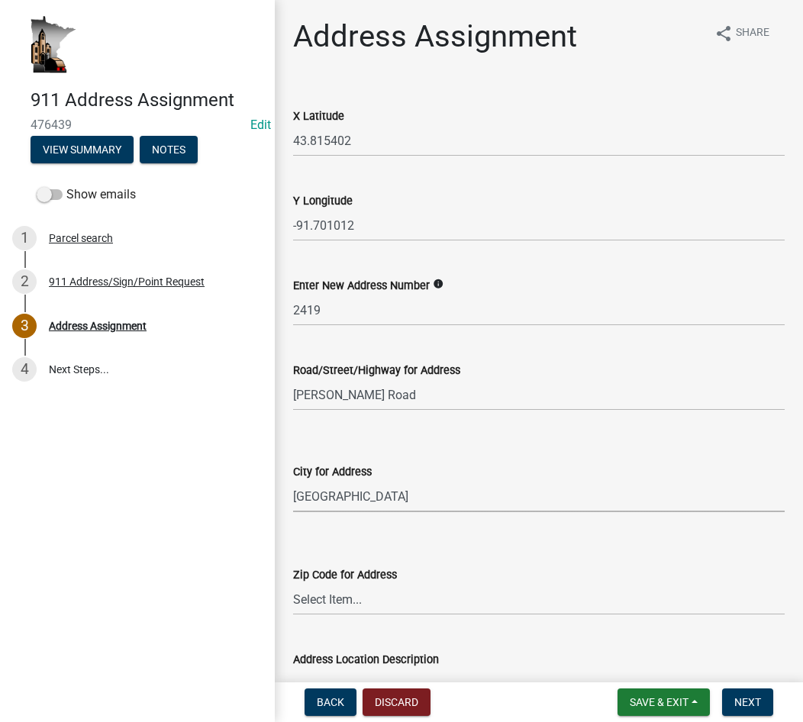
click at [293, 481] on select "Select Item... Brownsville Caledonia Eitzen Hokah Houston La Crescent New Albio…" at bounding box center [539, 496] width 492 height 31
select select "f28e7f07-f569-40f9-b529-995b3690fe02"
click at [339, 606] on select "Select Item... 54601 54603 54624 54632 54658 55919 55921 55931 55941 55943 5594…" at bounding box center [539, 599] width 492 height 31
click at [293, 584] on select "Select Item... 54601 54603 54624 54632 54658 55919 55921 55931 55941 55943 5594…" at bounding box center [539, 599] width 492 height 31
select select "d470e1ba-5593-40b4-aca4-48c3271001cc"
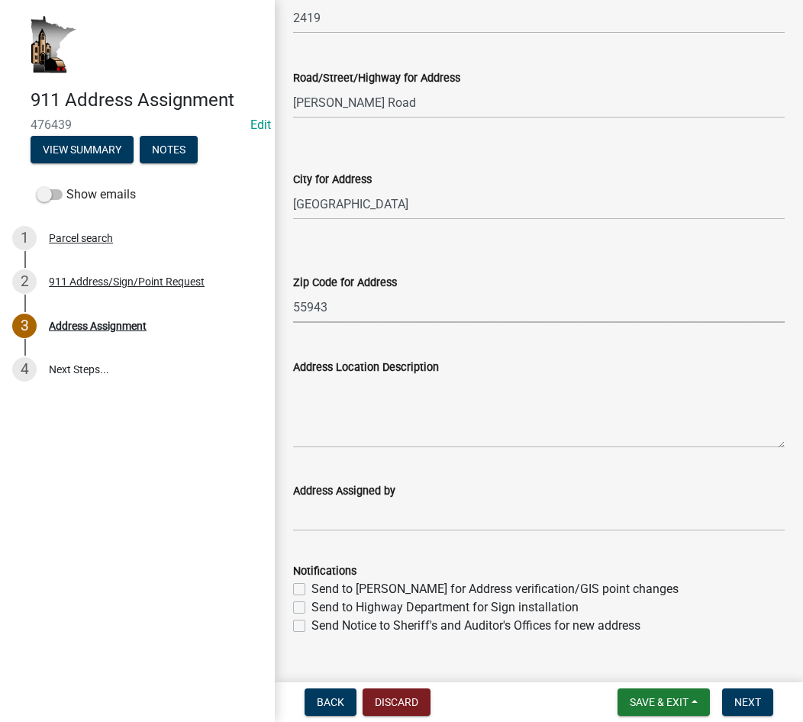
scroll to position [305, 0]
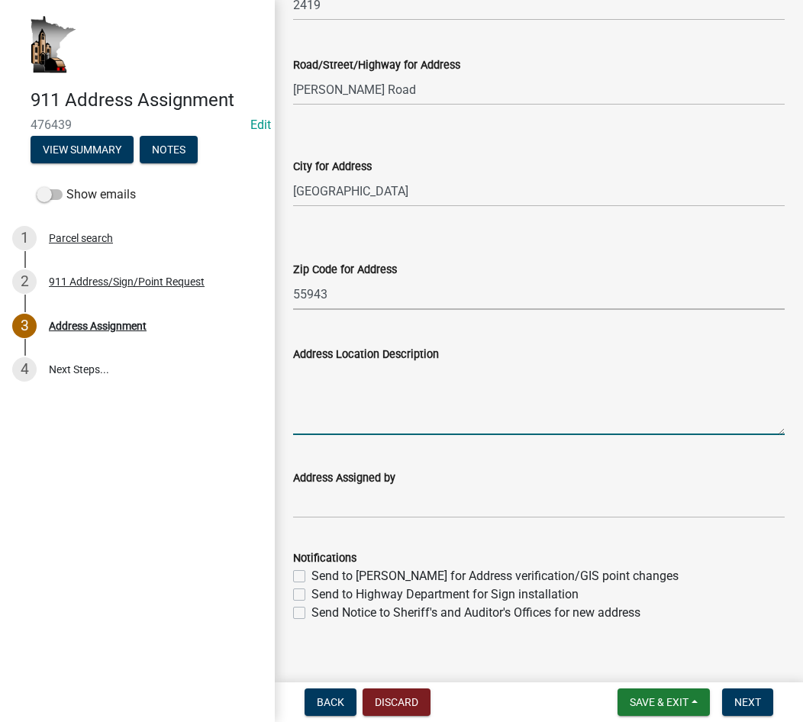
click at [335, 377] on textarea "Address Location Description" at bounding box center [539, 400] width 492 height 72
click at [382, 394] on textarea "Proposed driveway is located about a mile from County 26 and about 1,000 feet f…" at bounding box center [539, 400] width 492 height 72
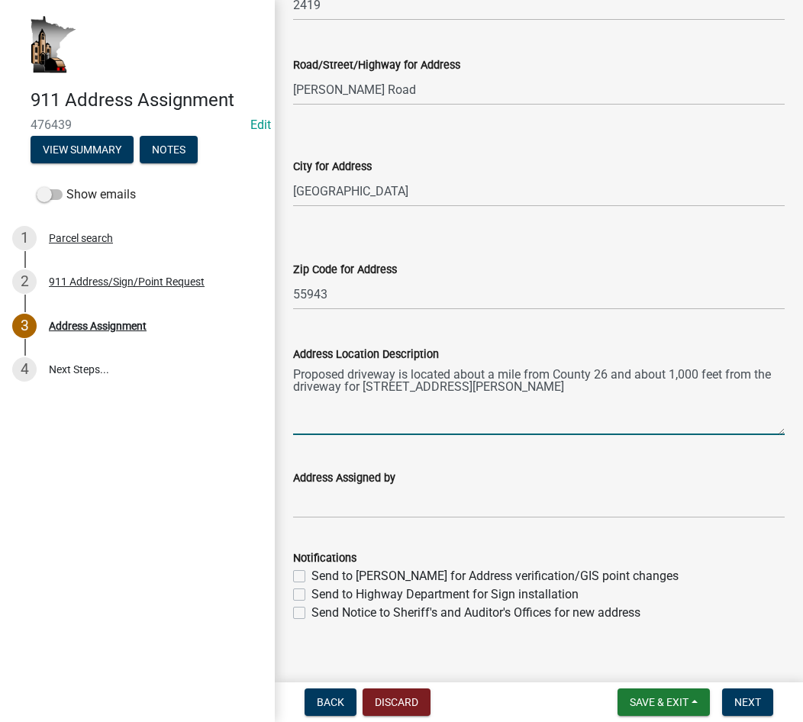
drag, startPoint x: 294, startPoint y: 375, endPoint x: 302, endPoint y: 379, distance: 9.2
click at [294, 375] on textarea "Proposed driveway is located about a mile from County 26 and about 1,000 feet f…" at bounding box center [539, 400] width 492 height 72
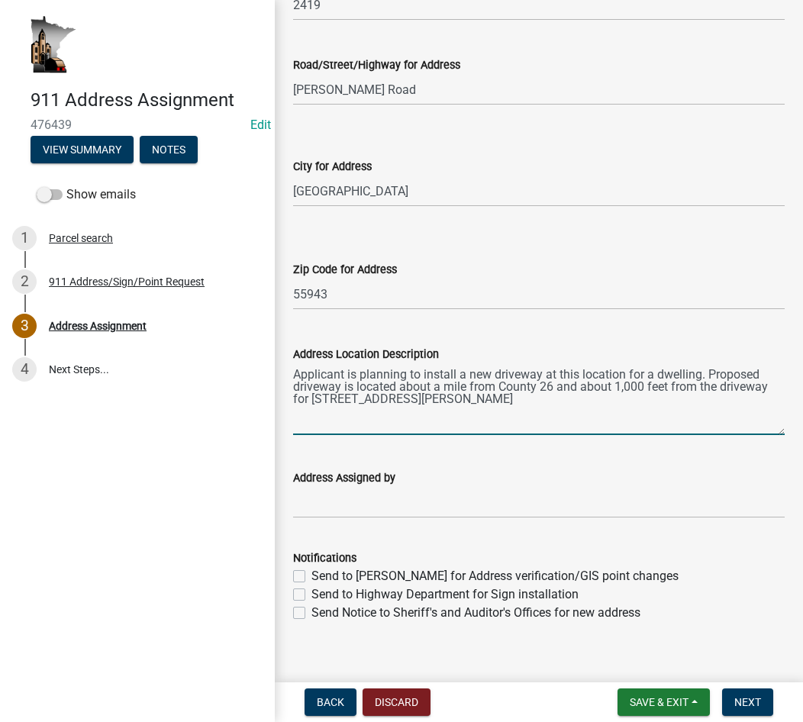
click at [411, 397] on textarea "Applicant is planning to install a new driveway at this location for a dwelling…" at bounding box center [539, 400] width 492 height 72
click at [460, 401] on textarea "Applicant is planning to install a new driveway at this location for a dwelling…" at bounding box center [539, 400] width 492 height 72
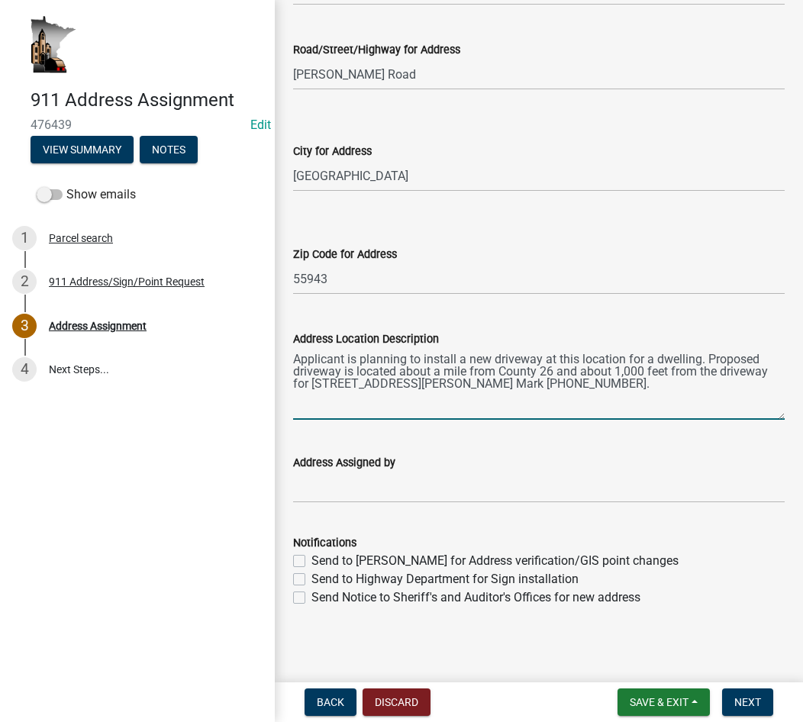
scroll to position [325, 0]
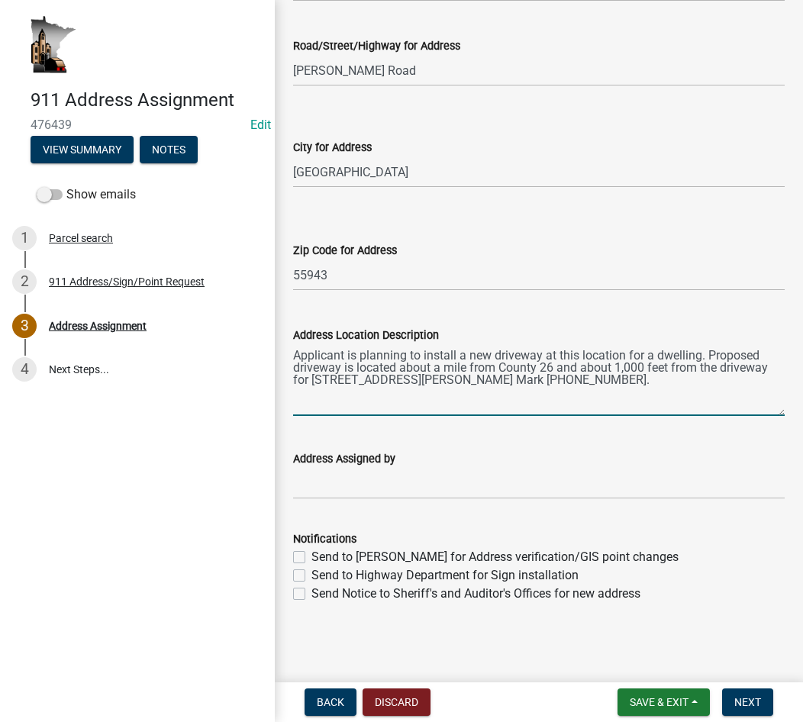
type textarea "Applicant is planning to install a new driveway at this location for a dwelling…"
click at [354, 477] on input "Address Assigned by" at bounding box center [539, 483] width 492 height 31
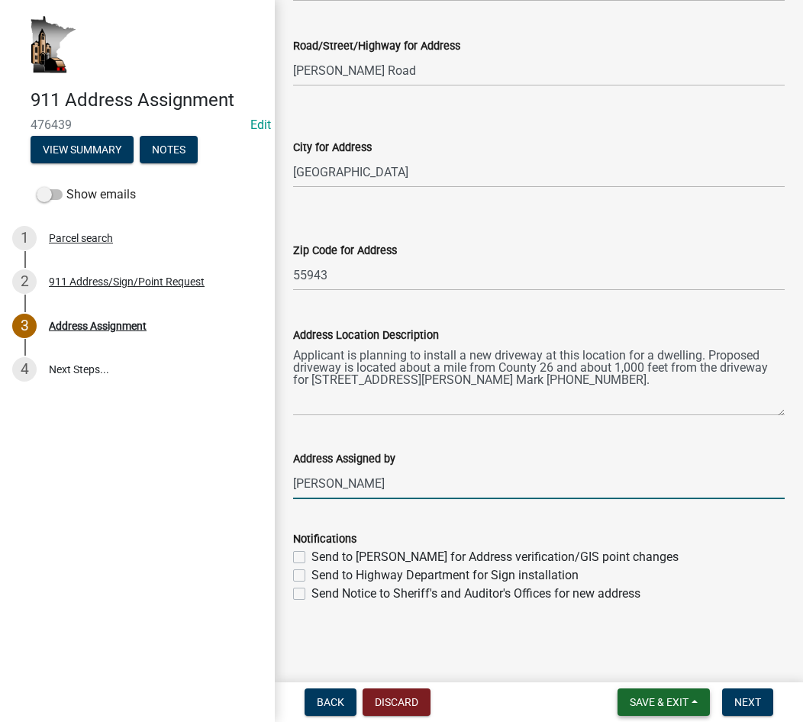
type input "[PERSON_NAME]"
click at [698, 706] on button "Save & Exit" at bounding box center [664, 702] width 92 height 27
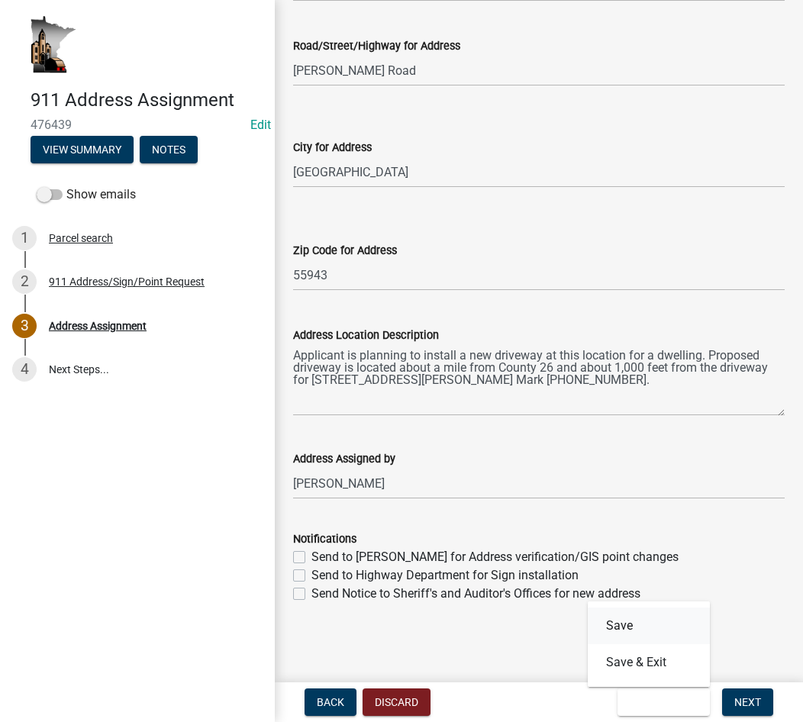
click at [659, 635] on button "Save" at bounding box center [649, 626] width 122 height 37
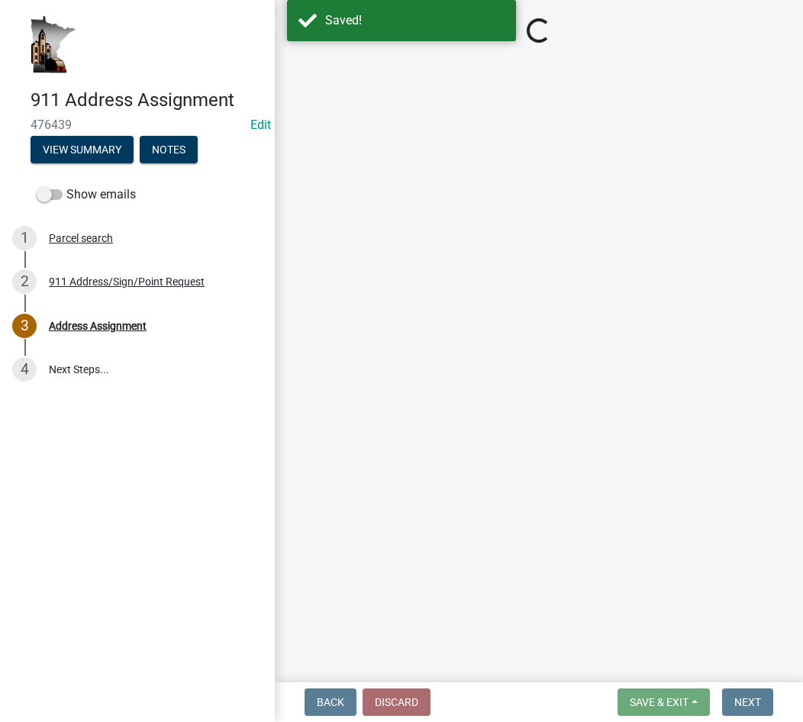
select select "f28e7f07-f569-40f9-b529-995b3690fe02"
select select "d470e1ba-5593-40b4-aca4-48c3271001cc"
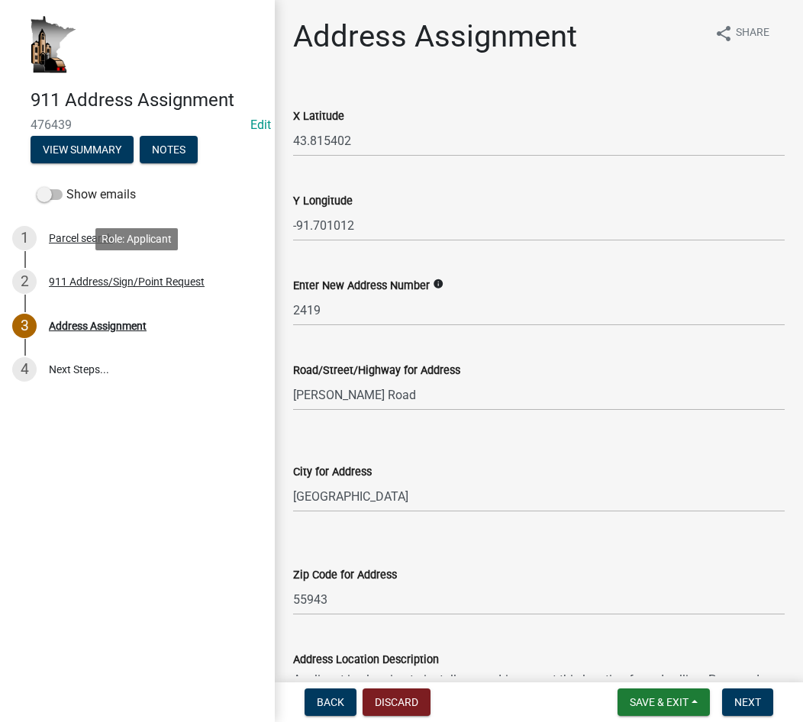
click at [160, 285] on div "911 Address/Sign/Point Request" at bounding box center [127, 281] width 156 height 11
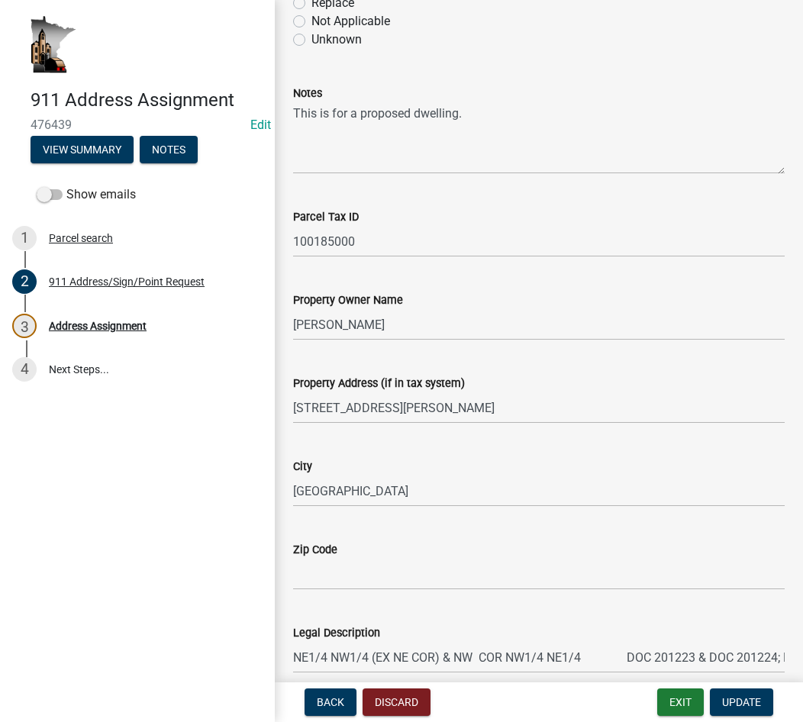
scroll to position [411, 0]
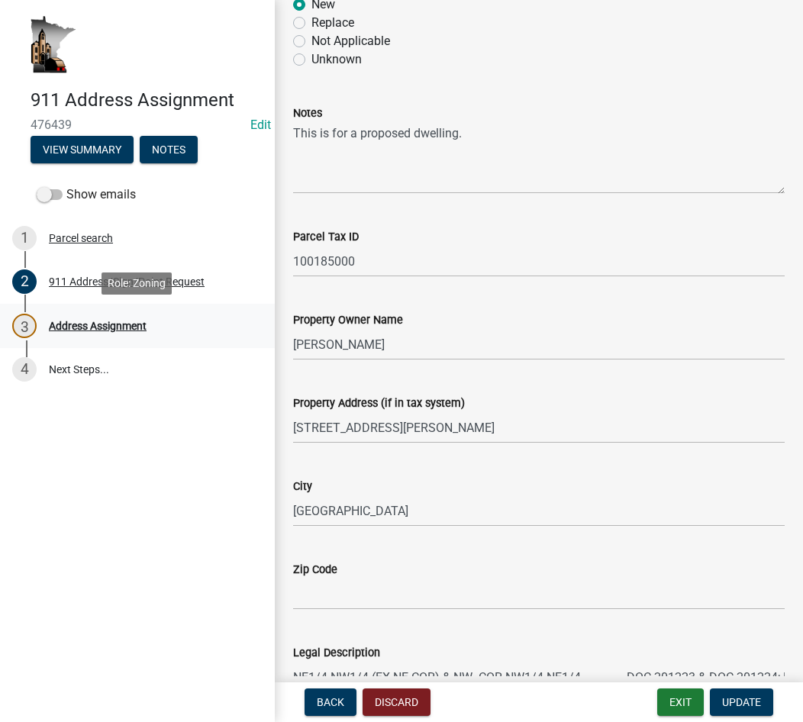
click at [119, 326] on div "Address Assignment" at bounding box center [98, 326] width 98 height 11
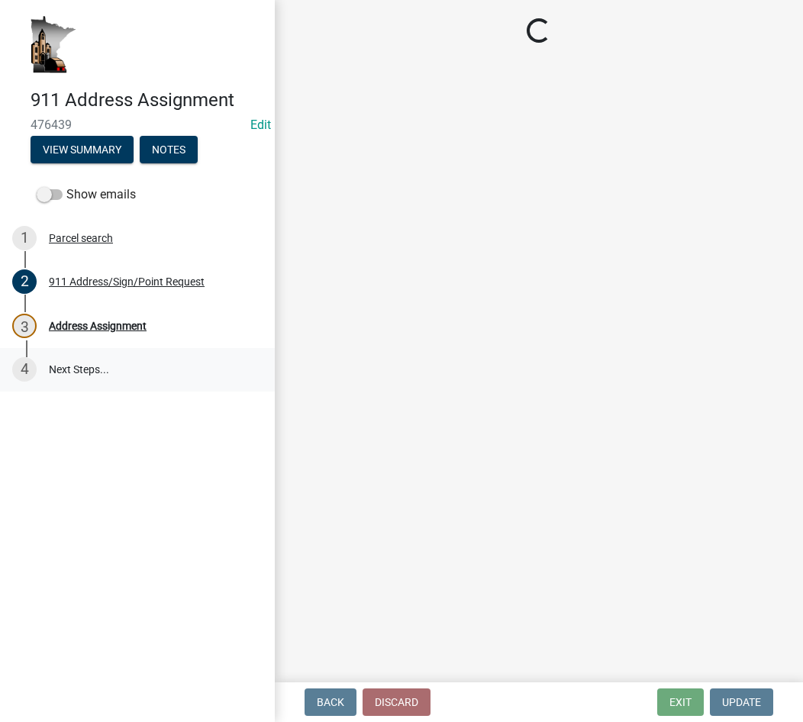
scroll to position [0, 0]
select select "f28e7f07-f569-40f9-b529-995b3690fe02"
select select "d470e1ba-5593-40b4-aca4-48c3271001cc"
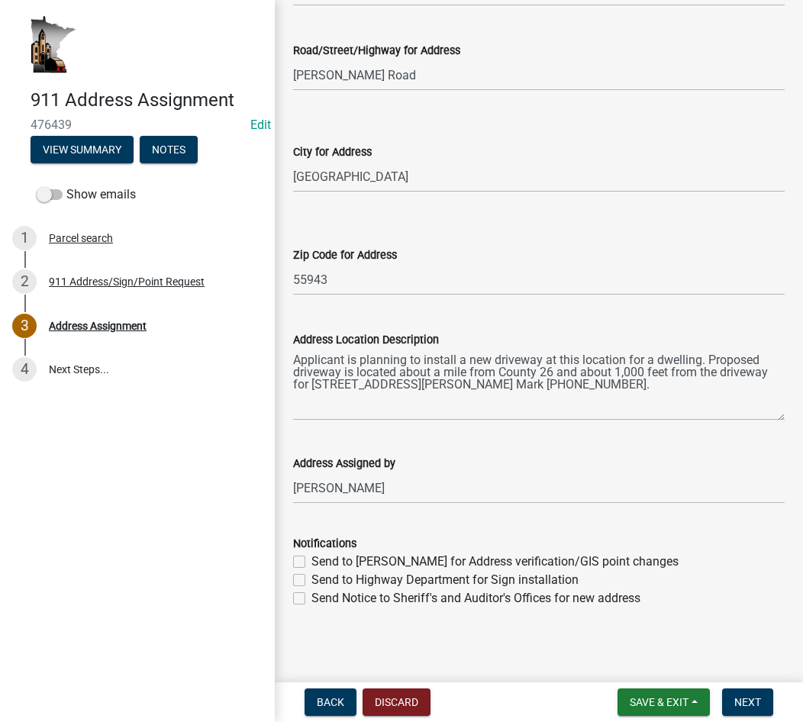
scroll to position [325, 0]
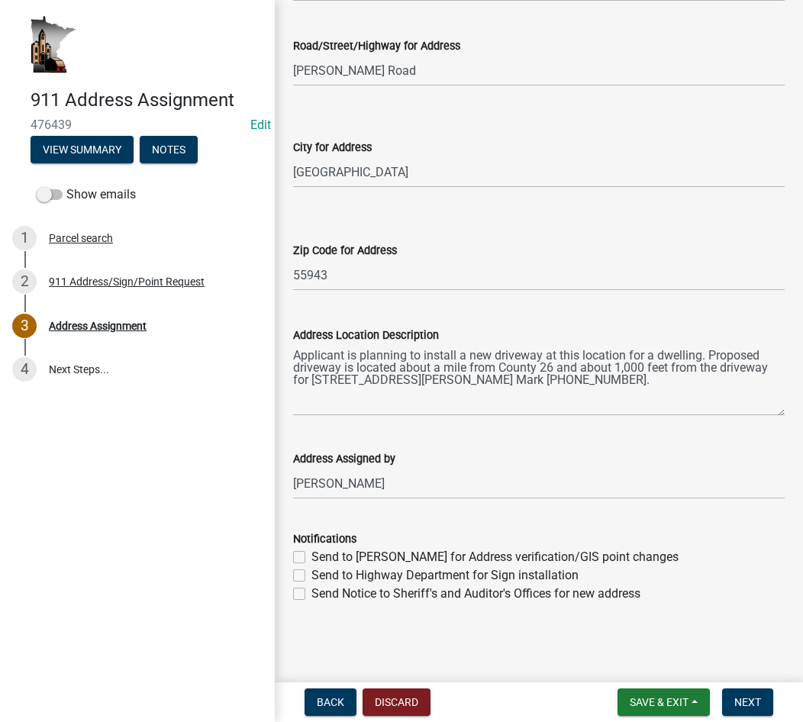
drag, startPoint x: 302, startPoint y: 555, endPoint x: 298, endPoint y: 570, distance: 15.2
click at [312, 556] on label "Send to Schneider for Address verification/GIS point changes" at bounding box center [495, 557] width 367 height 18
click at [312, 556] on input "Send to Schneider for Address verification/GIS point changes" at bounding box center [317, 553] width 10 height 10
checkbox input "true"
checkbox input "false"
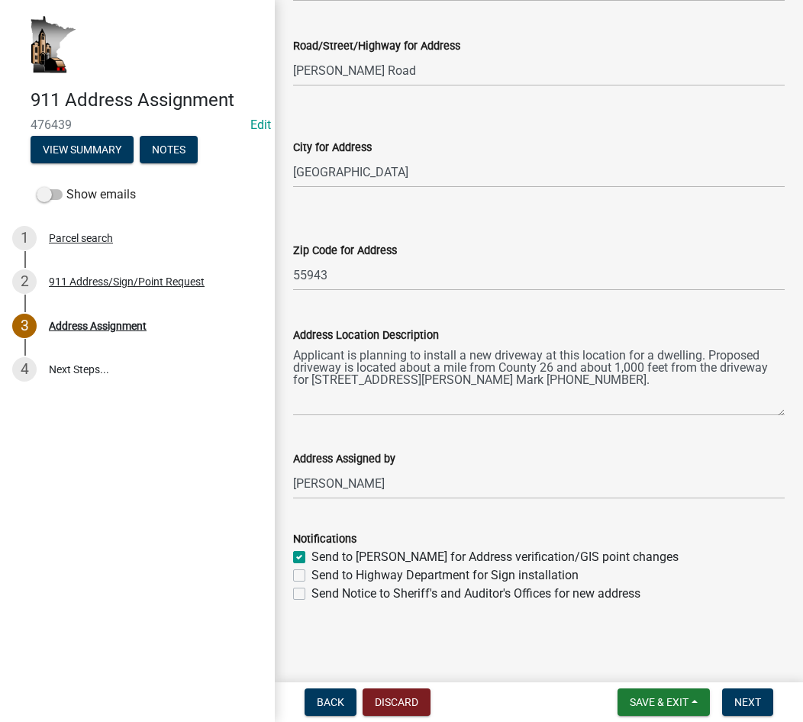
checkbox input "false"
click at [312, 575] on label "Send to Highway Department for Sign installation" at bounding box center [445, 576] width 267 height 18
click at [312, 575] on input "Send to Highway Department for Sign installation" at bounding box center [317, 572] width 10 height 10
checkbox input "true"
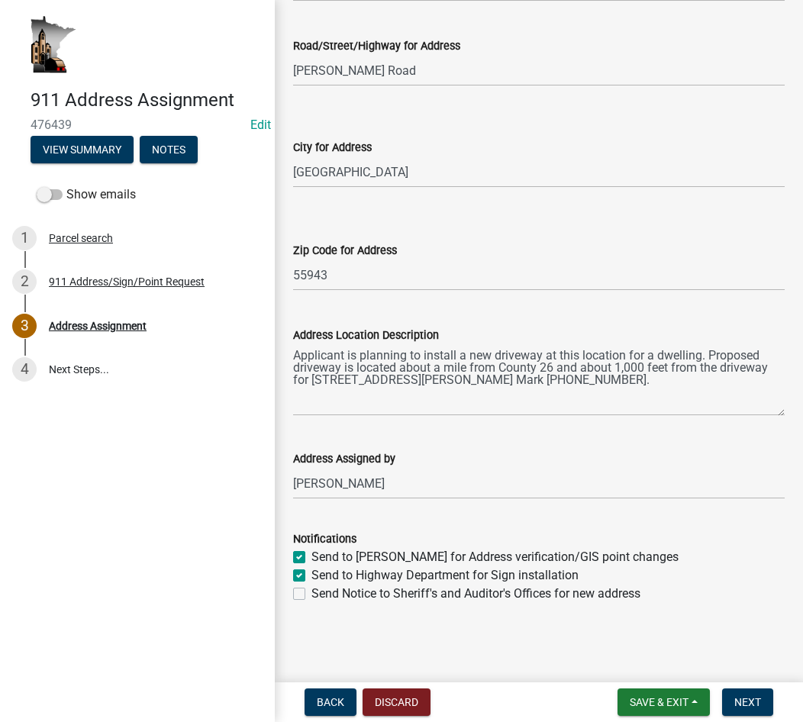
checkbox input "true"
click at [312, 596] on label "Send Notice to Sheriff's and Auditor's Offices for new address" at bounding box center [476, 594] width 329 height 18
click at [312, 595] on input "Send Notice to Sheriff's and Auditor's Offices for new address" at bounding box center [317, 590] width 10 height 10
checkbox input "true"
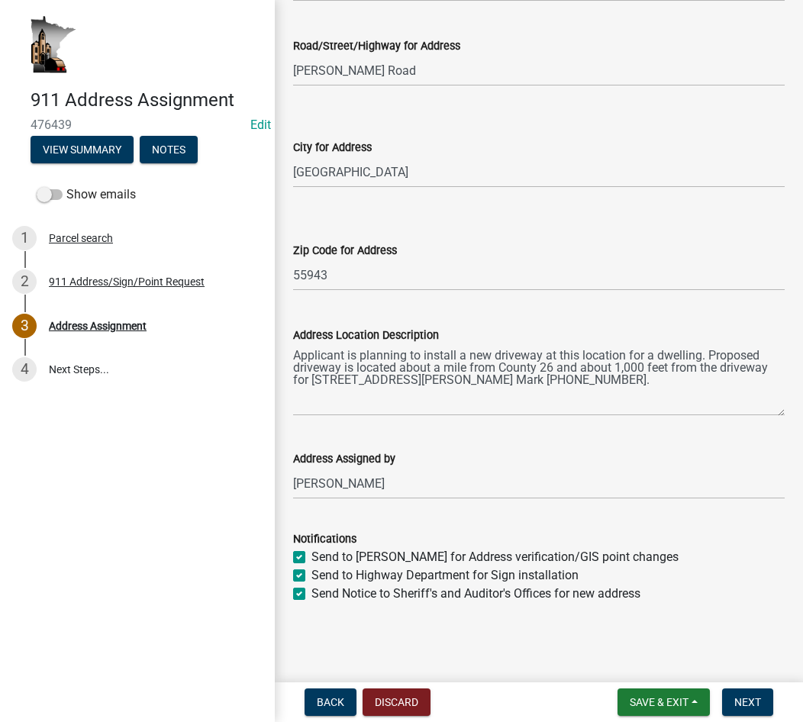
checkbox input "true"
click at [742, 701] on span "Next" at bounding box center [748, 703] width 27 height 12
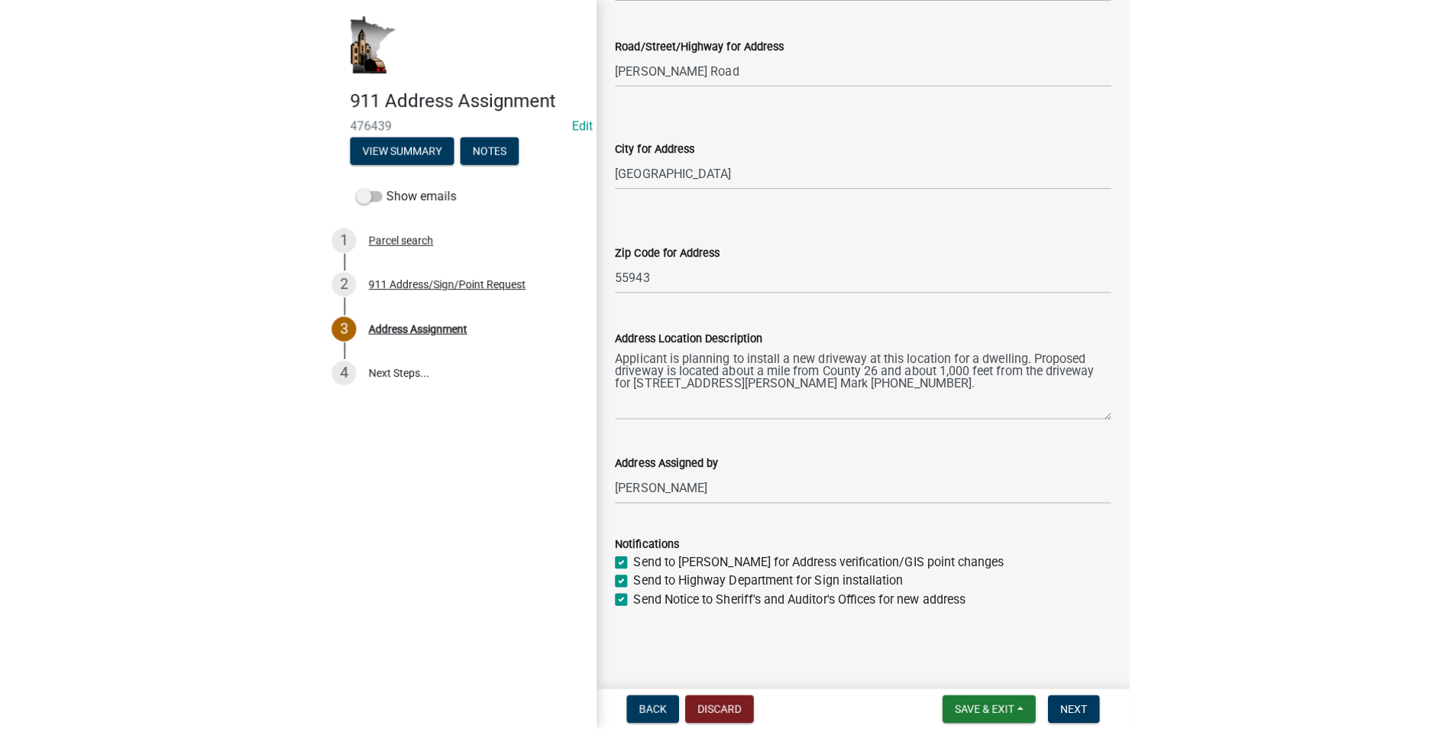
scroll to position [0, 0]
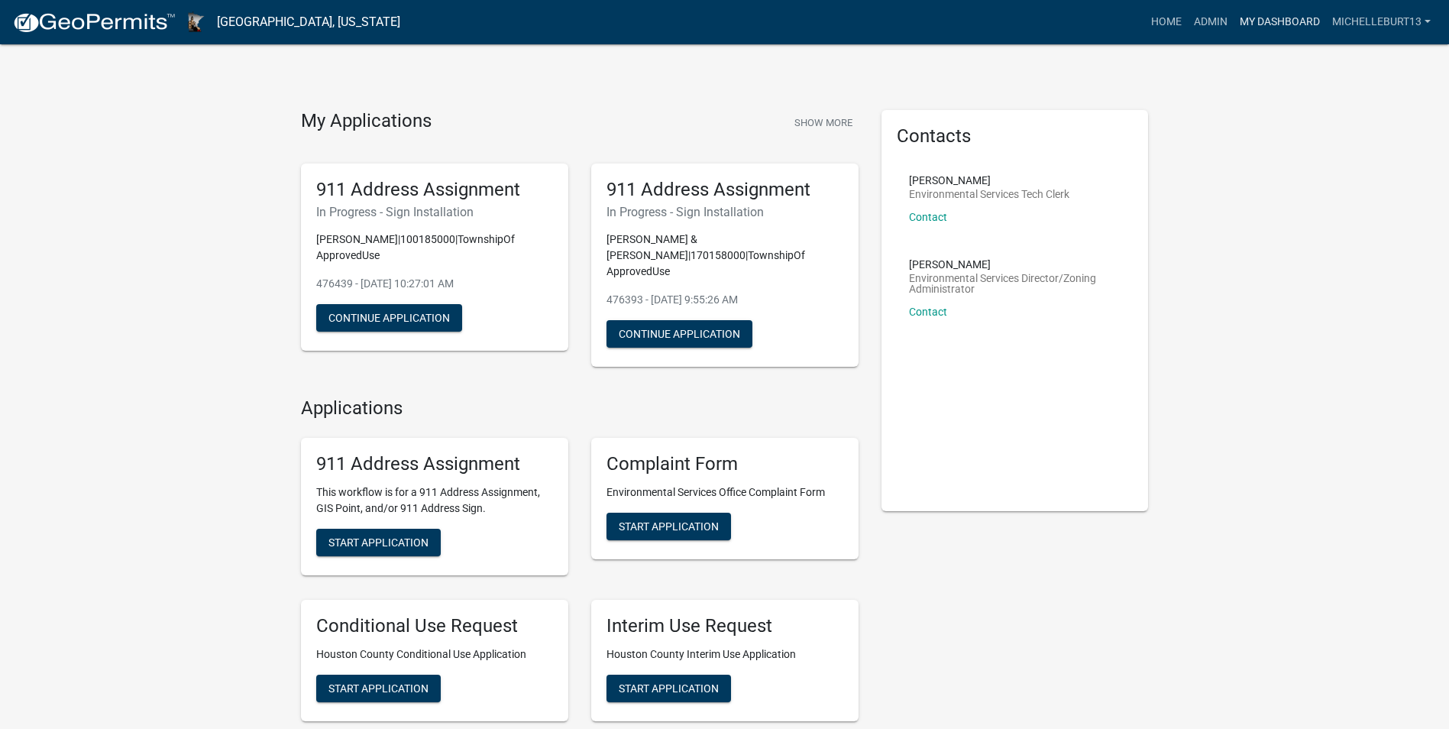
click at [1278, 24] on link "My Dashboard" at bounding box center [1279, 22] width 92 height 29
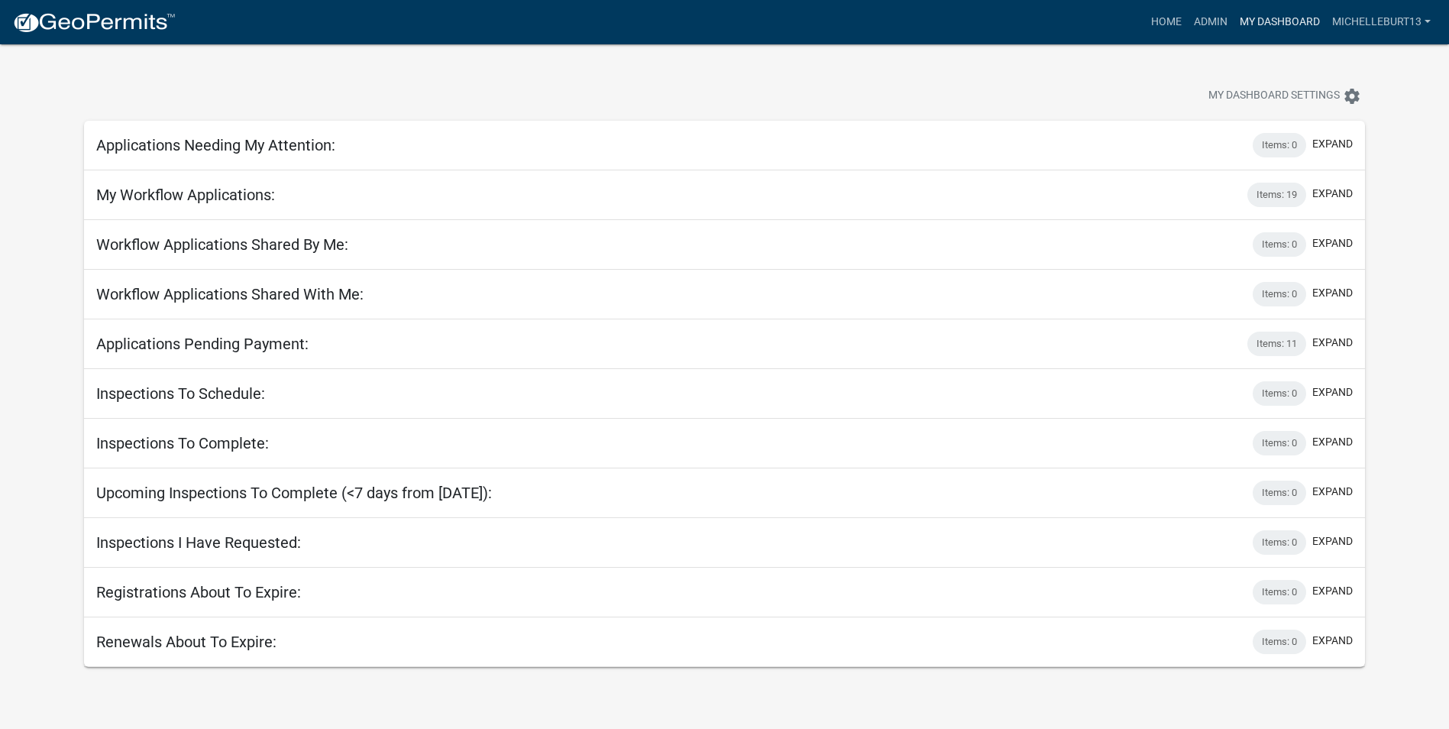
click at [1283, 23] on link "My Dashboard" at bounding box center [1279, 22] width 92 height 29
click at [1353, 102] on icon "settings" at bounding box center [1352, 96] width 18 height 18
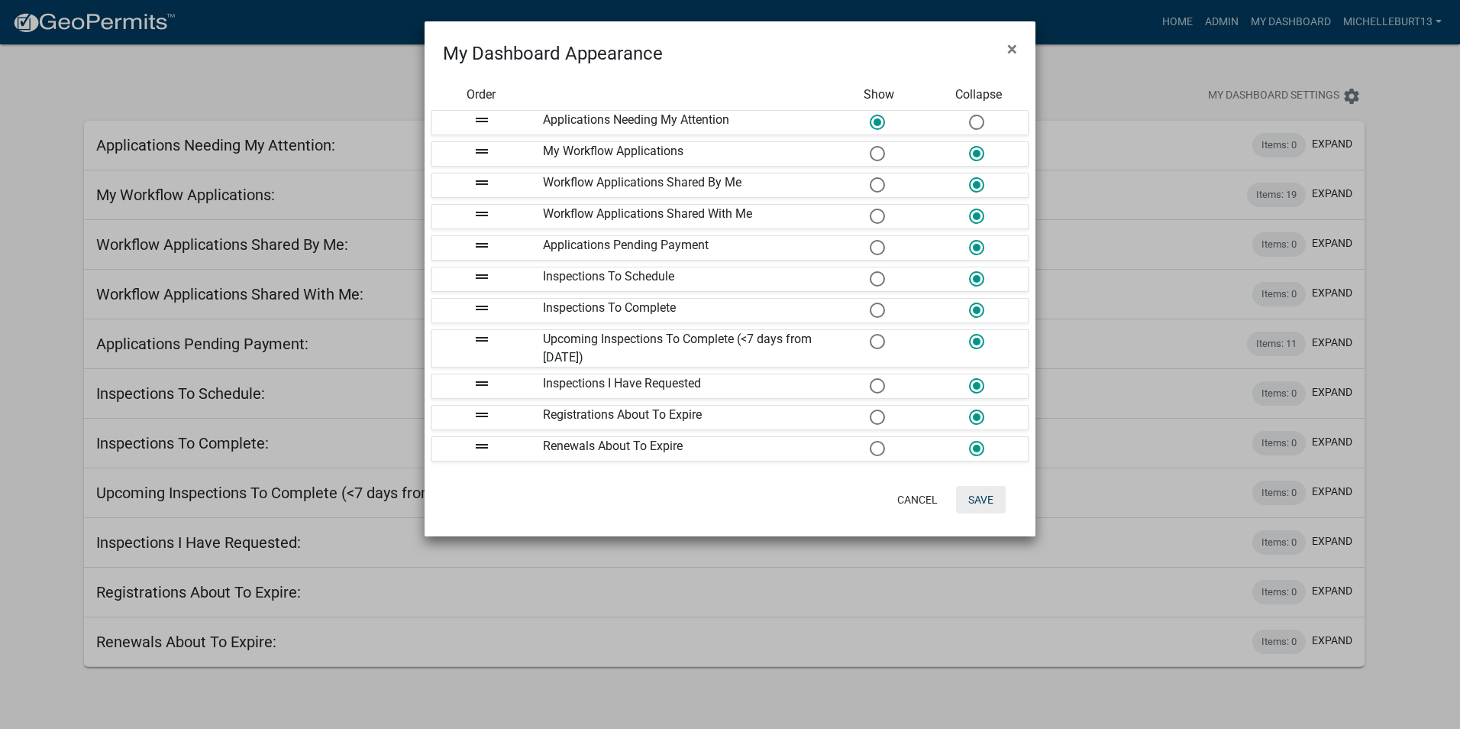
click at [977, 506] on button "Save" at bounding box center [981, 499] width 50 height 27
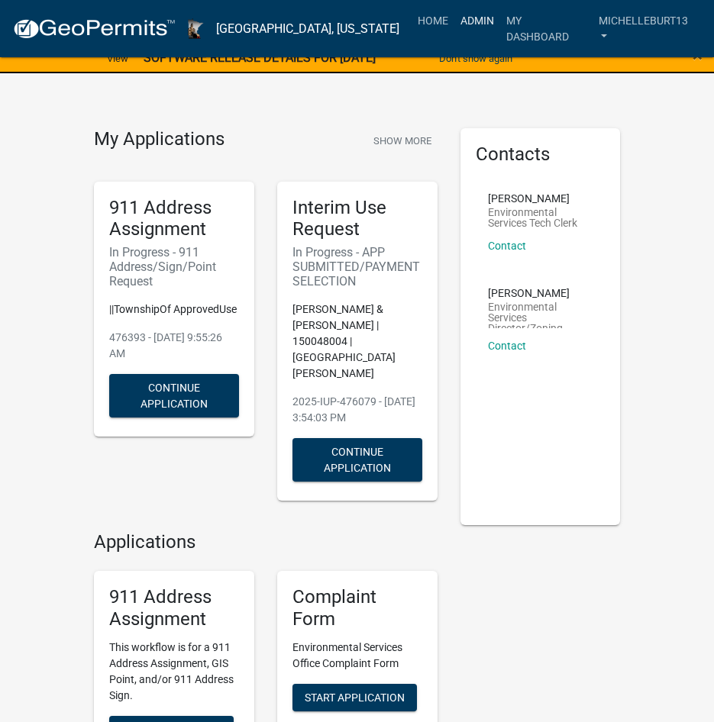
click at [480, 18] on link "Admin" at bounding box center [477, 20] width 46 height 29
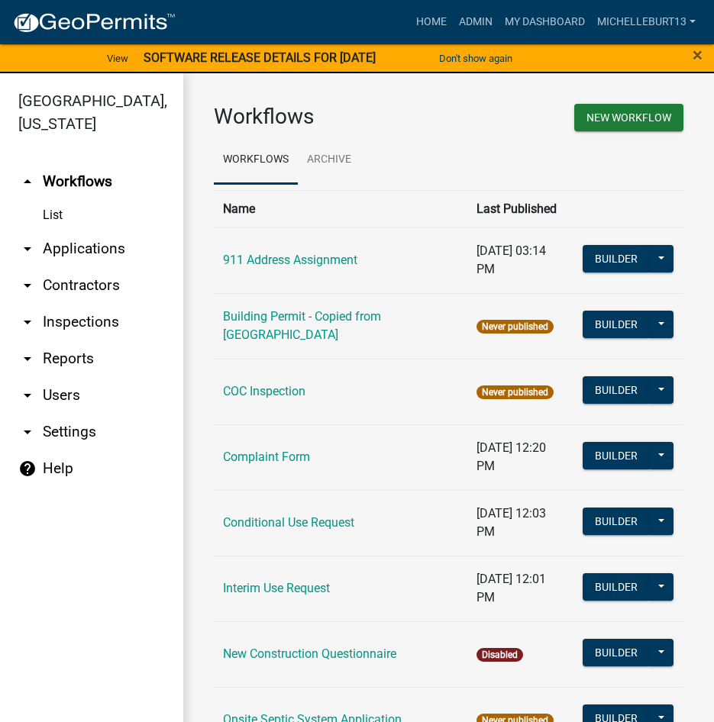
click at [90, 247] on link "arrow_drop_down Applications" at bounding box center [91, 249] width 183 height 37
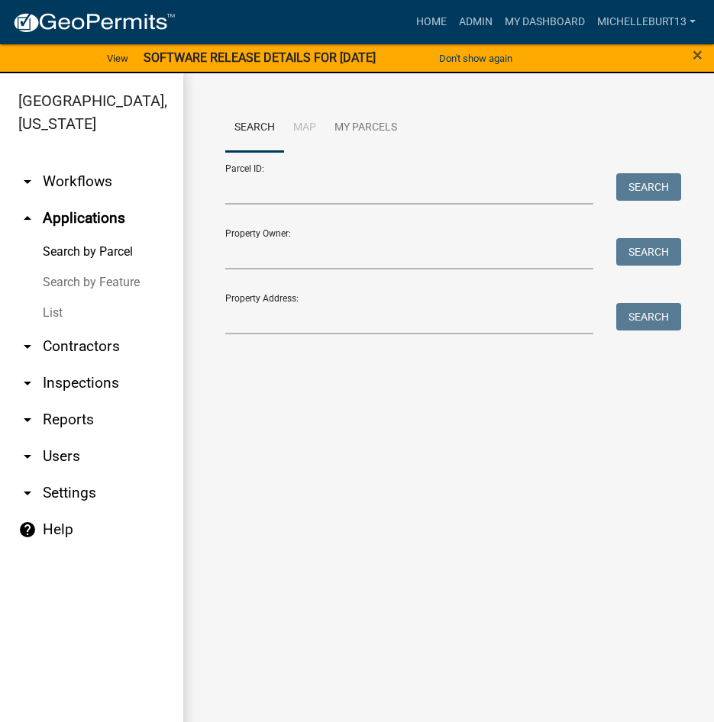
click at [52, 315] on link "List" at bounding box center [91, 313] width 183 height 31
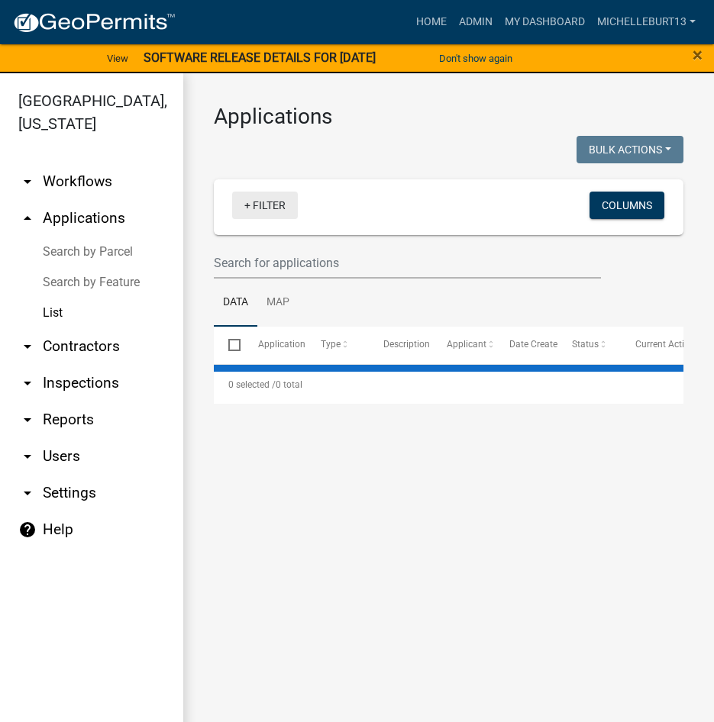
select select "3: 100"
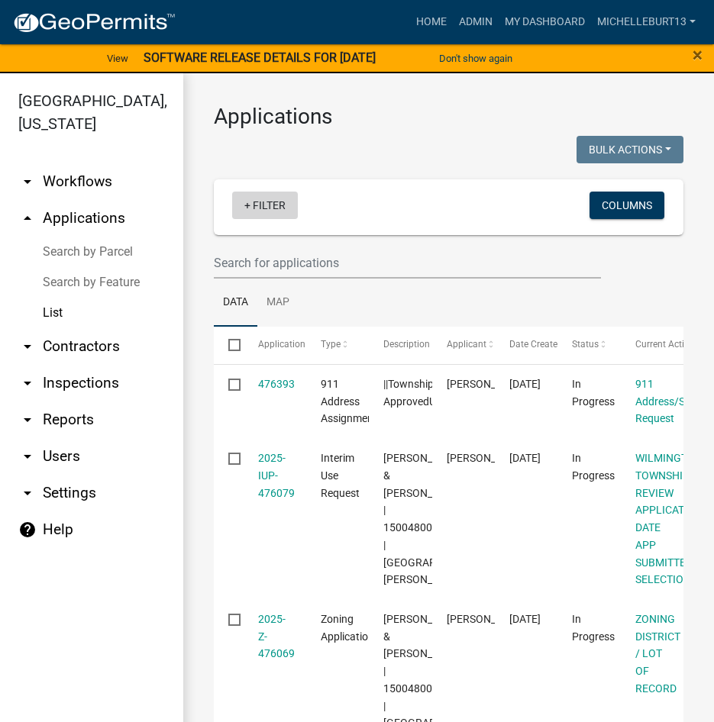
click at [263, 206] on link "+ Filter" at bounding box center [265, 205] width 66 height 27
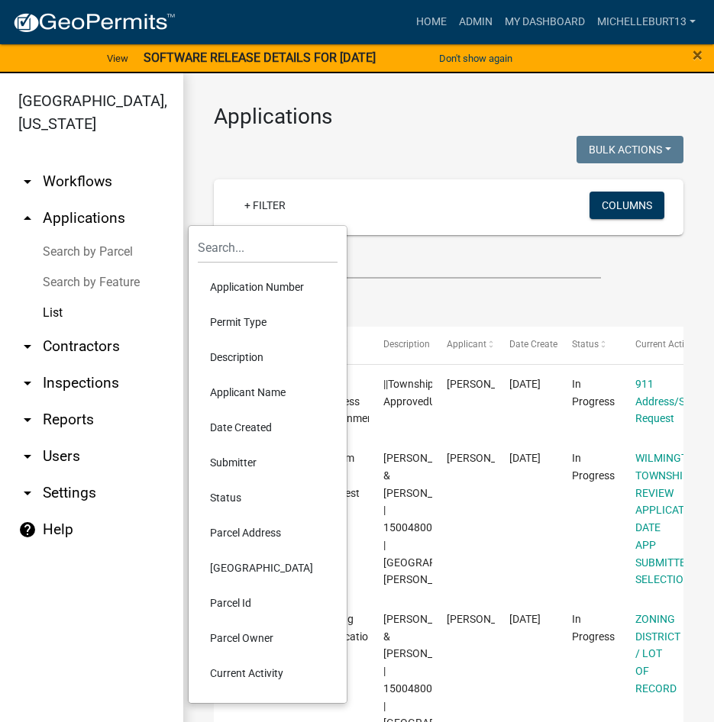
click at [245, 318] on li "Permit Type" at bounding box center [268, 322] width 140 height 35
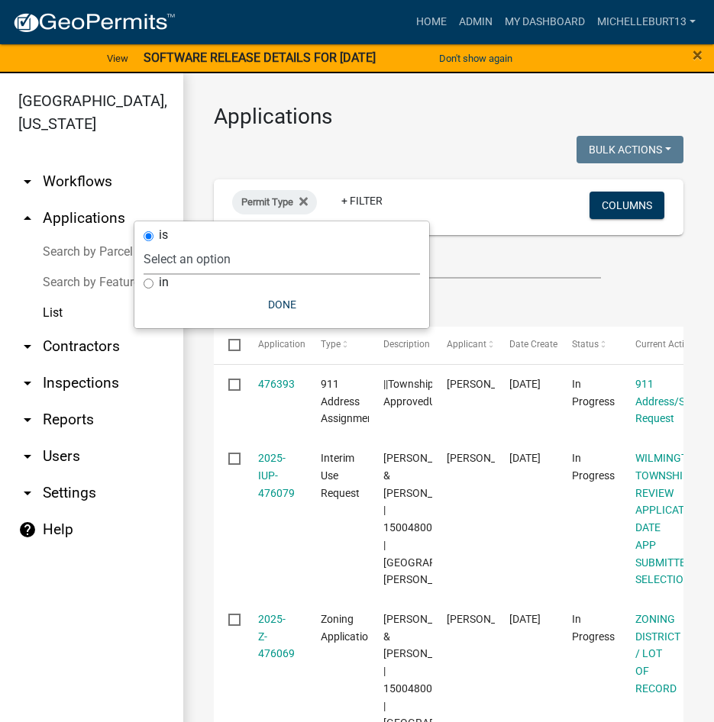
click at [215, 254] on select "Select an option 911 Address Assignment Building Contractor (Registration) Buil…" at bounding box center [282, 259] width 276 height 31
select select "9c061e7c-96de-473c-a82e-607aaa63a8eb"
click at [205, 244] on select "Select an option 911 Address Assignment Building Contractor (Registration) Buil…" at bounding box center [282, 259] width 276 height 31
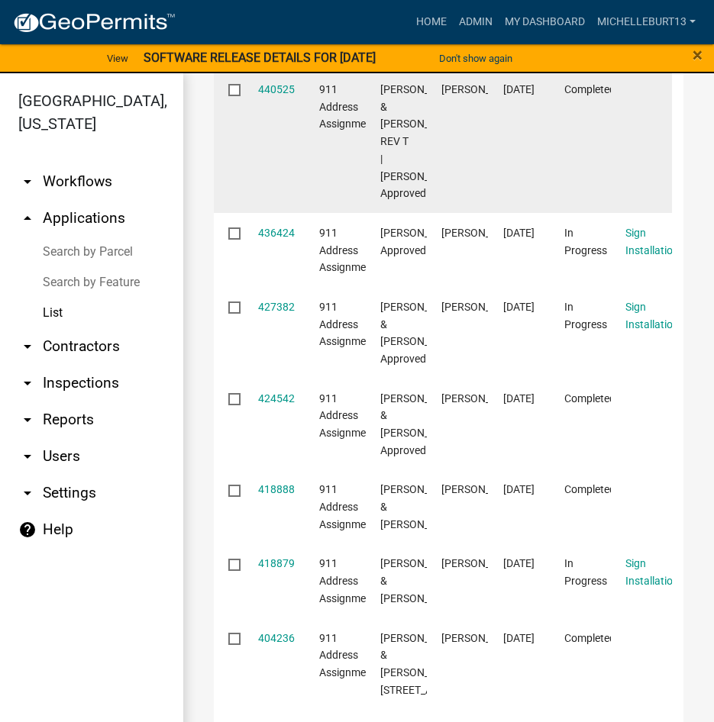
scroll to position [611, 0]
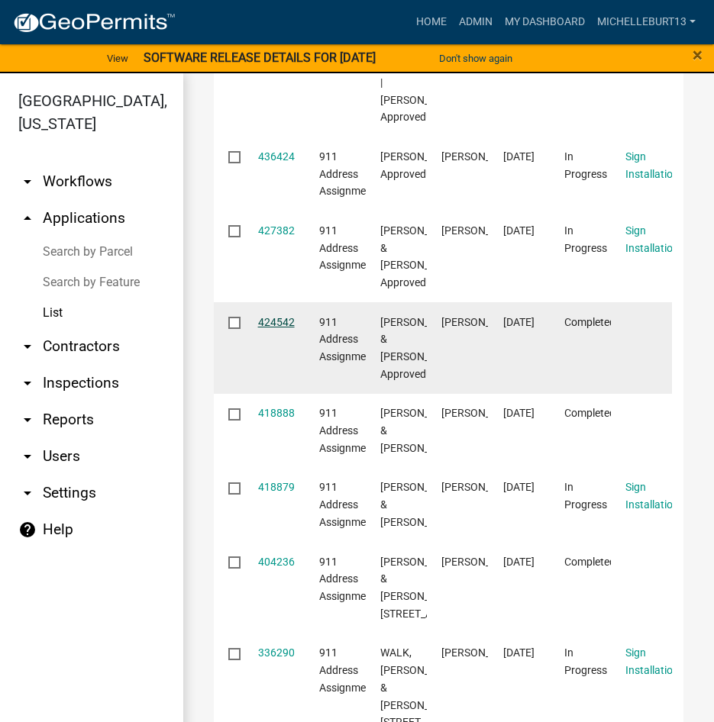
click at [266, 328] on link "424542" at bounding box center [276, 322] width 37 height 12
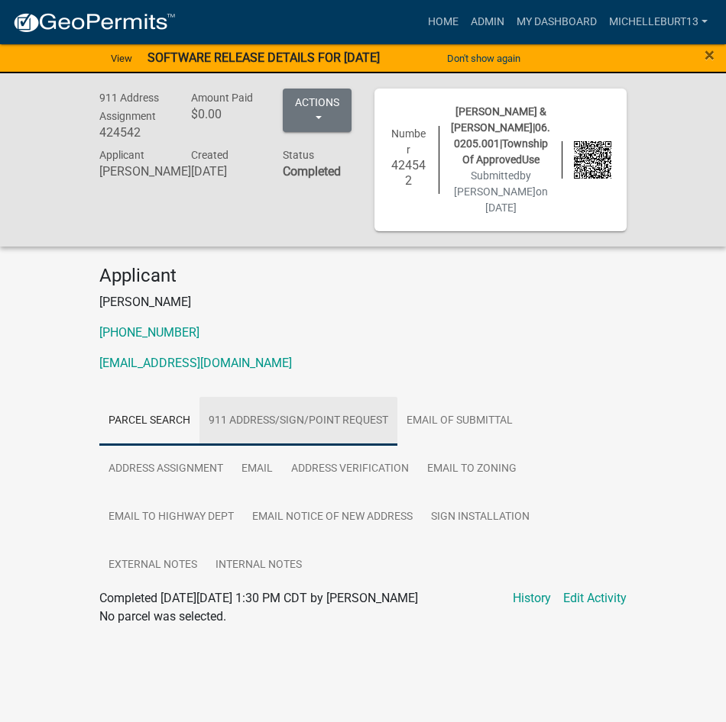
click at [308, 439] on link "911 Address/Sign/Point Request" at bounding box center [298, 421] width 198 height 49
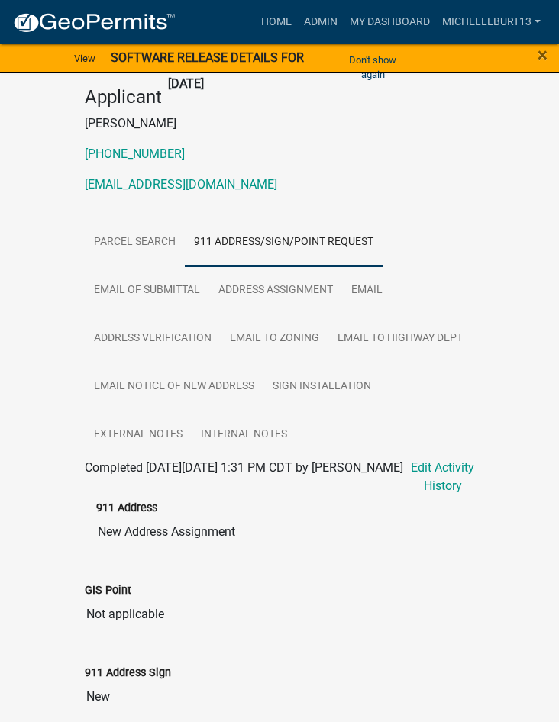
scroll to position [203, 0]
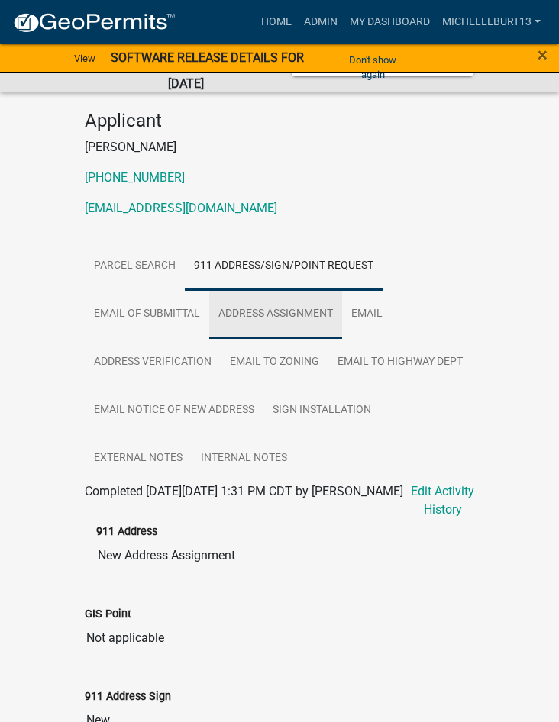
click at [254, 307] on link "Address Assignment" at bounding box center [275, 314] width 133 height 49
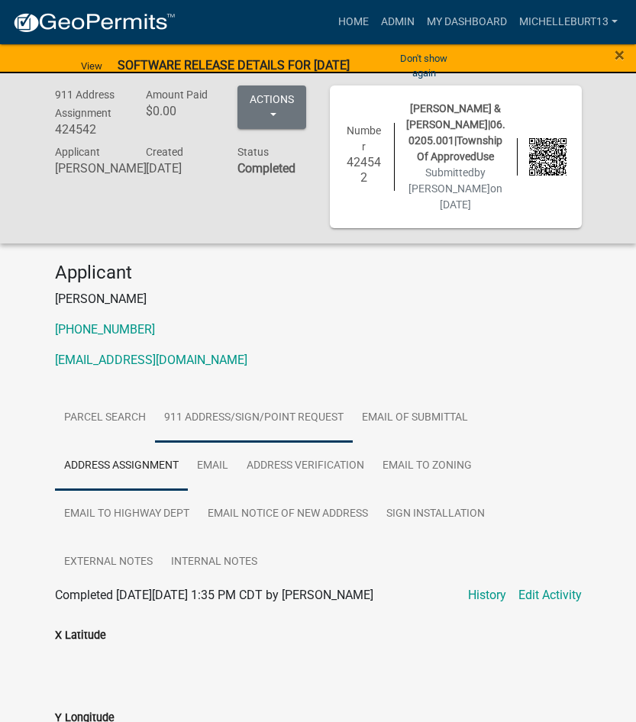
scroll to position [0, 0]
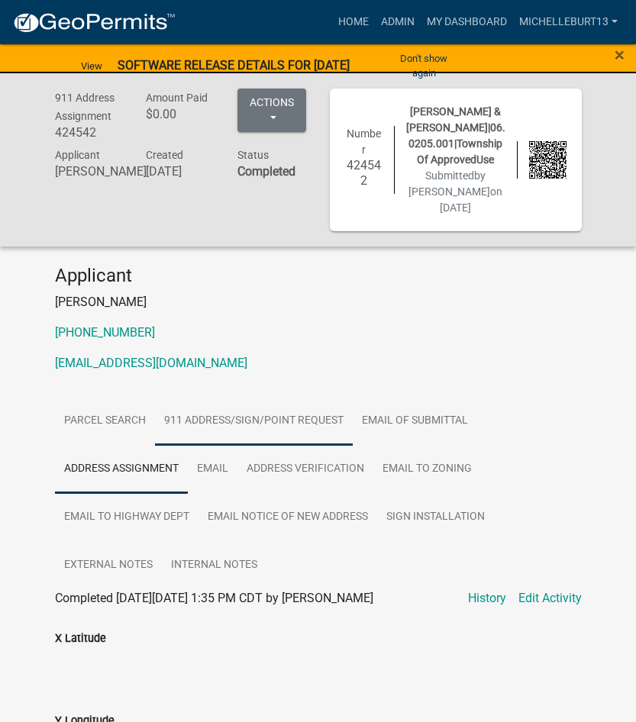
click at [231, 425] on link "911 Address/Sign/Point Request" at bounding box center [254, 421] width 198 height 49
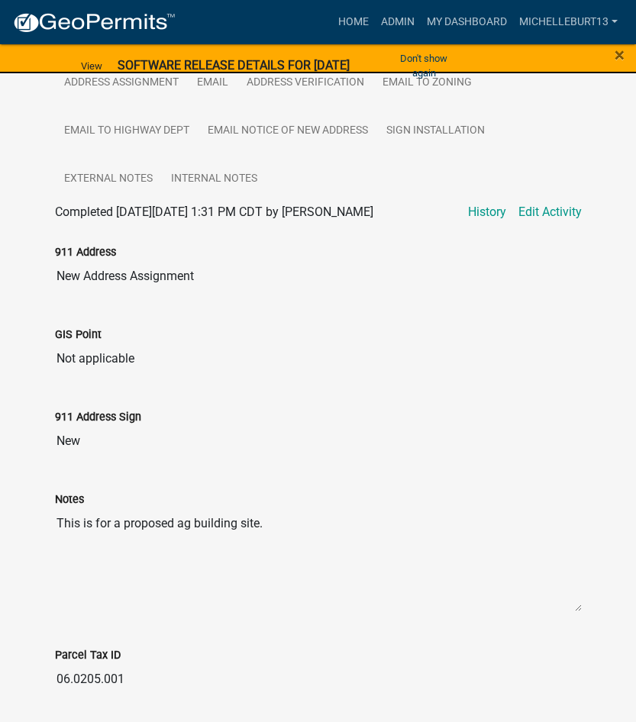
scroll to position [305, 0]
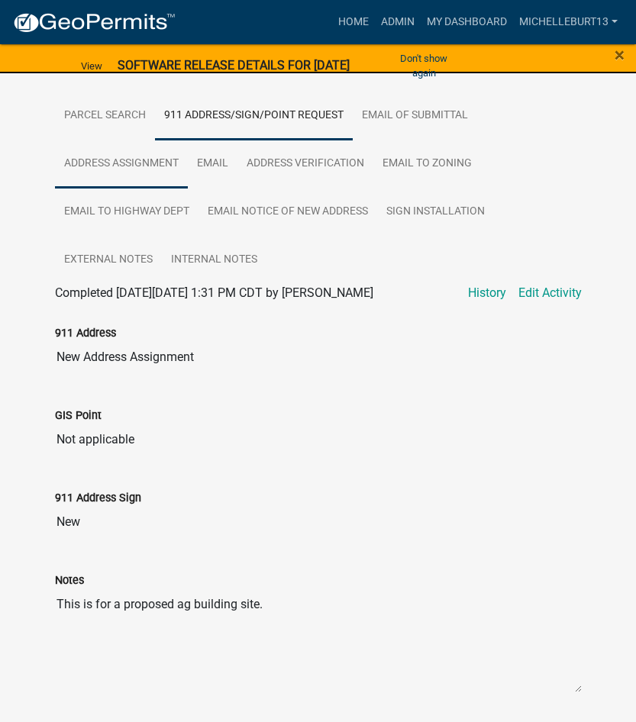
click at [132, 181] on link "Address Assignment" at bounding box center [121, 164] width 133 height 49
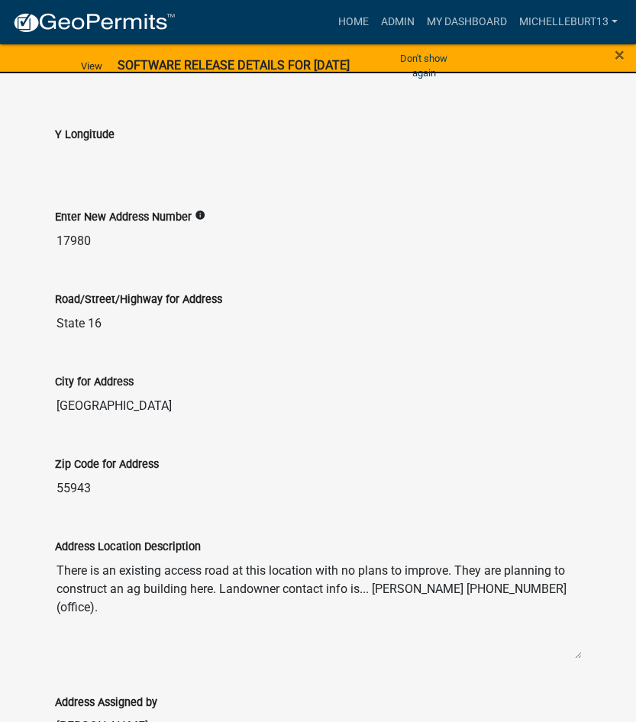
scroll to position [611, 0]
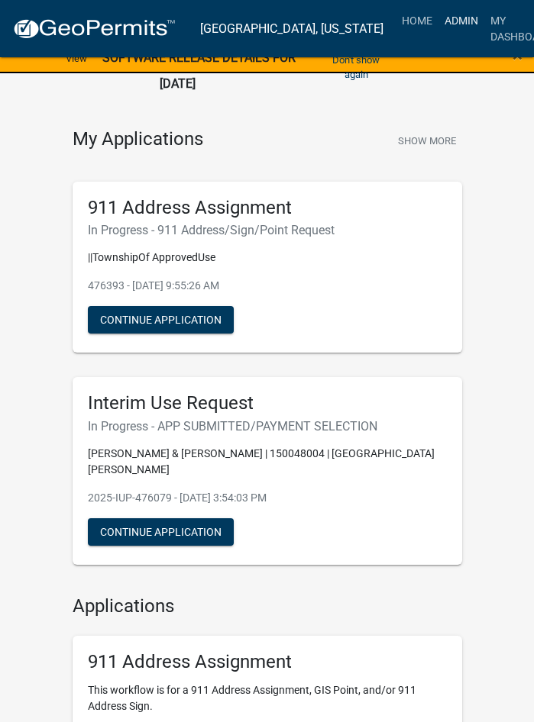
click at [438, 21] on link "Admin" at bounding box center [461, 20] width 46 height 29
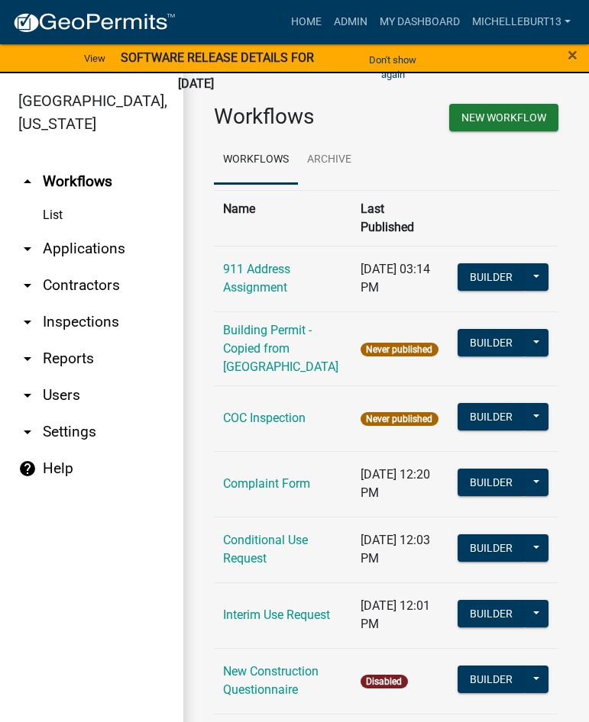
click at [66, 250] on link "arrow_drop_down Applications" at bounding box center [91, 249] width 183 height 37
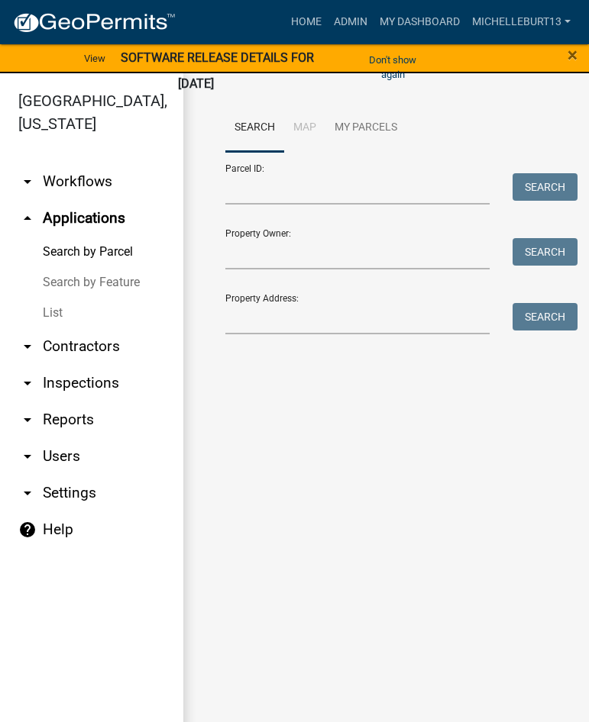
click at [60, 310] on link "List" at bounding box center [91, 313] width 183 height 31
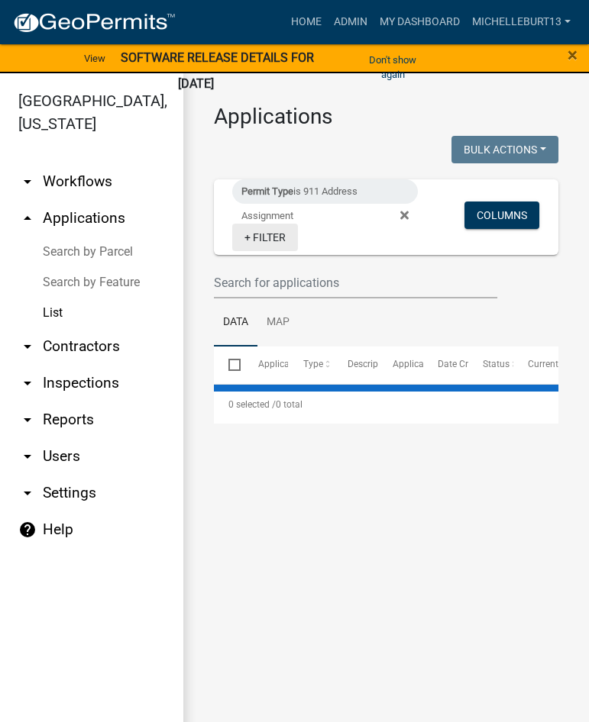
select select "3: 100"
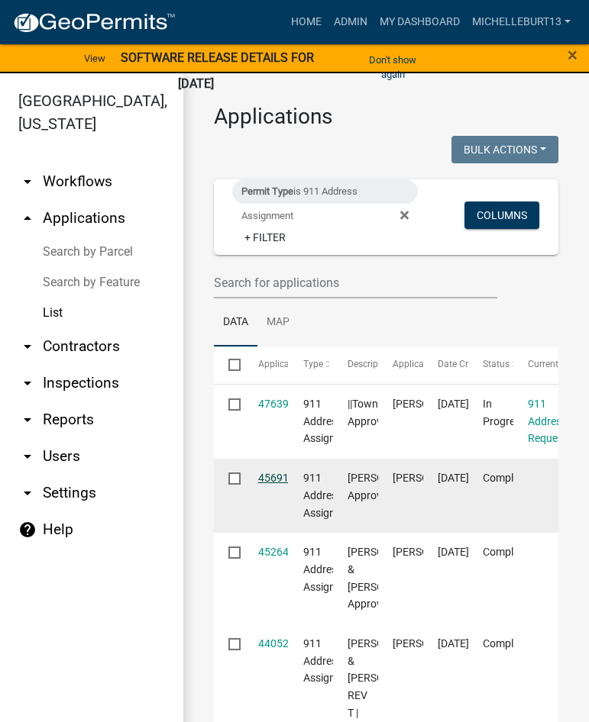
click at [269, 476] on link "456913" at bounding box center [276, 478] width 37 height 12
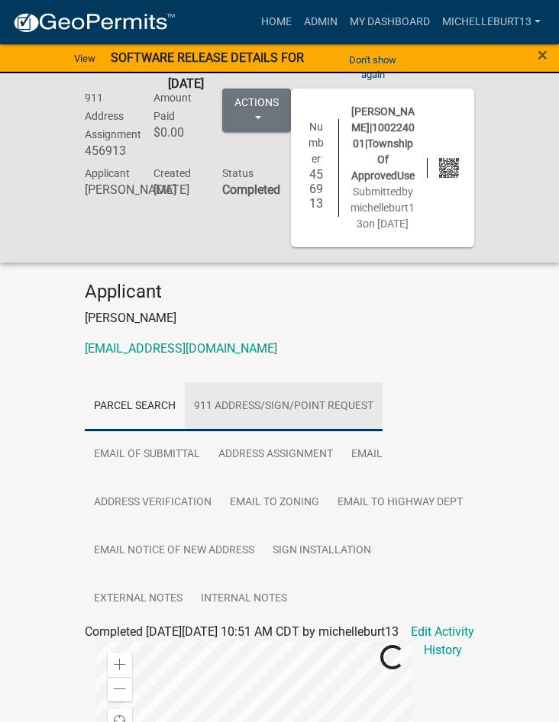
click at [254, 424] on link "911 Address/Sign/Point Request" at bounding box center [284, 407] width 198 height 49
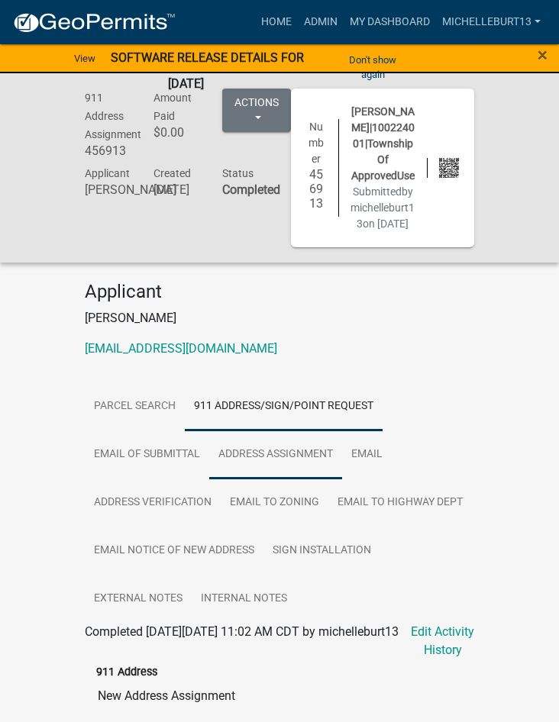
click at [242, 466] on link "Address Assignment" at bounding box center [275, 455] width 133 height 49
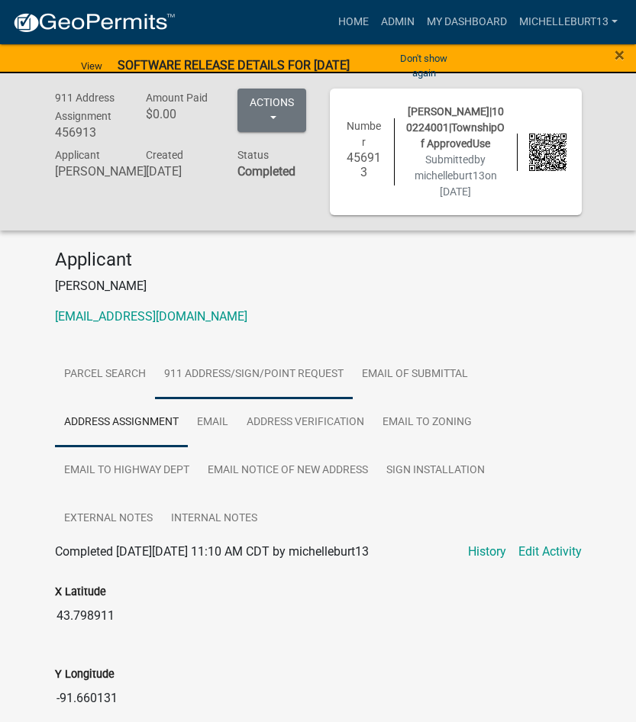
click at [245, 380] on link "911 Address/Sign/Point Request" at bounding box center [254, 375] width 198 height 49
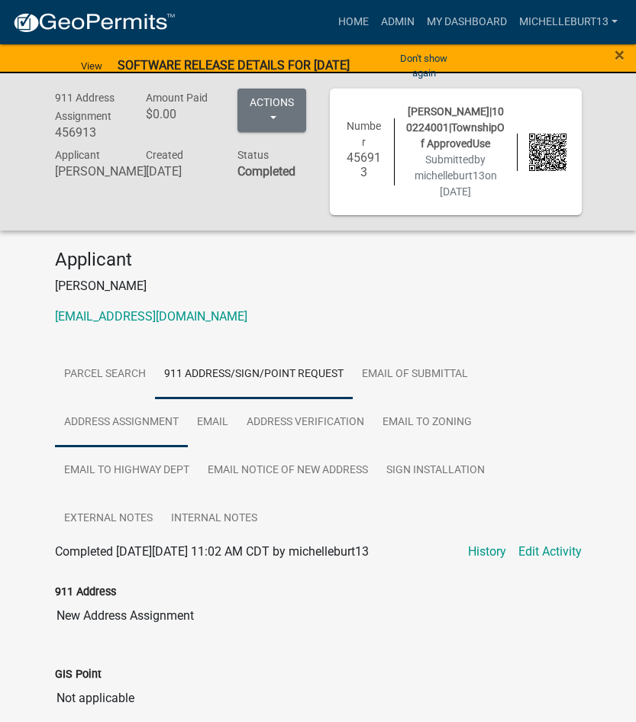
click at [148, 420] on link "Address Assignment" at bounding box center [121, 423] width 133 height 49
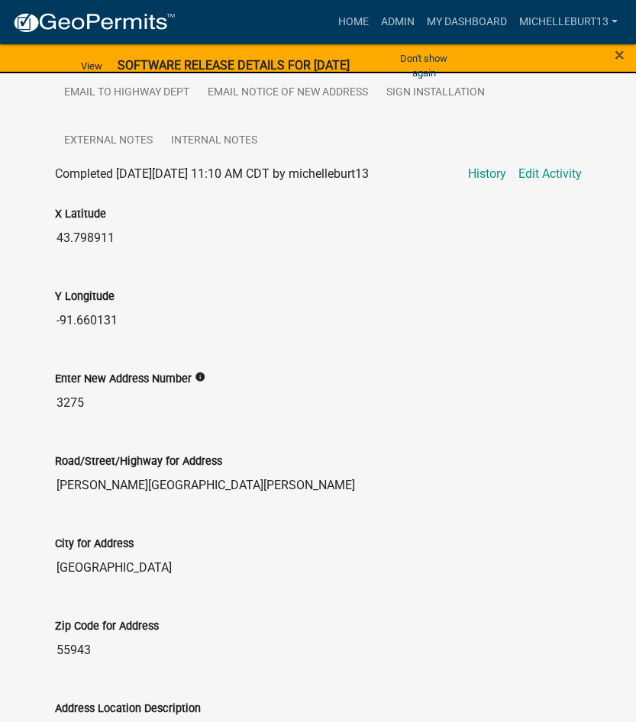
scroll to position [535, 0]
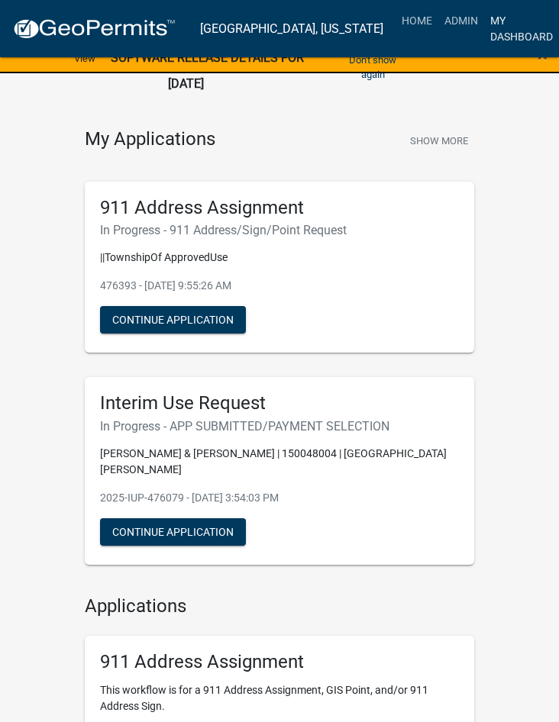
click at [484, 26] on link "My Dashboard" at bounding box center [521, 28] width 75 height 45
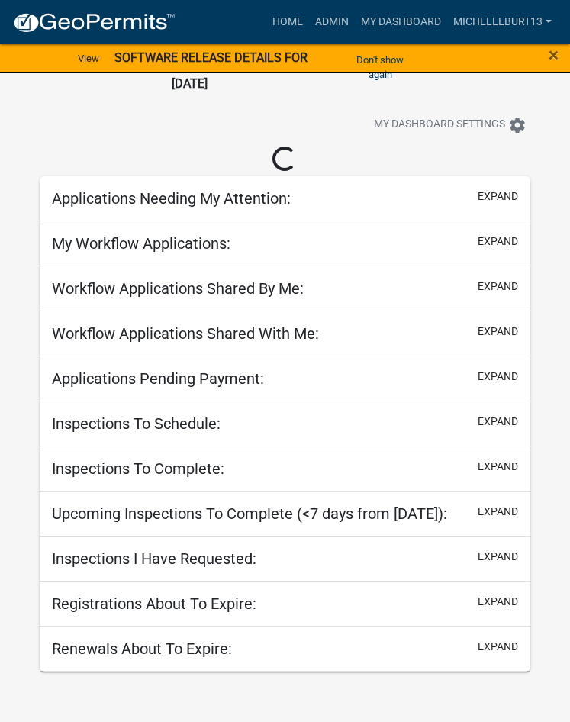
select select "3: 100"
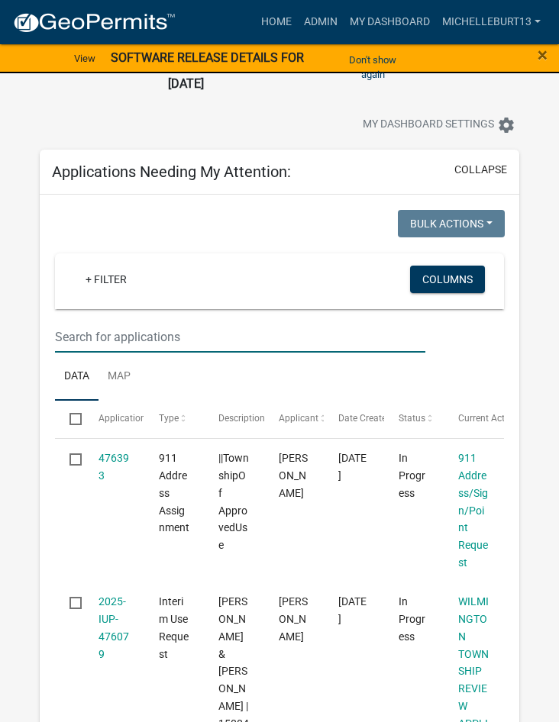
click at [127, 335] on input "text" at bounding box center [240, 337] width 371 height 31
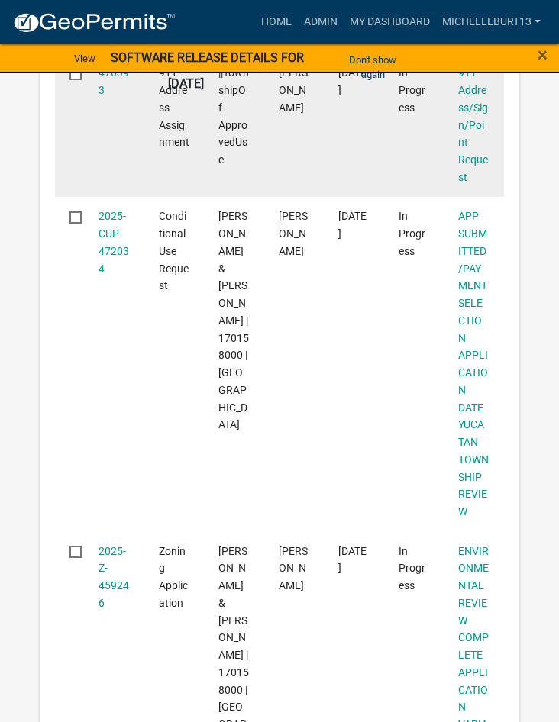
scroll to position [458, 0]
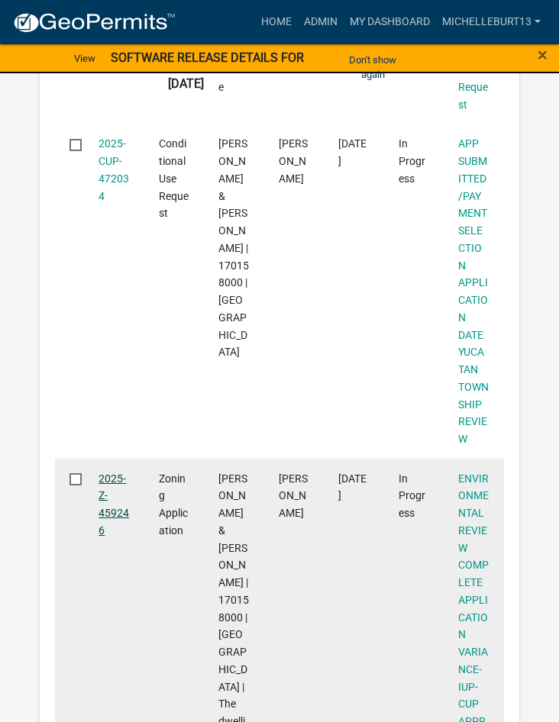
type input "Nelson"
click at [105, 498] on link "2025-Z-459246" at bounding box center [114, 505] width 31 height 64
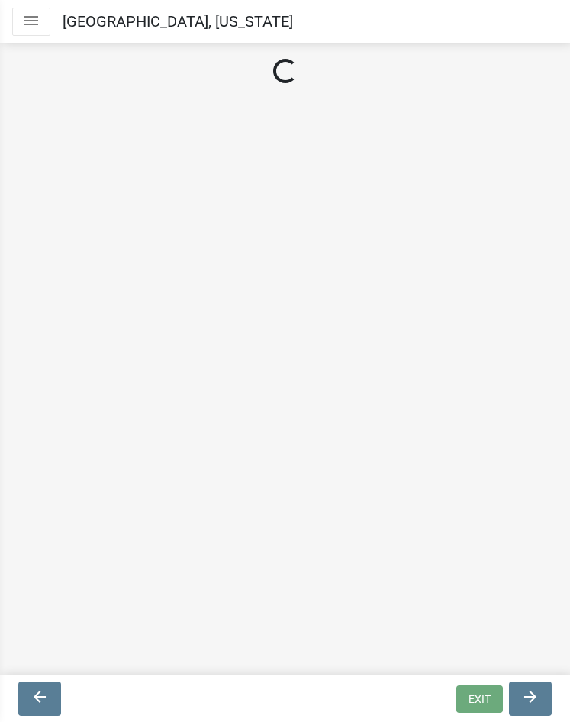
select select "294fbb0f-ef92-492d-a55d-6ae48f2d4023"
select select "5727336e-9a20-4bd2-a6f3-e7484509ff9a"
select select "92cce49e-9eda-4313-95a5-3dd445bd85bb"
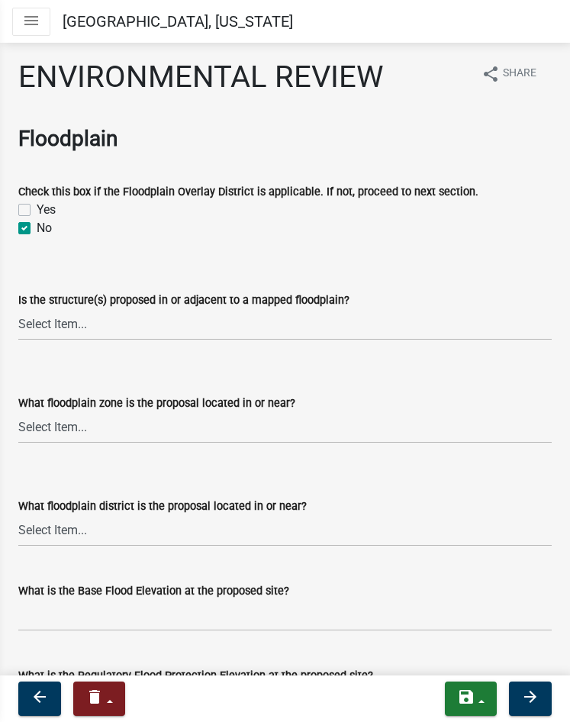
click at [30, 18] on icon "menu" at bounding box center [31, 20] width 18 height 18
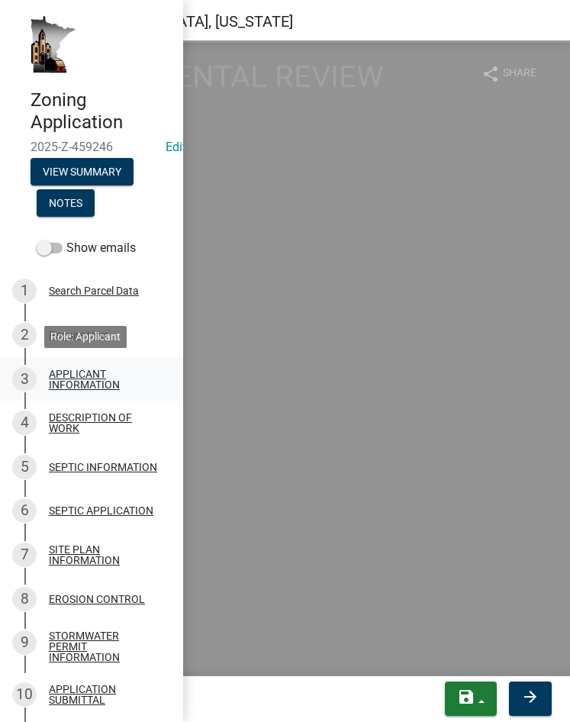
click at [98, 372] on div "APPLICANT INFORMATION" at bounding box center [104, 379] width 110 height 21
select select "884de254-84a4-4256-8abe-0e7e5fcf6e66"
select select "39b05979-2d03-46c4-a667-2a996b48b04b"
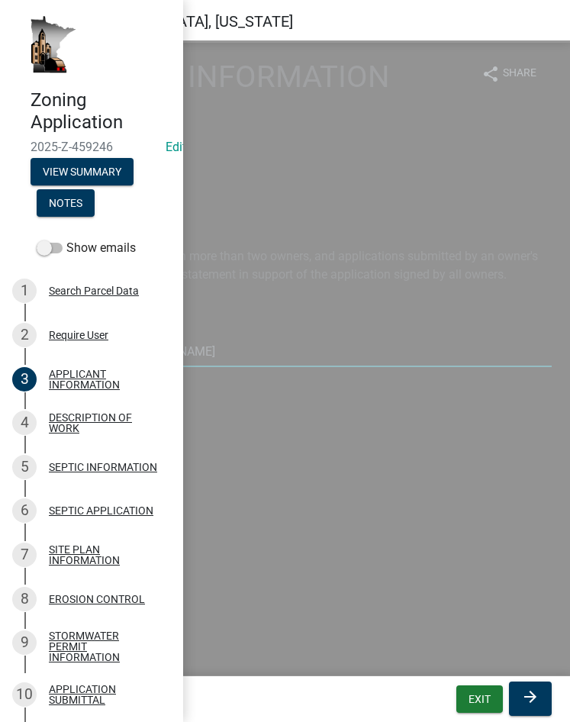
click at [273, 360] on input "NELSON,TIM & GWEN" at bounding box center [285, 351] width 534 height 31
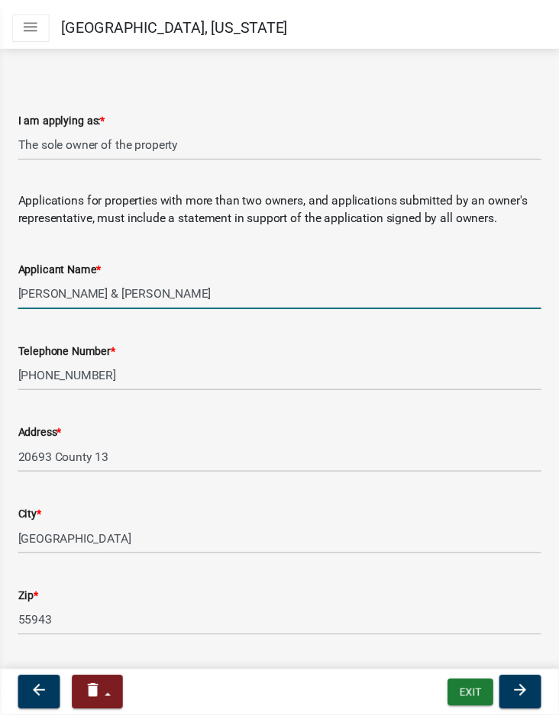
scroll to position [153, 0]
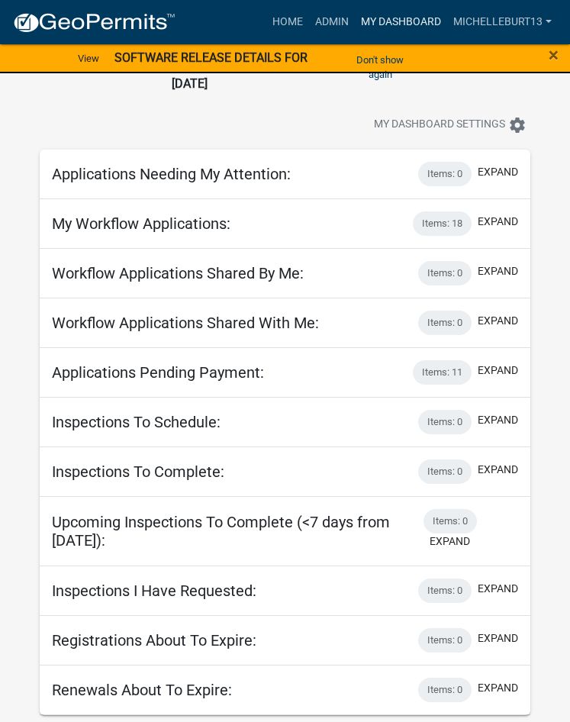
click at [397, 21] on link "My Dashboard" at bounding box center [401, 22] width 92 height 29
click at [12, 509] on app-user-applications "more_horiz Home Admin My Dashboard michelleburt13 Admin Account Logout View SOF…" at bounding box center [285, 359] width 570 height 714
click at [552, 53] on span "×" at bounding box center [554, 54] width 10 height 21
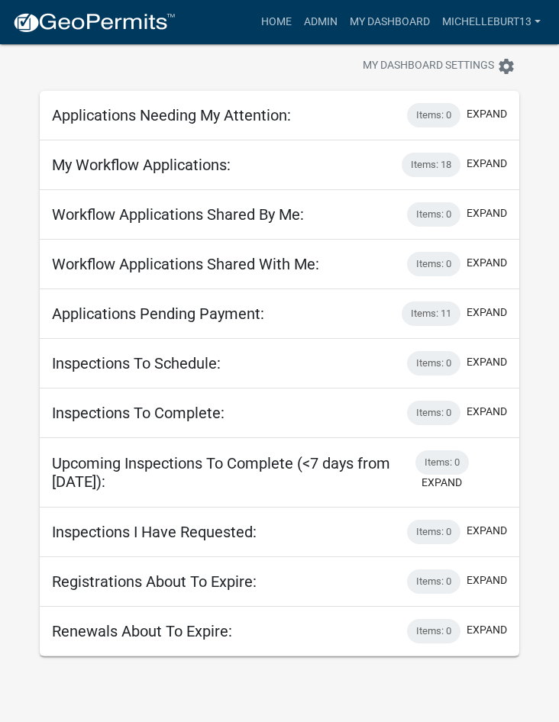
scroll to position [44, 0]
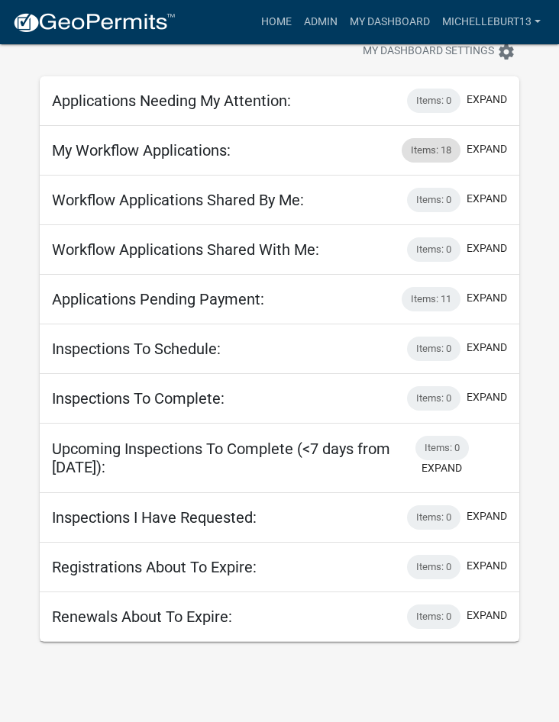
click at [433, 151] on div "Items: 18" at bounding box center [431, 150] width 59 height 24
click at [480, 149] on button "expand" at bounding box center [487, 149] width 40 height 16
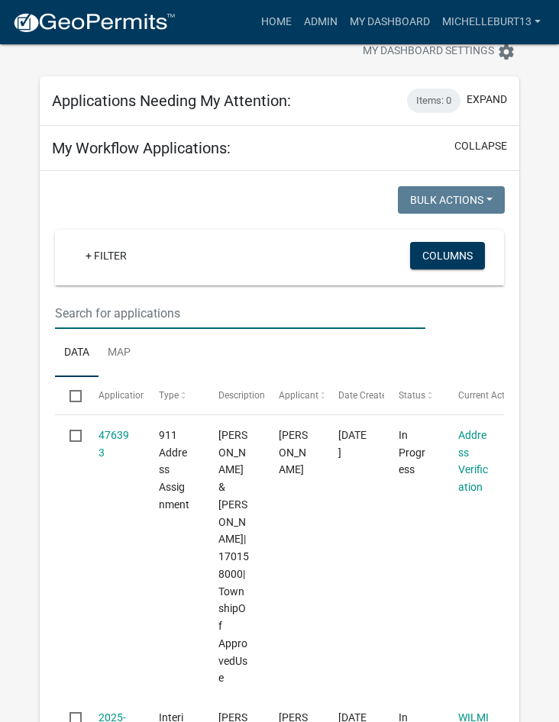
click at [138, 310] on input "text" at bounding box center [240, 313] width 371 height 31
type input "Davidson"
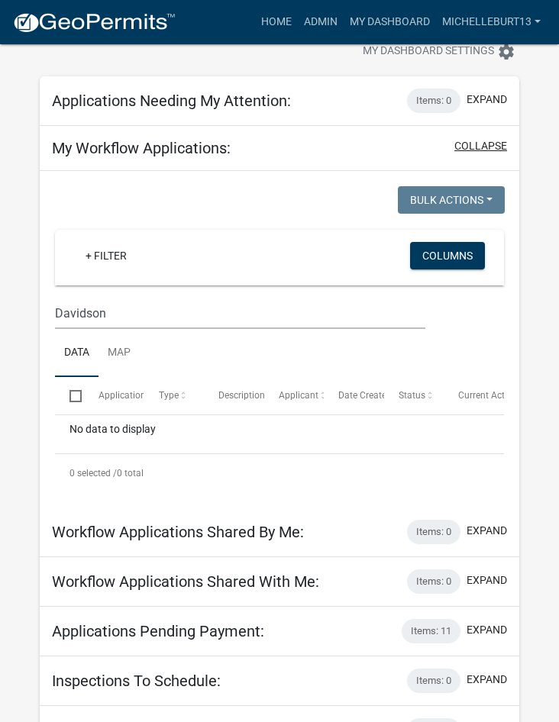
click at [492, 148] on button "collapse" at bounding box center [480, 146] width 53 height 16
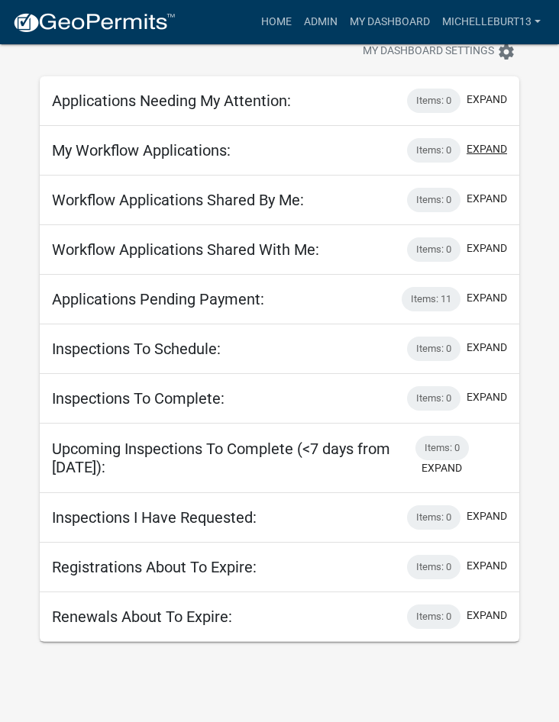
scroll to position [0, 0]
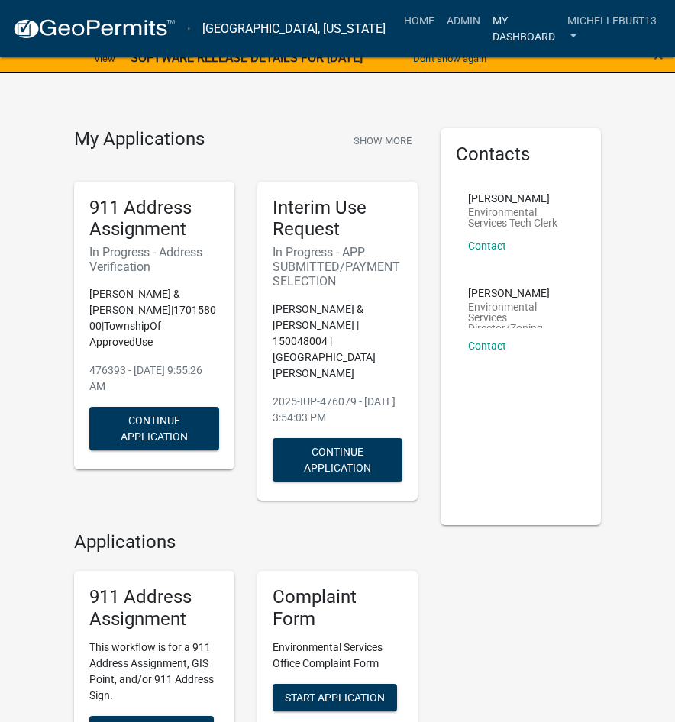
click at [493, 36] on link "My Dashboard" at bounding box center [523, 28] width 75 height 45
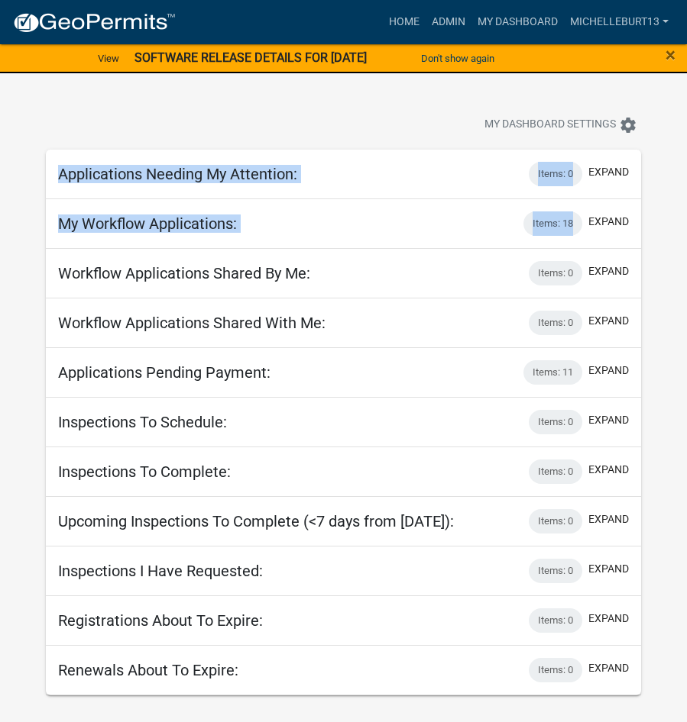
drag, startPoint x: 0, startPoint y: 250, endPoint x: -19, endPoint y: 251, distance: 19.1
click at [0, 251] on html "Internet Explorer does NOT work with GeoPermits. Get a new browser for more sec…" at bounding box center [343, 361] width 687 height 722
drag, startPoint x: -19, startPoint y: 251, endPoint x: 11, endPoint y: 262, distance: 32.4
click at [11, 262] on app-user-applications "more_horiz Home Admin My Dashboard michelleburt13 Admin Account Logout View SOF…" at bounding box center [343, 349] width 687 height 694
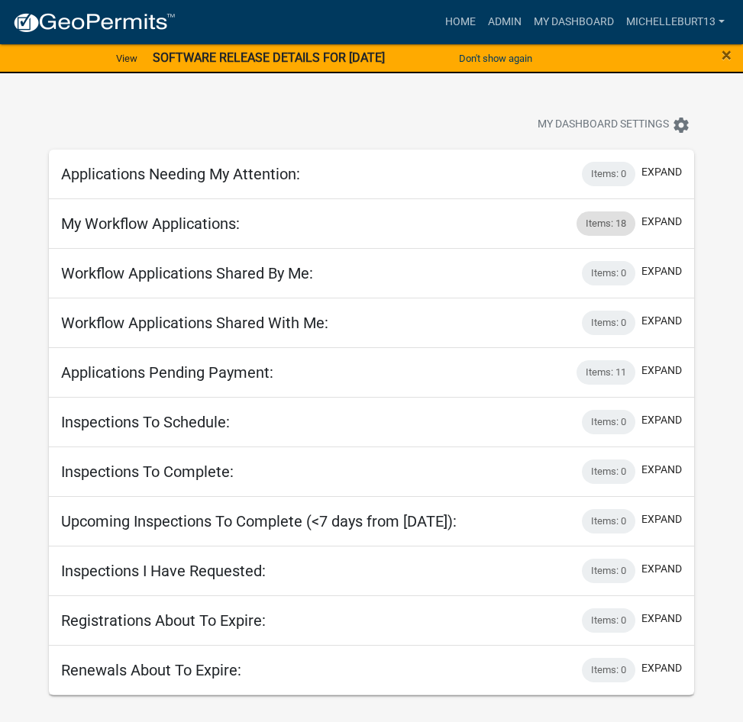
click at [558, 226] on div "Items: 18" at bounding box center [606, 224] width 59 height 24
drag, startPoint x: 659, startPoint y: 216, endPoint x: 603, endPoint y: 233, distance: 59.0
click at [558, 216] on button "expand" at bounding box center [662, 222] width 40 height 16
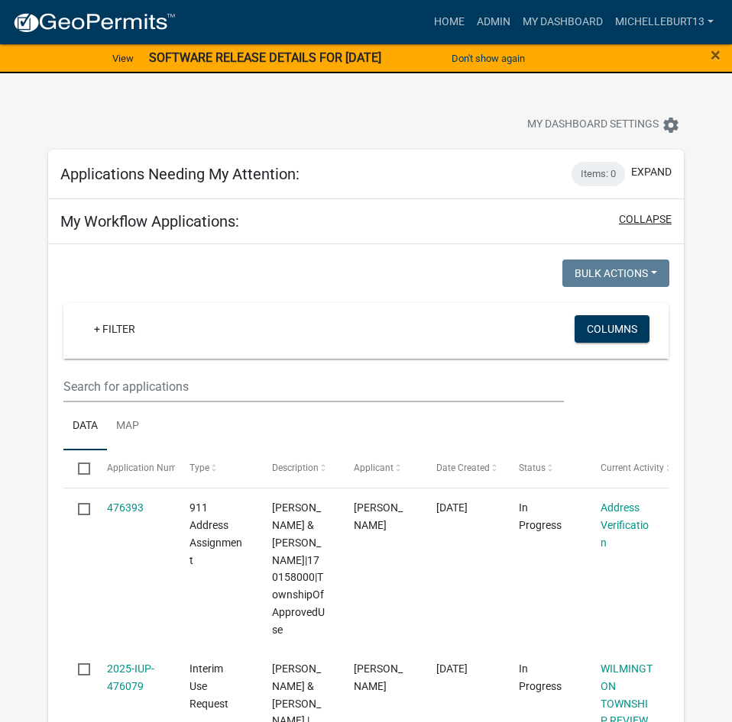
click at [558, 225] on button "collapse" at bounding box center [645, 220] width 53 height 16
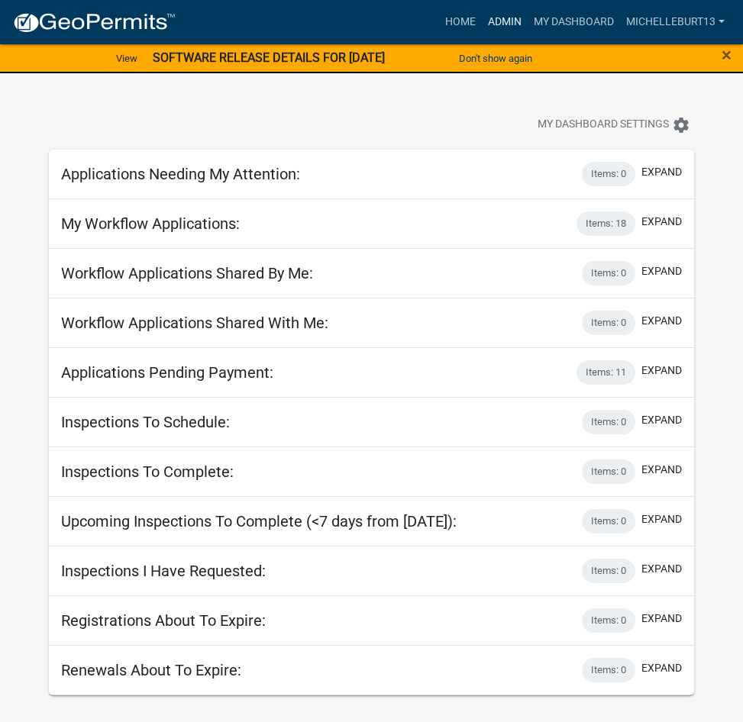
click at [511, 16] on link "Admin" at bounding box center [505, 22] width 46 height 29
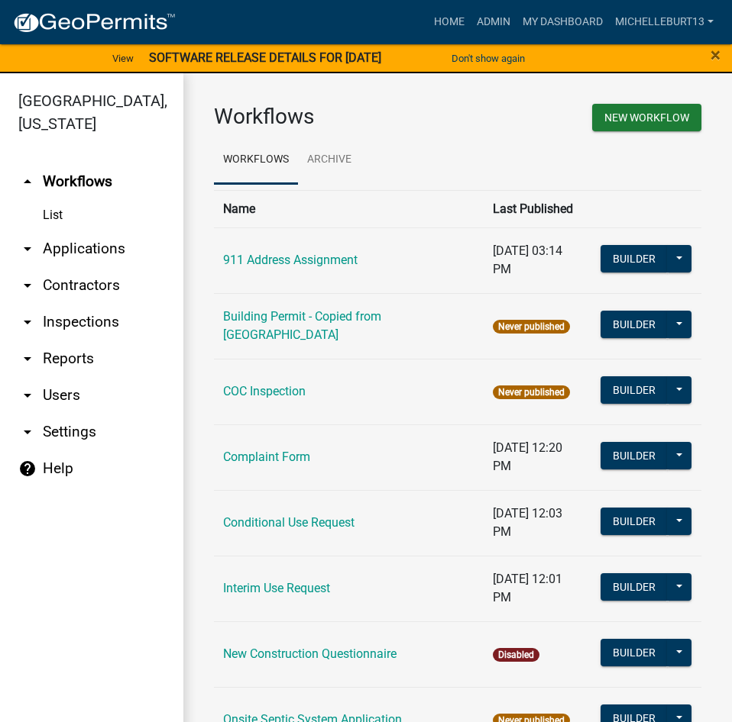
click at [95, 244] on link "arrow_drop_down Applications" at bounding box center [91, 249] width 183 height 37
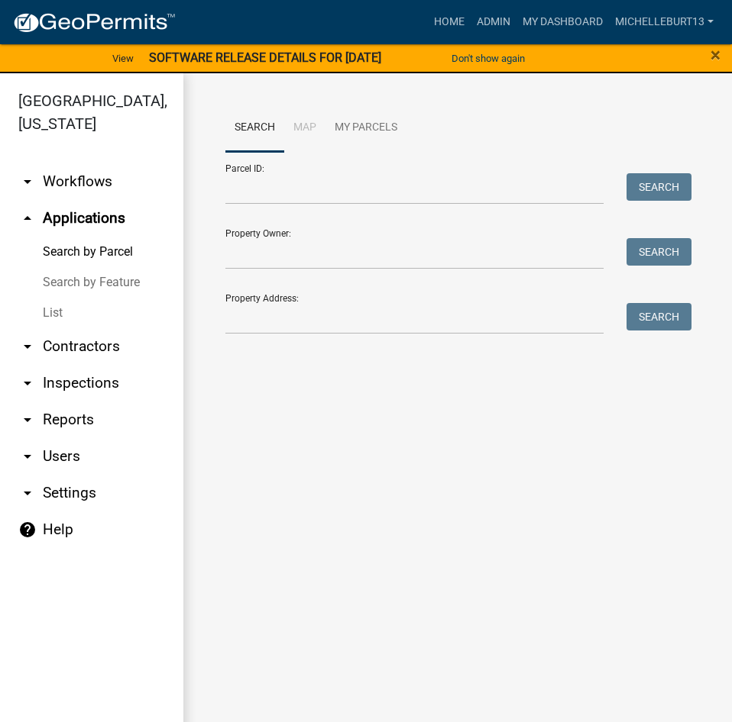
click at [64, 317] on link "List" at bounding box center [91, 313] width 183 height 31
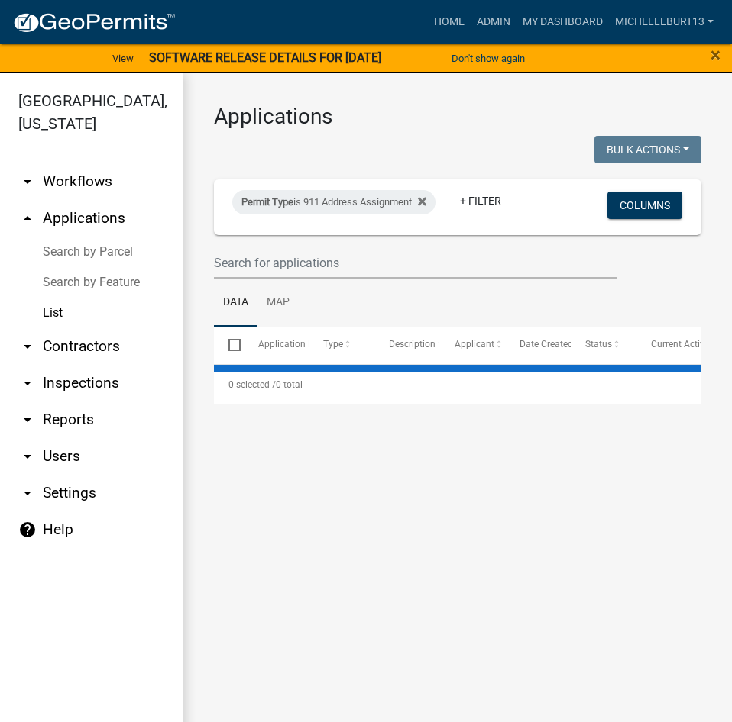
select select "3: 100"
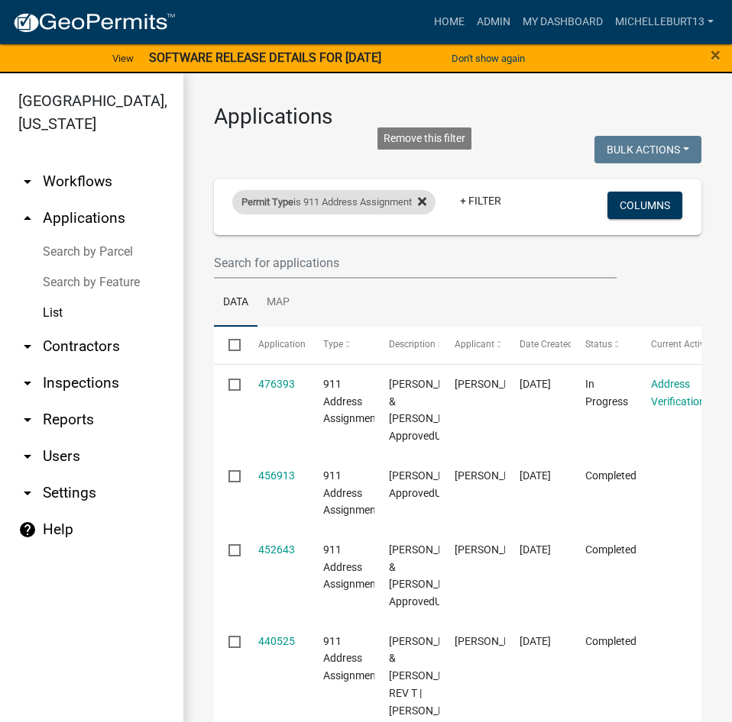
click at [424, 196] on icon at bounding box center [422, 202] width 8 height 12
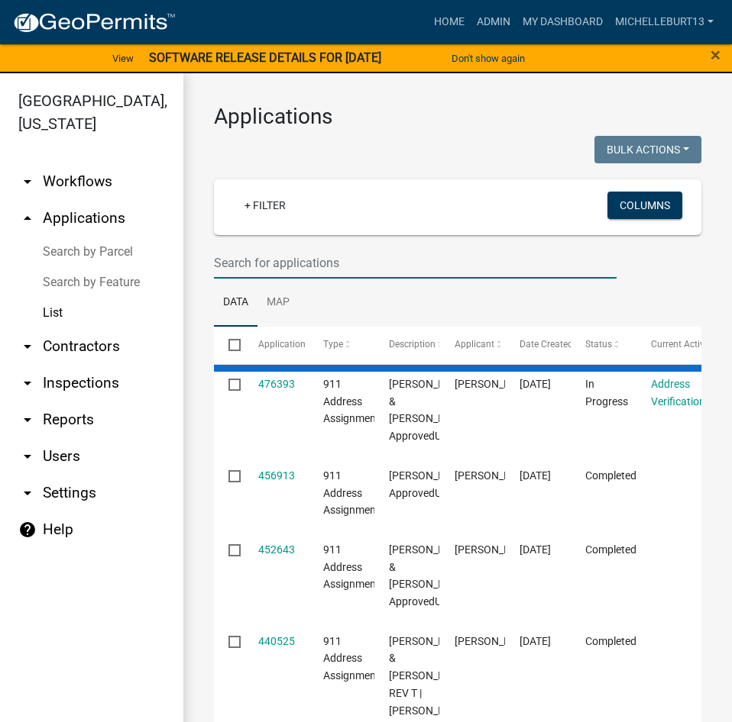
click at [299, 264] on input "text" at bounding box center [415, 262] width 402 height 31
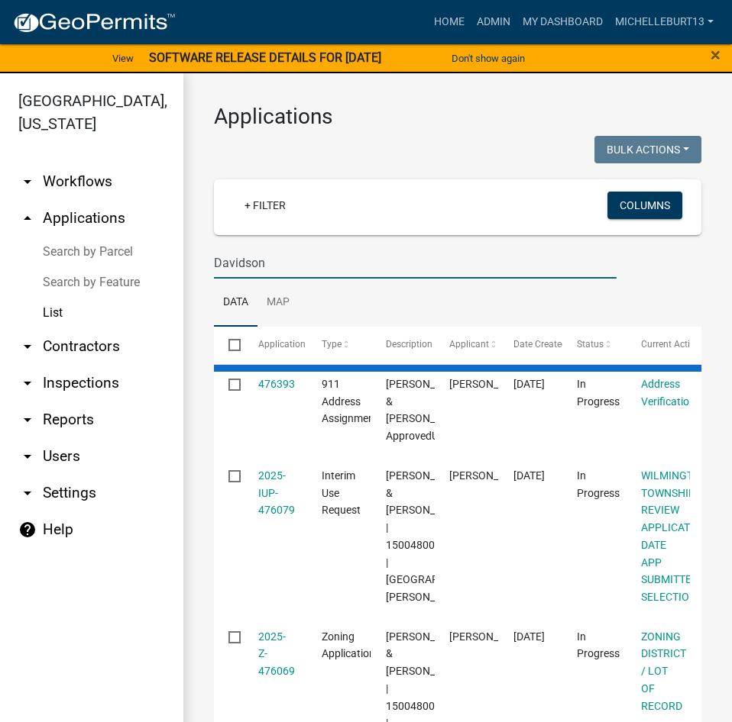
type input "Davidson"
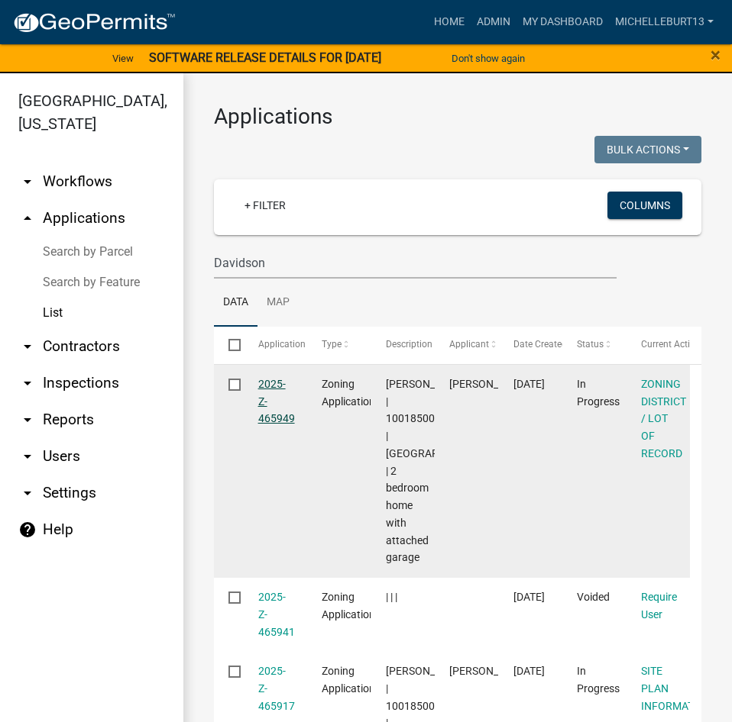
click at [271, 383] on link "2025-Z-465949" at bounding box center [276, 401] width 37 height 47
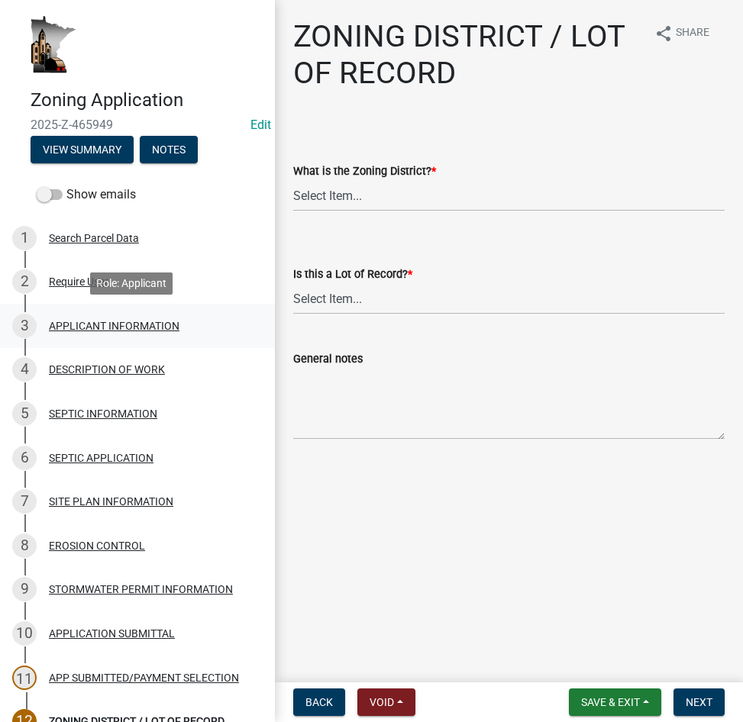
click at [64, 318] on div "3 APPLICANT INFORMATION" at bounding box center [131, 326] width 238 height 24
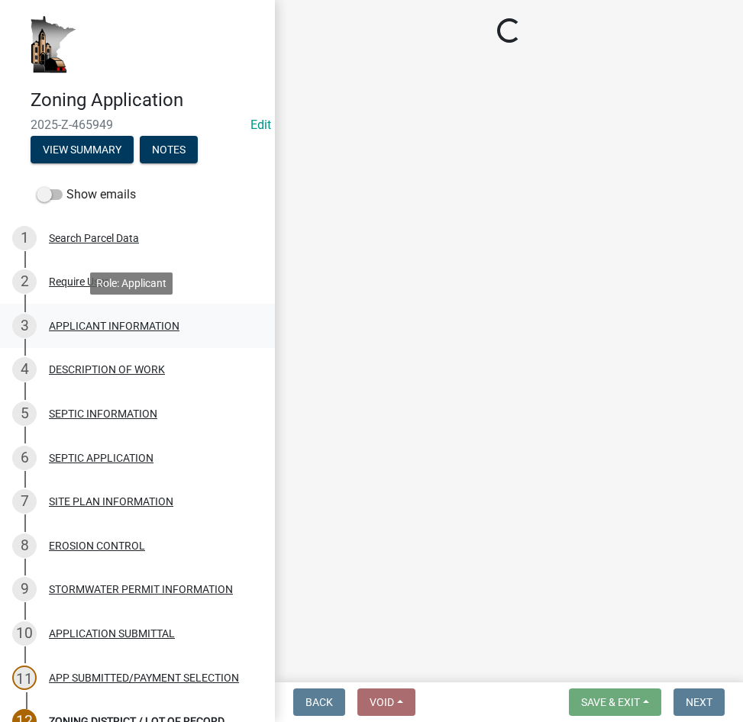
select select "884de254-84a4-4256-8abe-0e7e5fcf6e66"
select select "d14d1f4c-a28c-4eb0-8a73-cde11adbe8d4"
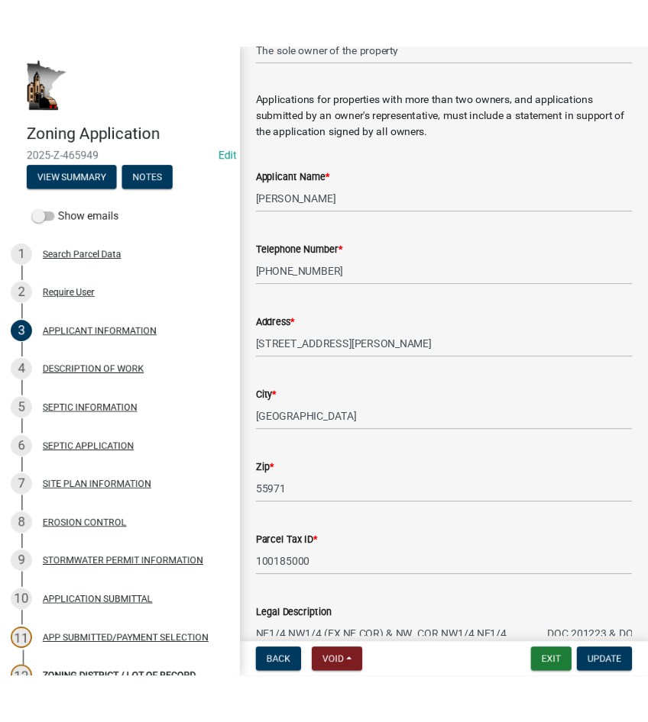
scroll to position [229, 0]
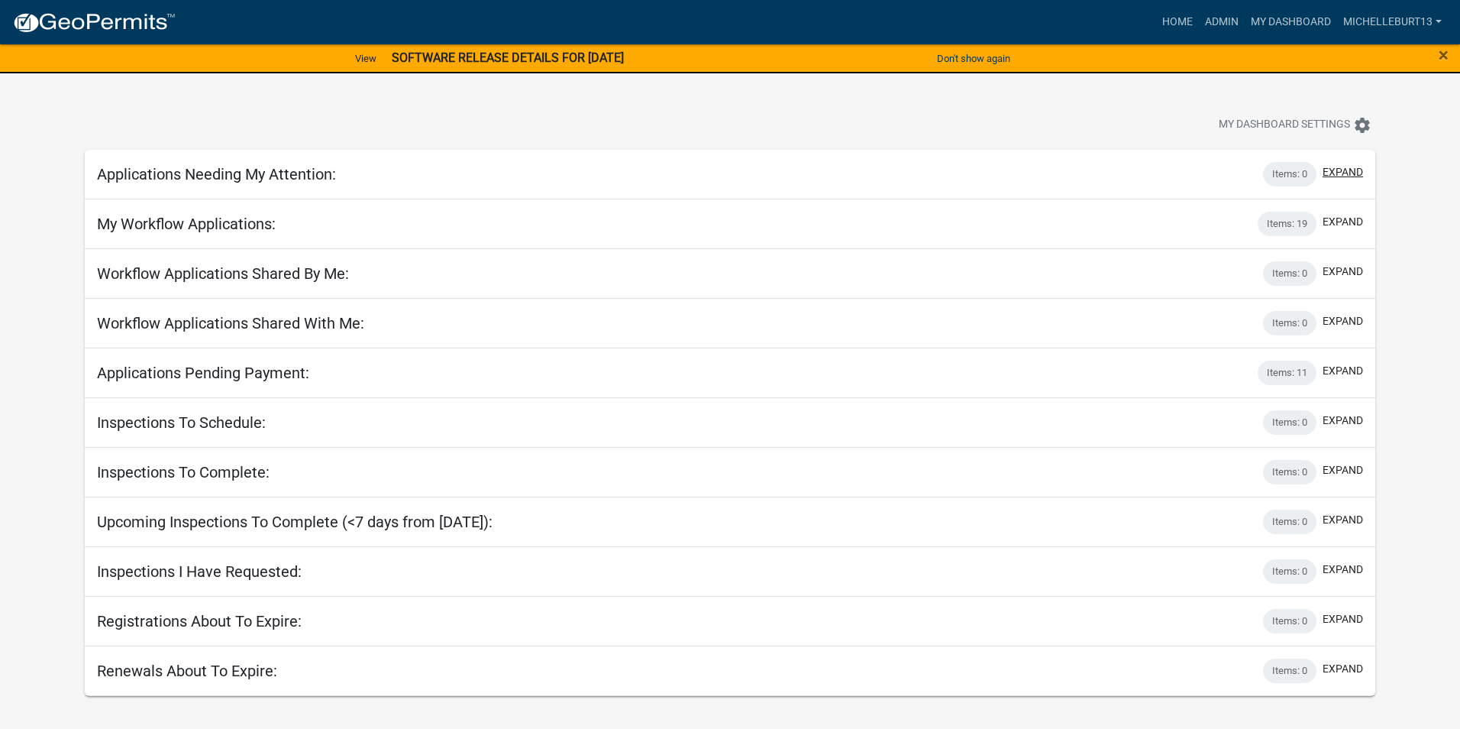
click at [1336, 173] on button "expand" at bounding box center [1343, 172] width 40 height 16
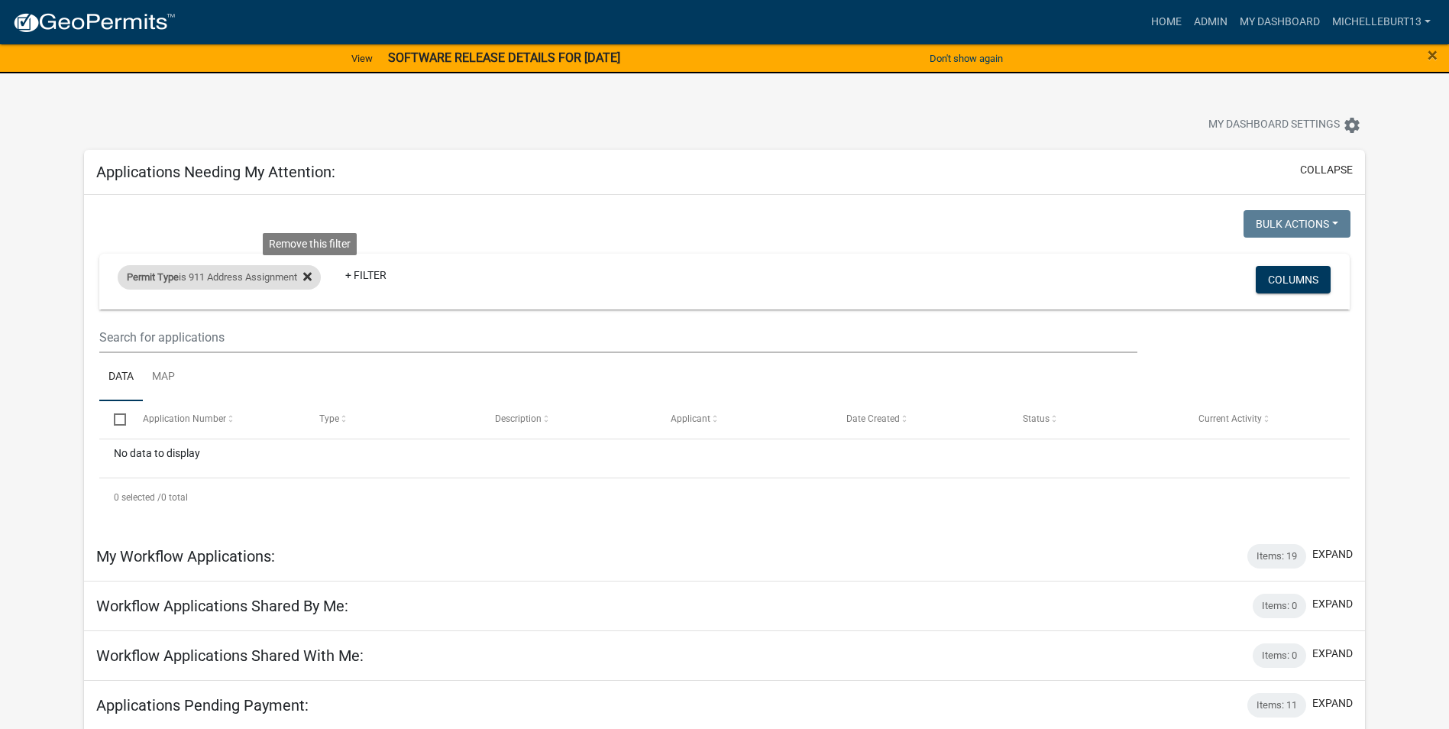
click at [310, 273] on icon at bounding box center [307, 276] width 8 height 8
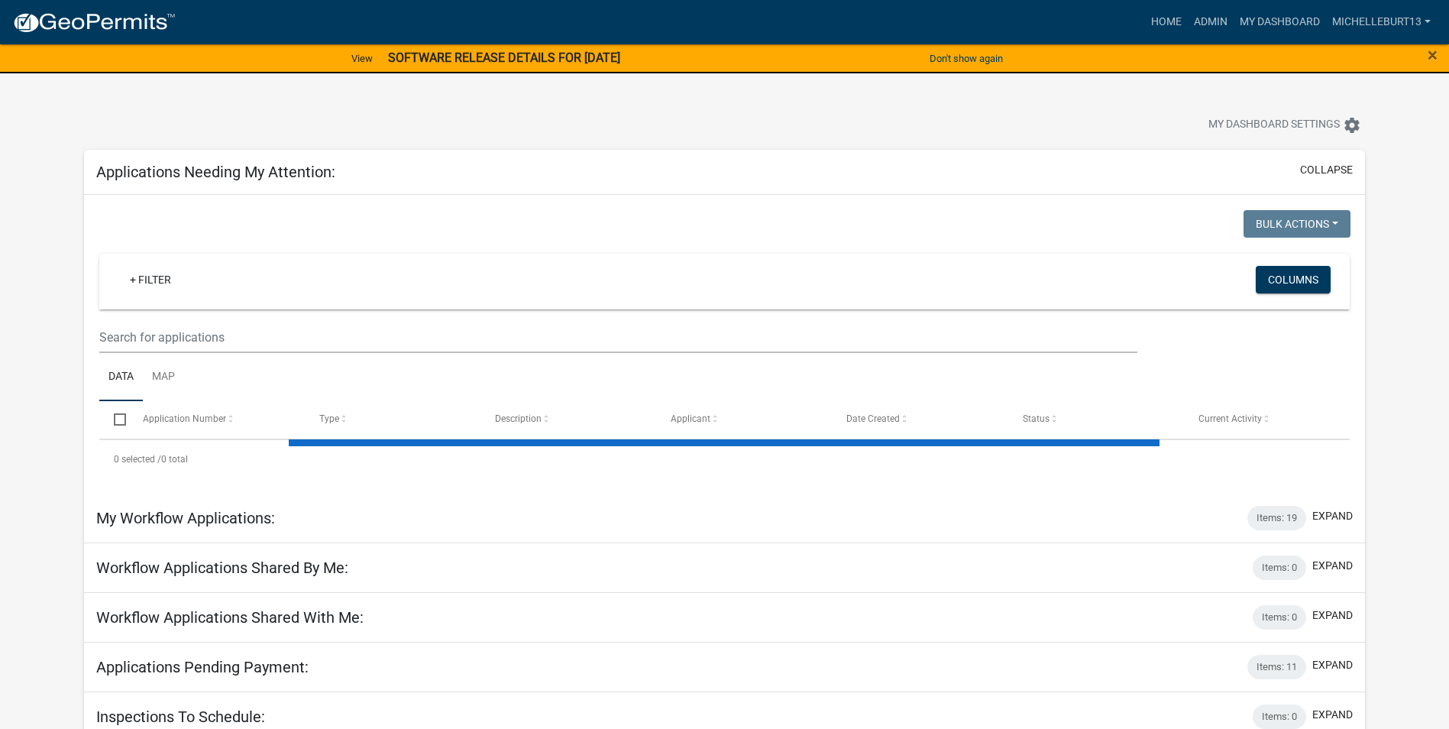
select select "3: 100"
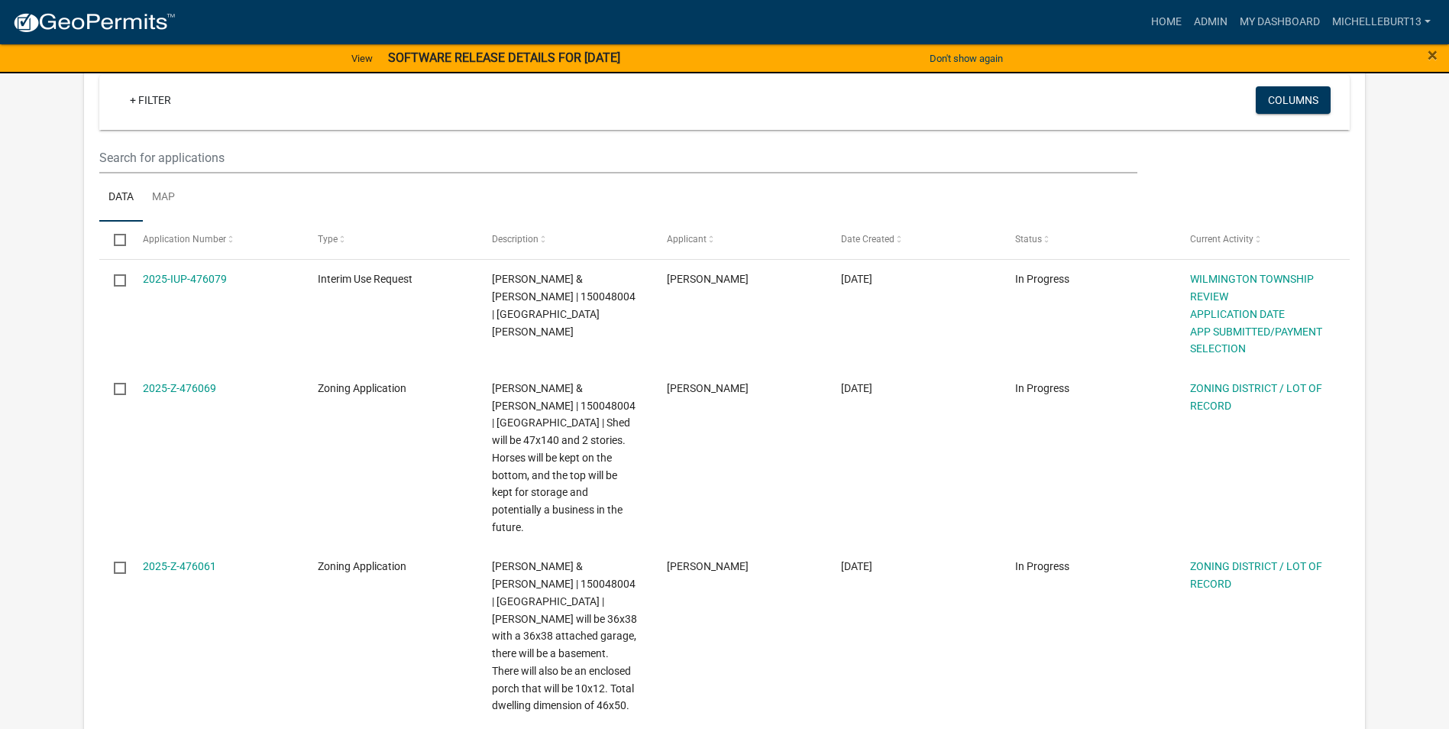
scroll to position [229, 0]
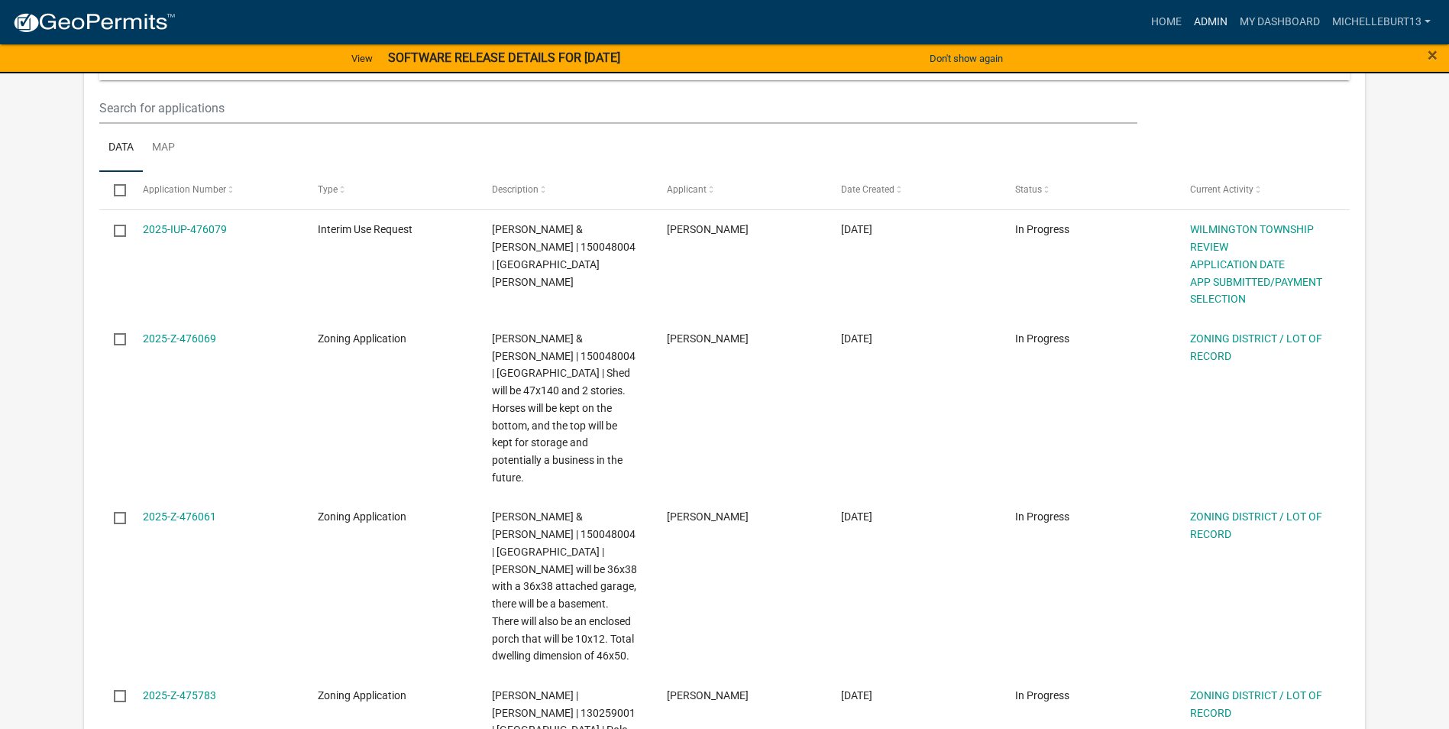
drag, startPoint x: 1200, startPoint y: 23, endPoint x: 910, endPoint y: 95, distance: 299.0
click at [1200, 23] on link "Admin" at bounding box center [1211, 22] width 46 height 29
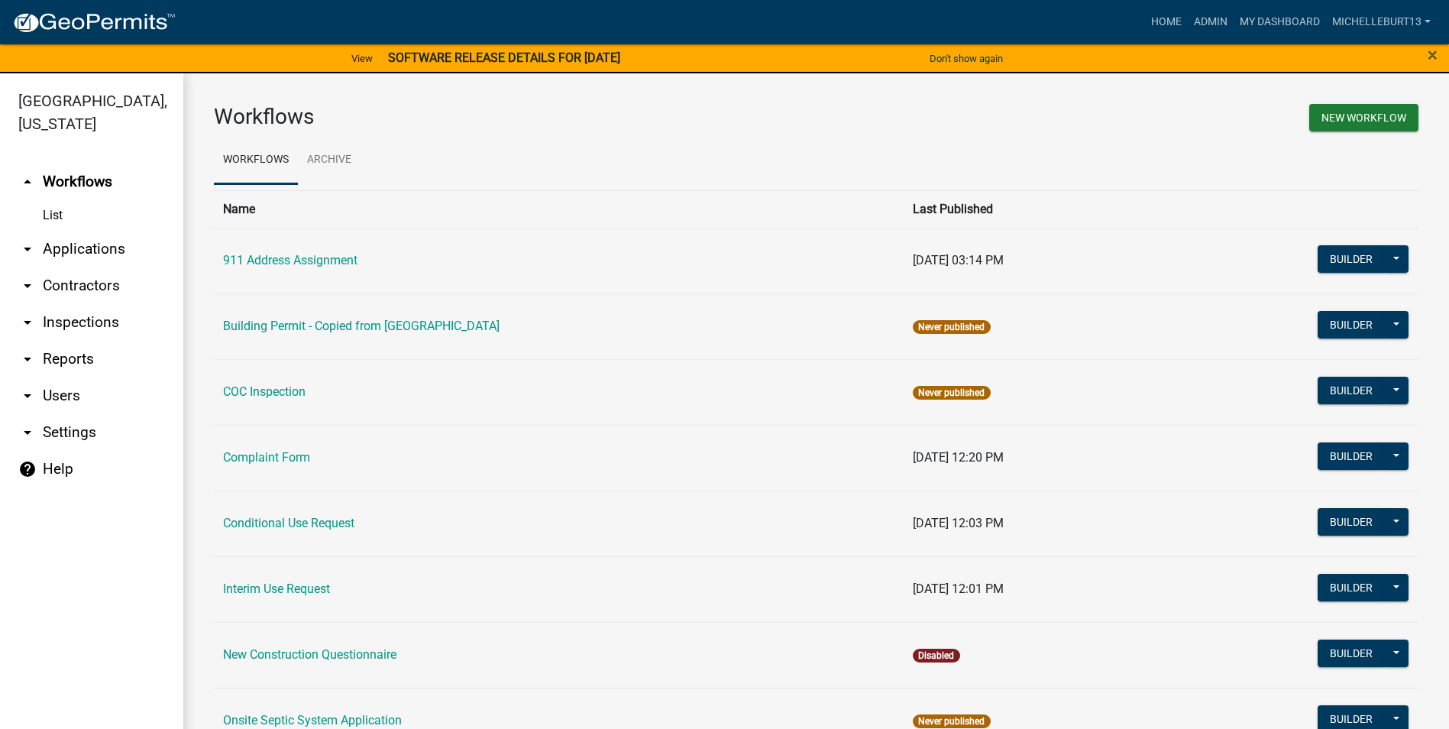
click at [49, 249] on link "arrow_drop_down Applications" at bounding box center [91, 249] width 183 height 37
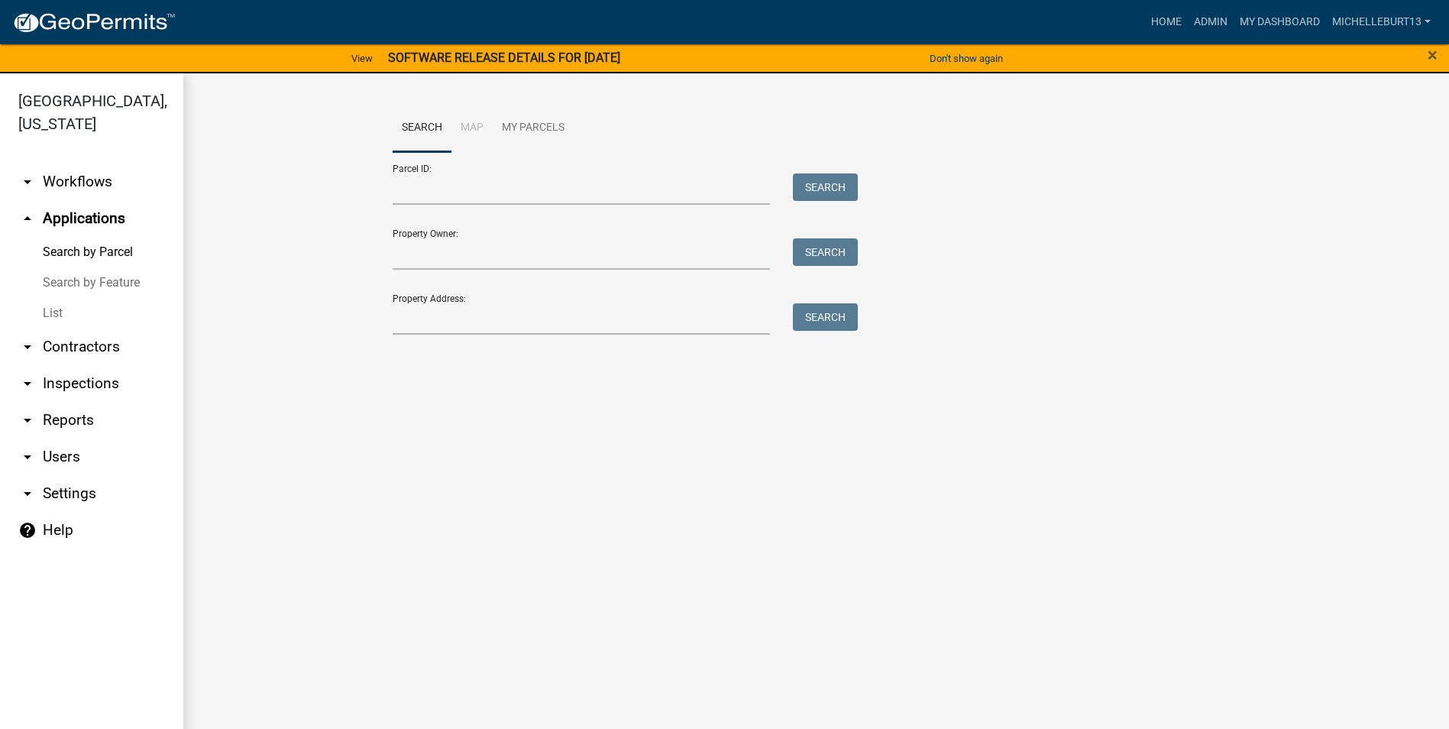
click at [49, 310] on link "List" at bounding box center [91, 313] width 183 height 31
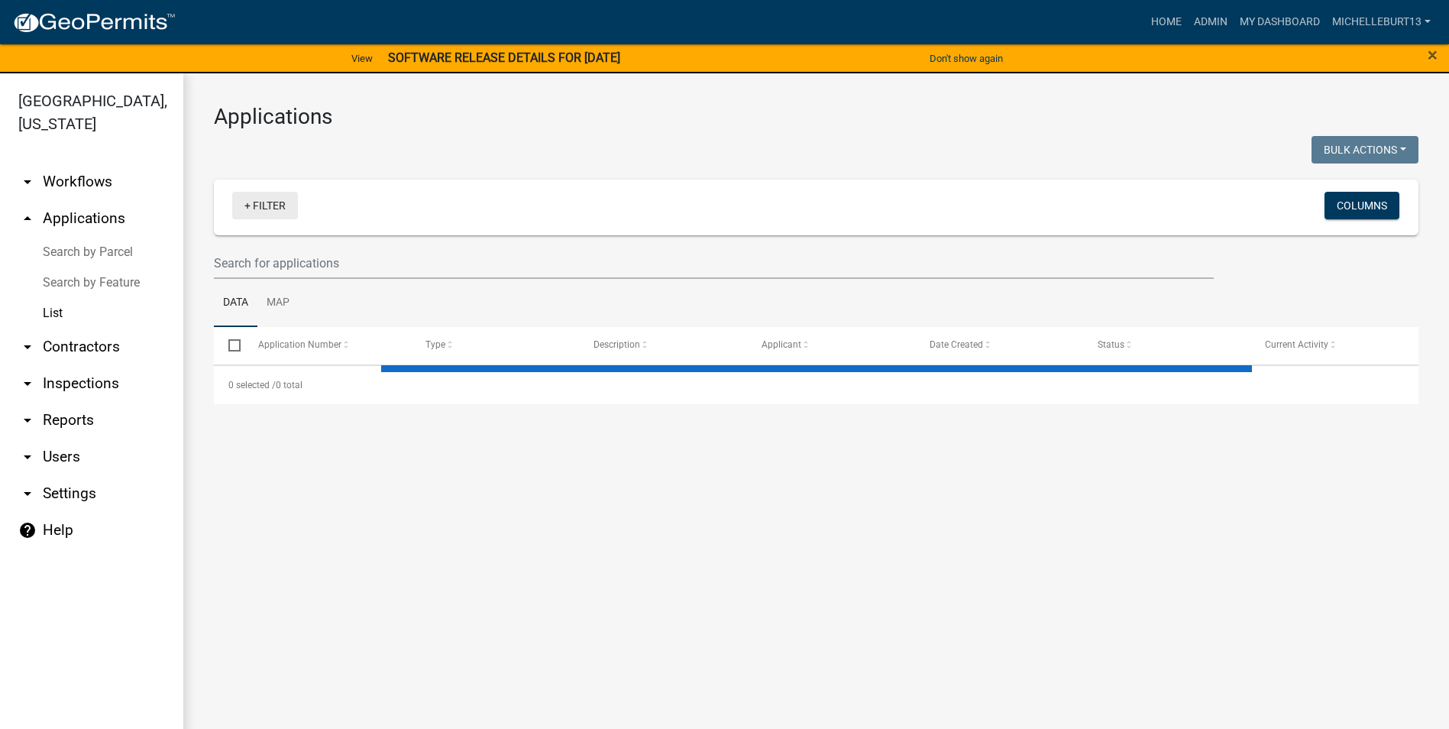
select select "3: 100"
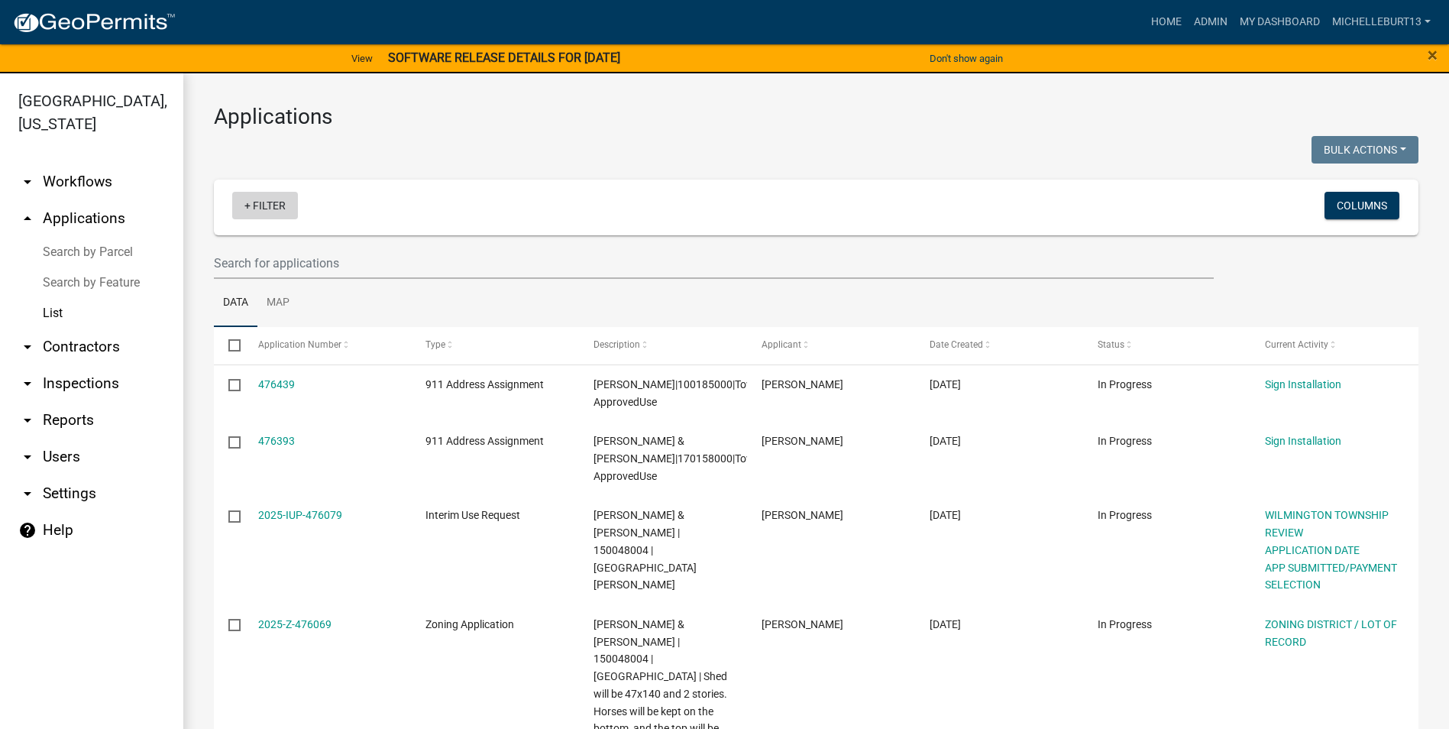
click at [263, 207] on link "+ Filter" at bounding box center [265, 205] width 66 height 27
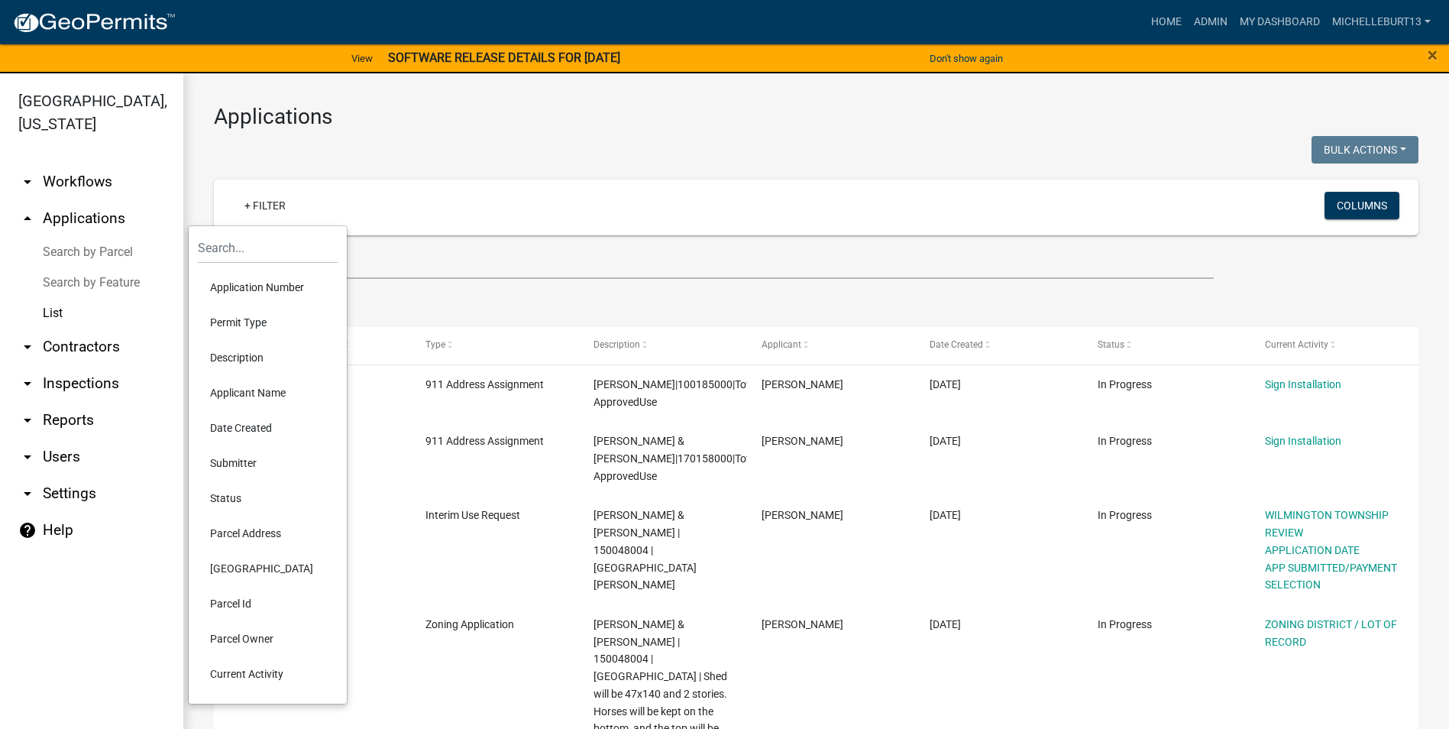
click at [240, 323] on li "Permit Type" at bounding box center [268, 322] width 140 height 35
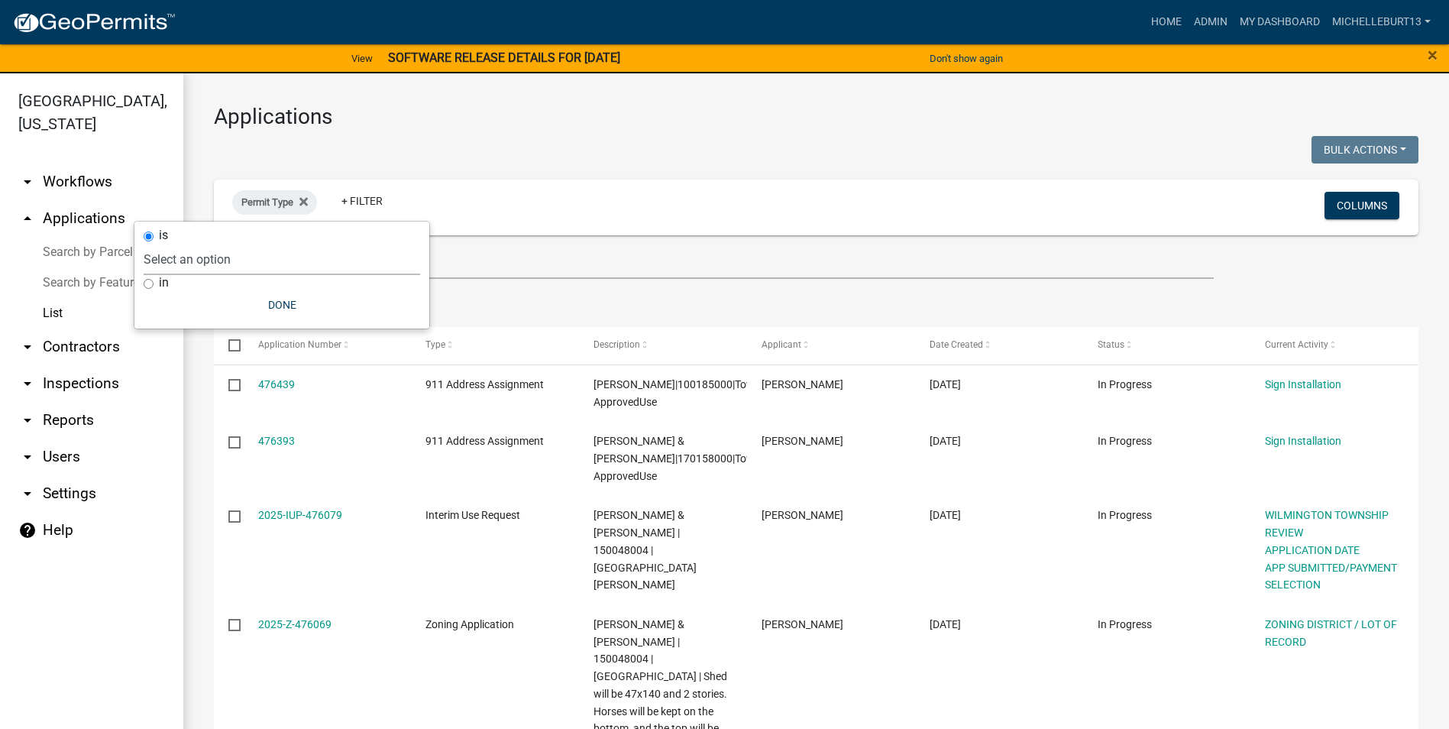
click at [263, 265] on select "Select an option 911 Address Assignment Building Contractor (Registration) Buil…" at bounding box center [282, 259] width 276 height 31
select select "9c061e7c-96de-473c-a82e-607aaa63a8eb"
click at [205, 244] on select "Select an option 911 Address Assignment Building Contractor (Registration) Buil…" at bounding box center [282, 259] width 276 height 31
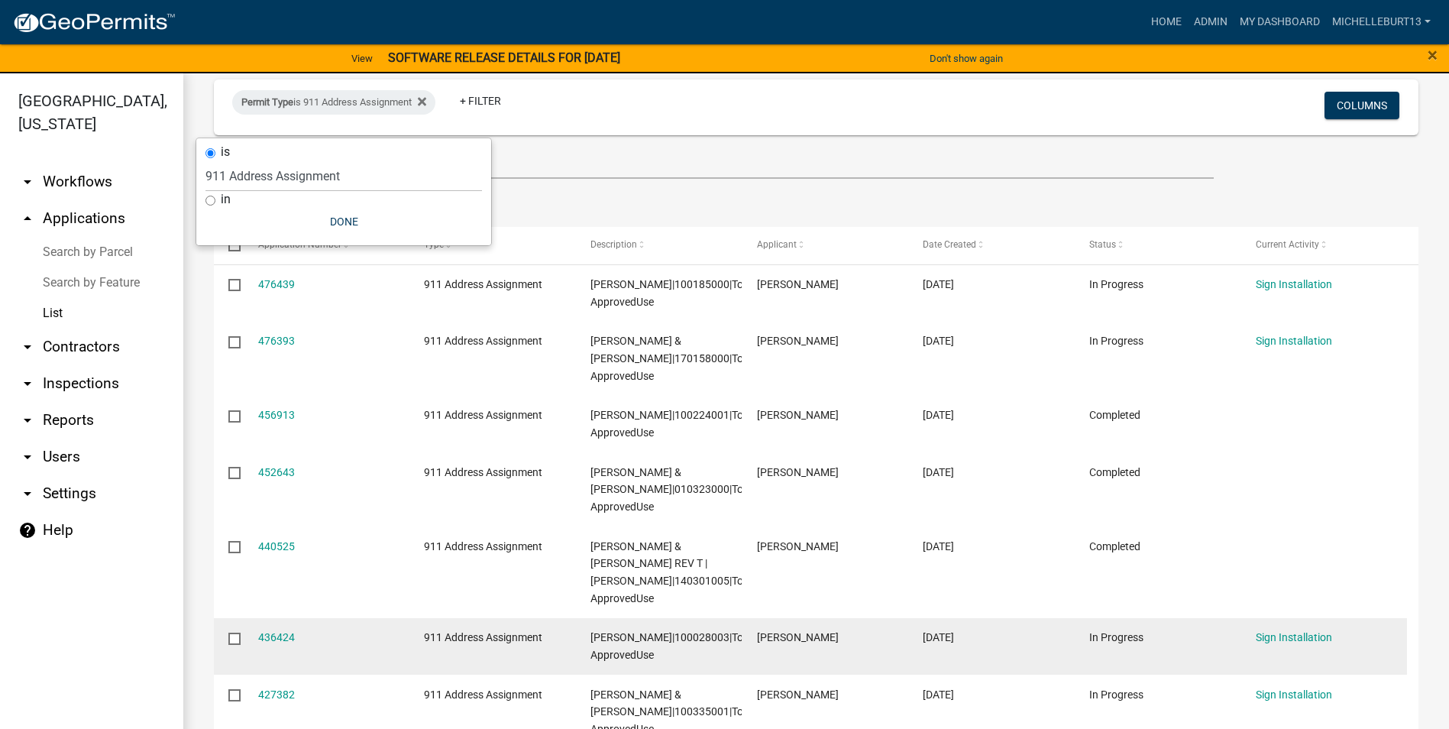
scroll to position [76, 0]
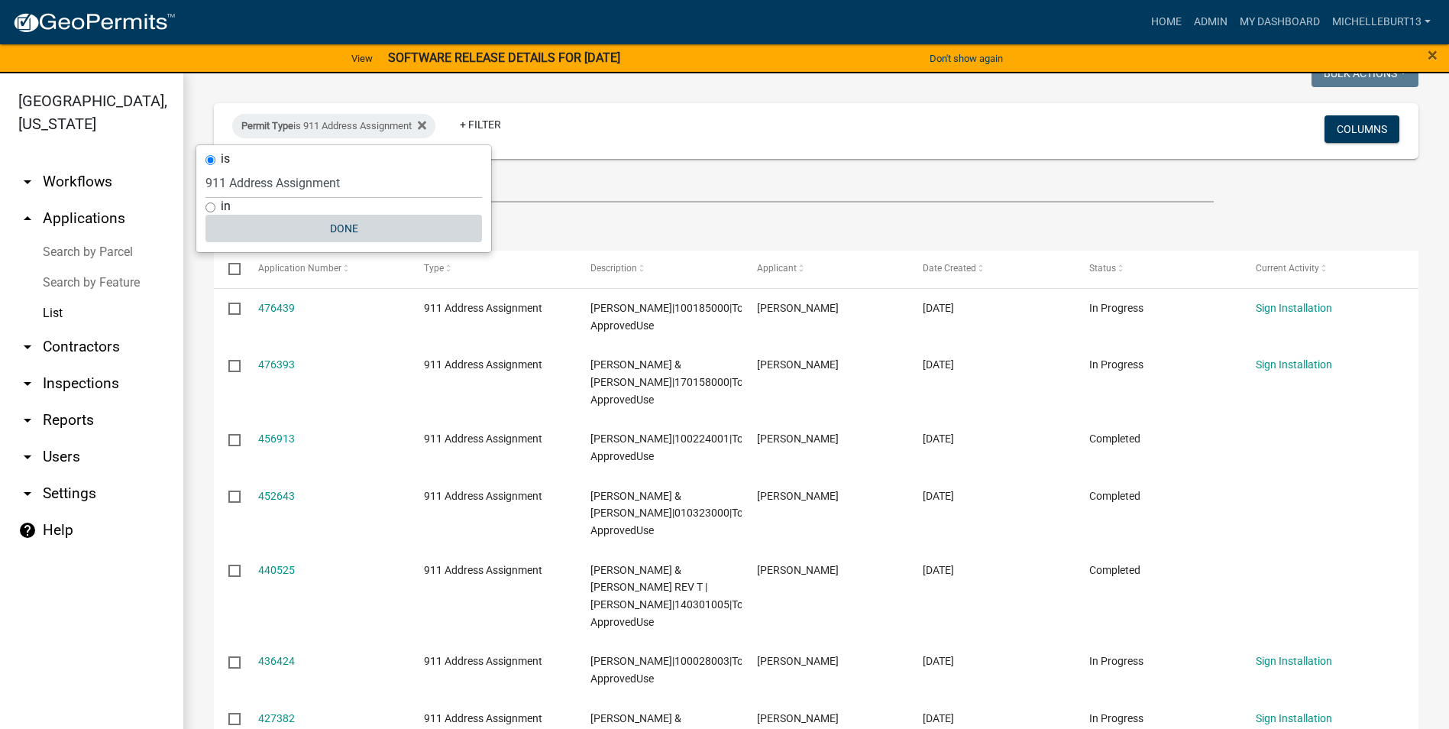
click at [338, 223] on button "Done" at bounding box center [343, 228] width 276 height 27
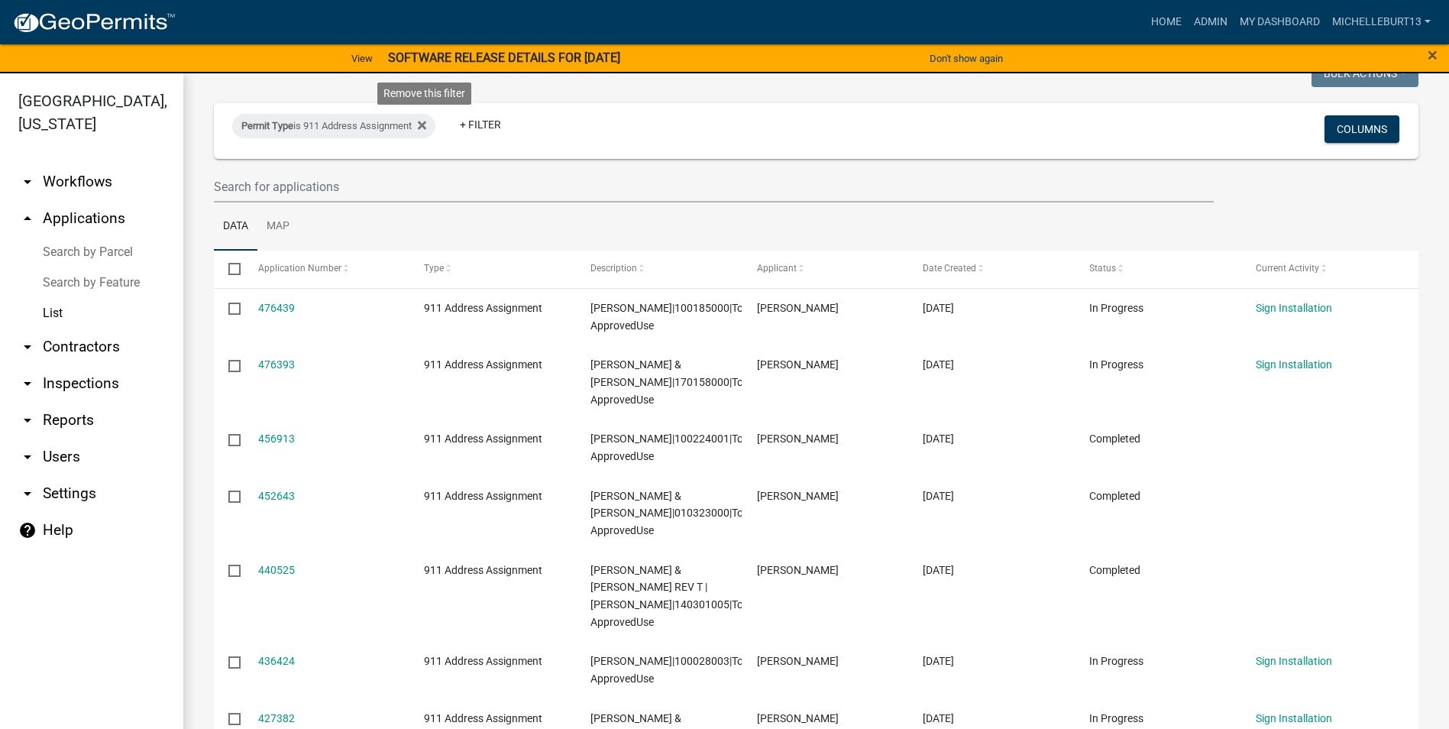
click at [426, 124] on icon at bounding box center [422, 125] width 8 height 8
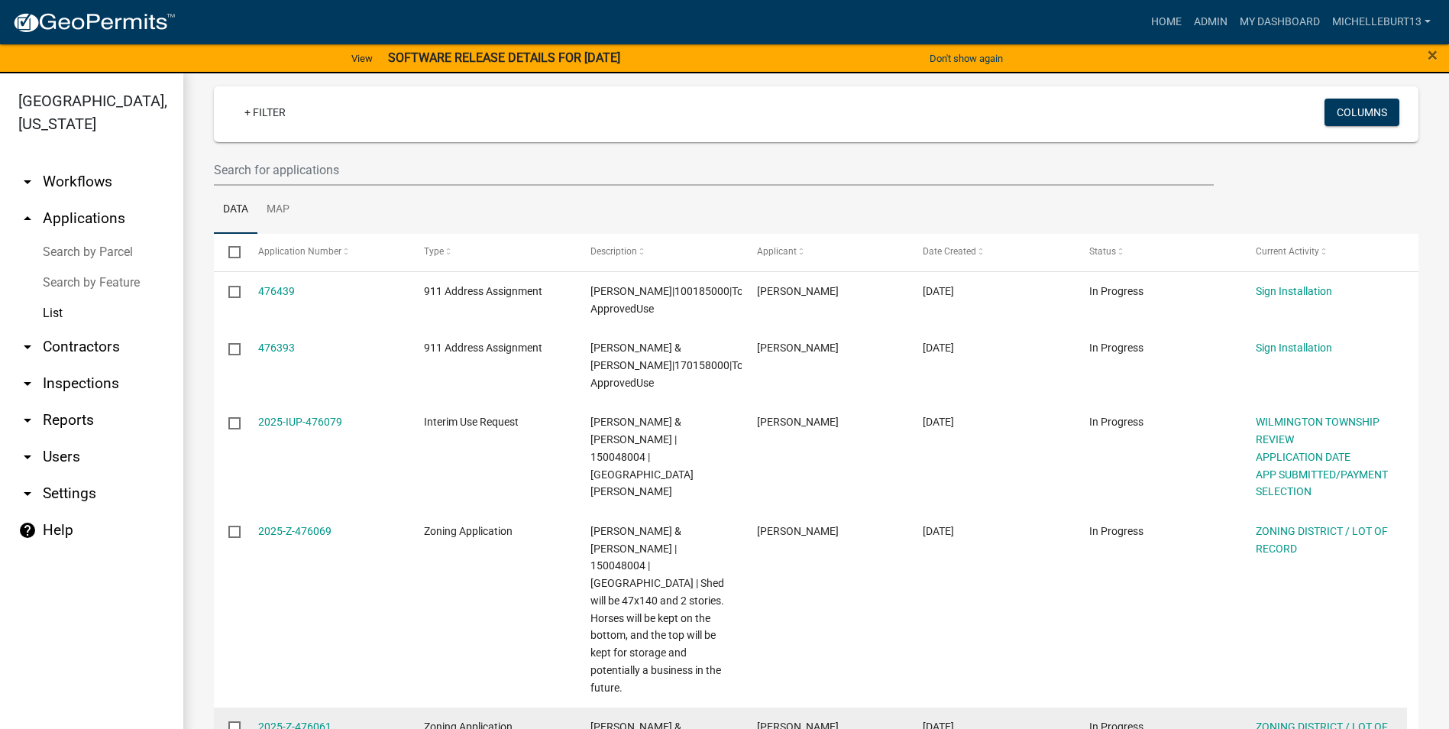
scroll to position [0, 0]
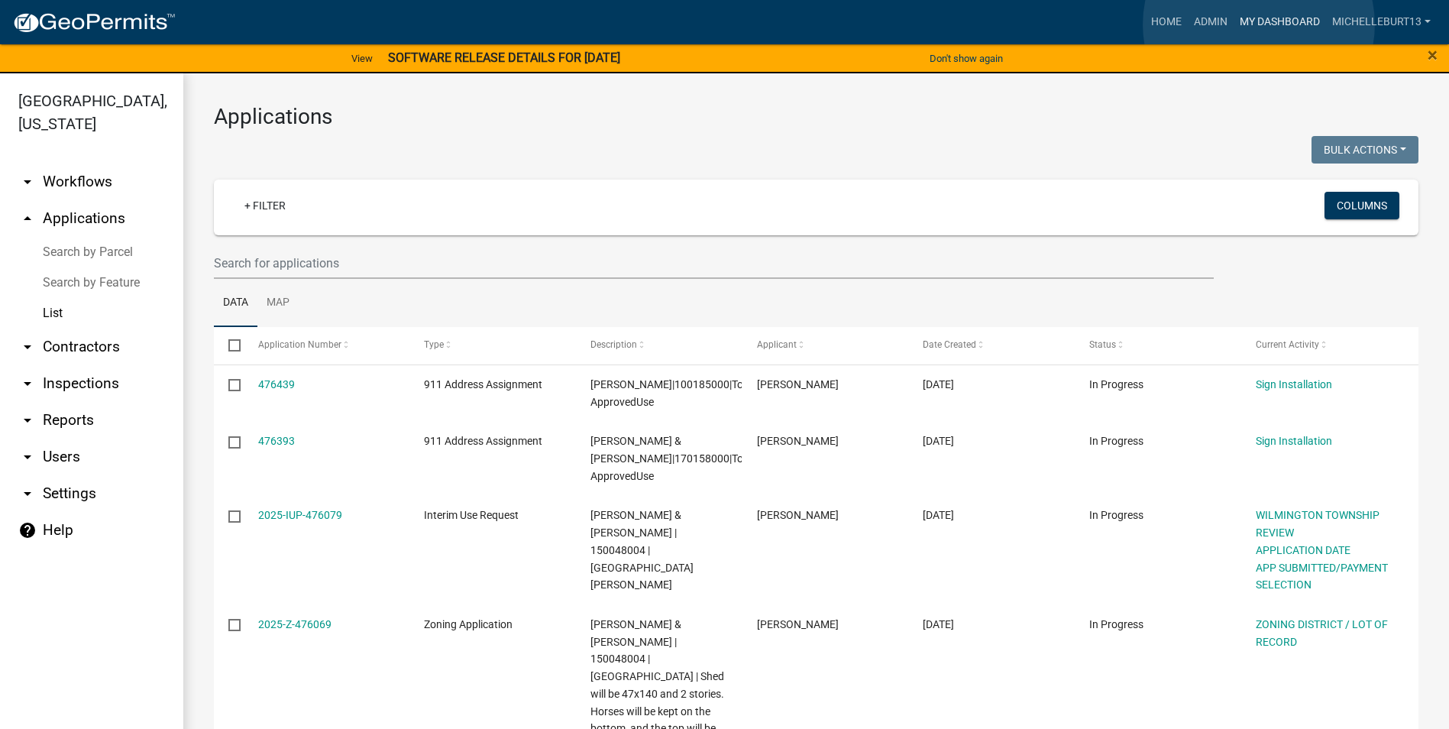
click at [1259, 24] on link "My Dashboard" at bounding box center [1279, 22] width 92 height 29
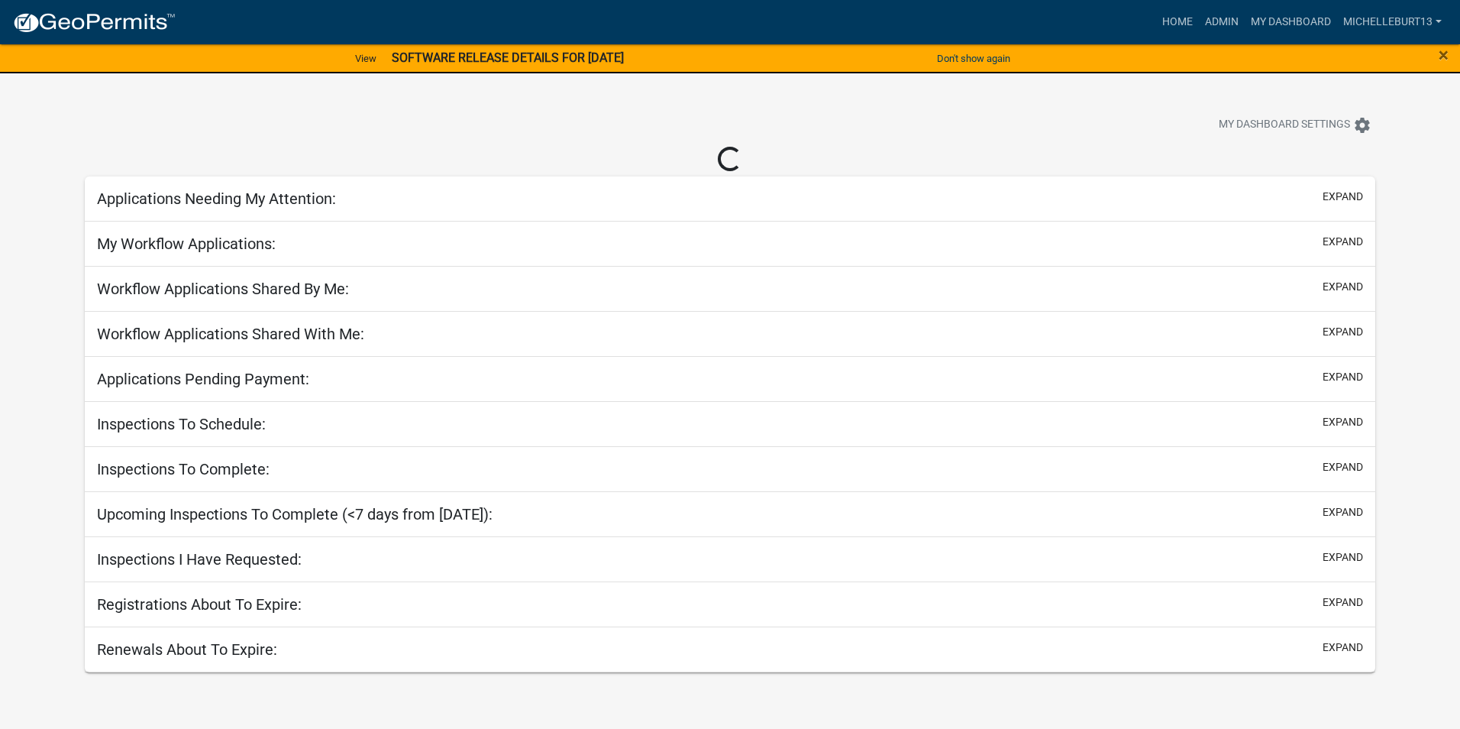
select select "3: 100"
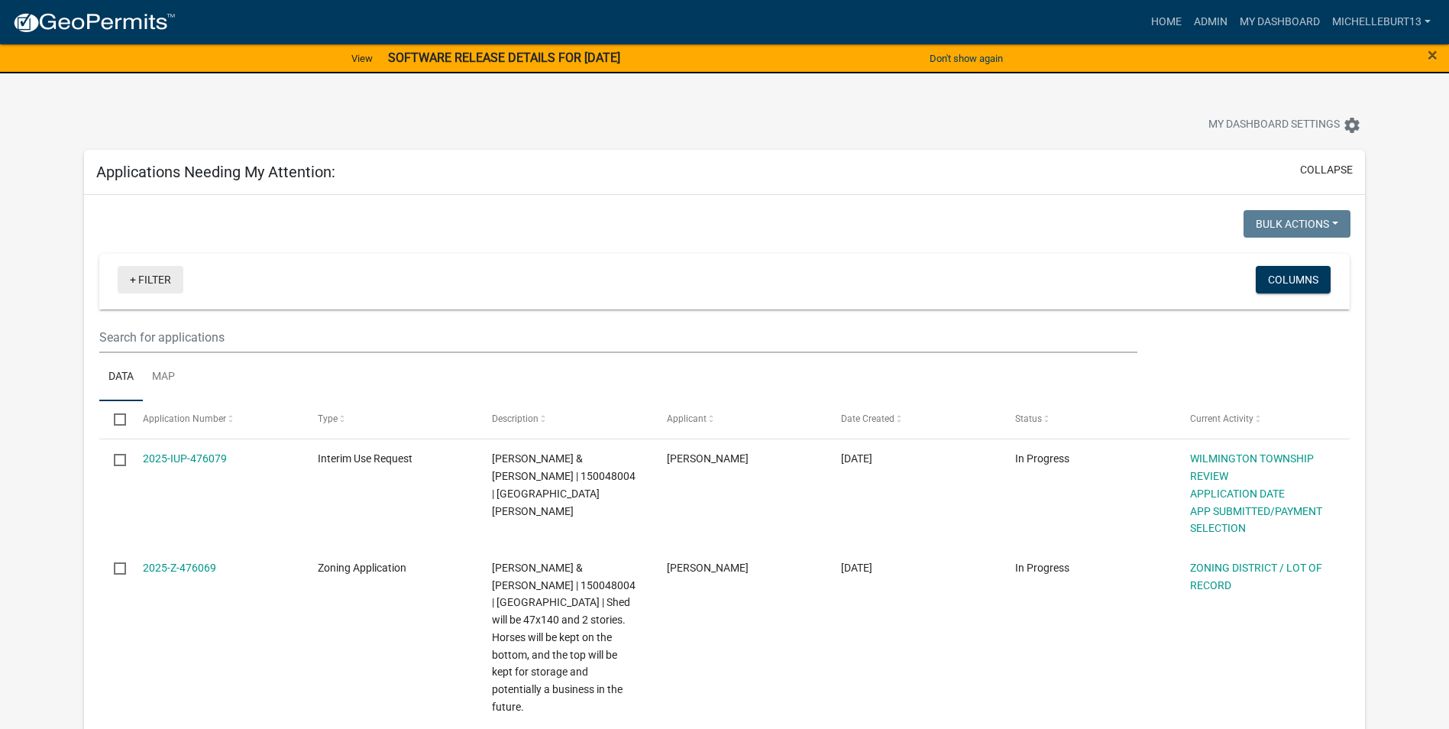
click at [153, 283] on link "+ Filter" at bounding box center [151, 279] width 66 height 27
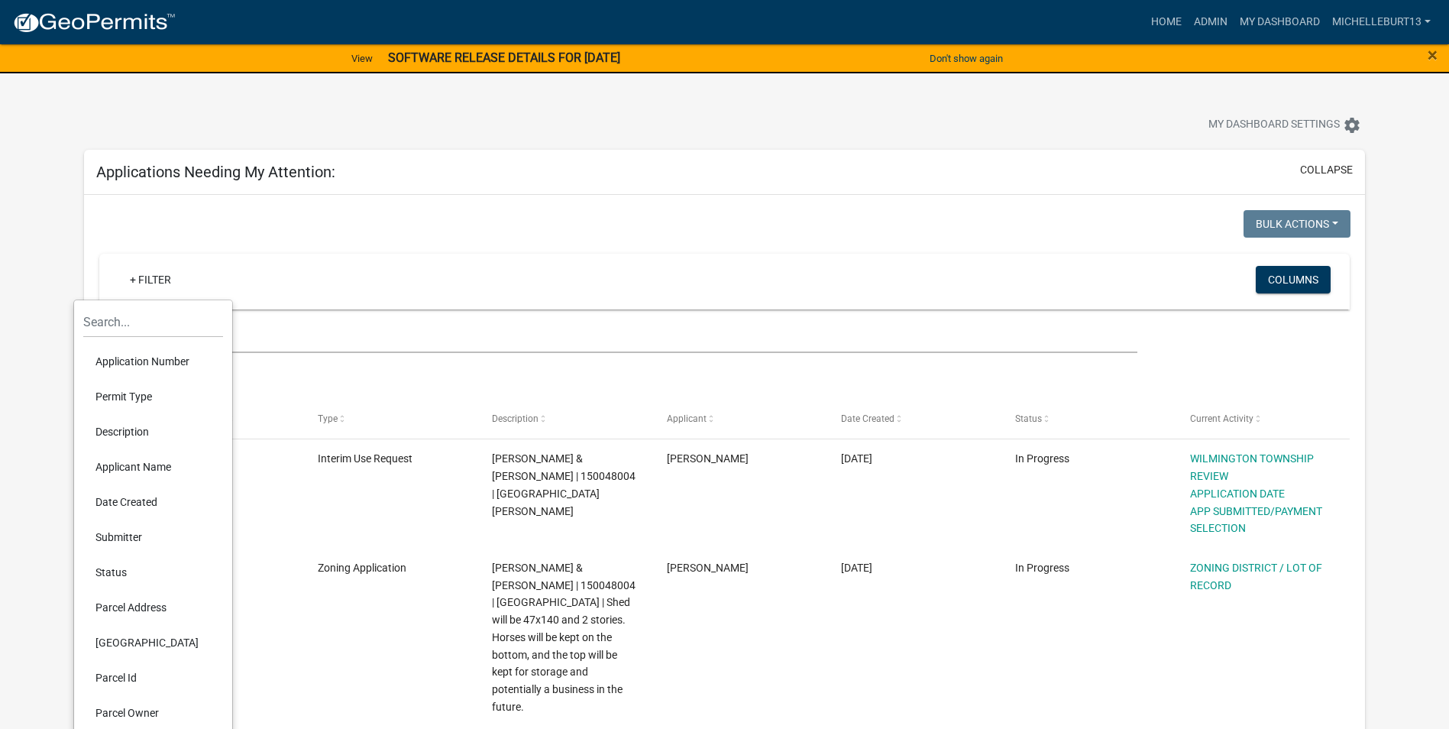
click at [154, 396] on li "Permit Type" at bounding box center [153, 396] width 140 height 35
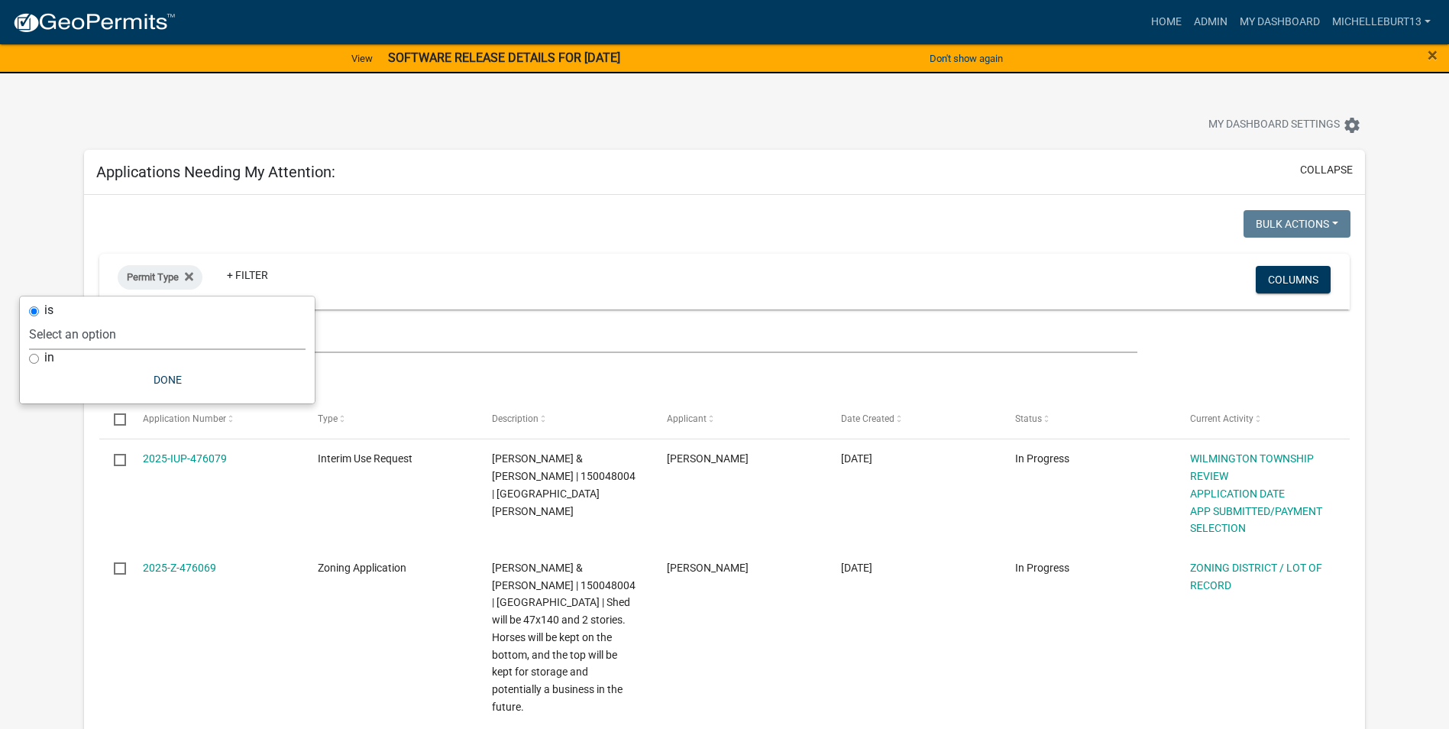
click at [146, 334] on select "Select an option 911 Address Assignment Building Contractor (Registration) Buil…" at bounding box center [167, 333] width 276 height 31
select select "253dacdd-2dce-46fa-a212-aa06fd039a76"
click at [73, 318] on select "Select an option 911 Address Assignment Building Contractor (Registration) Buil…" at bounding box center [167, 333] width 276 height 31
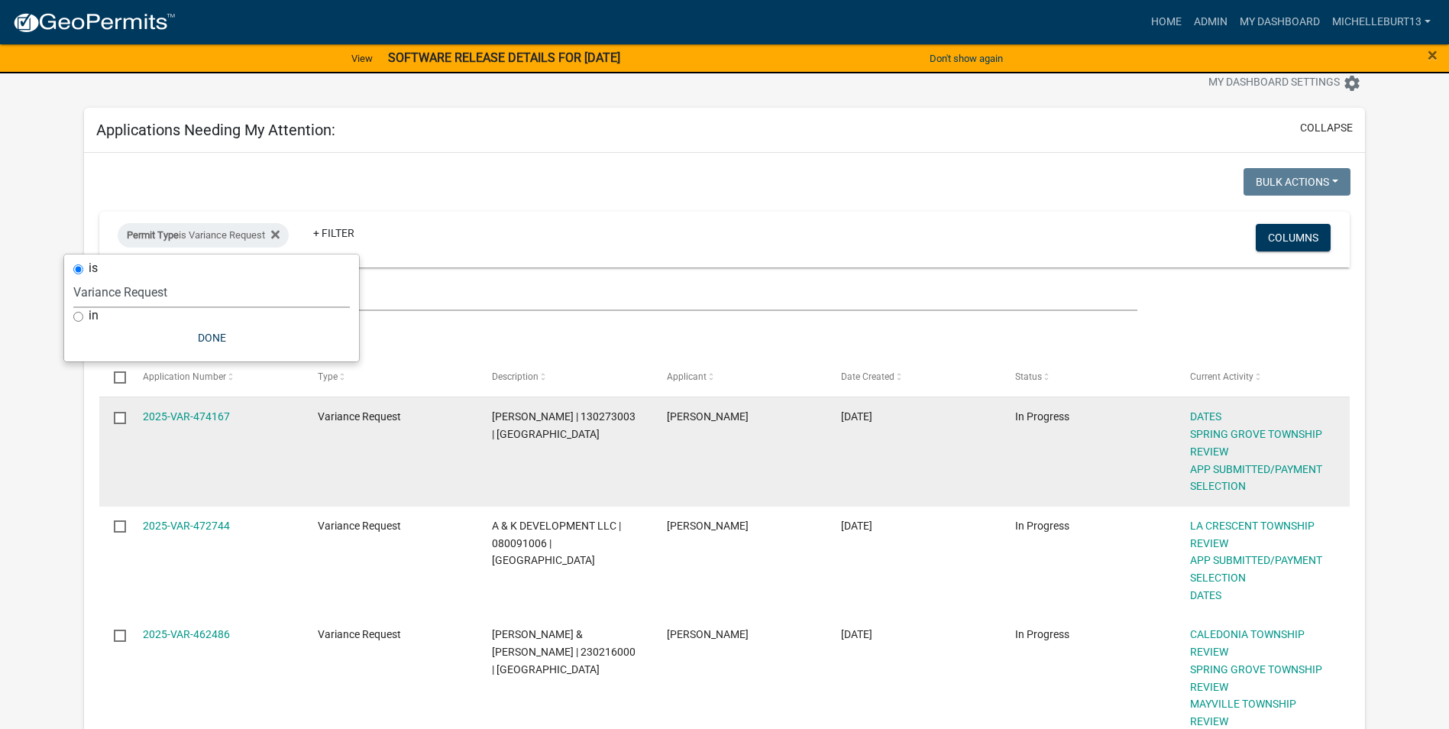
scroll to position [76, 0]
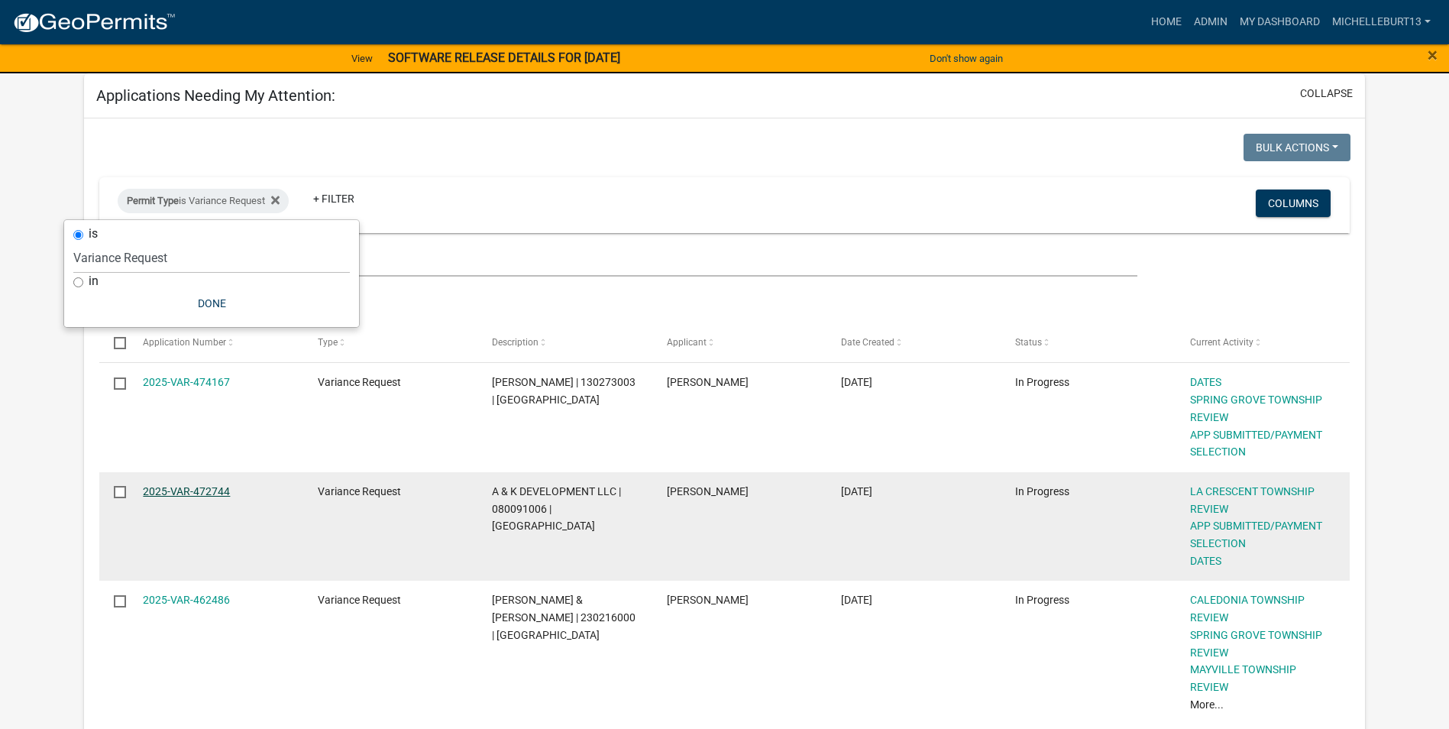
click at [203, 490] on link "2025-VAR-472744" at bounding box center [186, 491] width 87 height 12
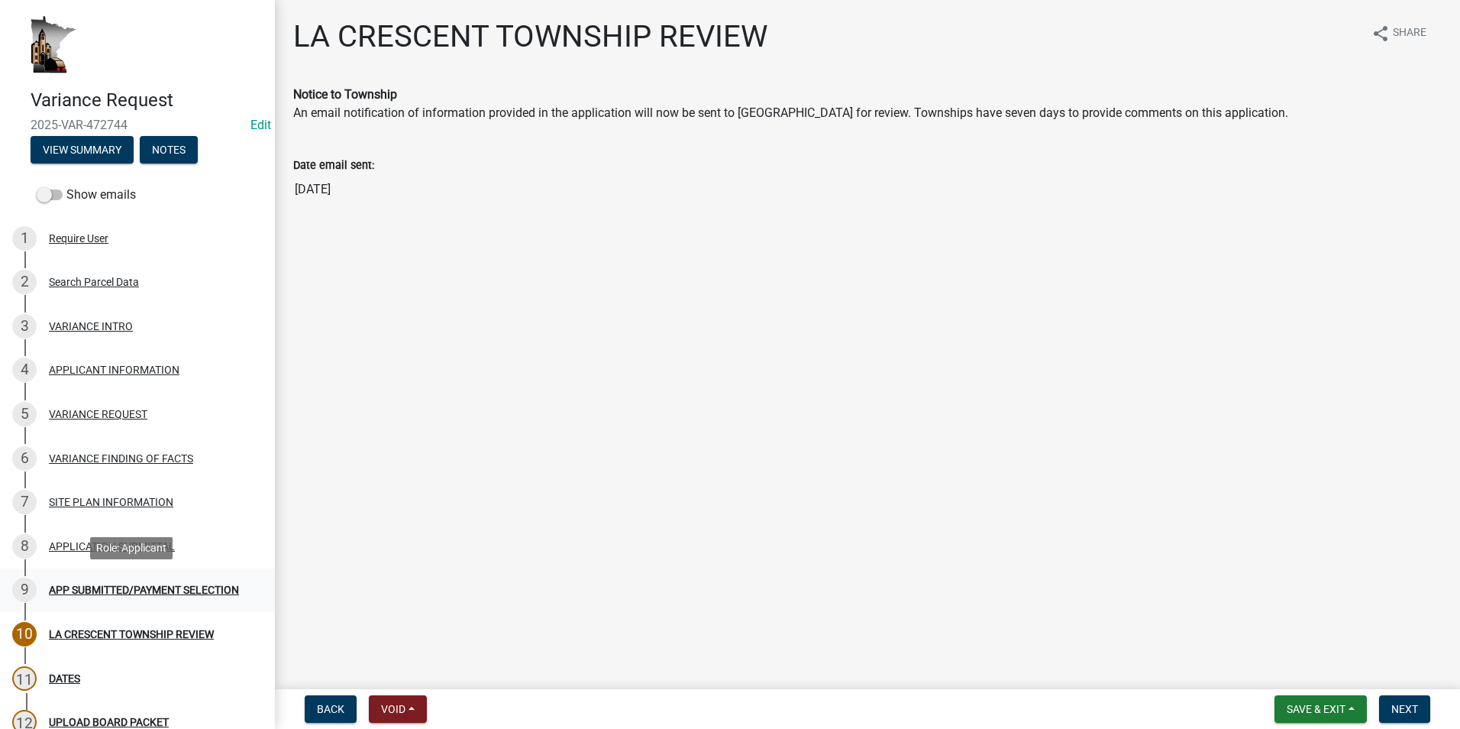
click at [129, 591] on div "APP SUBMITTED/PAYMENT SELECTION" at bounding box center [144, 589] width 190 height 11
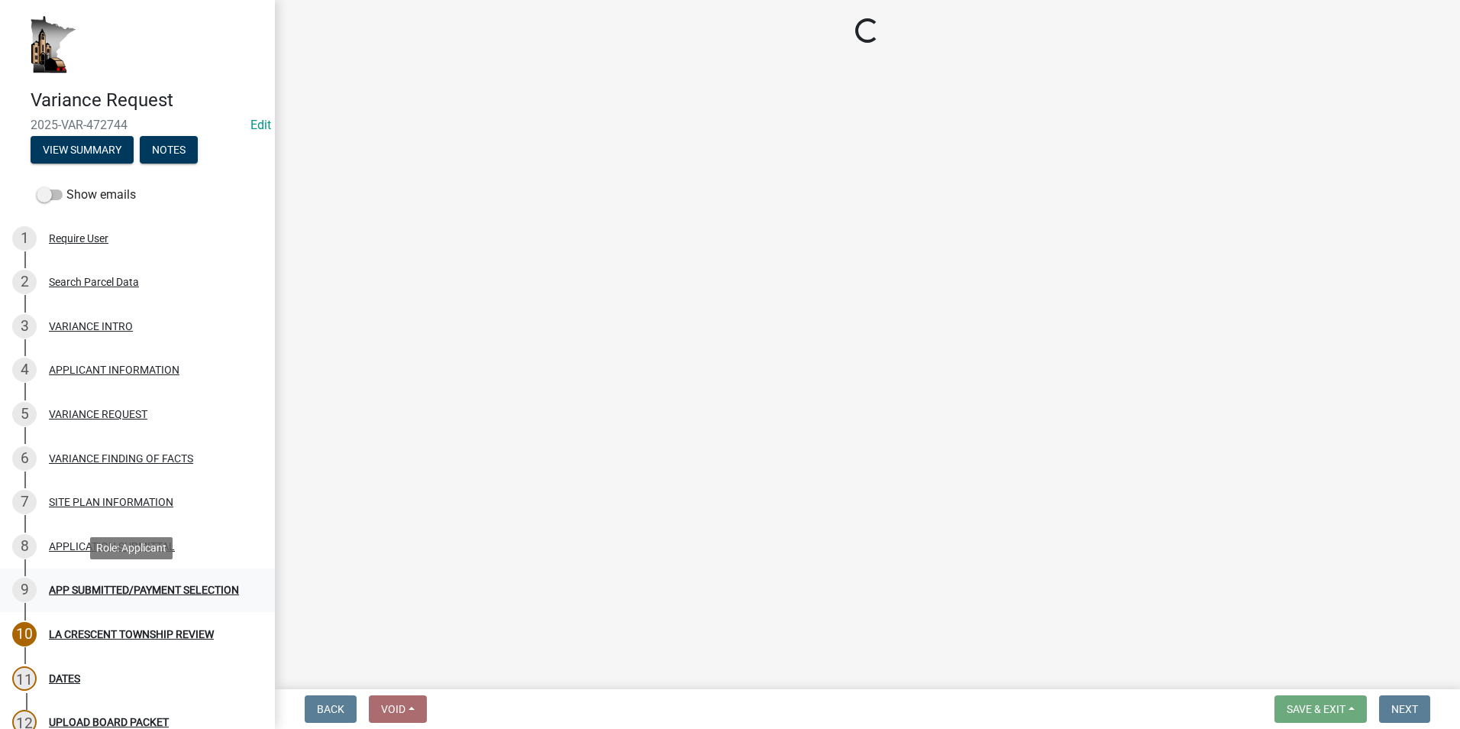
select select "2: 1"
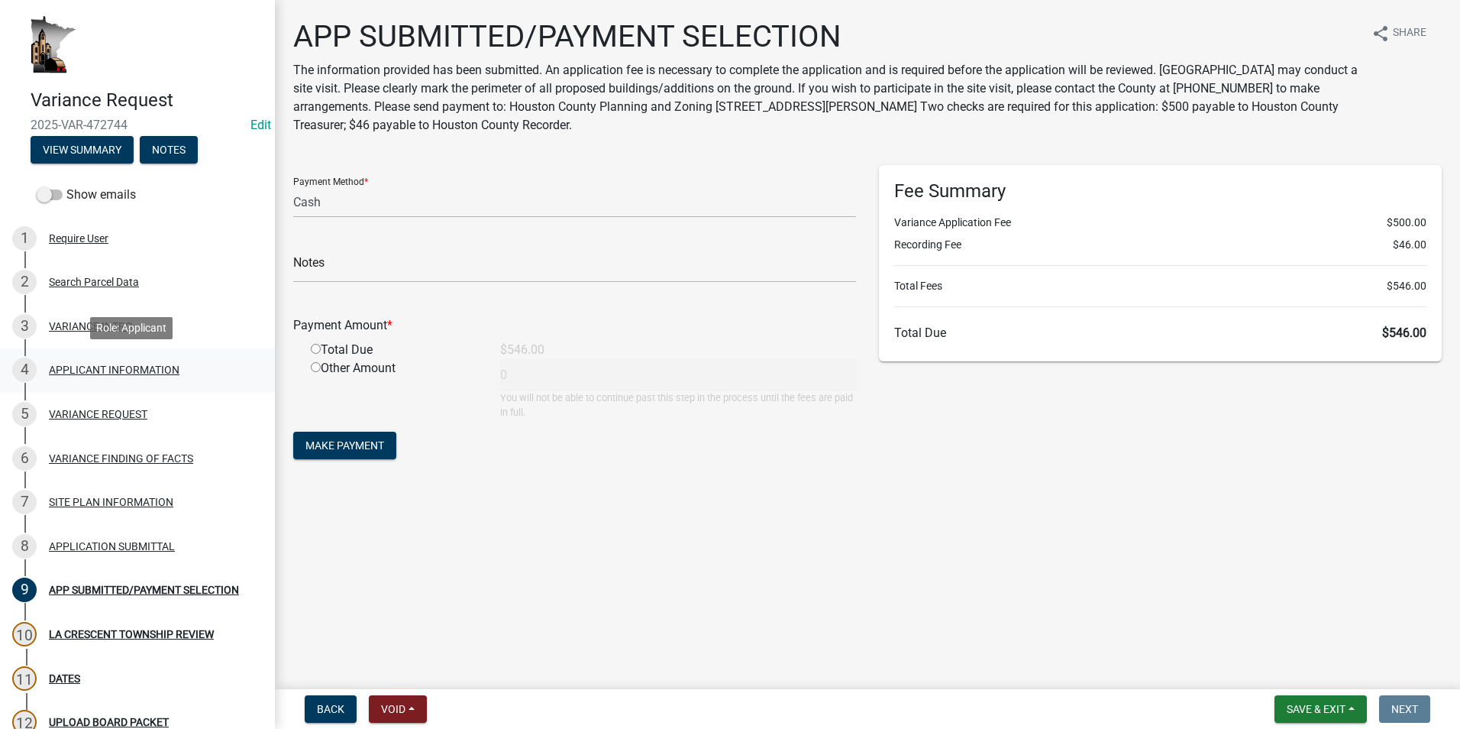
click at [130, 364] on div "APPLICANT INFORMATION" at bounding box center [114, 369] width 131 height 11
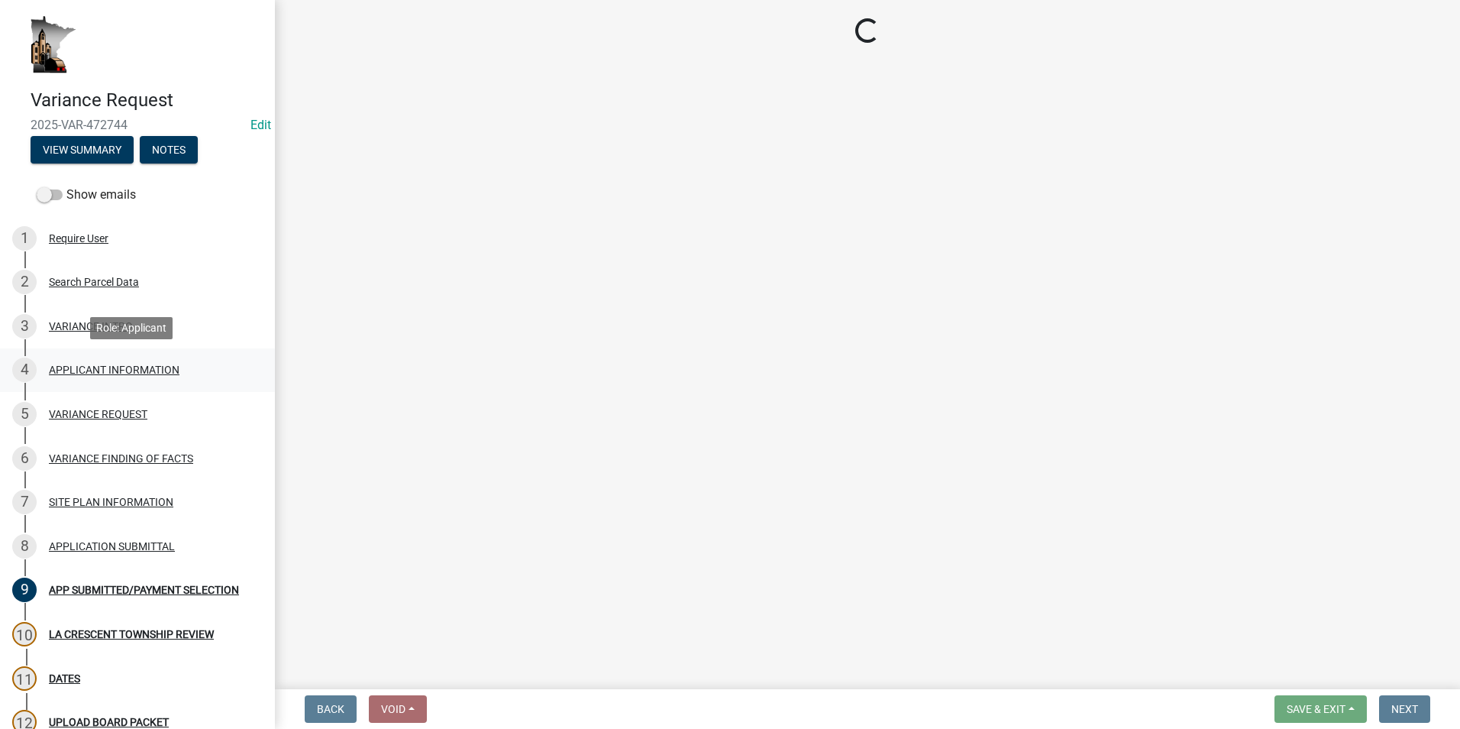
select select "3db89251-dfec-44b0-a70b-a46ca495b661"
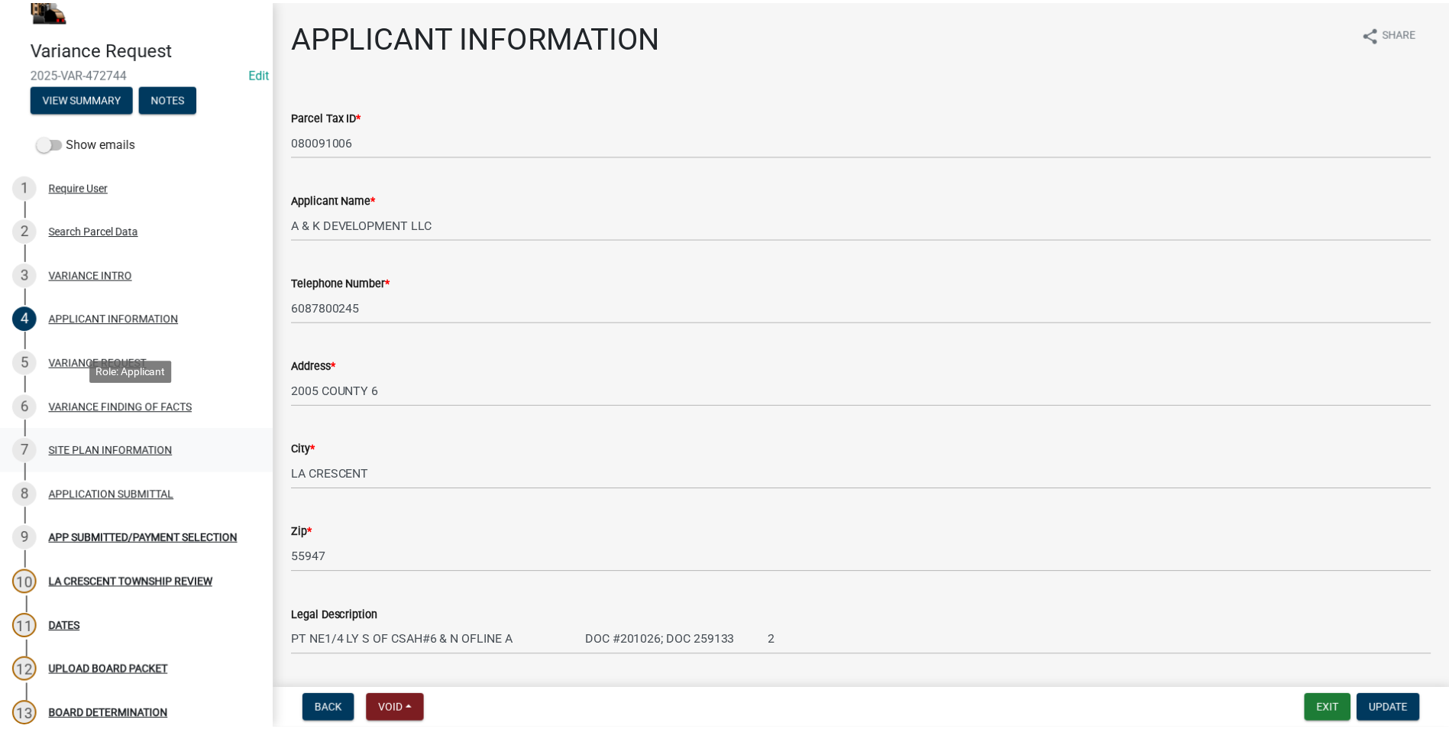
scroll to position [76, 0]
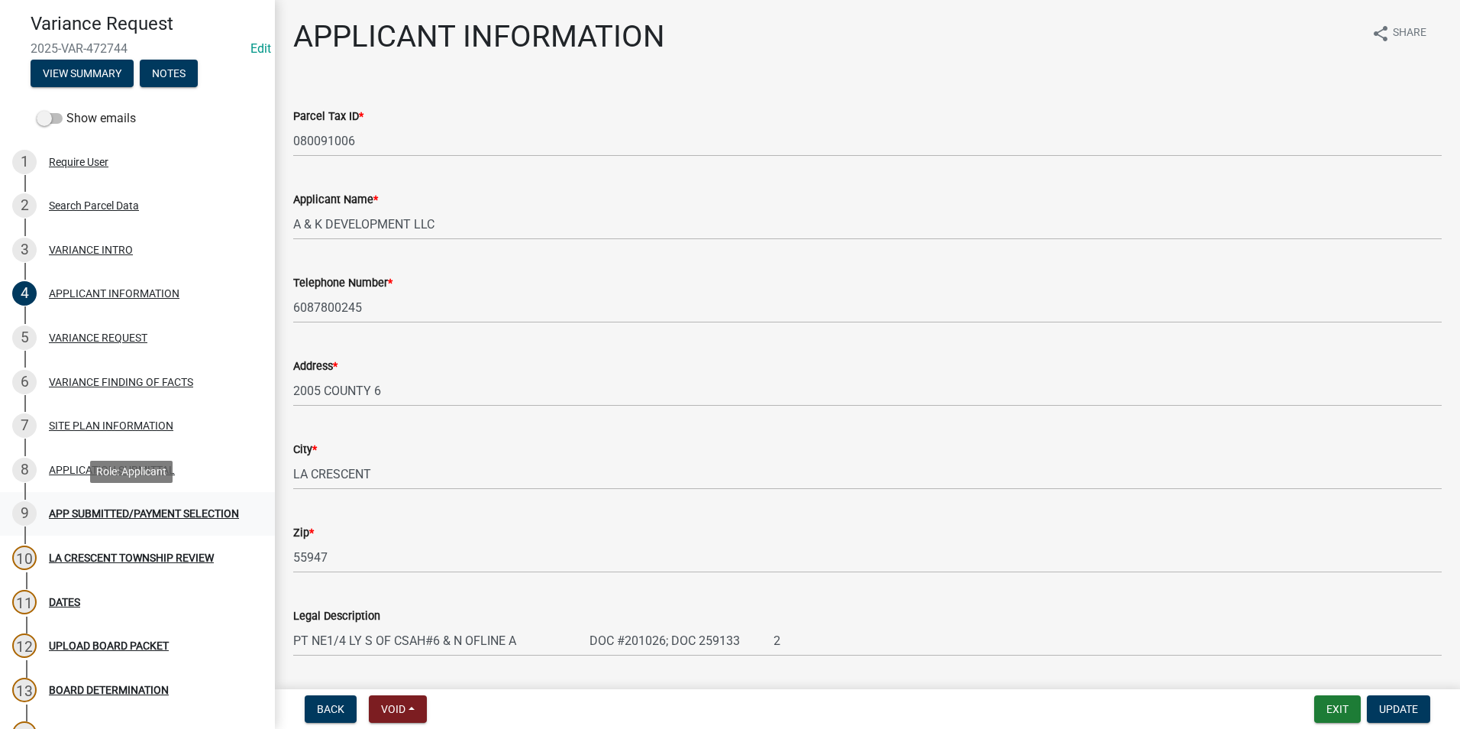
click at [152, 508] on div "APP SUBMITTED/PAYMENT SELECTION" at bounding box center [144, 513] width 190 height 11
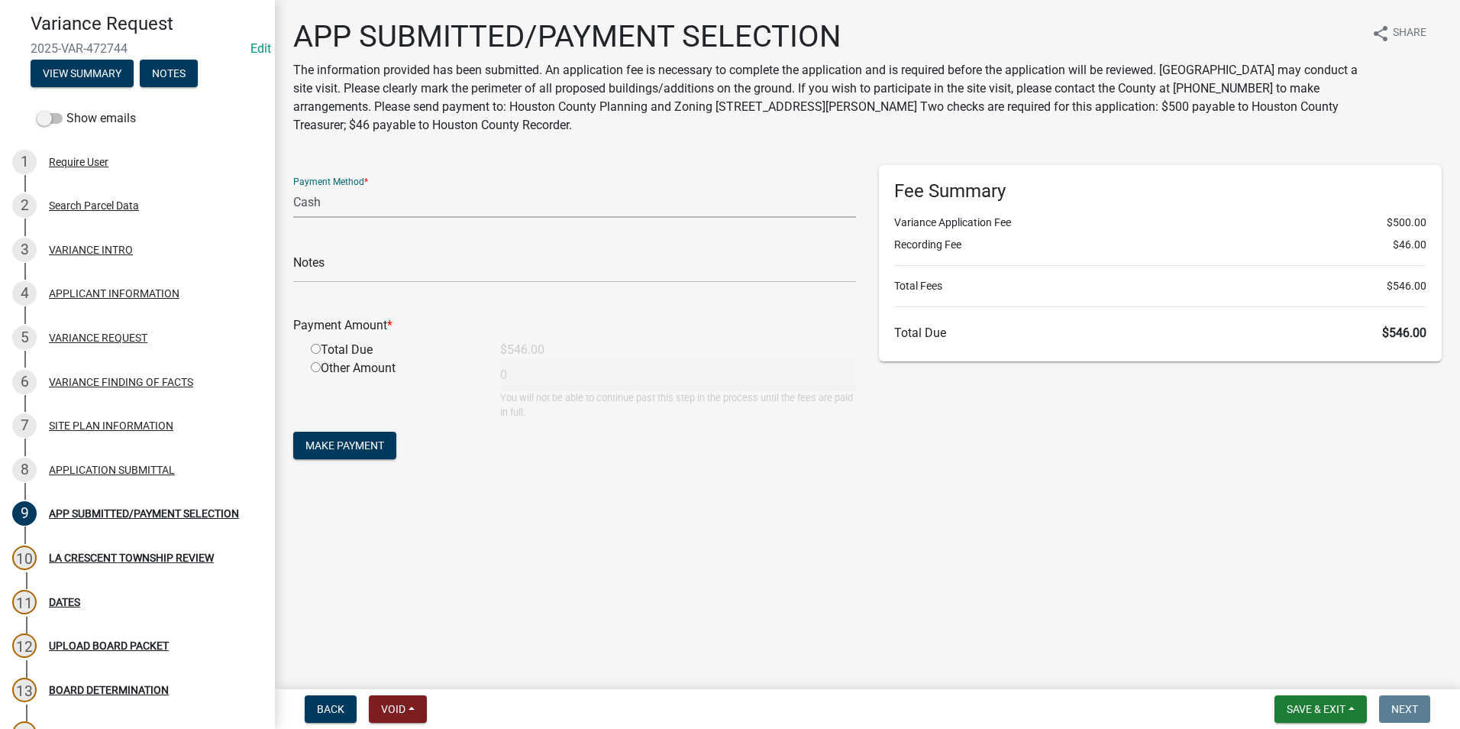
click at [349, 201] on select "Credit Card POS Check Cash" at bounding box center [574, 201] width 563 height 31
select select "1: 0"
click at [293, 186] on select "Credit Card POS Check Cash" at bounding box center [574, 201] width 563 height 31
click at [356, 267] on input "text" at bounding box center [574, 266] width 563 height 31
type input "1085"
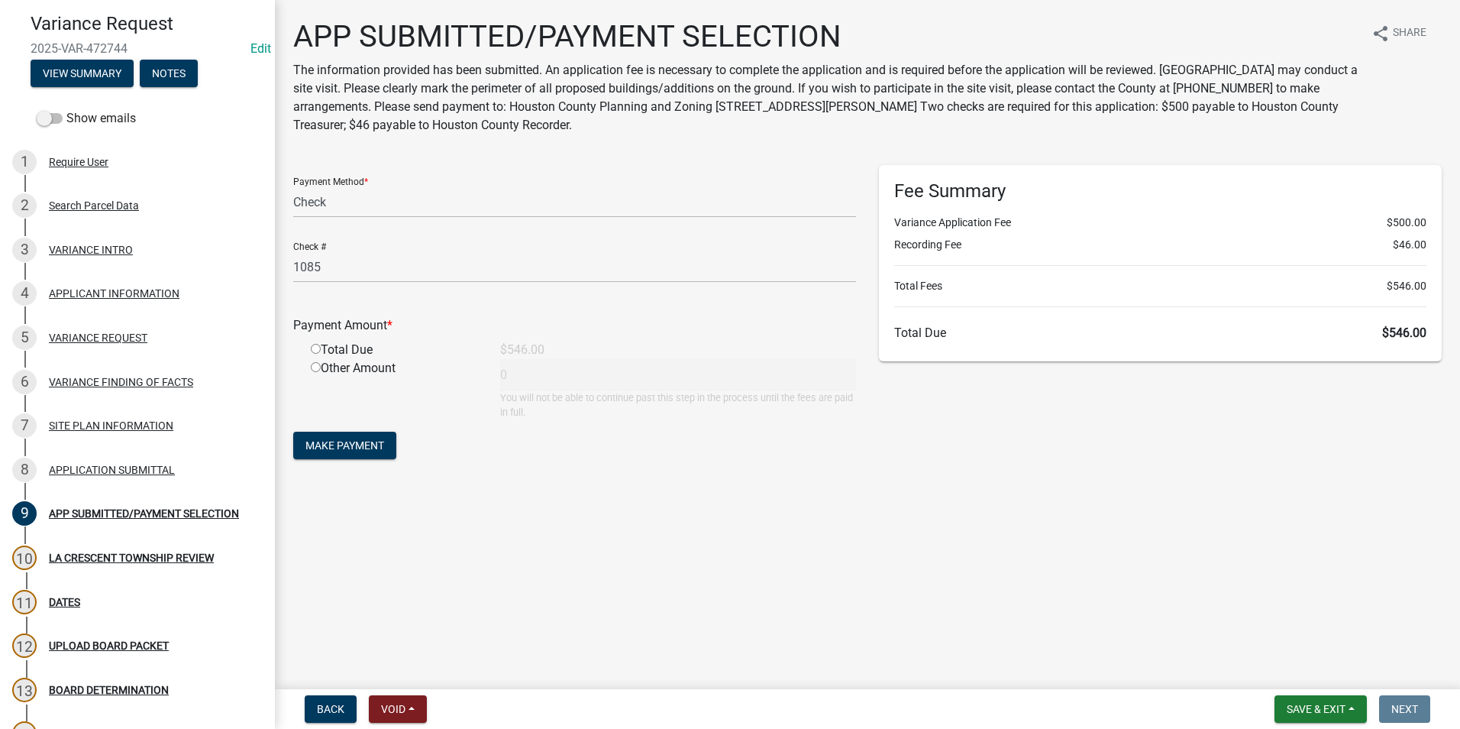
click at [315, 347] on input "radio" at bounding box center [316, 349] width 10 height 10
radio input "true"
type input "546"
click at [360, 444] on span "Make Payment" at bounding box center [344, 445] width 79 height 12
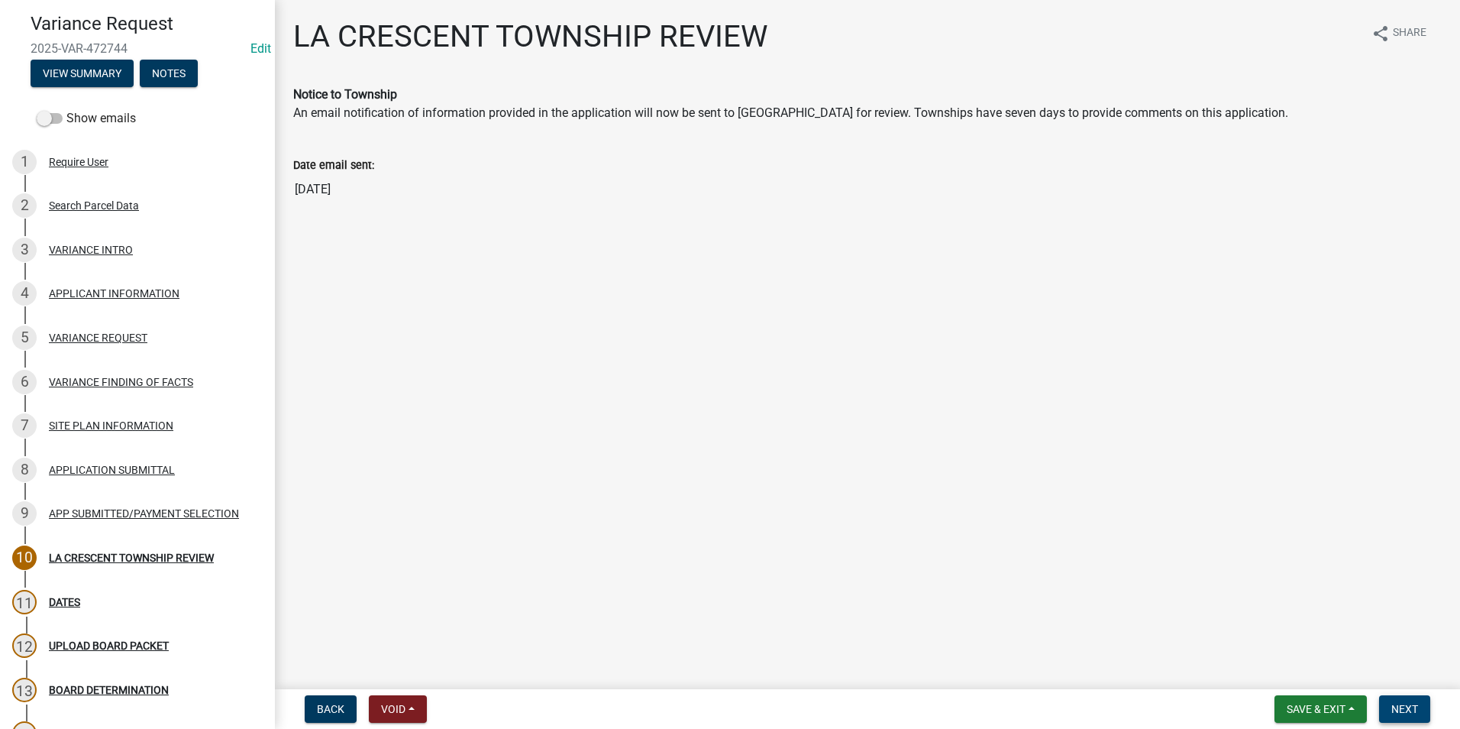
click at [1404, 707] on span "Next" at bounding box center [1404, 709] width 27 height 12
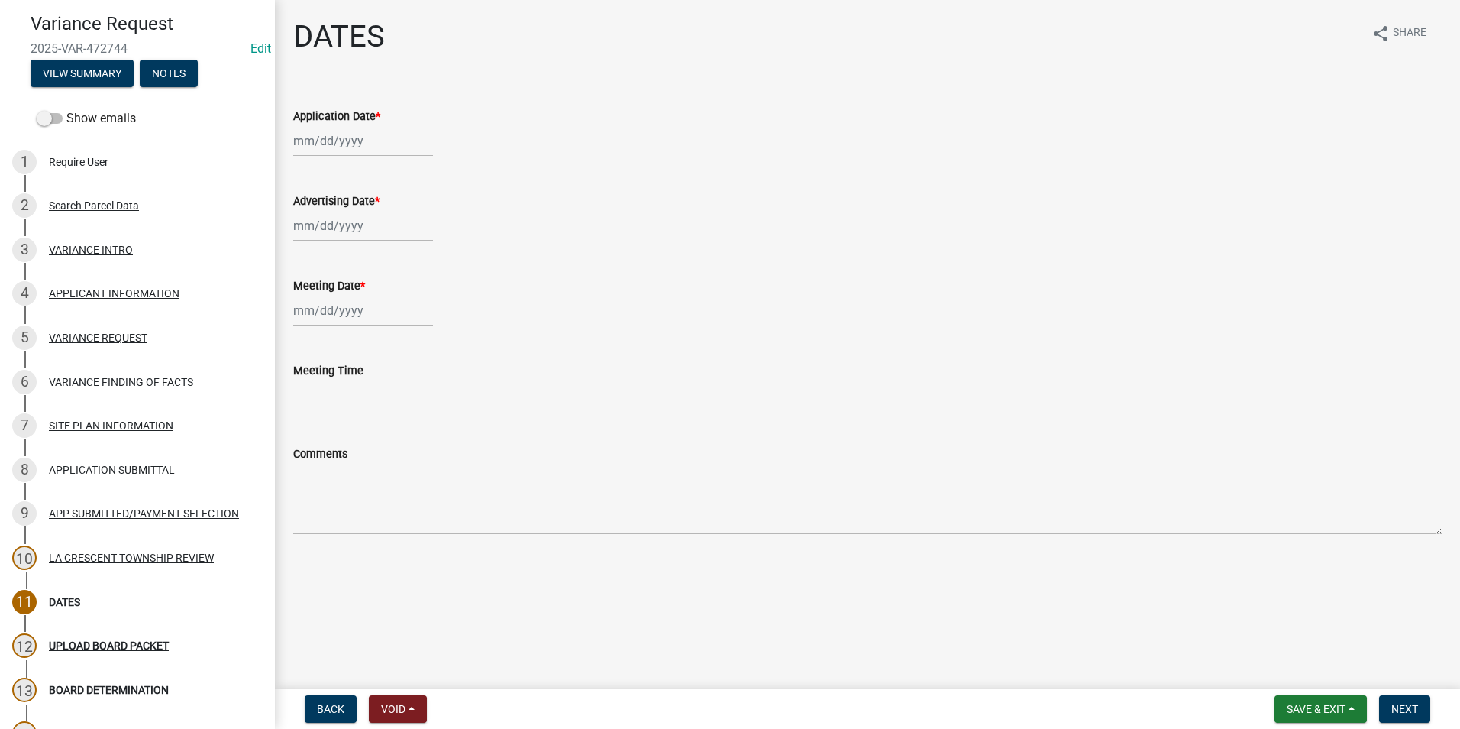
click at [351, 141] on div at bounding box center [363, 140] width 140 height 31
select select "9"
select select "2025"
click at [333, 247] on div "9" at bounding box center [333, 246] width 24 height 24
type input "[DATE]"
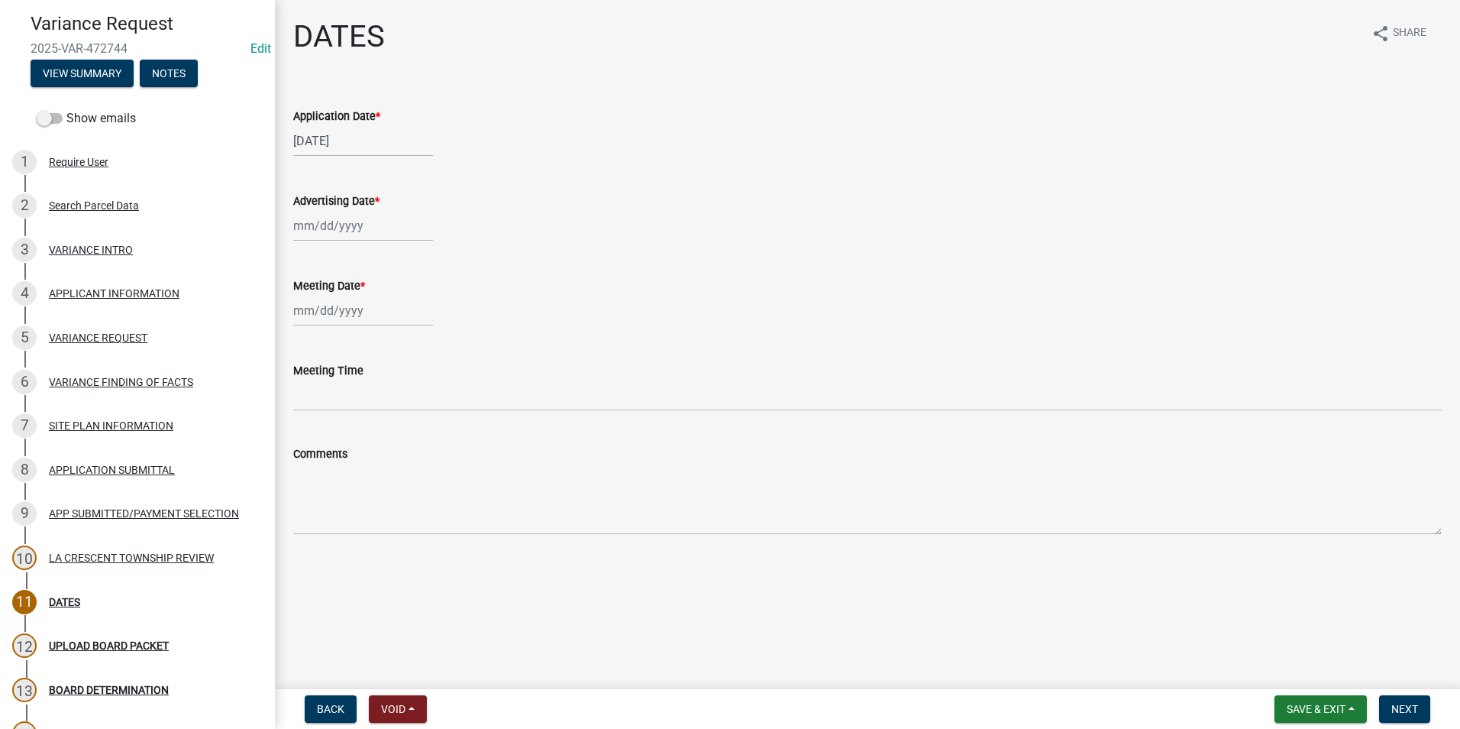
select select "9"
select select "2025"
click at [344, 223] on div "Jan Feb Mar Apr May Jun Jul Aug Sep Oct Nov Dec 1525 1526 1527 1528 1529 1530 1…" at bounding box center [363, 225] width 140 height 31
click at [352, 329] on div "10" at bounding box center [357, 331] width 24 height 24
type input "[DATE]"
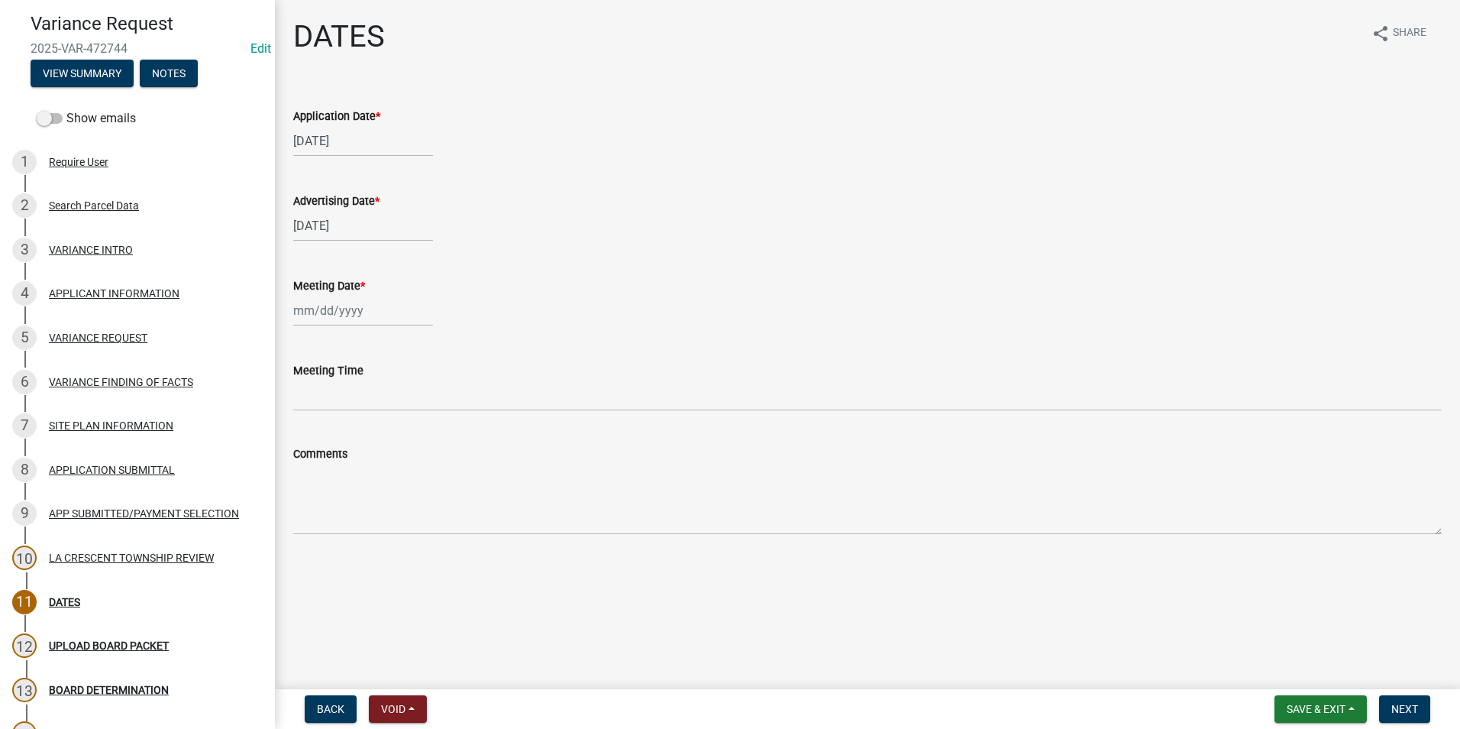
click at [325, 315] on div at bounding box center [363, 310] width 140 height 31
select select "9"
select select "2025"
click at [358, 462] on div "24" at bounding box center [357, 465] width 24 height 24
type input "09/24/2025"
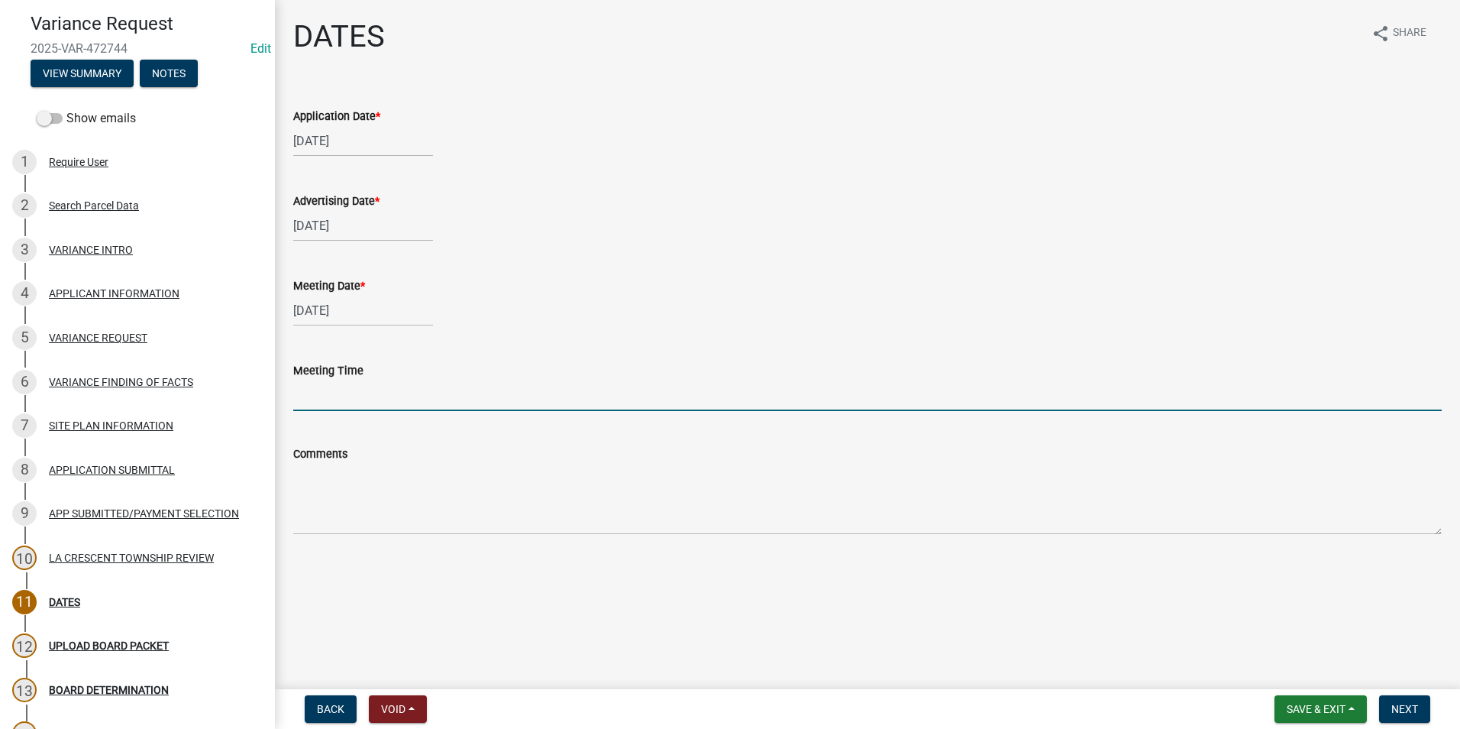
click at [302, 398] on input "Meeting Time" at bounding box center [867, 395] width 1149 height 31
type input "5:00PM"
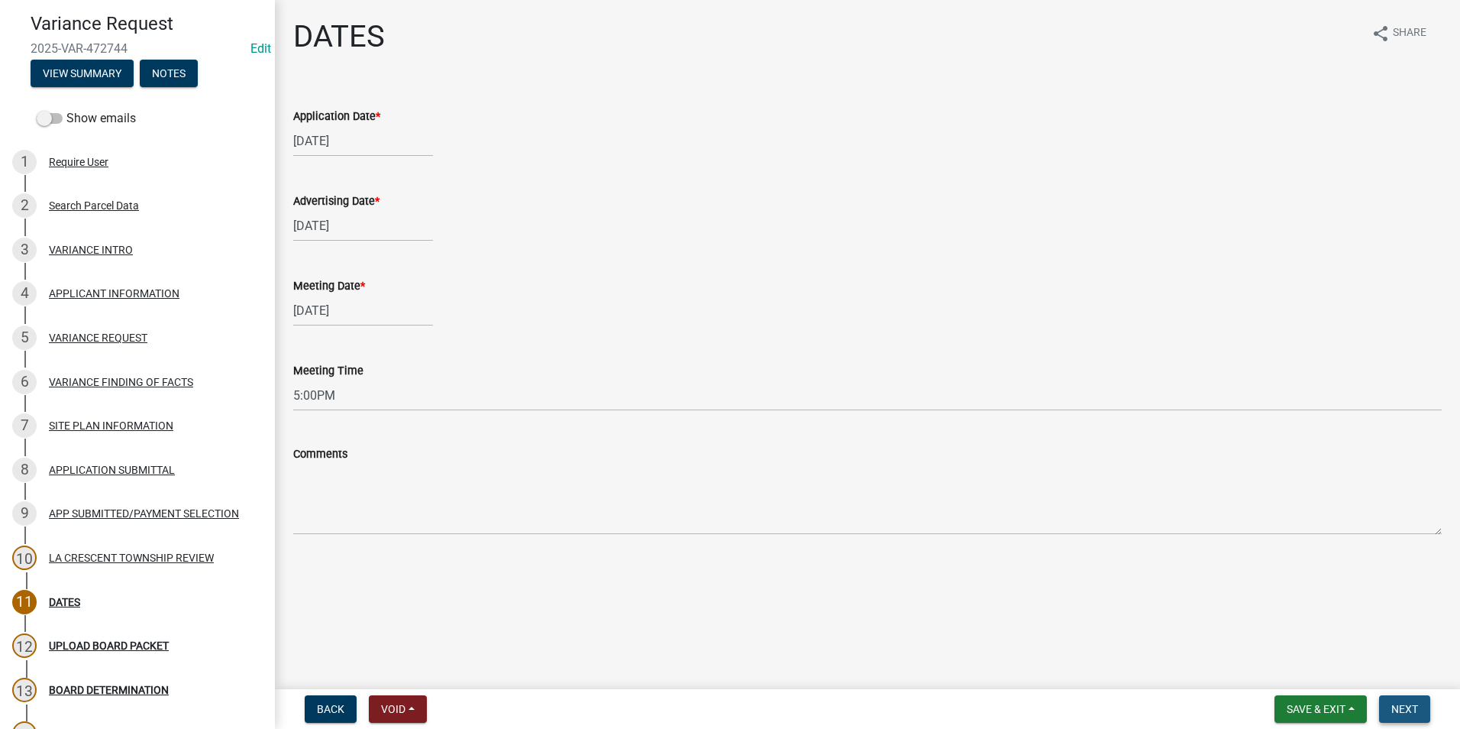
click at [1408, 706] on span "Next" at bounding box center [1404, 709] width 27 height 12
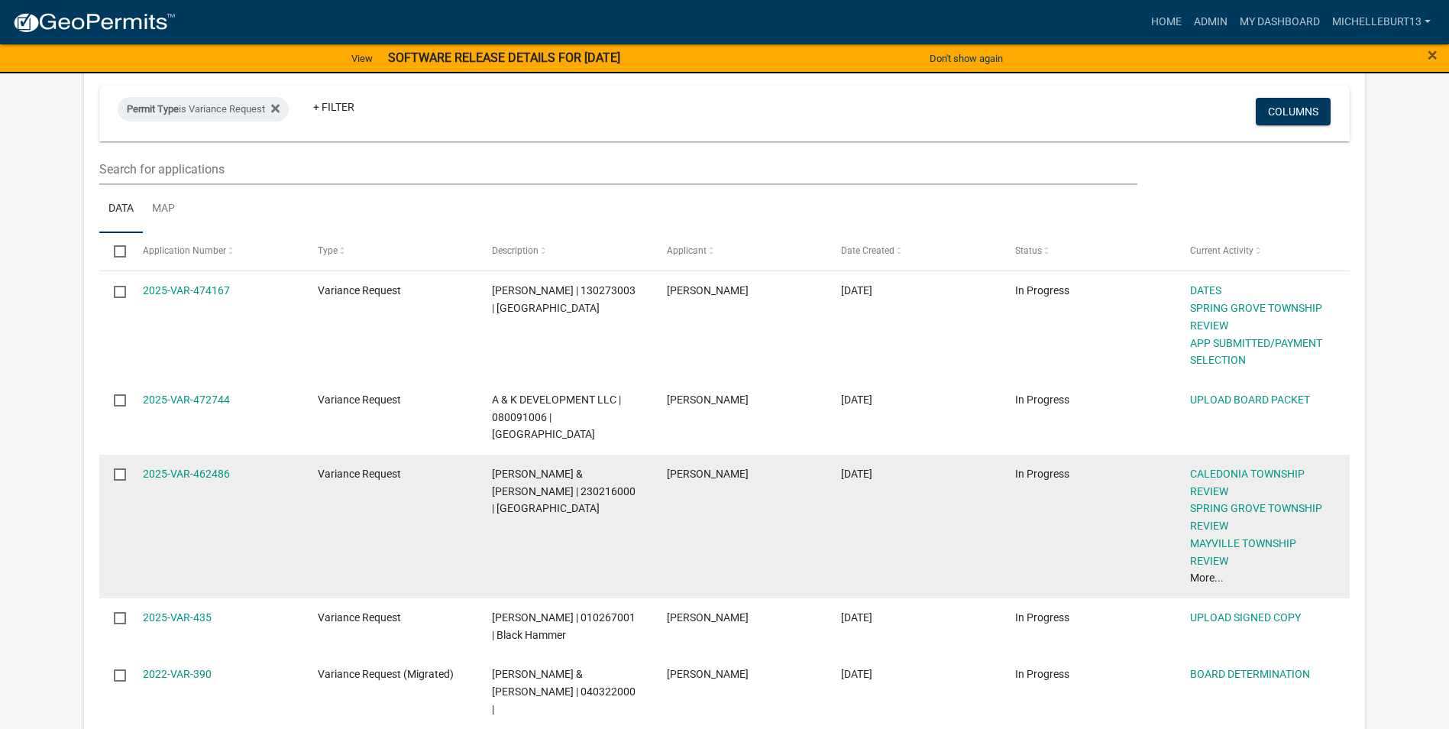
scroll to position [229, 0]
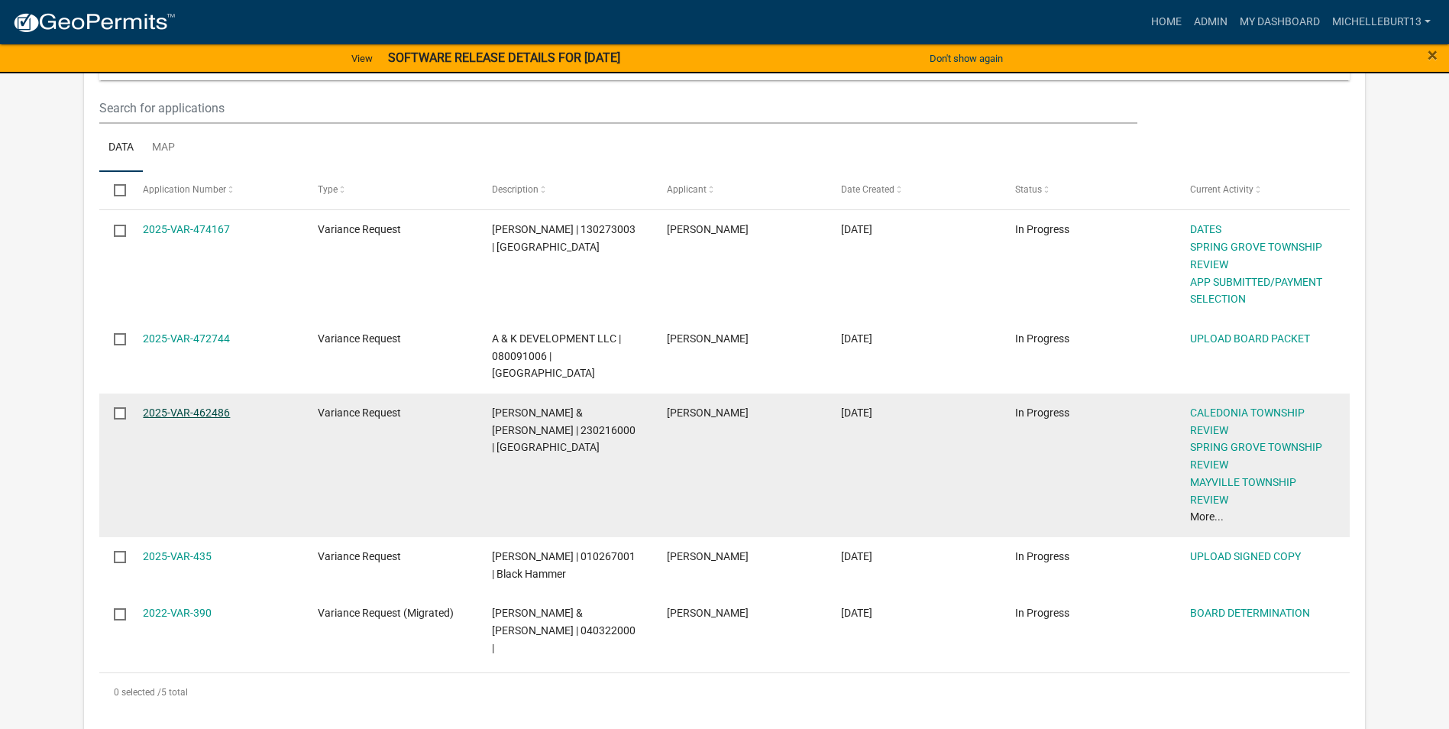
click at [176, 406] on link "2025-VAR-462486" at bounding box center [186, 412] width 87 height 12
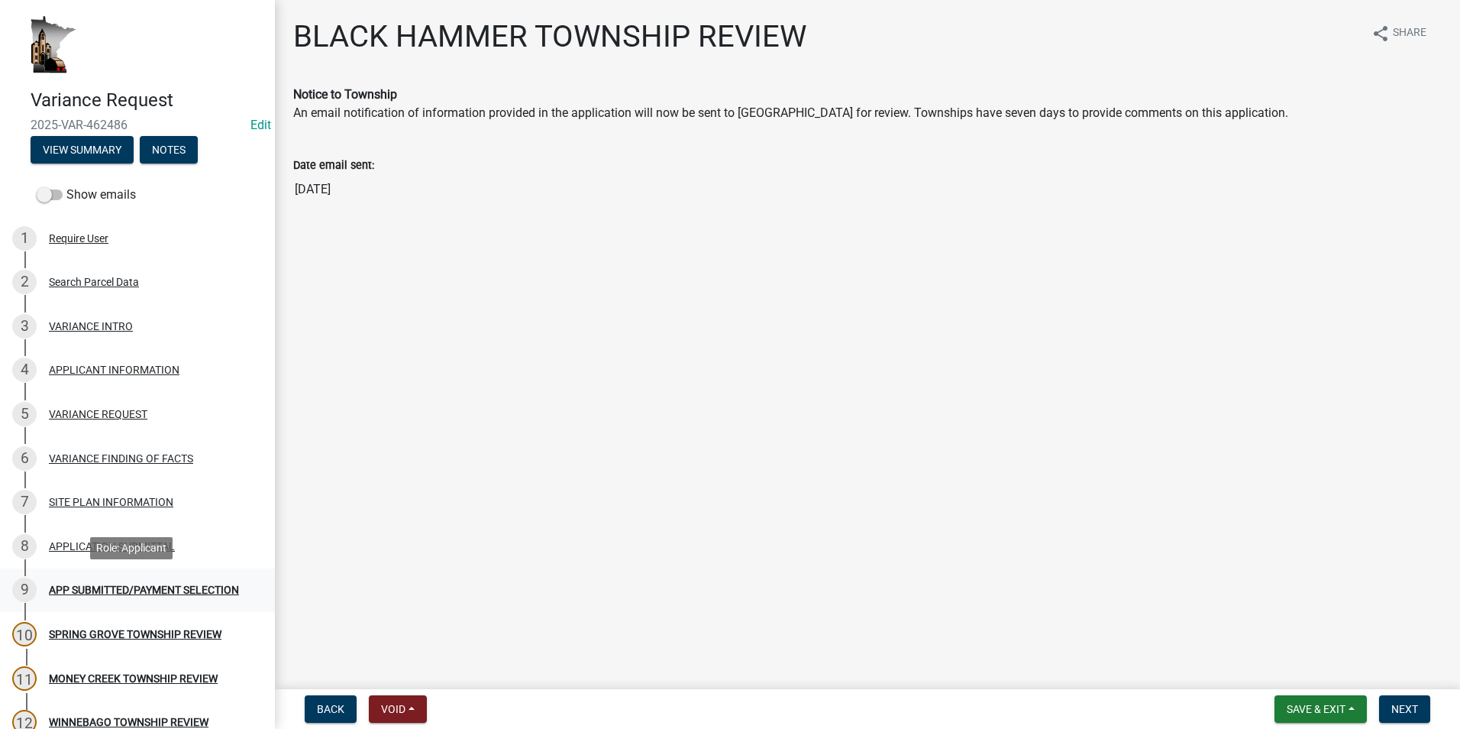
click at [122, 595] on div "APP SUBMITTED/PAYMENT SELECTION" at bounding box center [144, 589] width 190 height 11
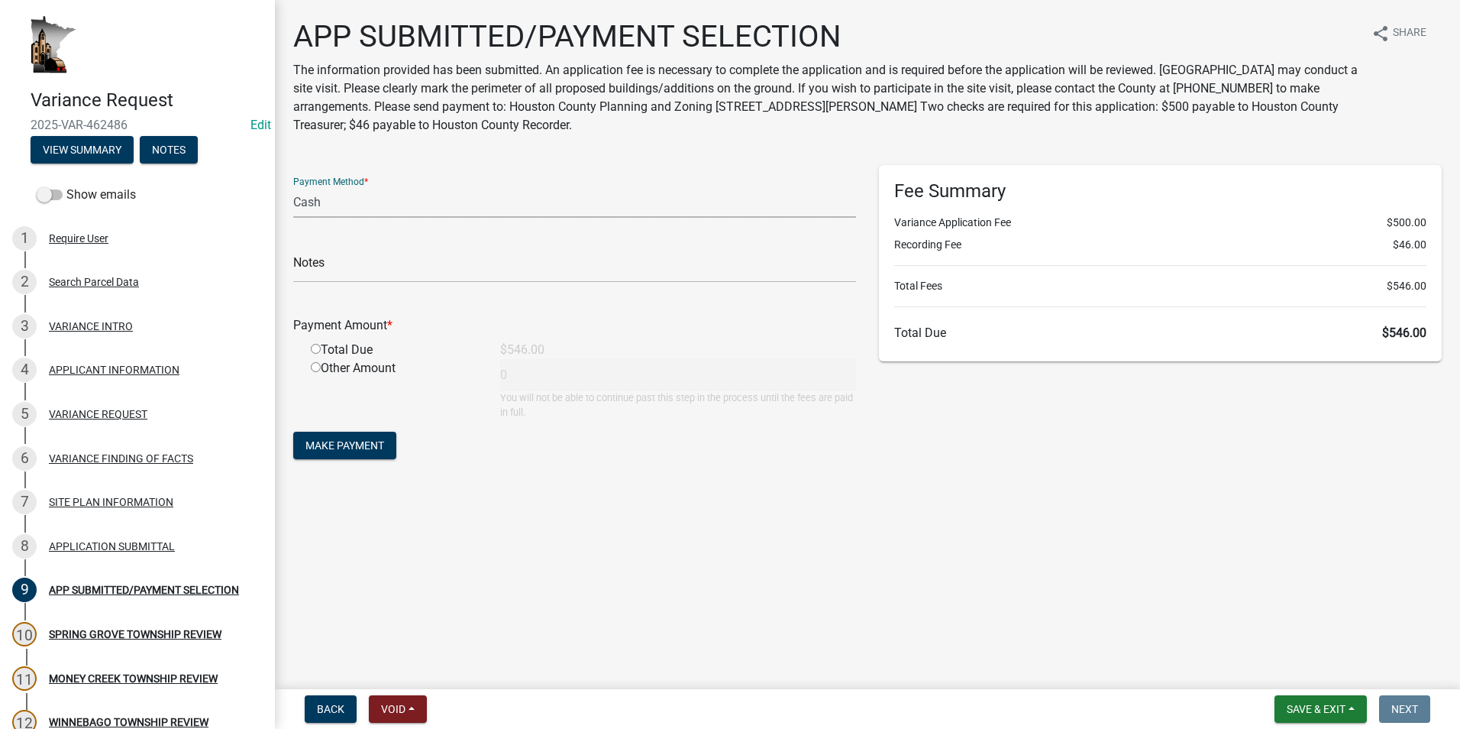
click at [363, 206] on select "Credit Card POS Check Cash" at bounding box center [574, 201] width 563 height 31
select select "1: 0"
click at [293, 186] on select "Credit Card POS Check Cash" at bounding box center [574, 201] width 563 height 31
click at [371, 263] on input "text" at bounding box center [574, 266] width 563 height 31
type input "6084"
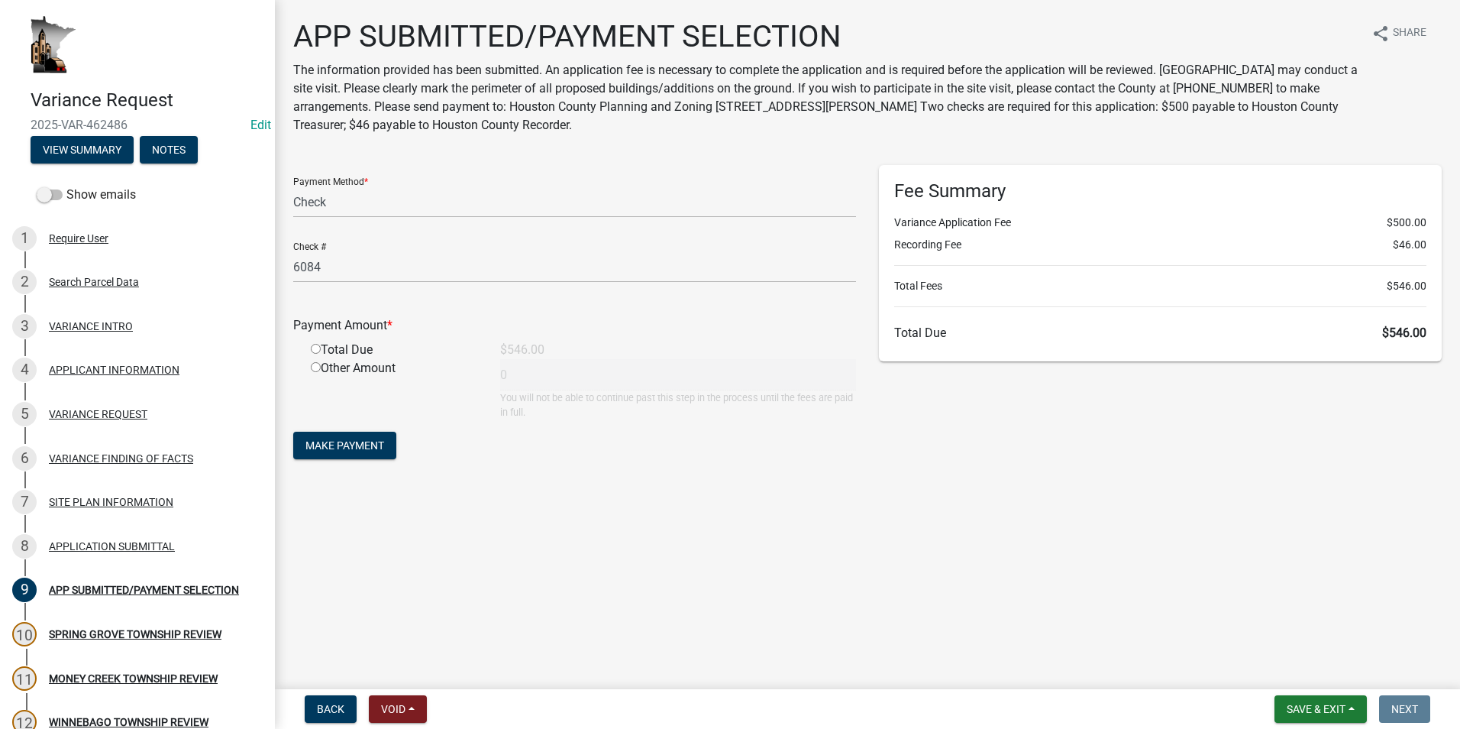
click at [318, 344] on input "radio" at bounding box center [316, 349] width 10 height 10
radio input "true"
type input "546"
click at [349, 446] on span "Make Payment" at bounding box center [344, 445] width 79 height 12
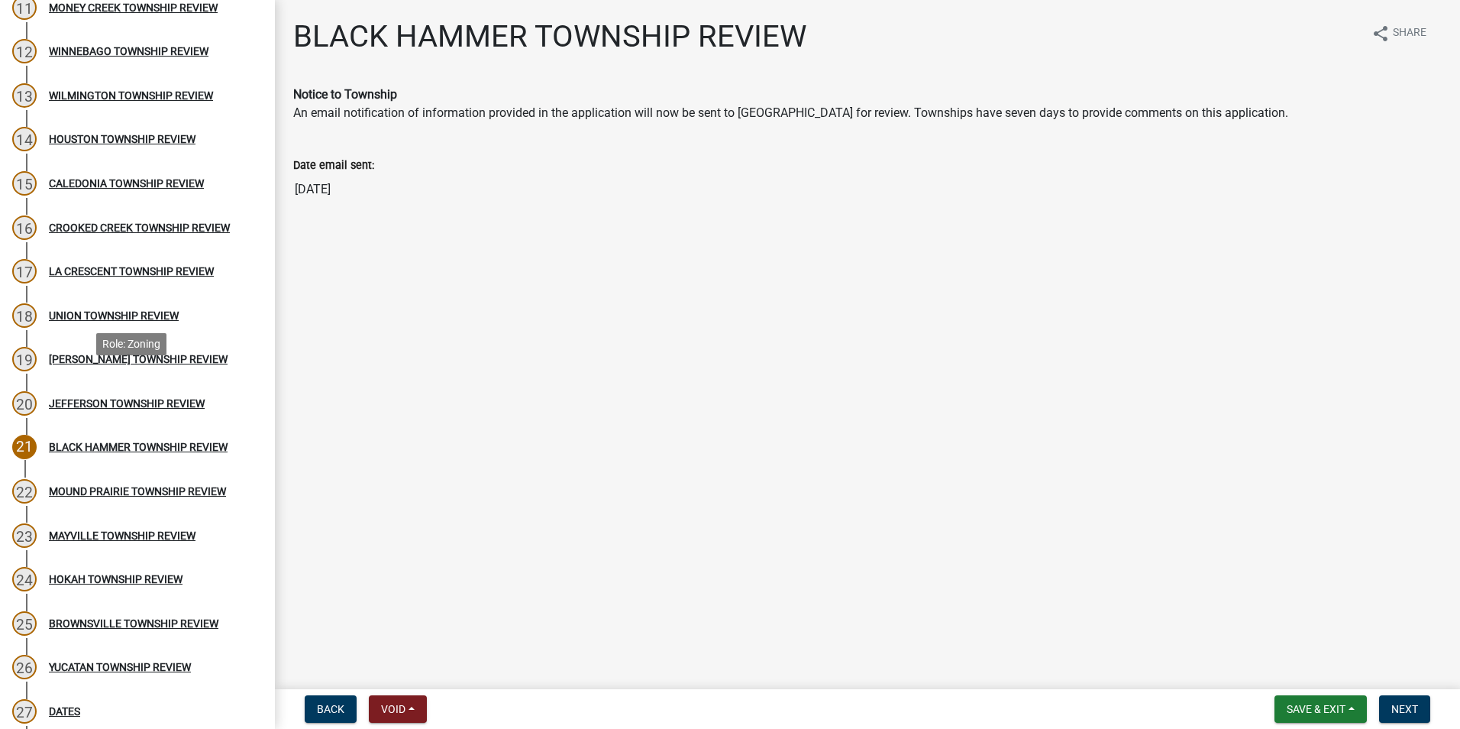
scroll to position [687, 0]
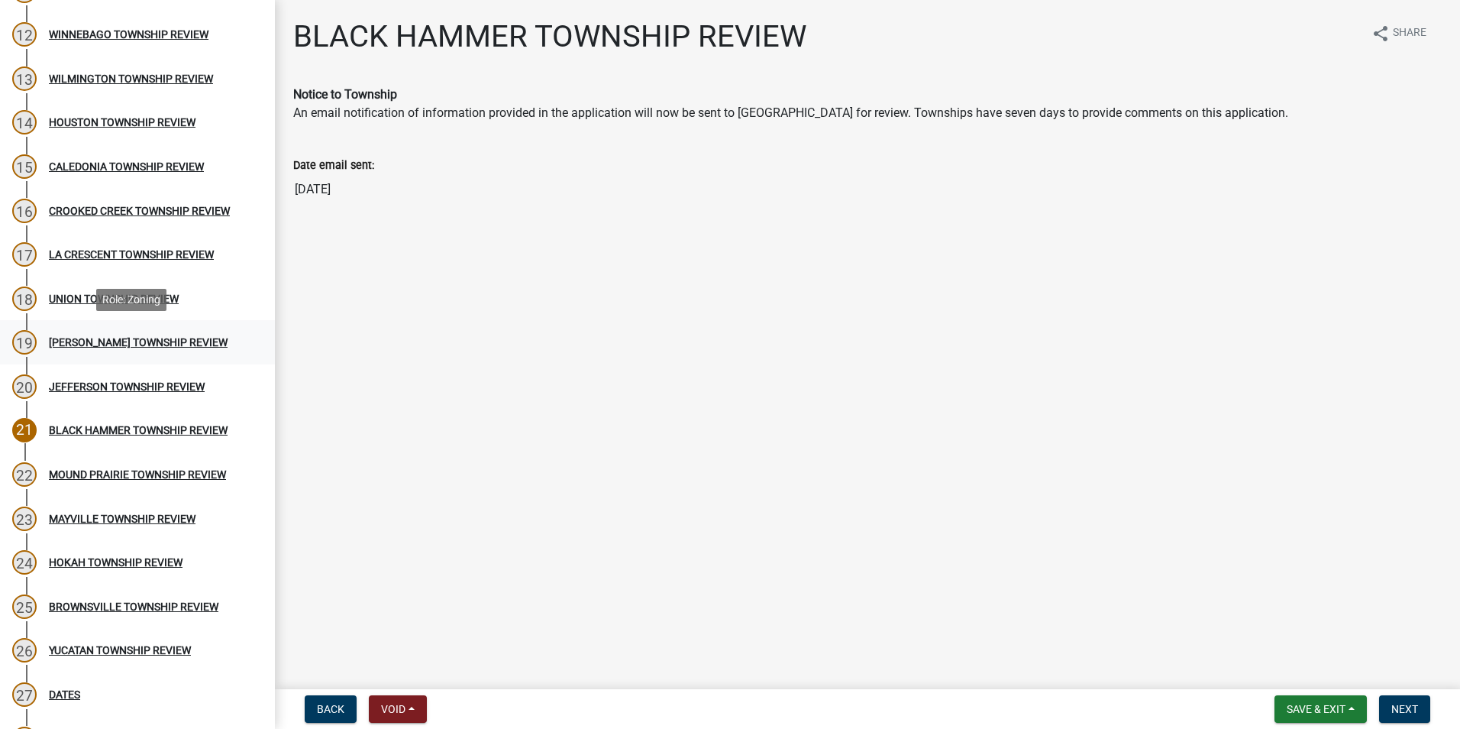
click at [88, 329] on link "19 SHELDON TOWNSHIP REVIEW" at bounding box center [137, 342] width 275 height 44
click at [57, 566] on div "HOKAH TOWNSHIP REVIEW" at bounding box center [116, 562] width 134 height 11
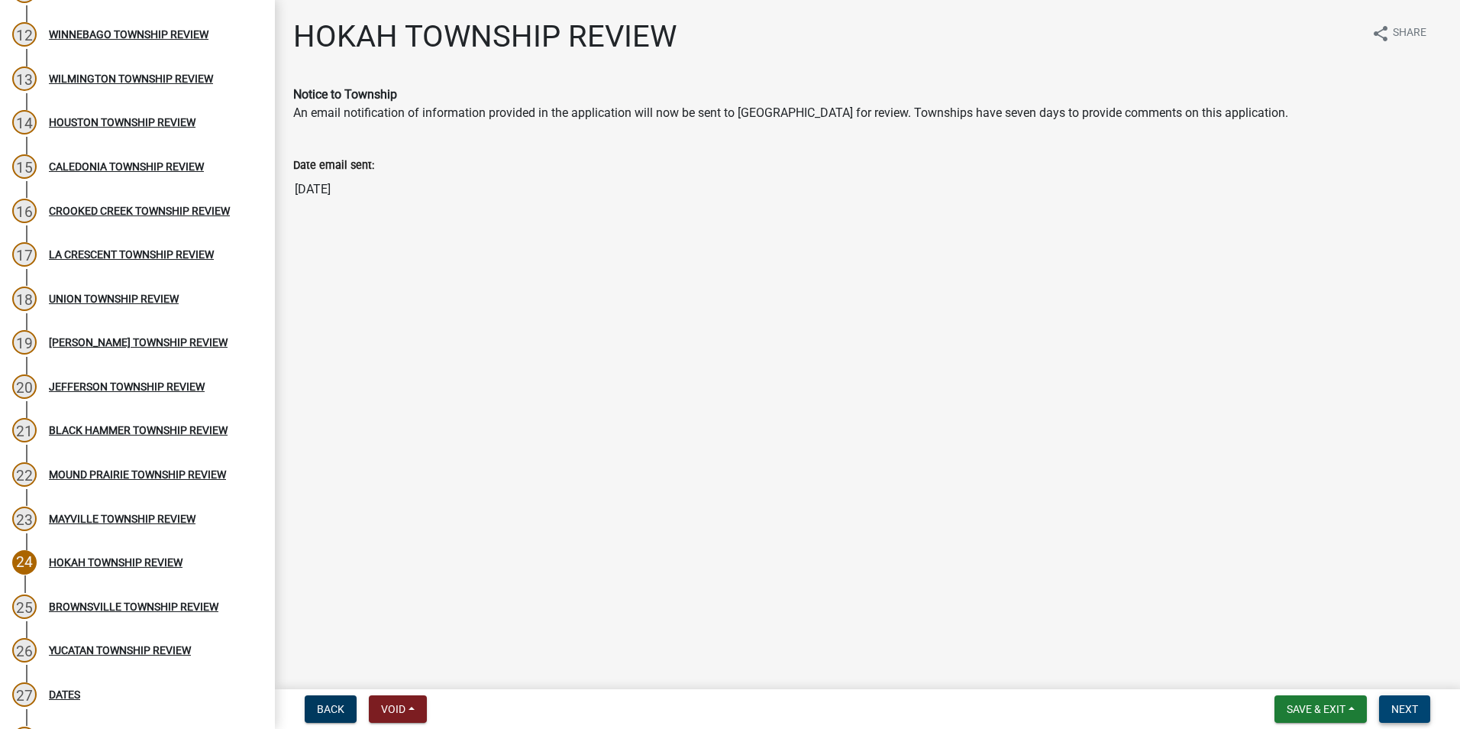
click at [1398, 711] on span "Next" at bounding box center [1404, 709] width 27 height 12
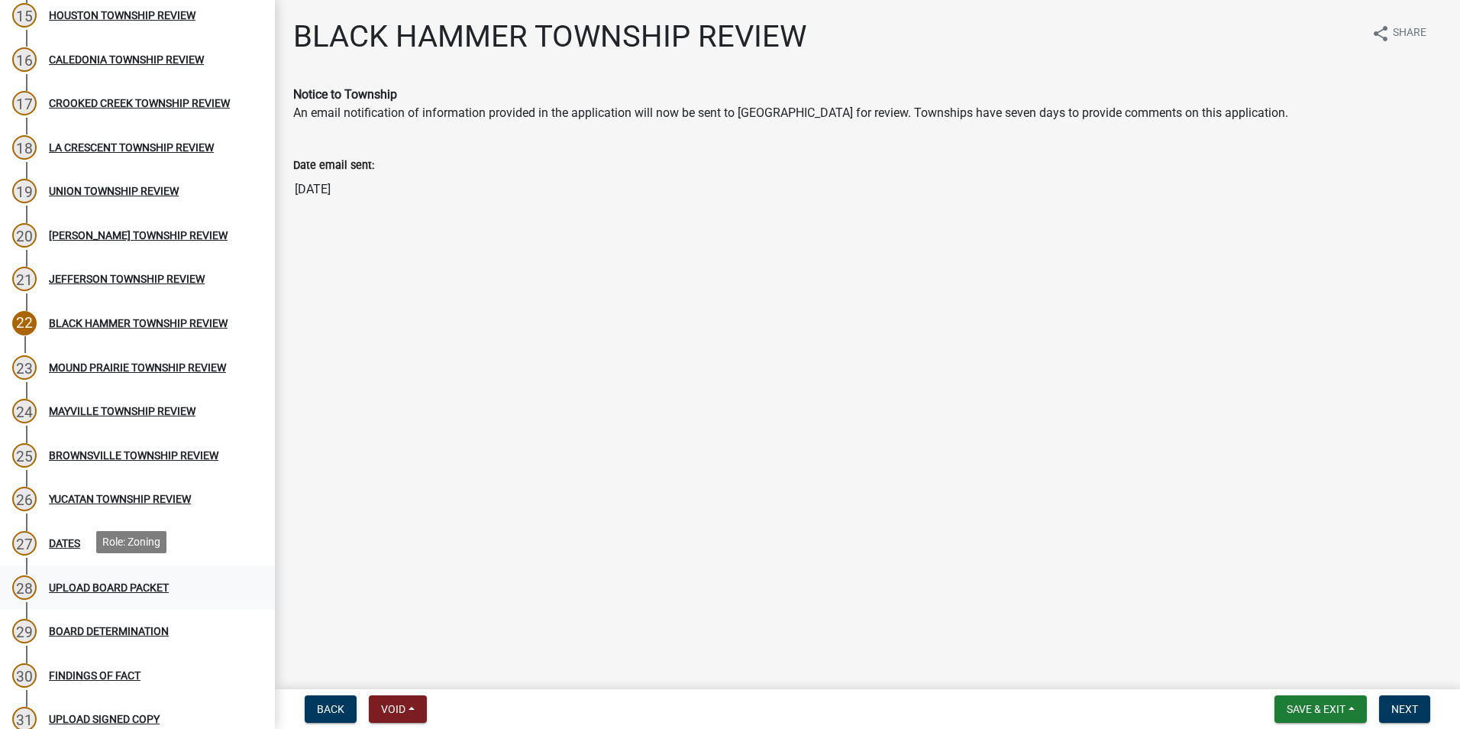
scroll to position [840, 0]
click at [67, 548] on div "27 DATES" at bounding box center [131, 541] width 238 height 24
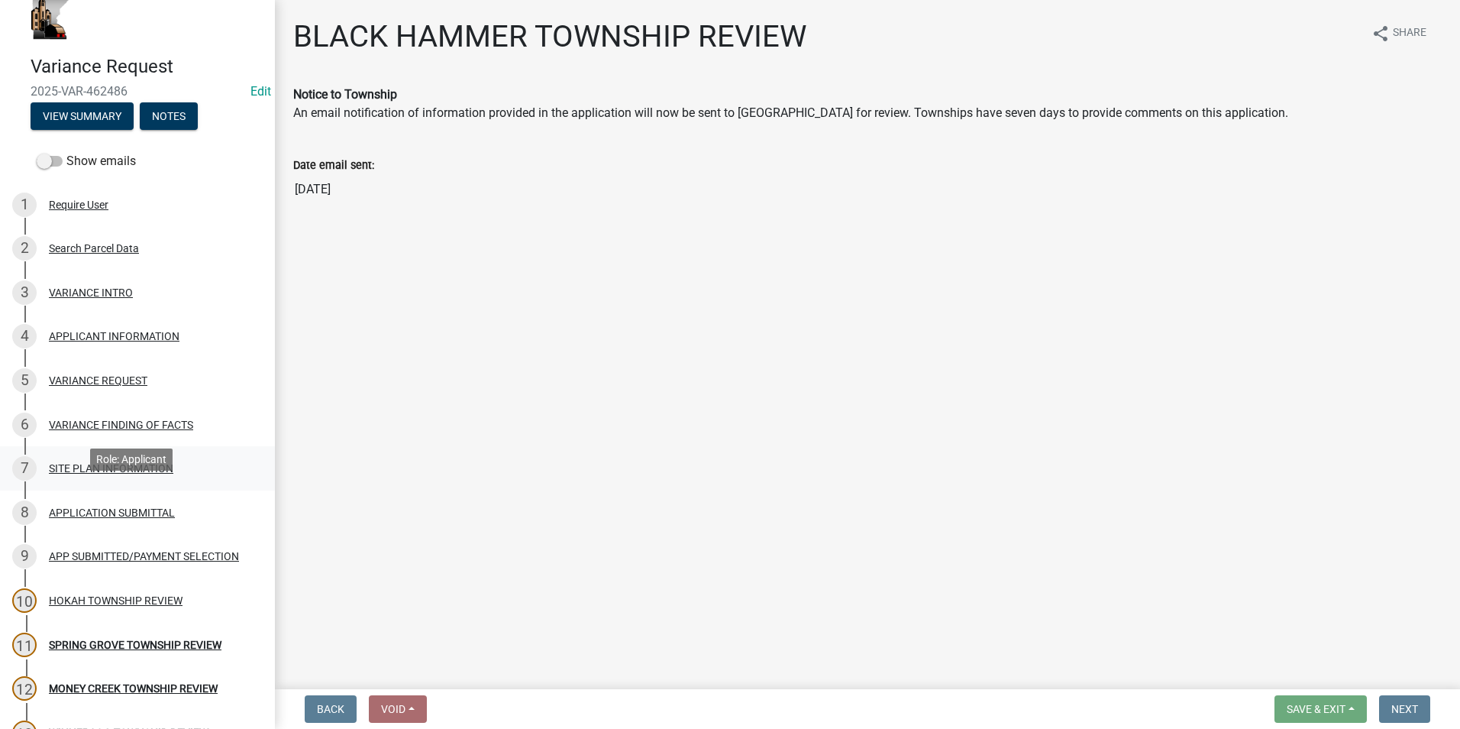
scroll to position [0, 0]
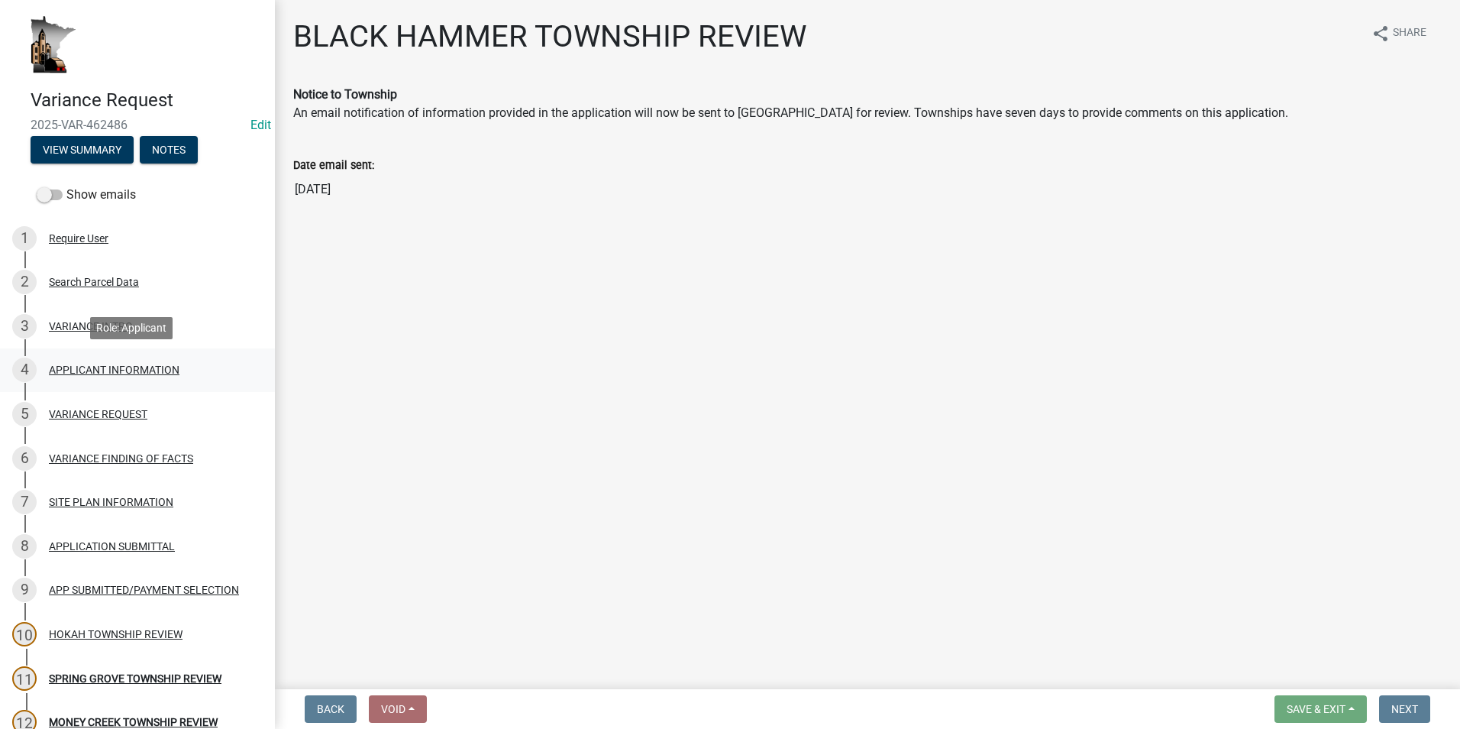
click at [67, 372] on div "APPLICANT INFORMATION" at bounding box center [114, 369] width 131 height 11
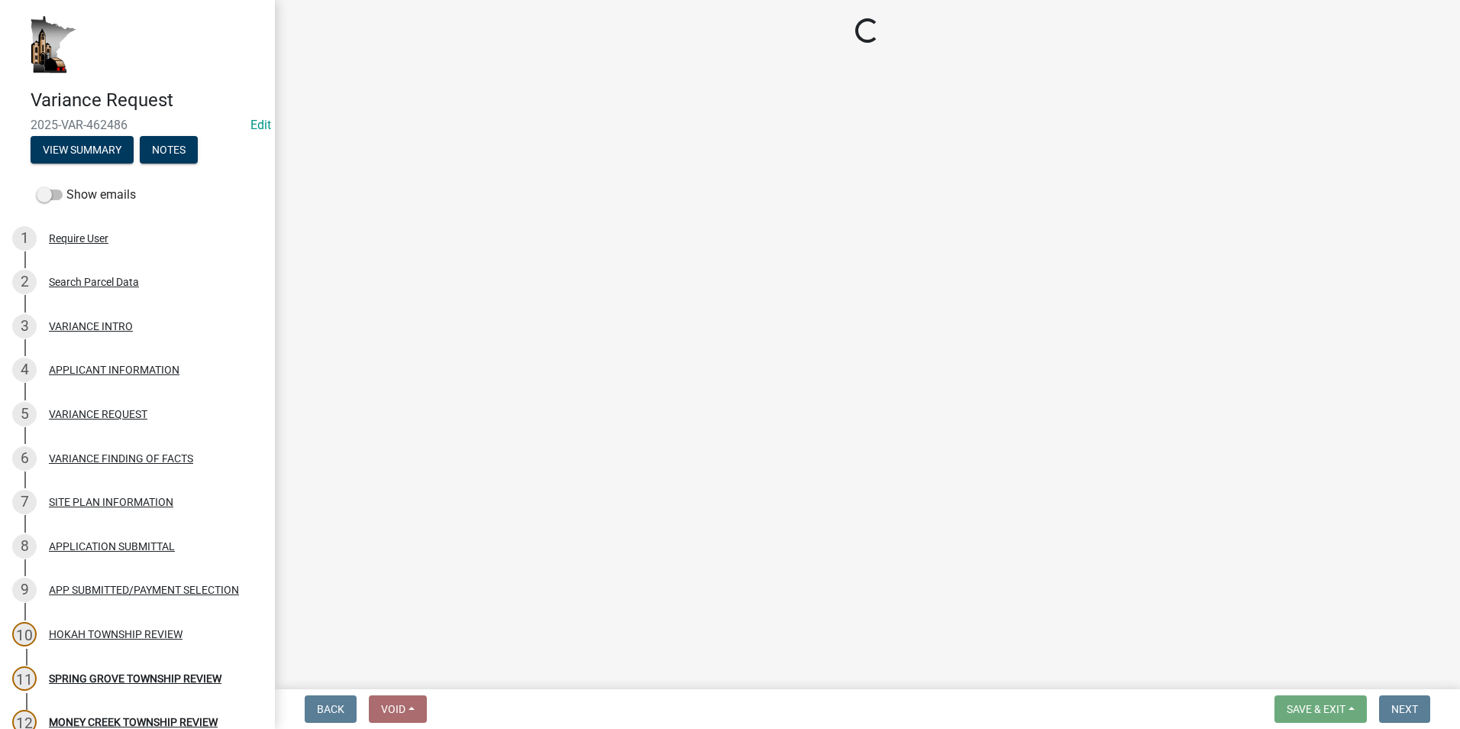
select select "74fadf94-a0d3-49f1-8630-1325ab1771d6"
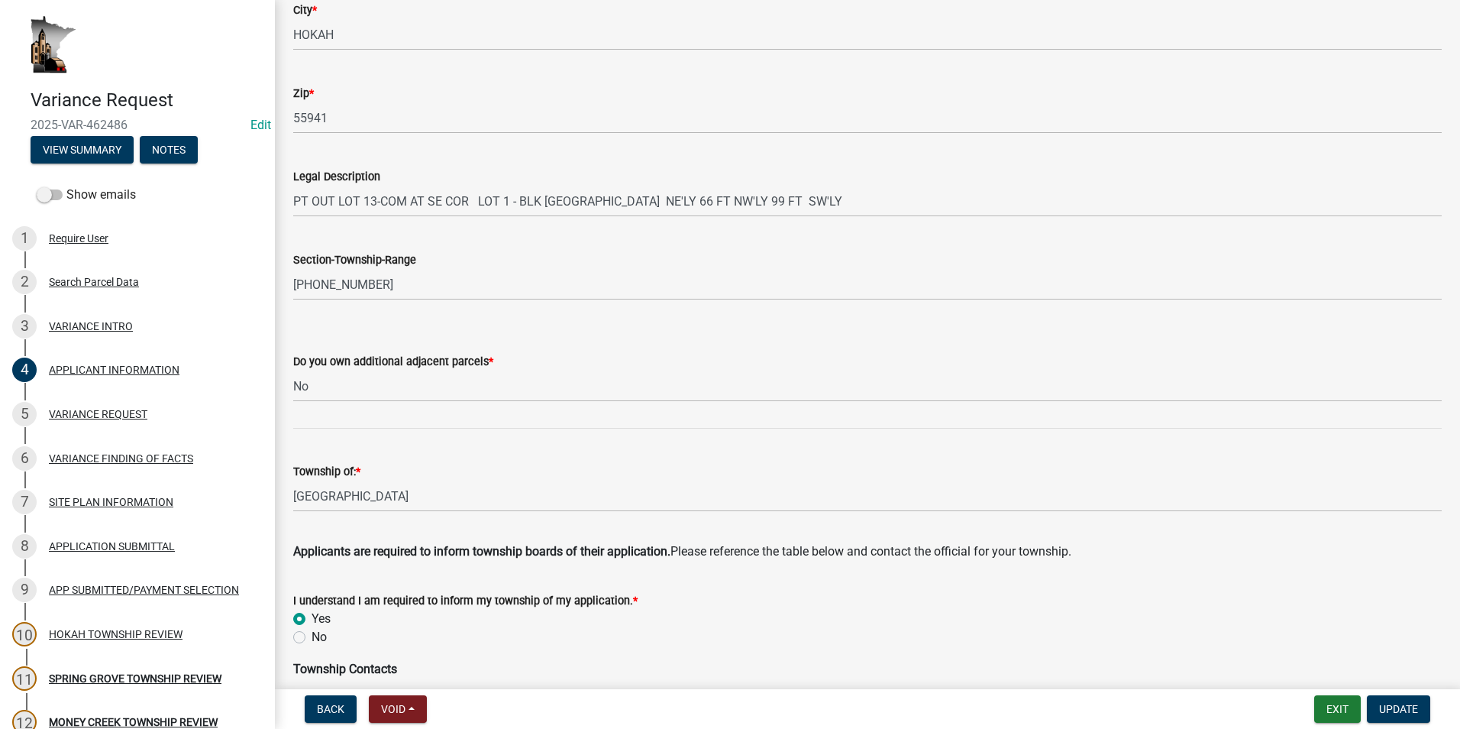
scroll to position [458, 0]
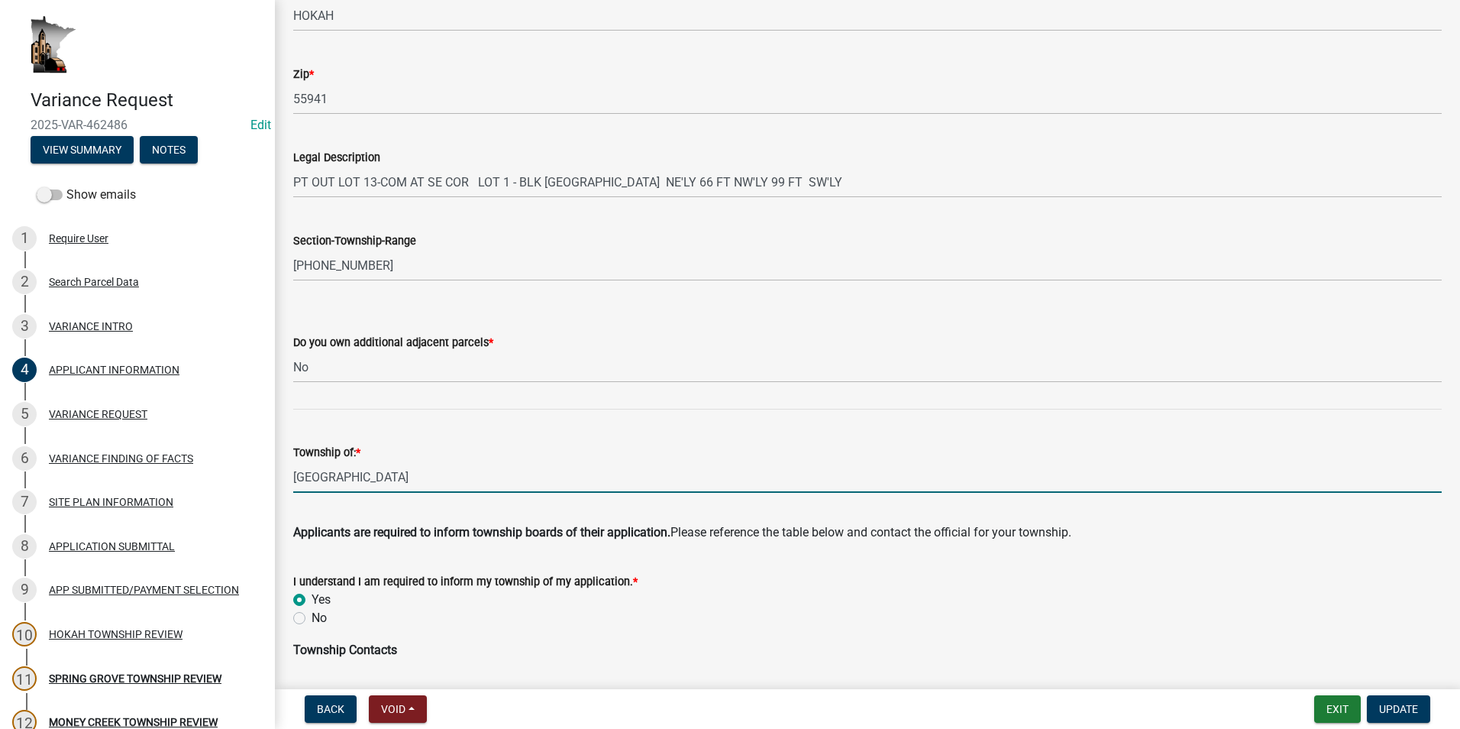
click at [355, 472] on input "Hokah City" at bounding box center [867, 476] width 1149 height 31
drag, startPoint x: 356, startPoint y: 478, endPoint x: 282, endPoint y: 478, distance: 74.1
click at [282, 478] on div "Township of: * Hokah City" at bounding box center [868, 457] width 1172 height 71
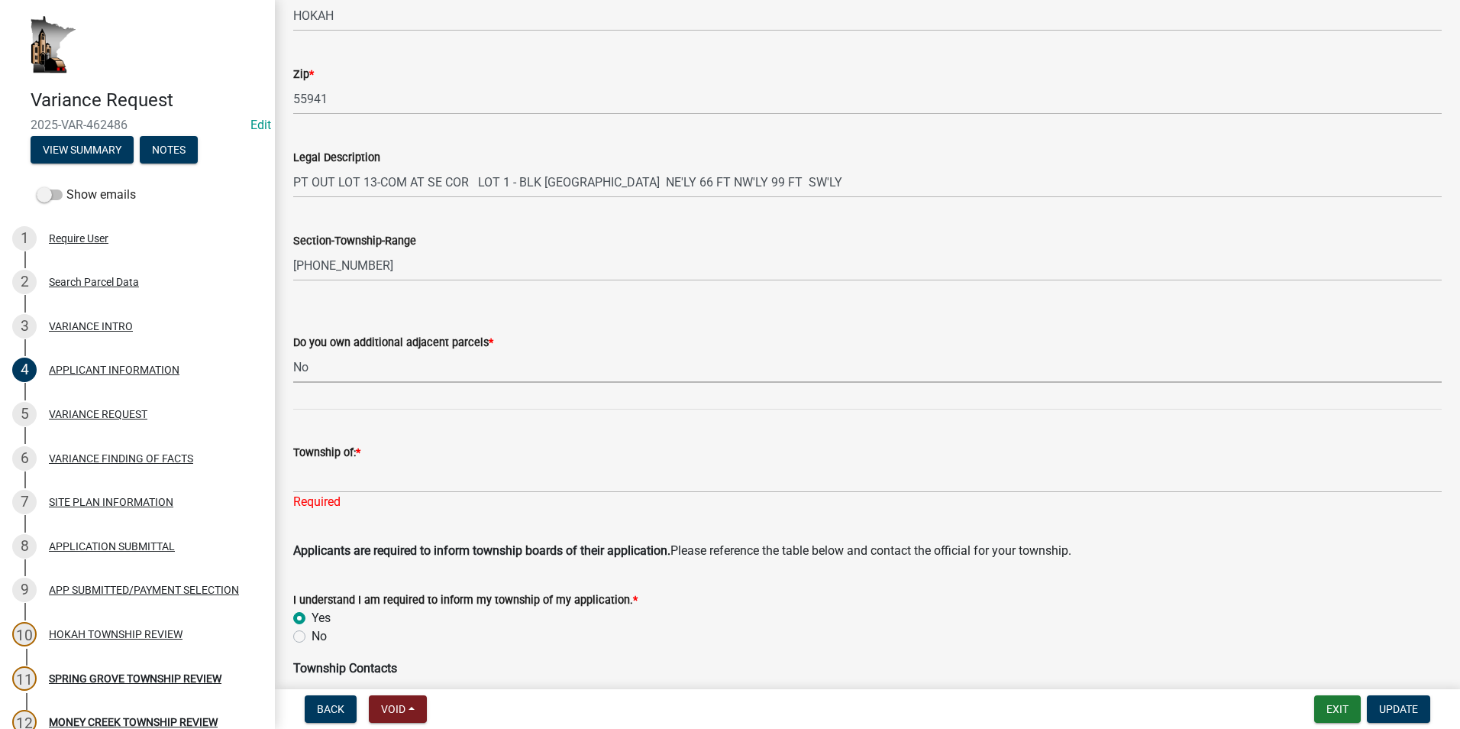
drag, startPoint x: 322, startPoint y: 369, endPoint x: 322, endPoint y: 385, distance: 16.0
click at [322, 369] on select "Select Item... Yes No" at bounding box center [867, 366] width 1149 height 31
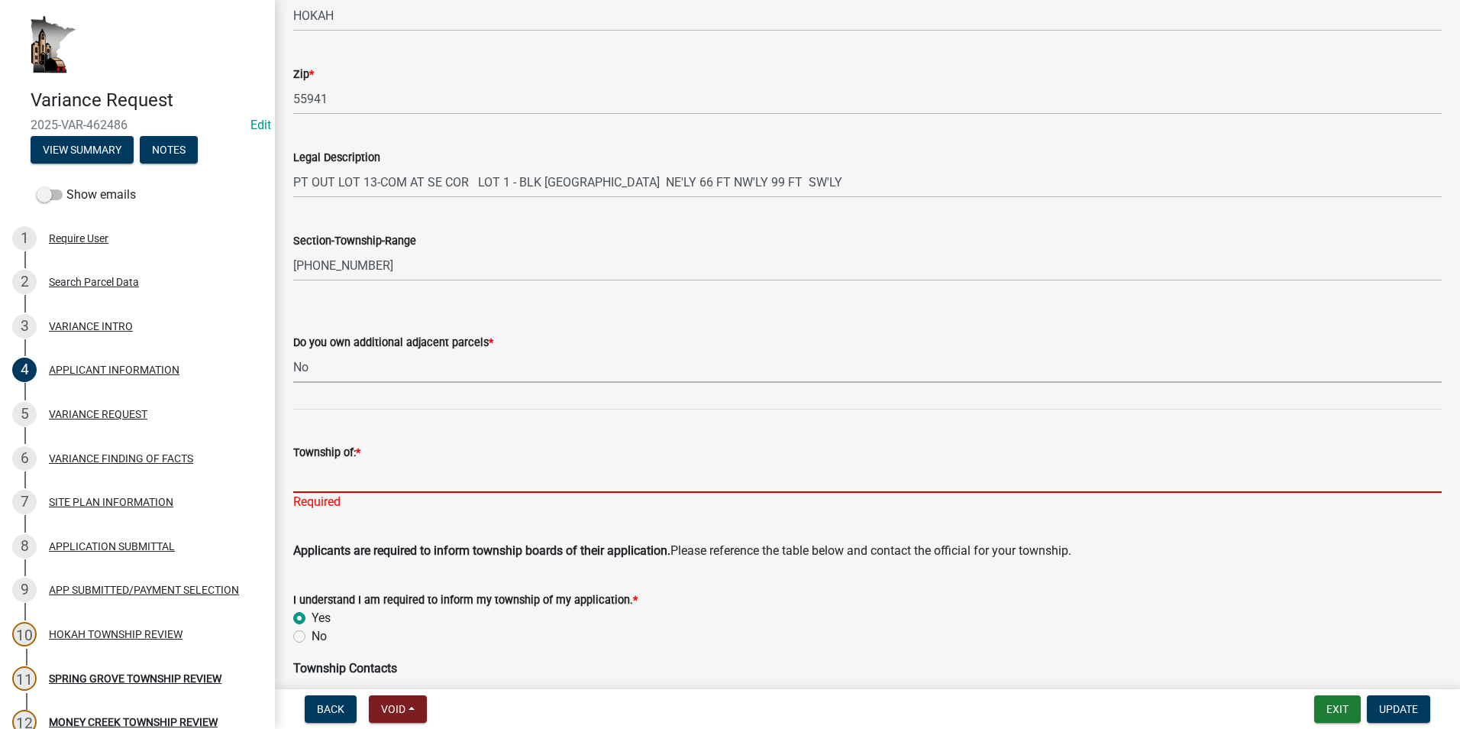
click at [326, 482] on input "Township of: *" at bounding box center [867, 476] width 1149 height 31
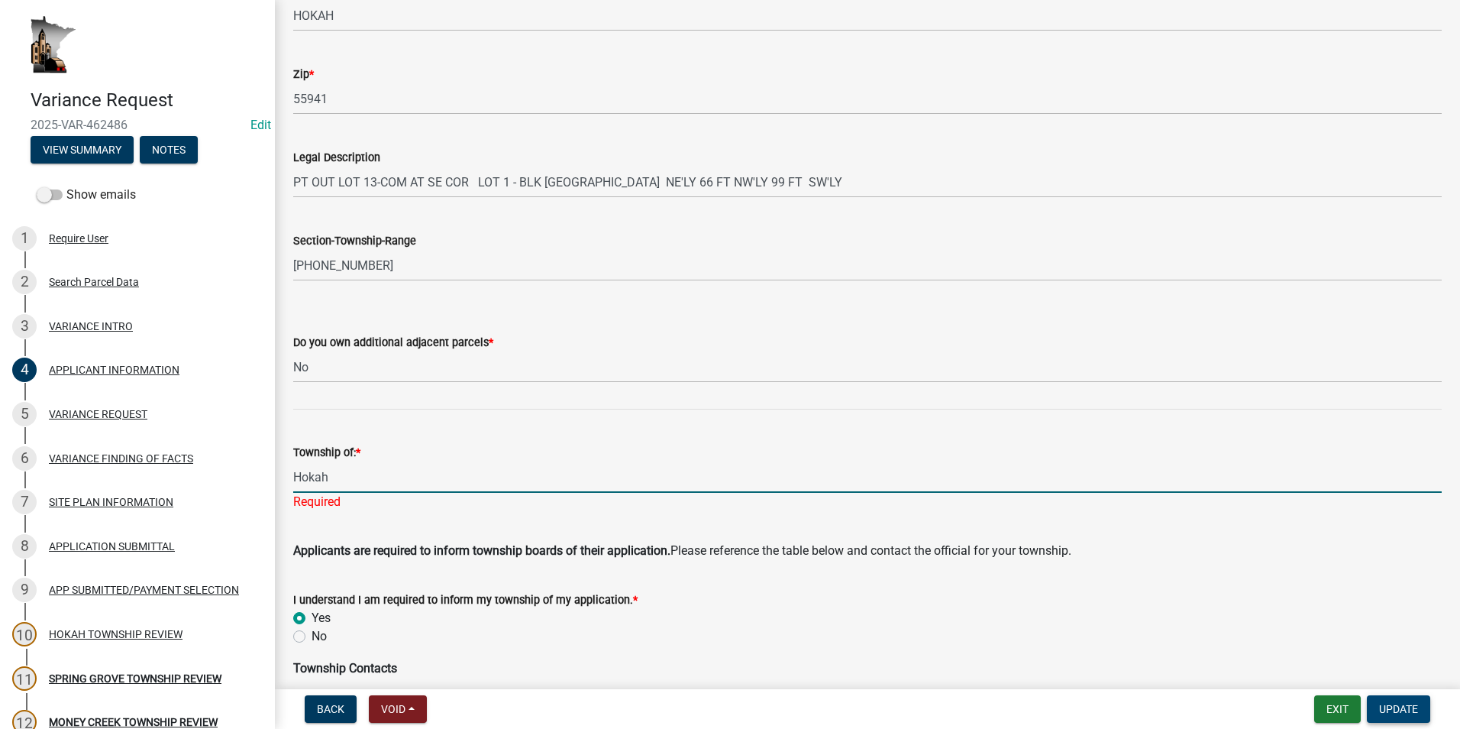
type input "Hokah"
click at [1395, 706] on span "Update" at bounding box center [1398, 709] width 39 height 12
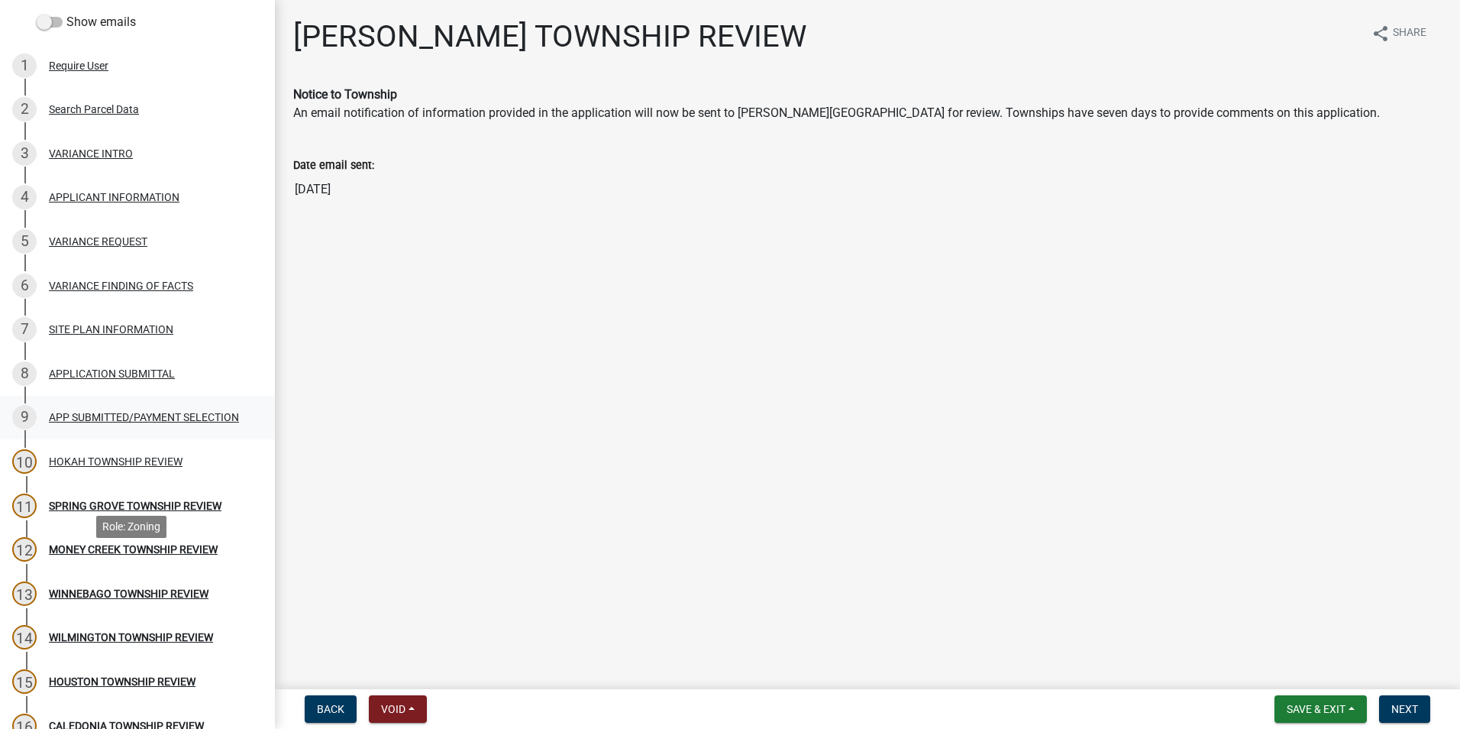
scroll to position [153, 0]
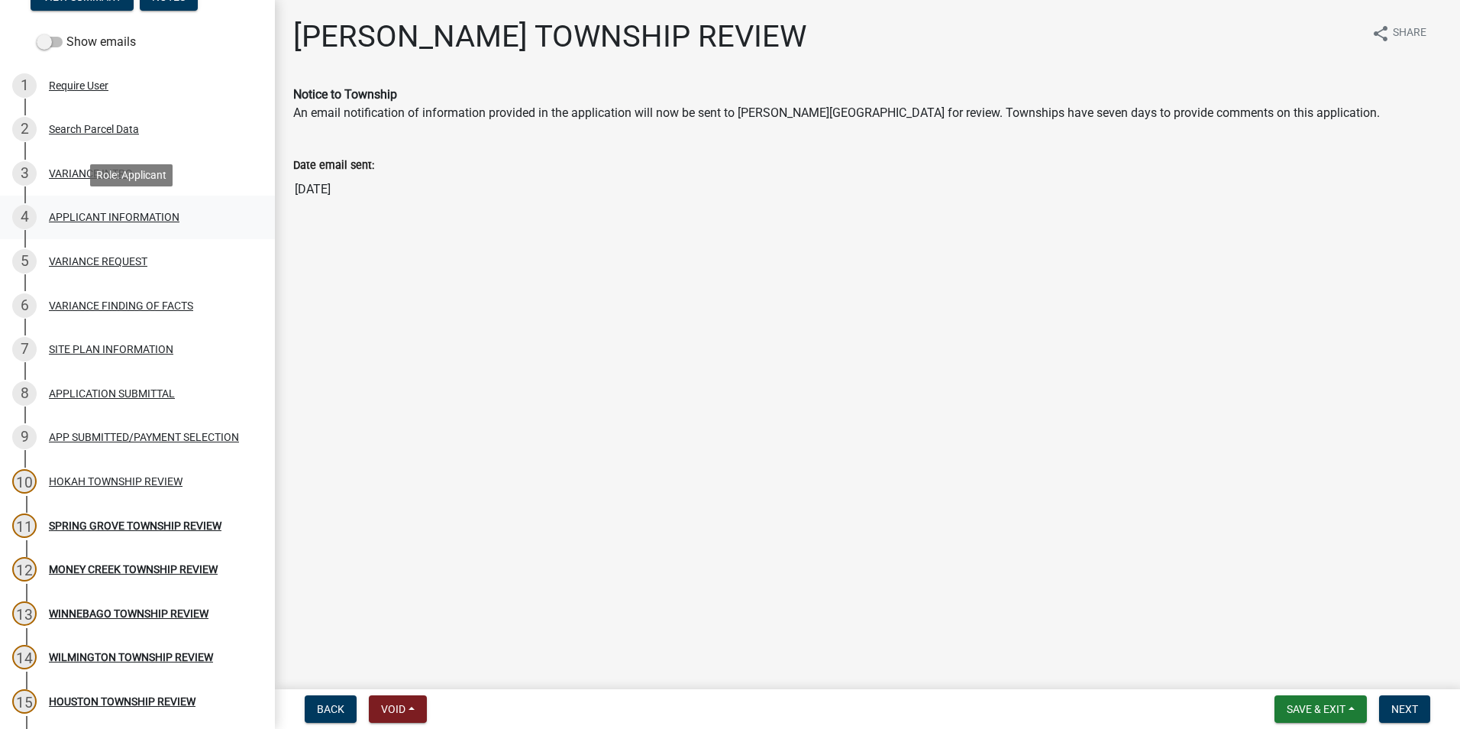
click at [73, 218] on div "APPLICANT INFORMATION" at bounding box center [114, 217] width 131 height 11
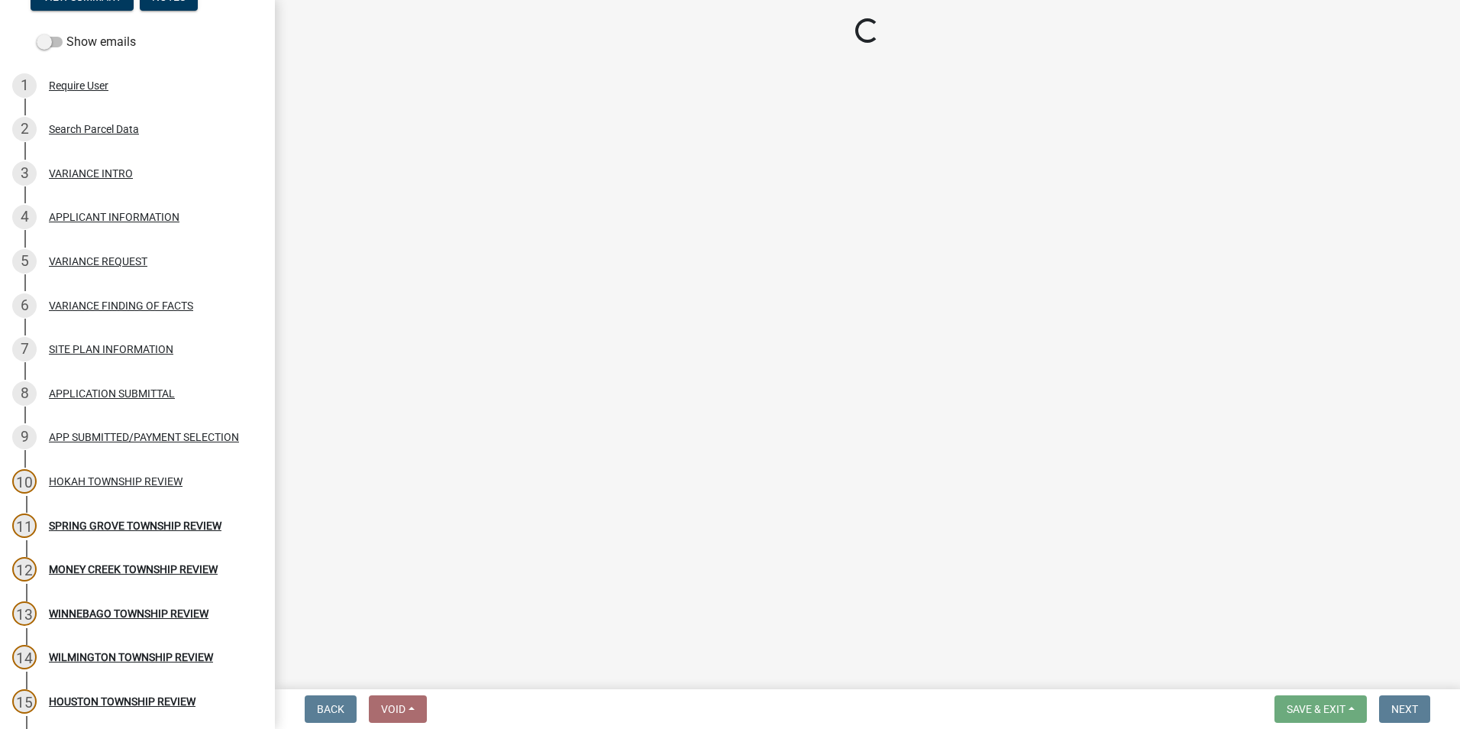
select select "74fadf94-a0d3-49f1-8630-1325ab1771d6"
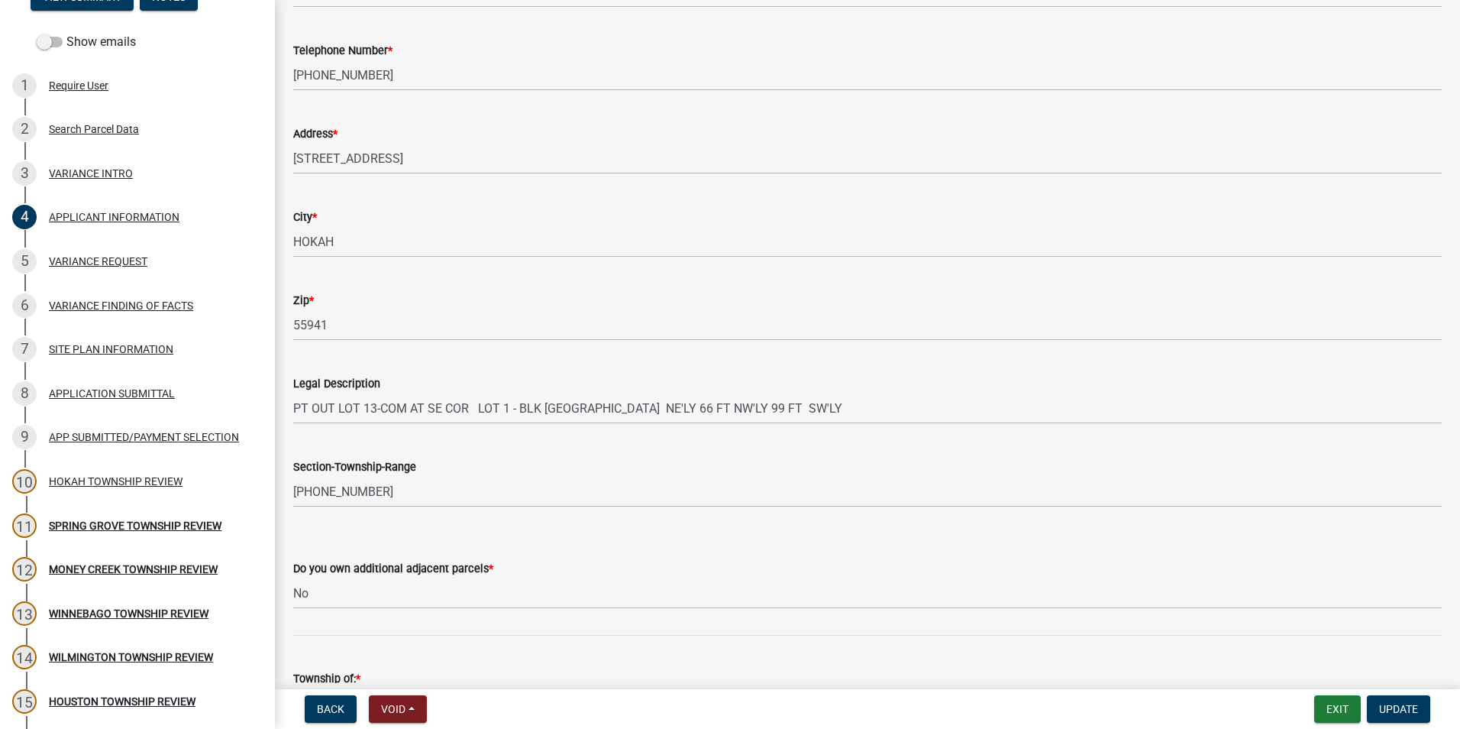
scroll to position [382, 0]
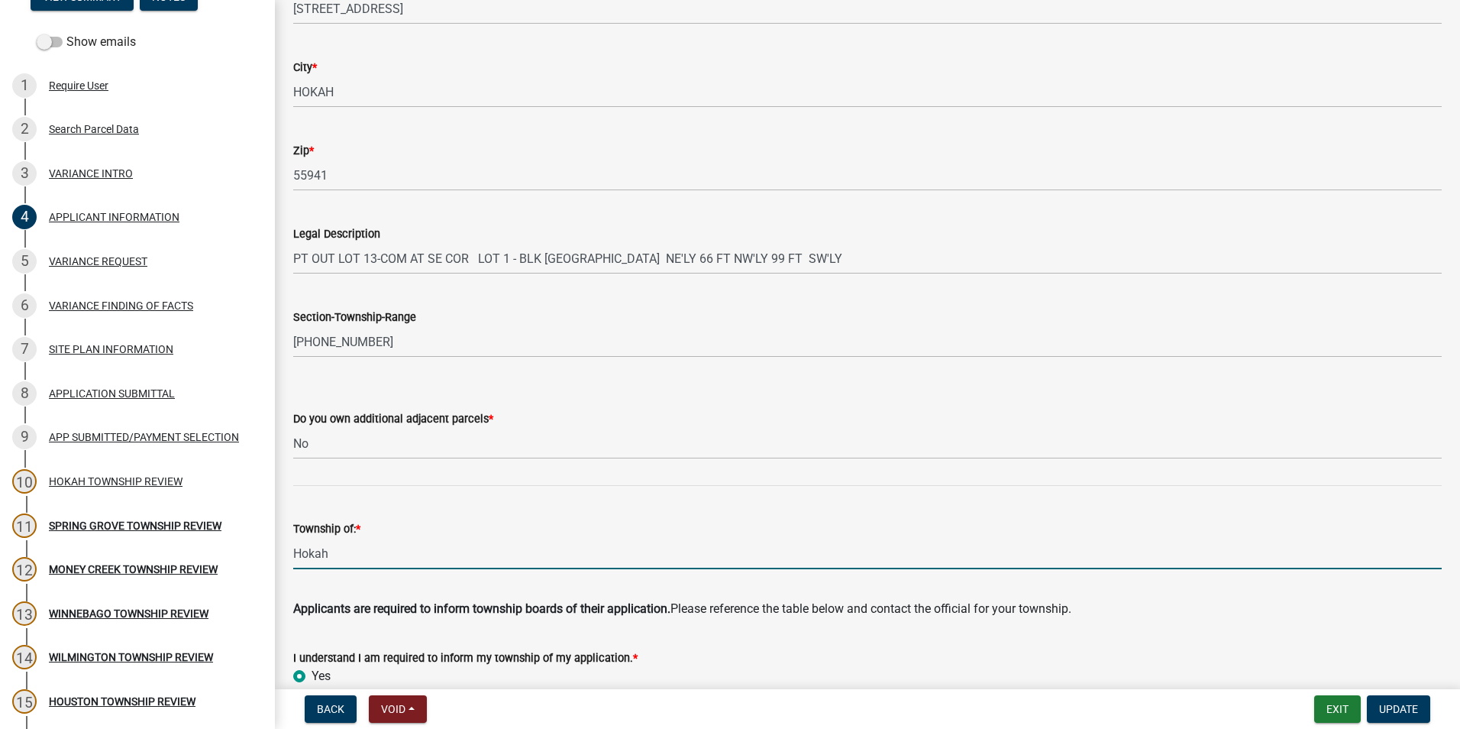
click at [344, 544] on input "Hokah" at bounding box center [867, 553] width 1149 height 31
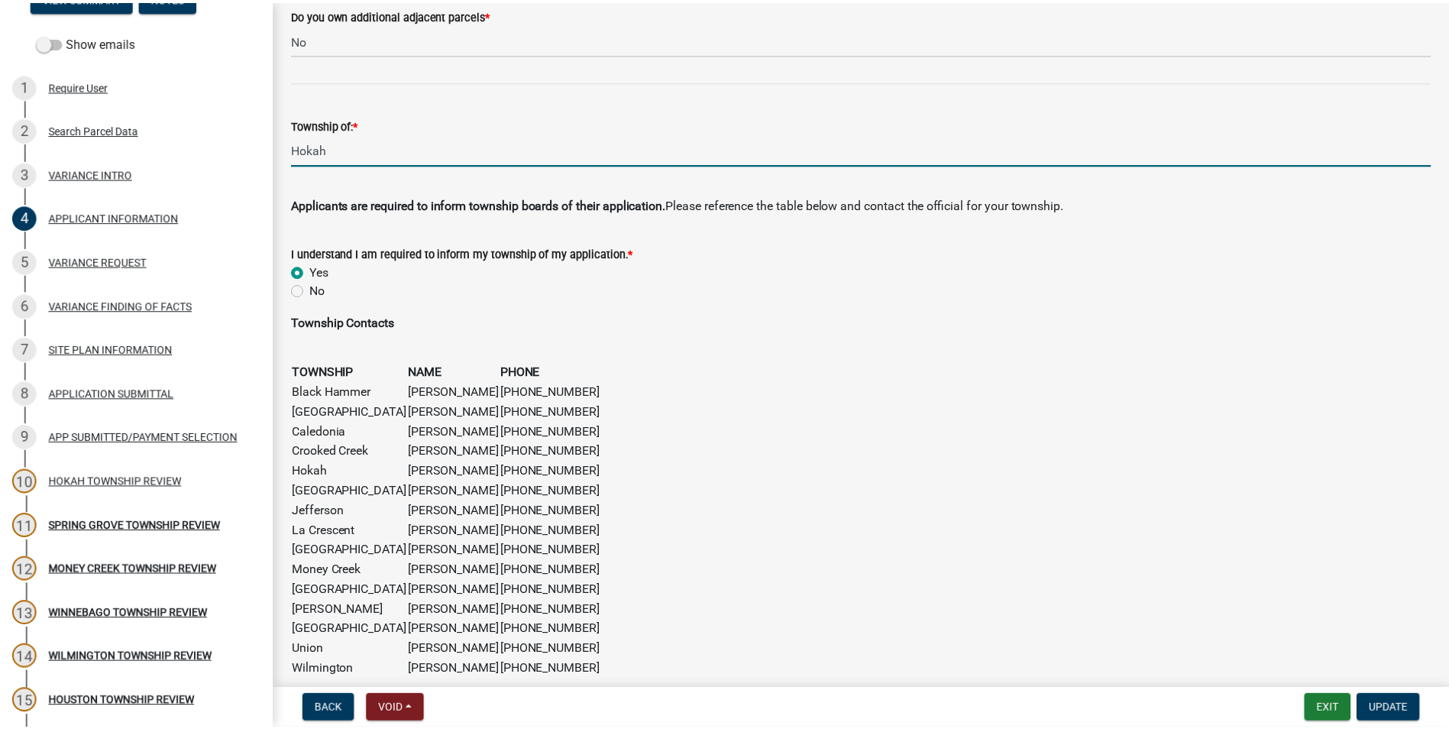
scroll to position [761, 0]
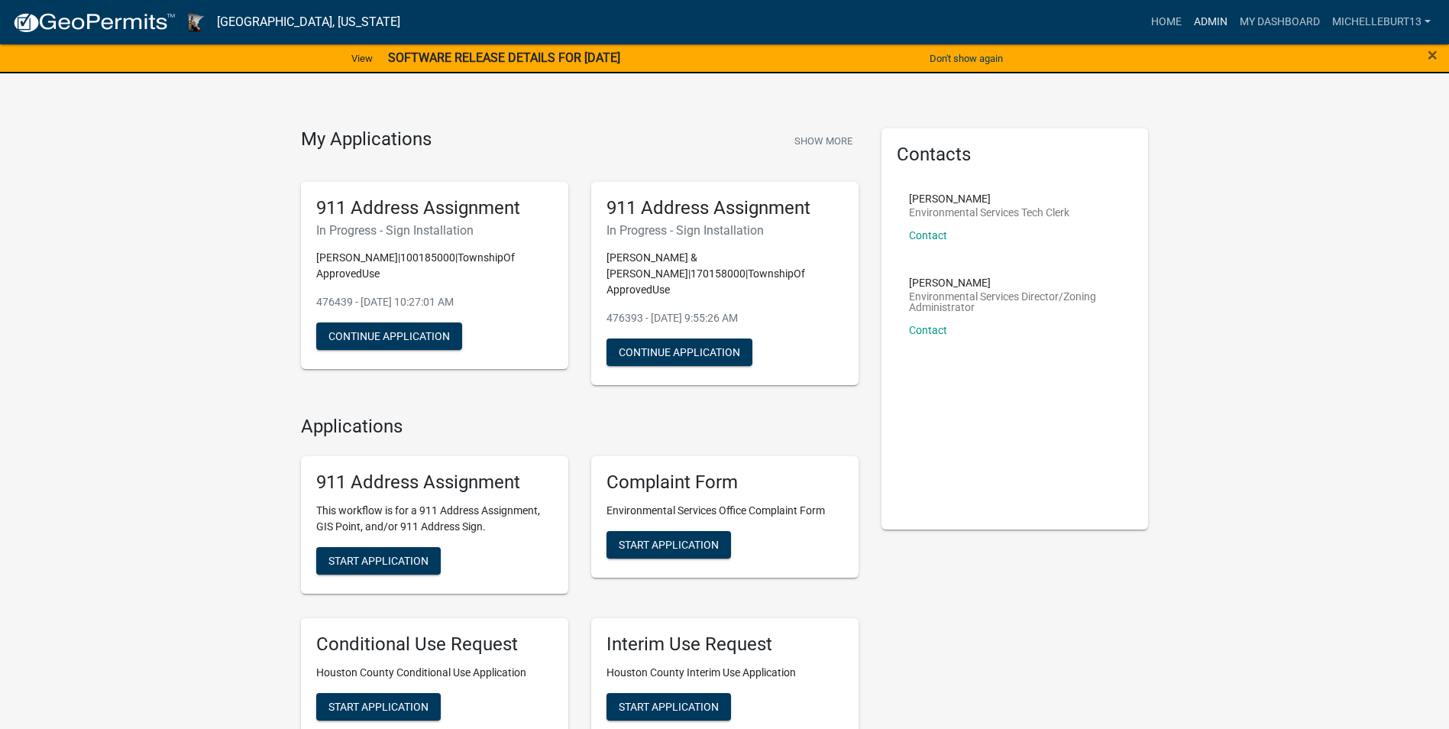
click at [1217, 14] on link "Admin" at bounding box center [1211, 22] width 46 height 29
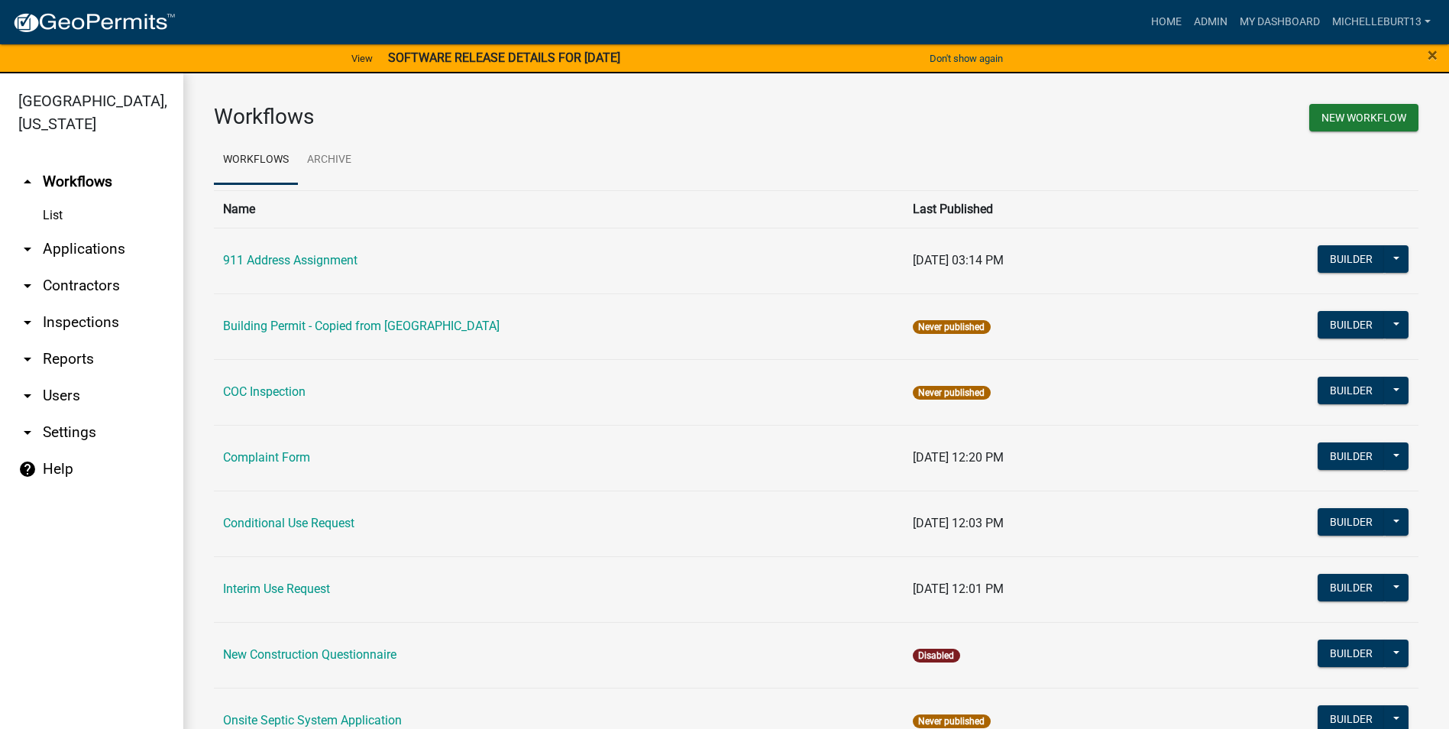
click at [87, 249] on link "arrow_drop_down Applications" at bounding box center [91, 249] width 183 height 37
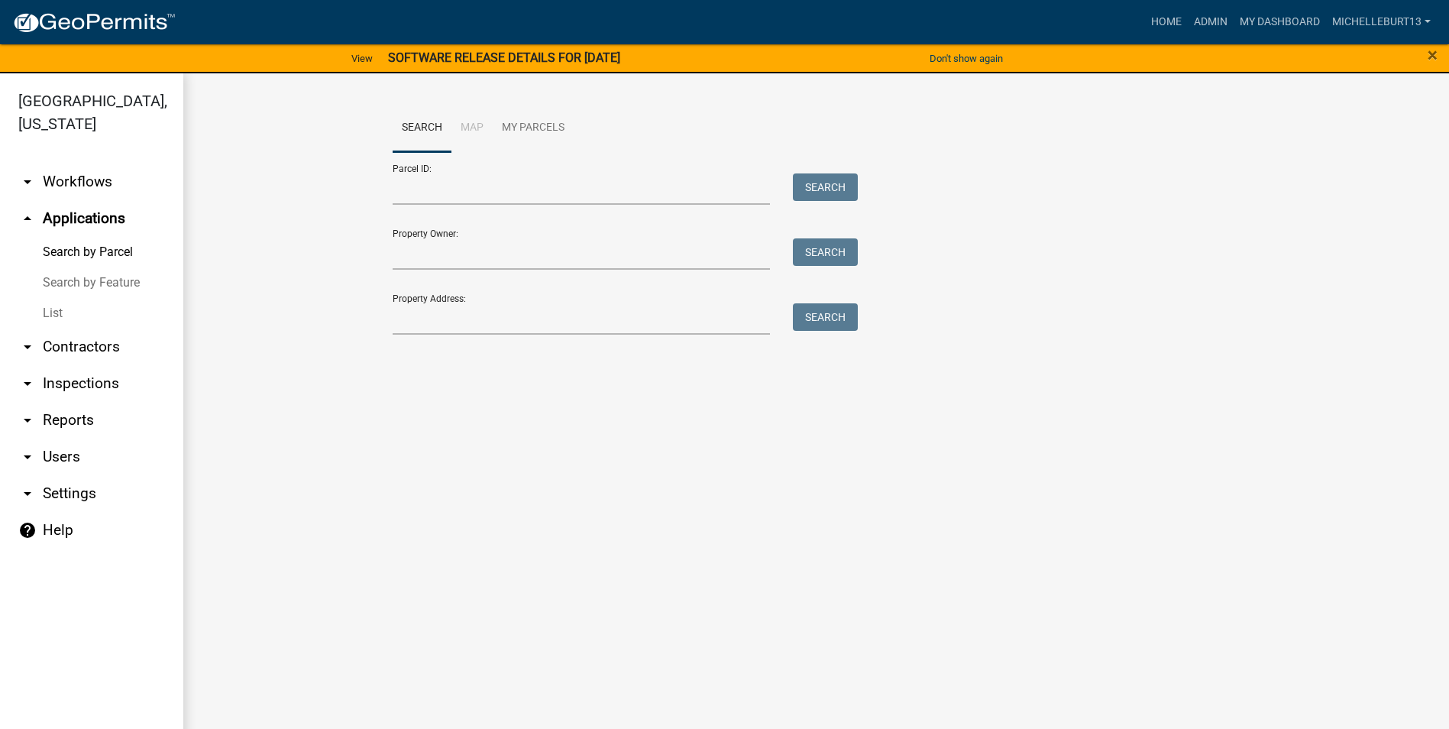
click at [53, 312] on link "List" at bounding box center [91, 313] width 183 height 31
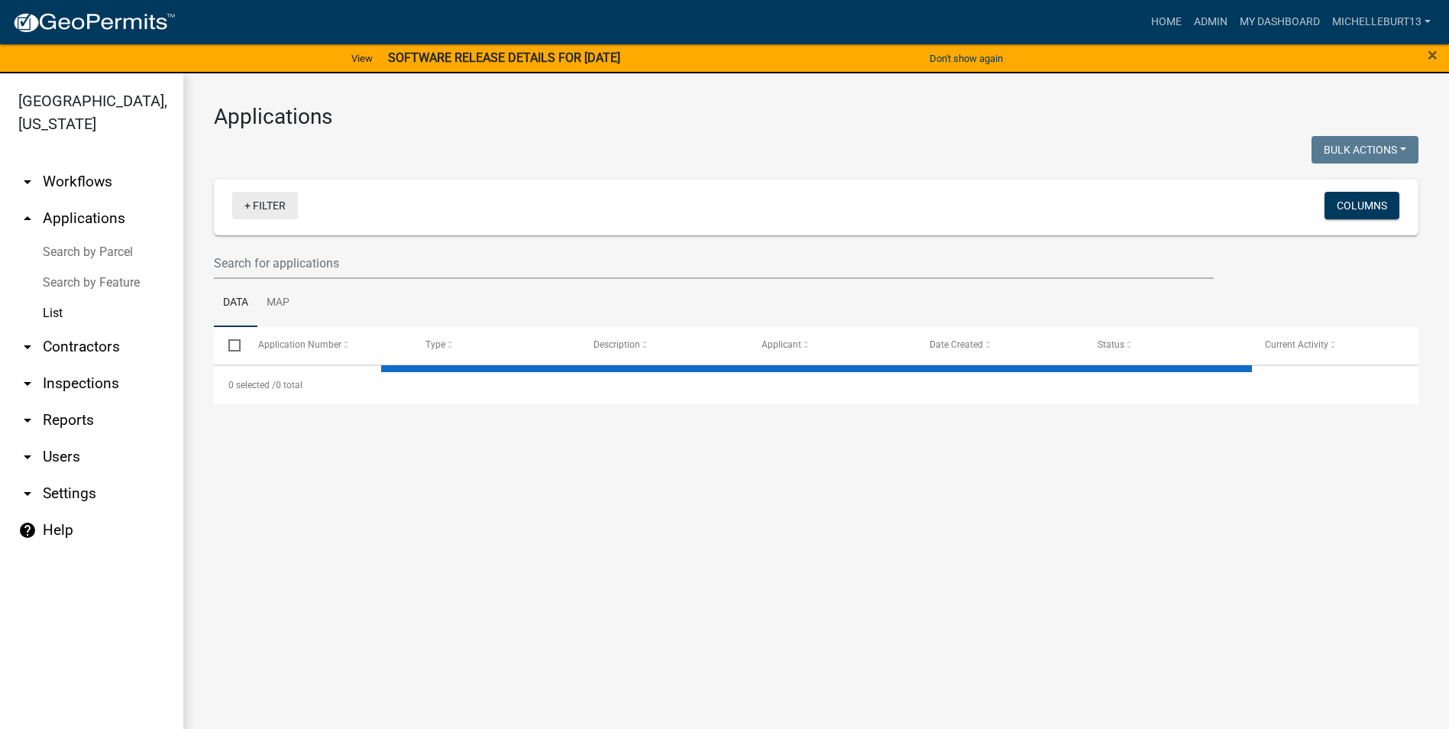
click at [252, 205] on link "+ Filter" at bounding box center [265, 205] width 66 height 27
select select "3: 100"
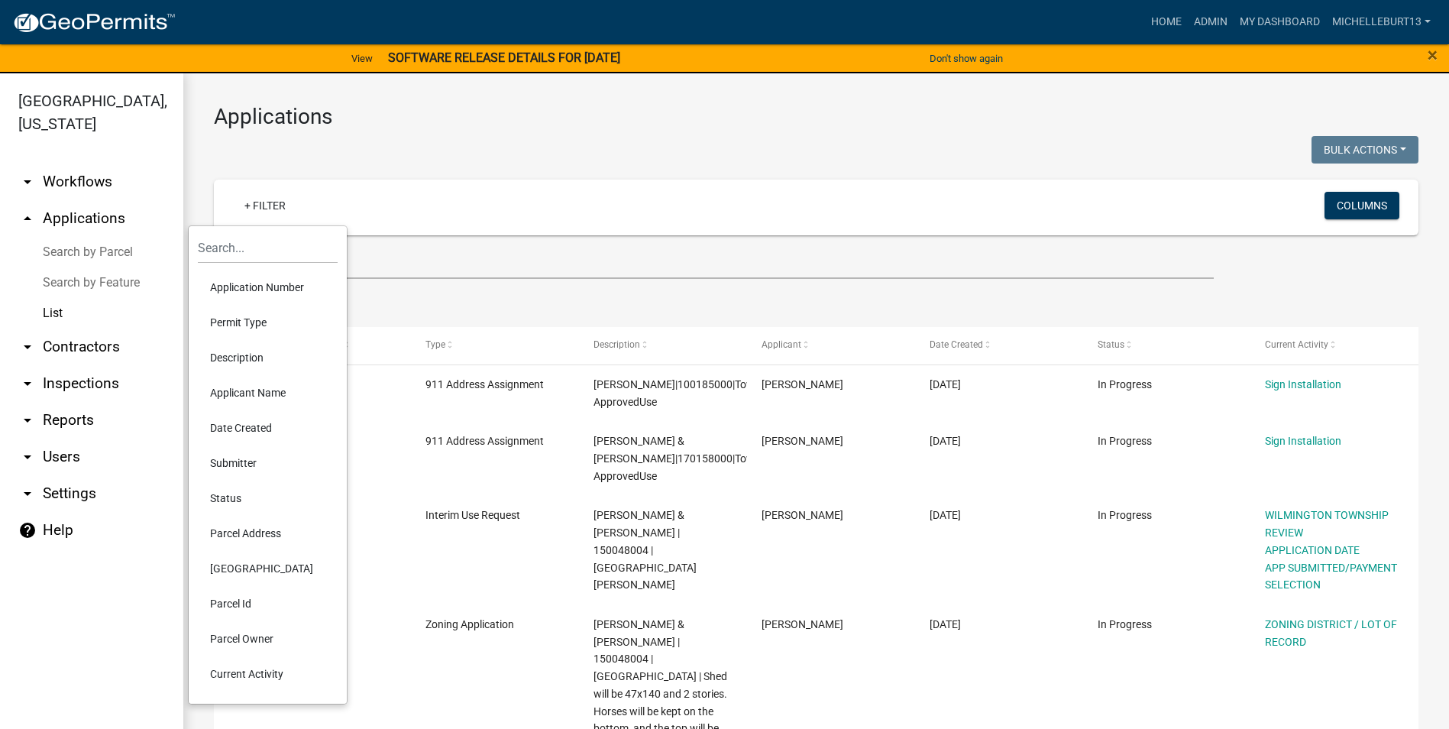
click at [234, 314] on li "Permit Type" at bounding box center [268, 322] width 140 height 35
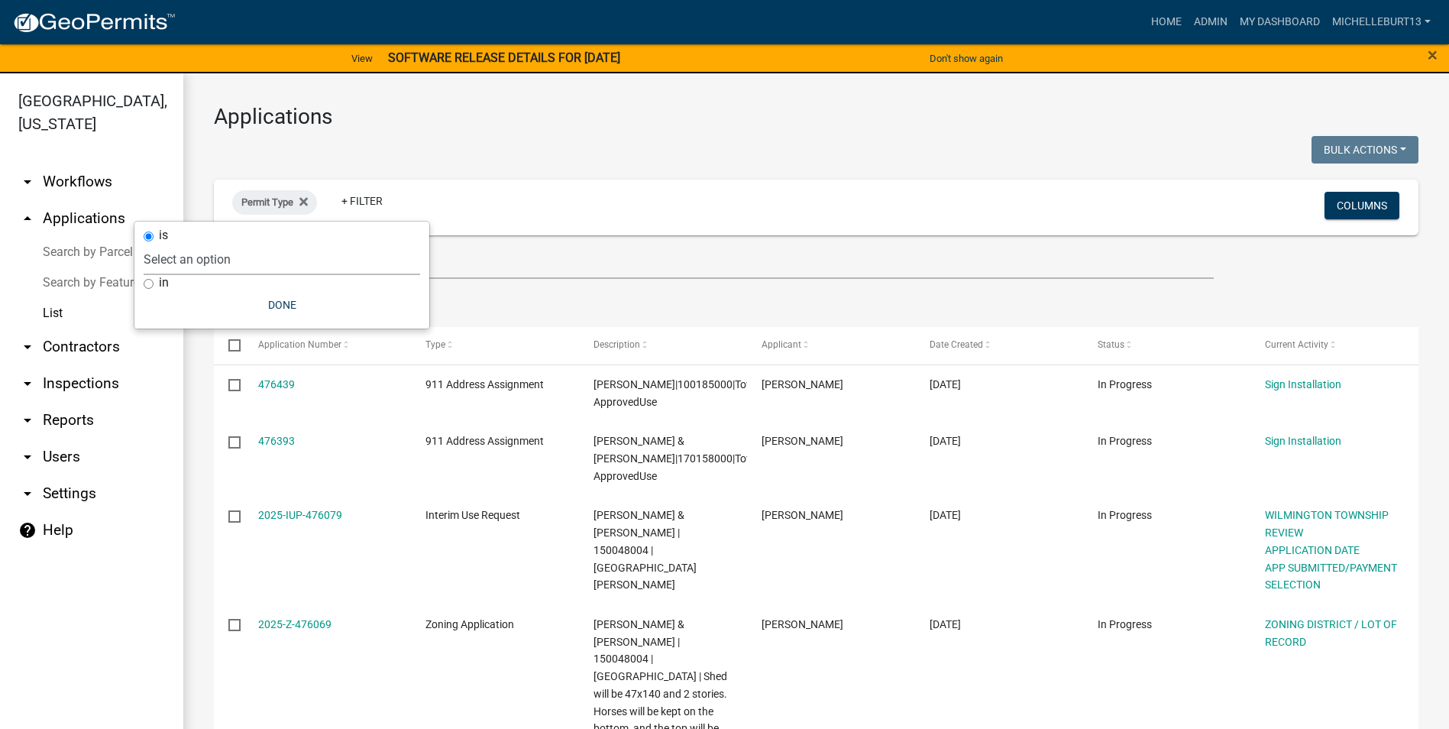
click at [184, 256] on select "Select an option 911 Address Assignment Building Contractor (Registration) Buil…" at bounding box center [282, 259] width 276 height 31
click at [192, 257] on select "Select an option 911 Address Assignment Building Contractor (Registration) Buil…" at bounding box center [282, 259] width 276 height 31
click at [192, 251] on select "Select an option 911 Address Assignment Building Contractor (Registration) Buil…" at bounding box center [282, 259] width 276 height 31
select select "253dacdd-2dce-46fa-a212-aa06fd039a76"
click at [189, 244] on select "Select an option 911 Address Assignment Building Contractor (Registration) Buil…" at bounding box center [282, 259] width 276 height 31
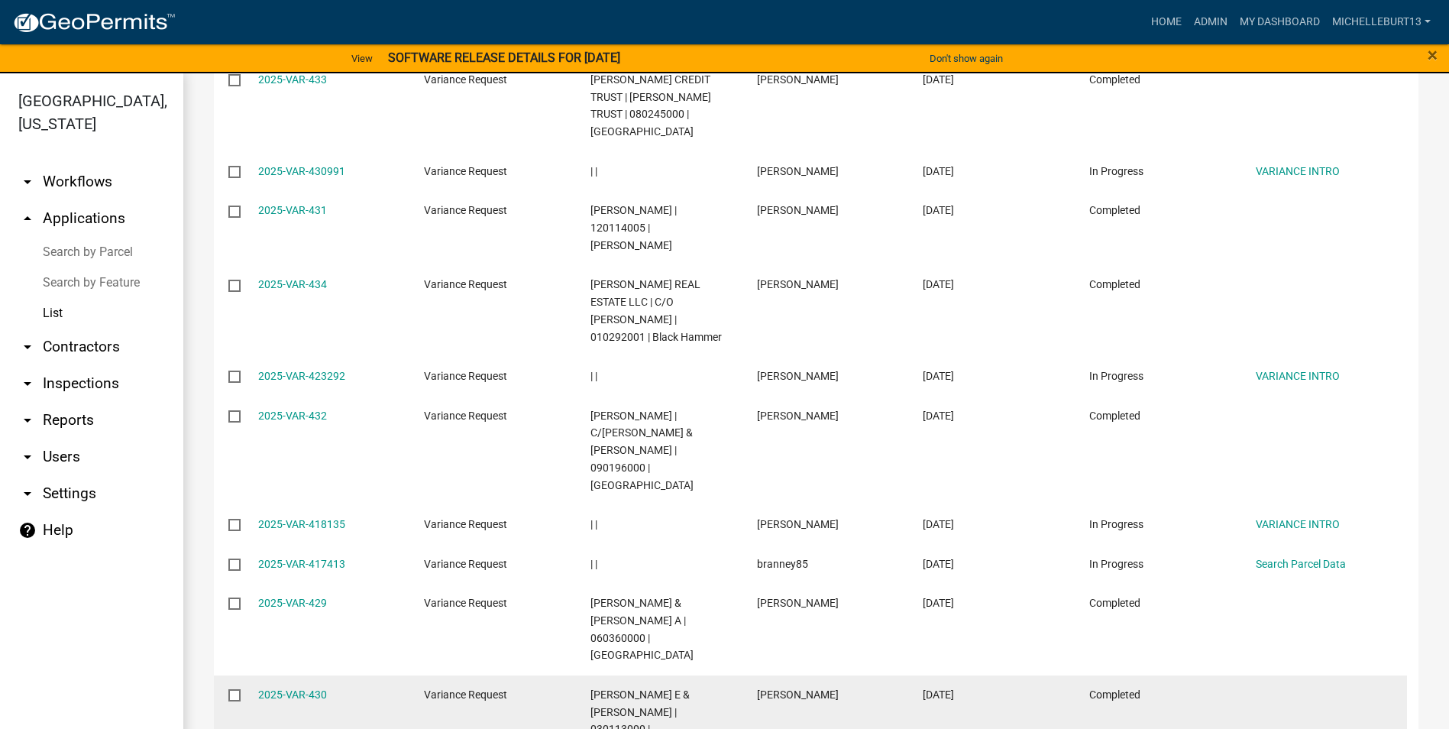
scroll to position [993, 0]
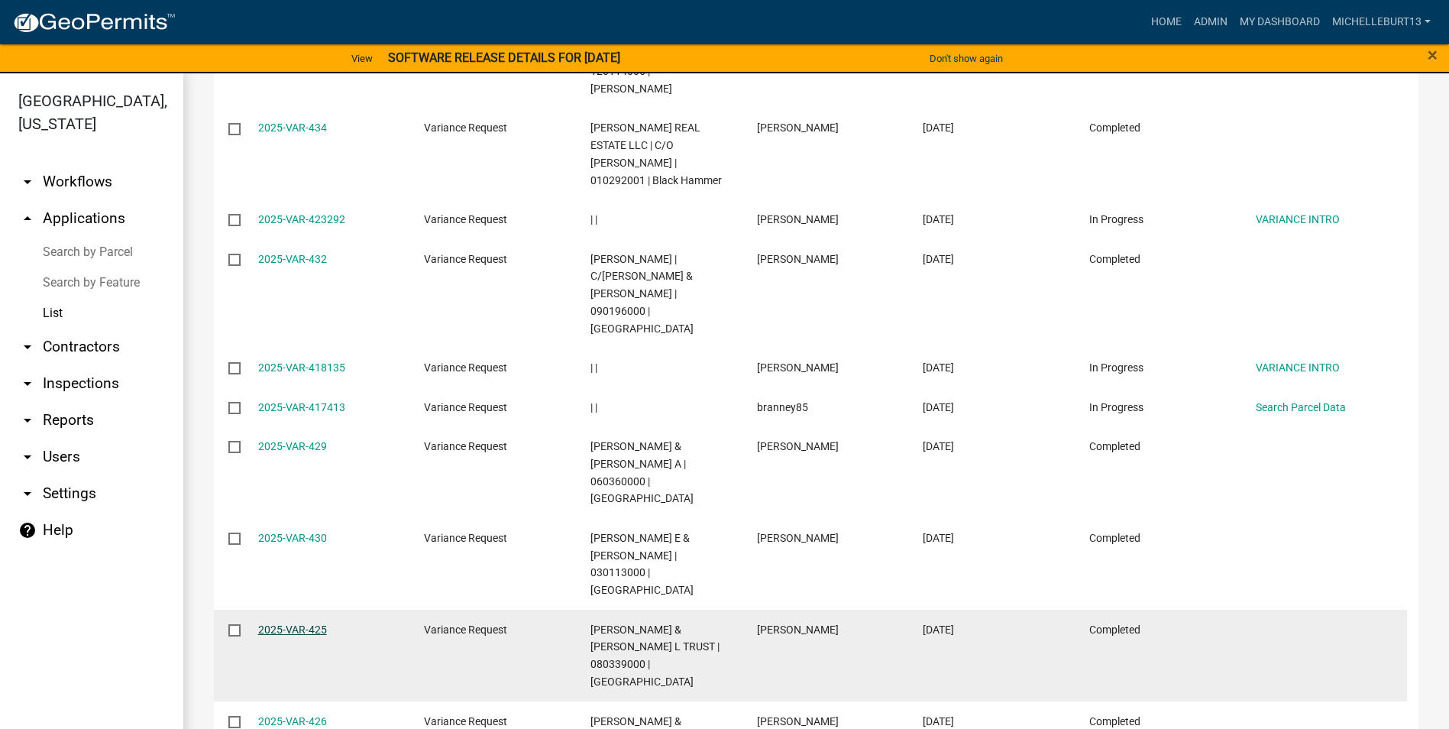
click at [315, 623] on link "2025-VAR-425" at bounding box center [292, 629] width 69 height 12
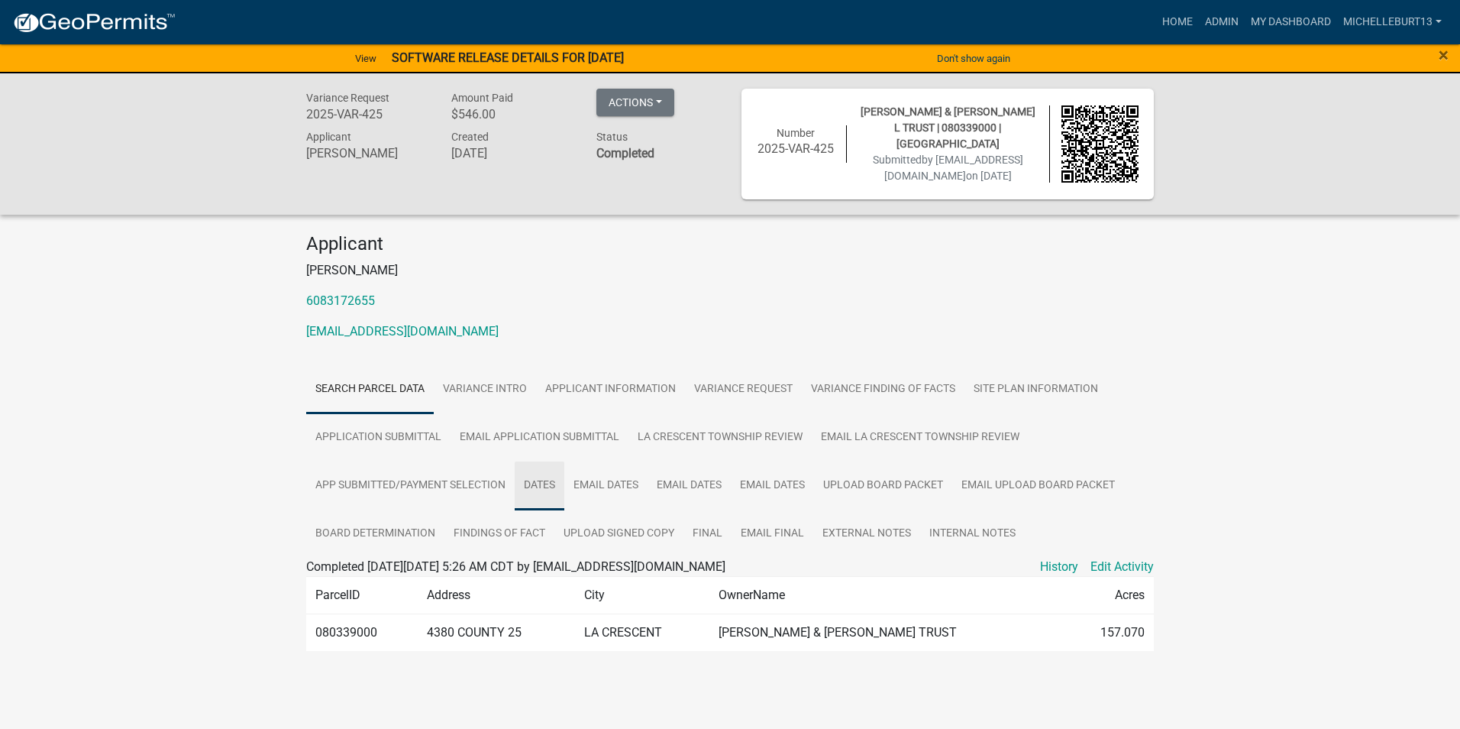
click at [552, 479] on link "DATES" at bounding box center [540, 485] width 50 height 49
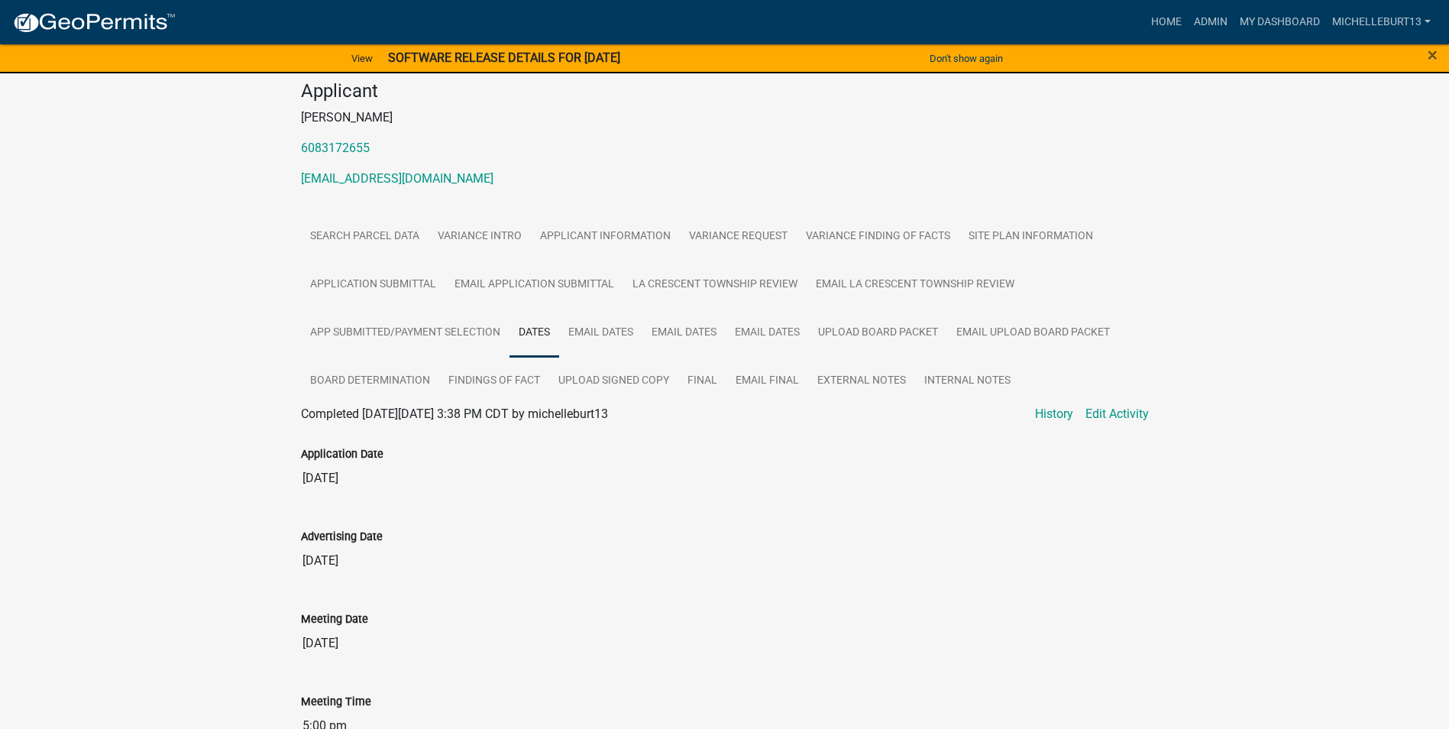
scroll to position [229, 0]
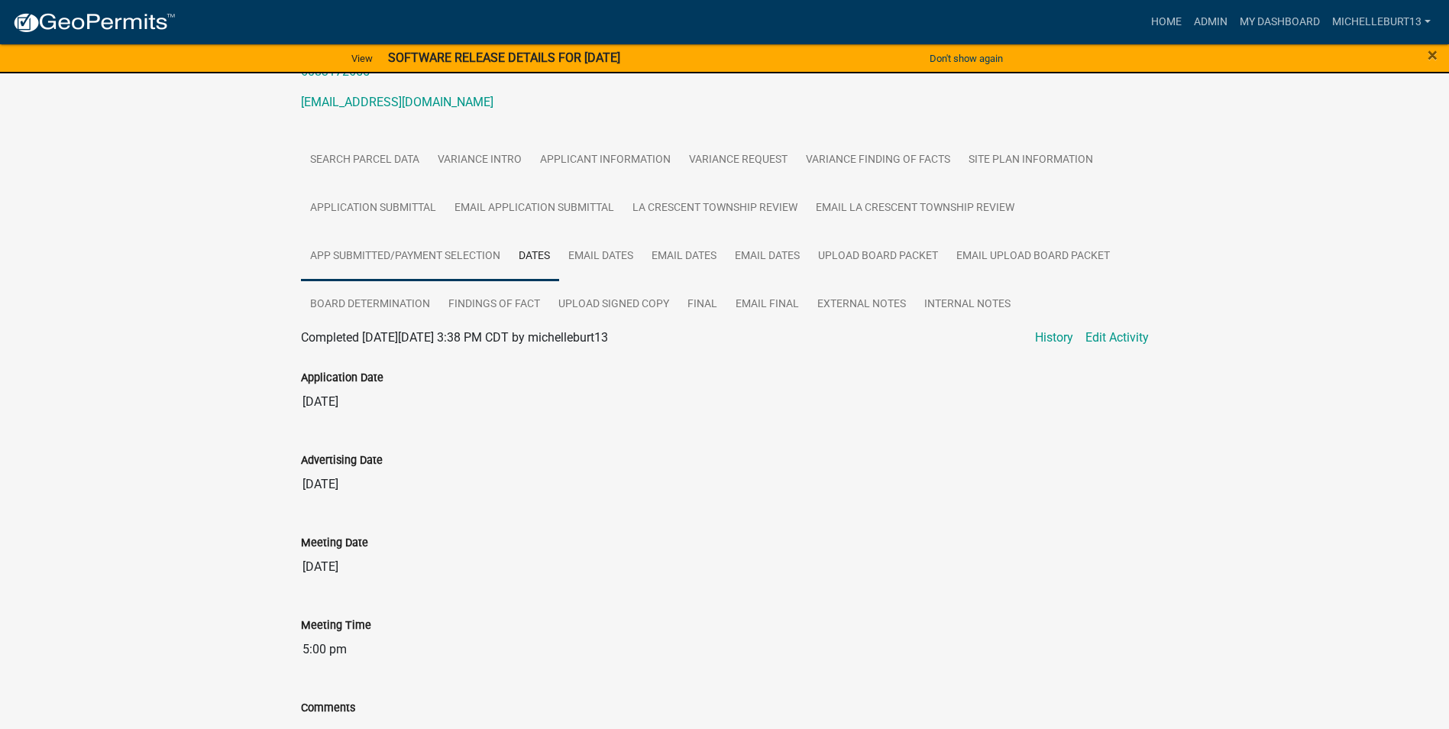
click at [423, 252] on link "APP SUBMITTED/PAYMENT SELECTION" at bounding box center [405, 256] width 208 height 49
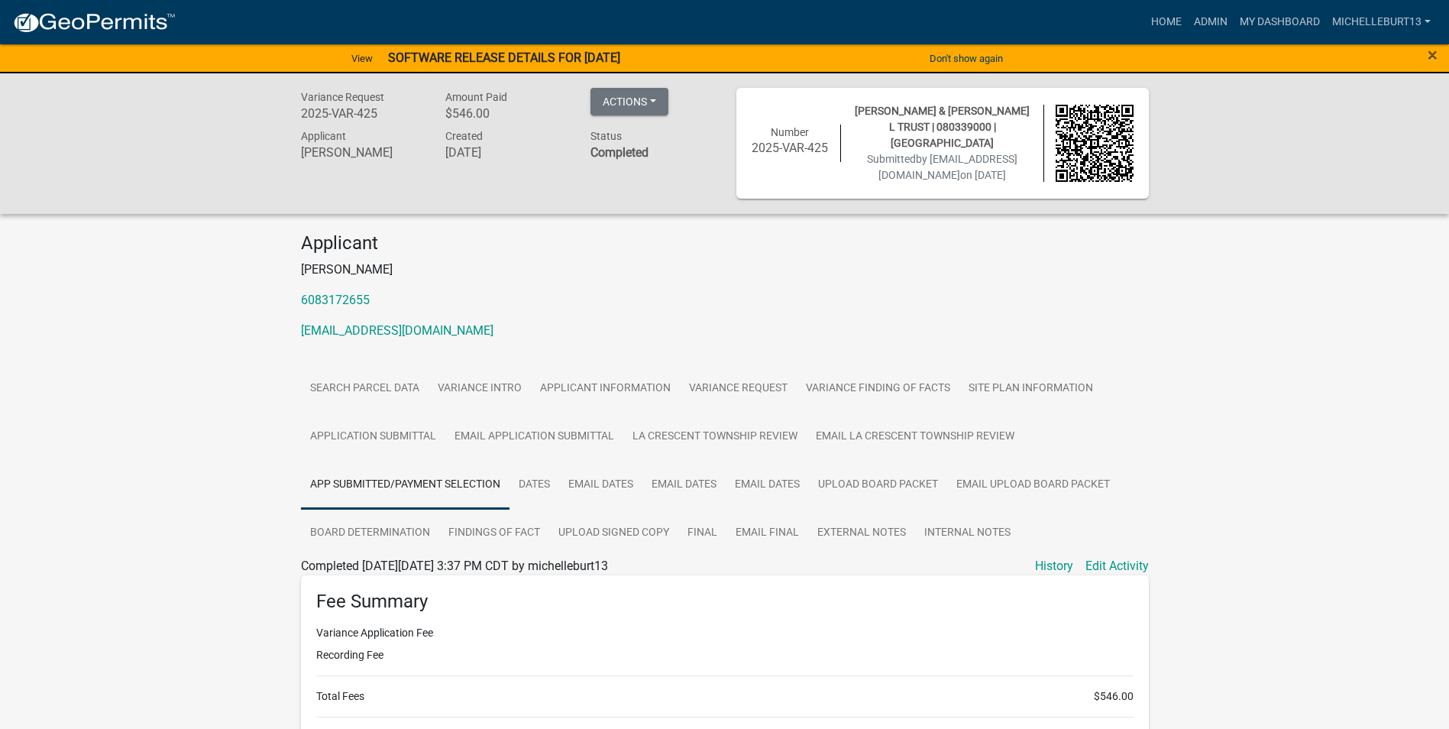
scroll to position [0, 0]
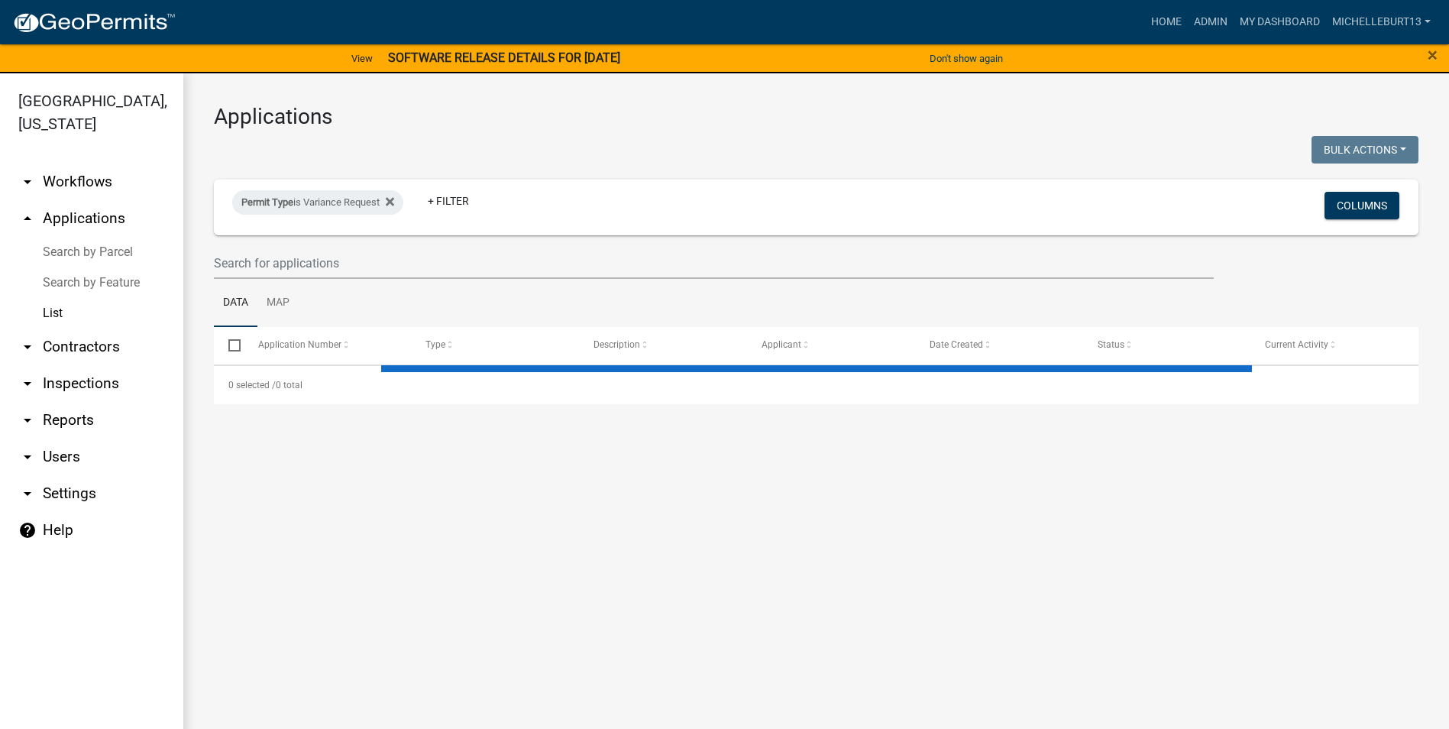
select select "3: 100"
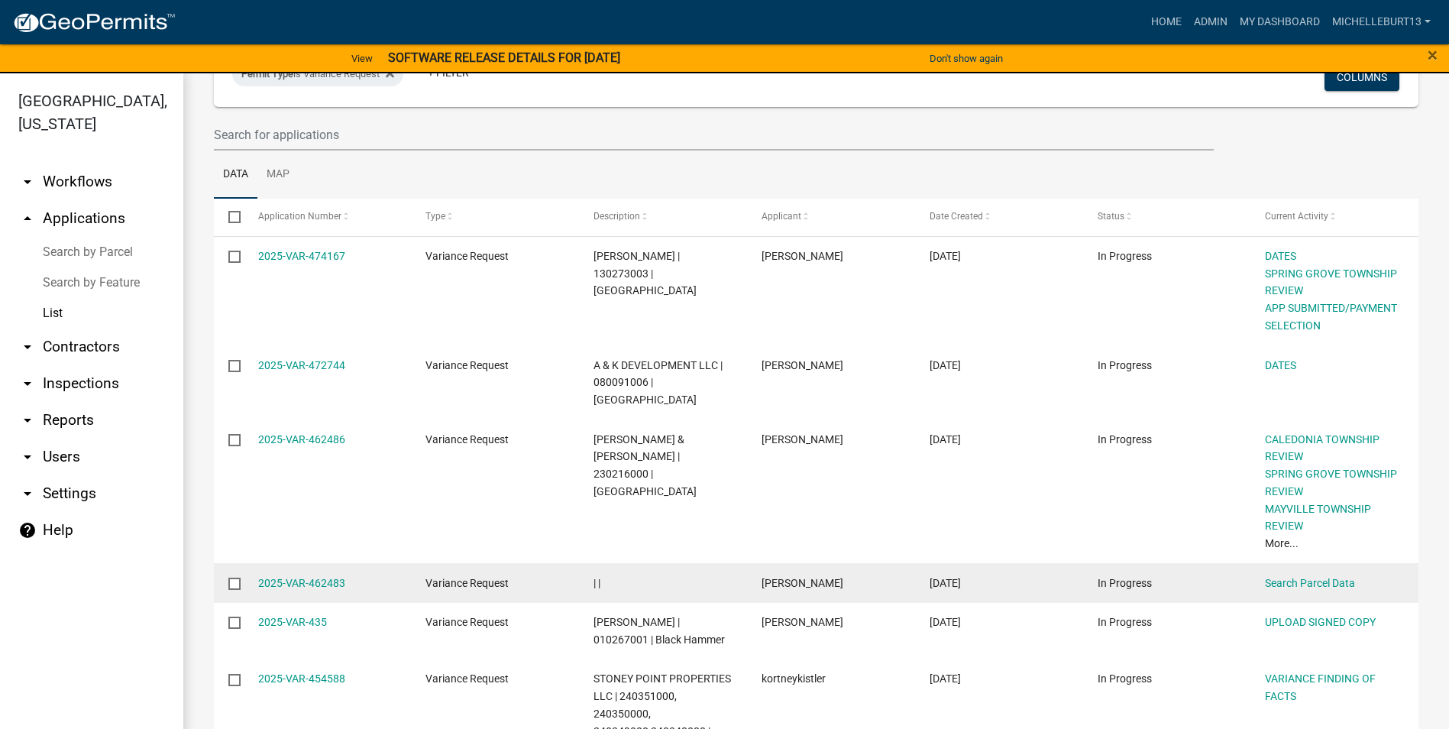
scroll to position [76, 0]
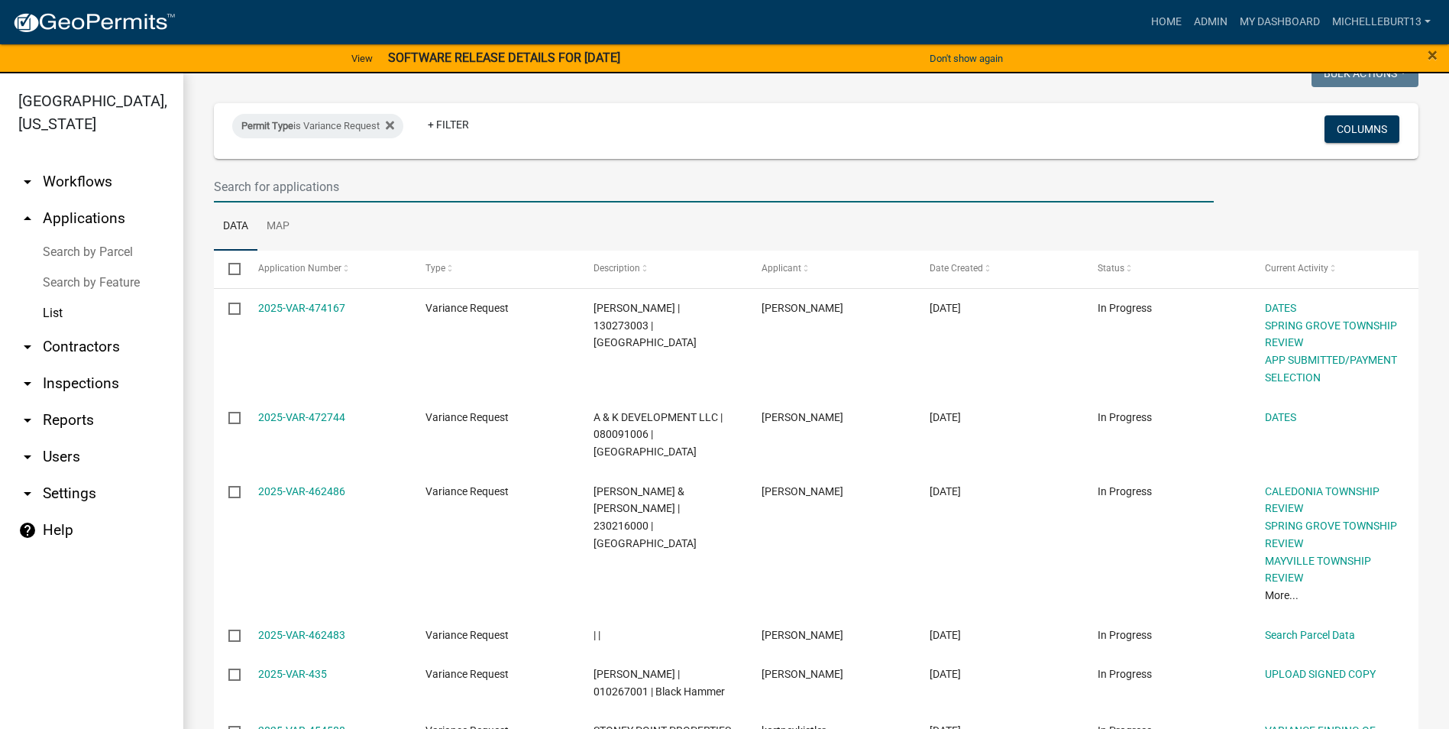
click at [281, 180] on input "text" at bounding box center [714, 186] width 1000 height 31
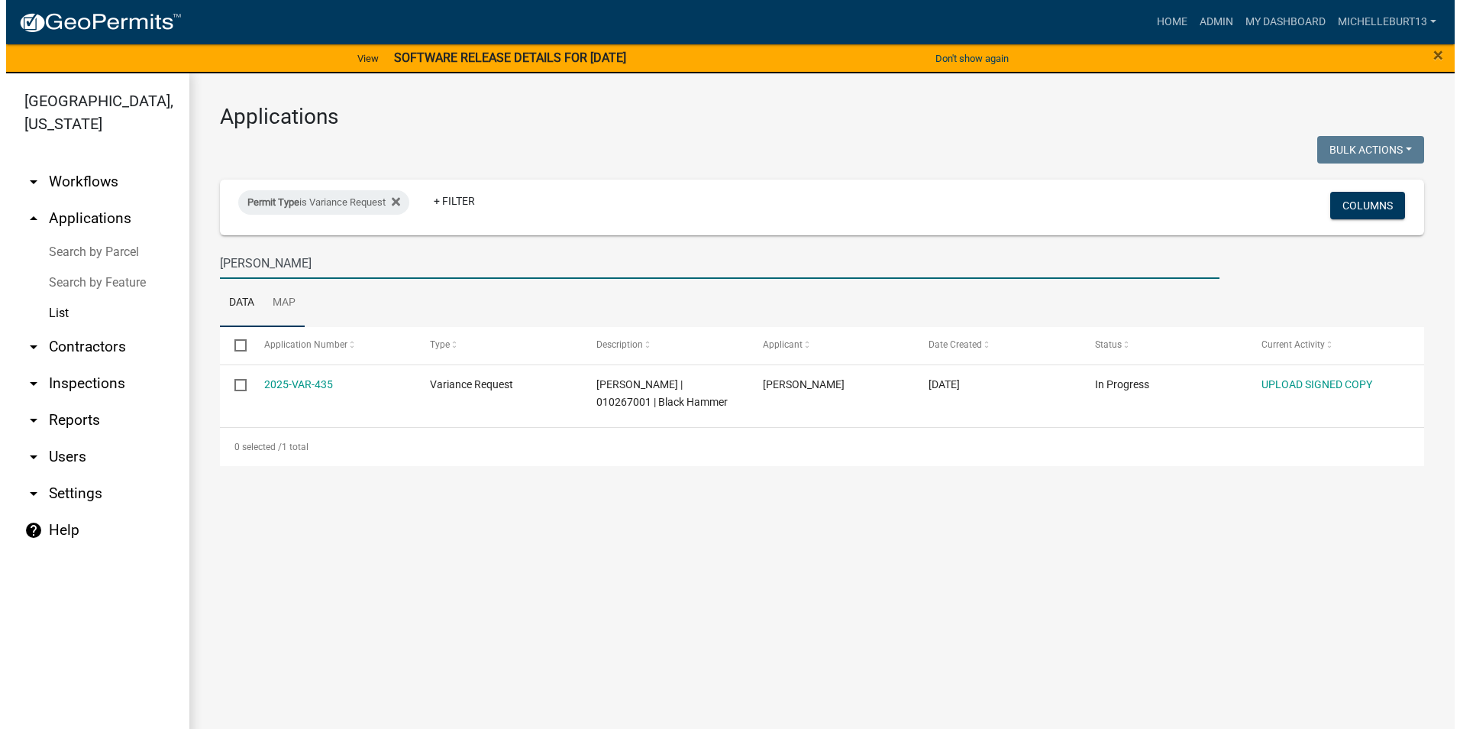
scroll to position [0, 0]
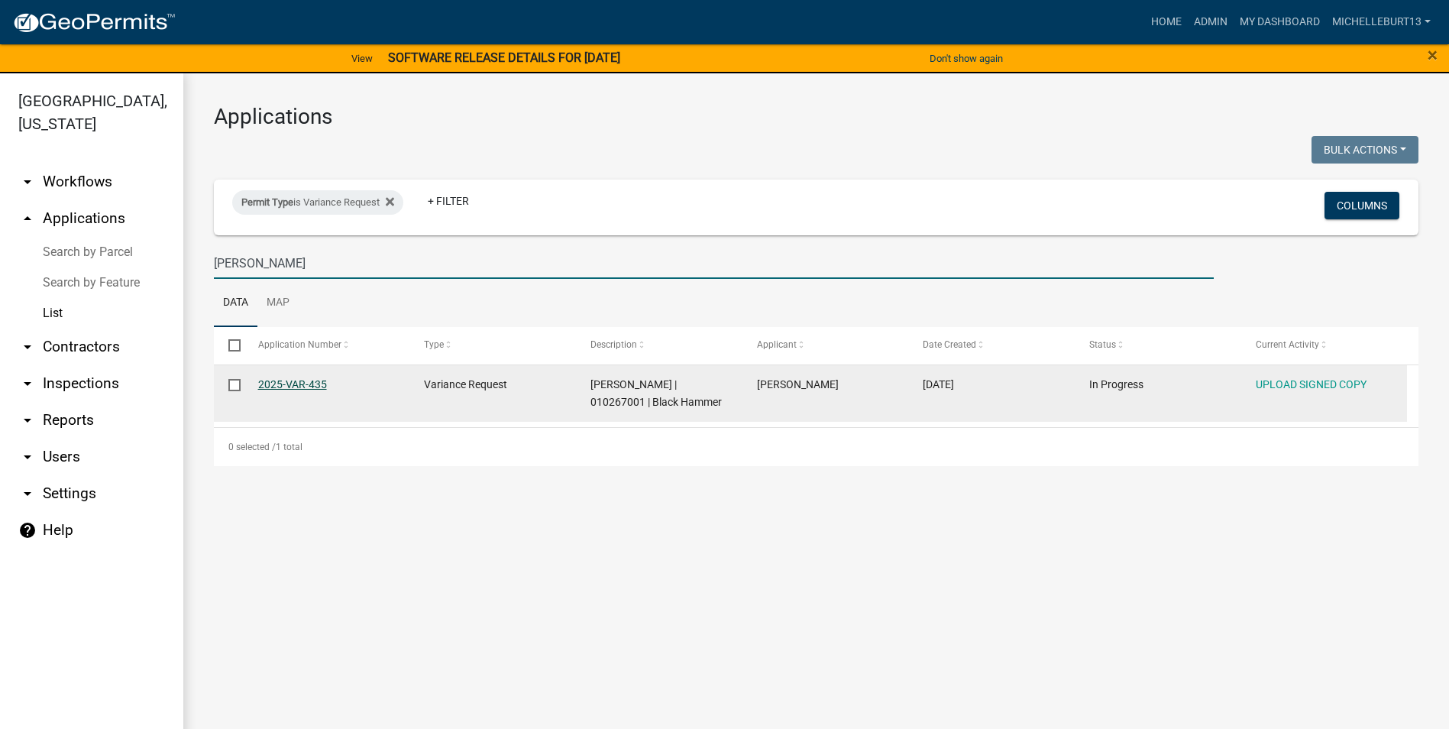
type input "[PERSON_NAME]"
click at [298, 387] on link "2025-VAR-435" at bounding box center [292, 384] width 69 height 12
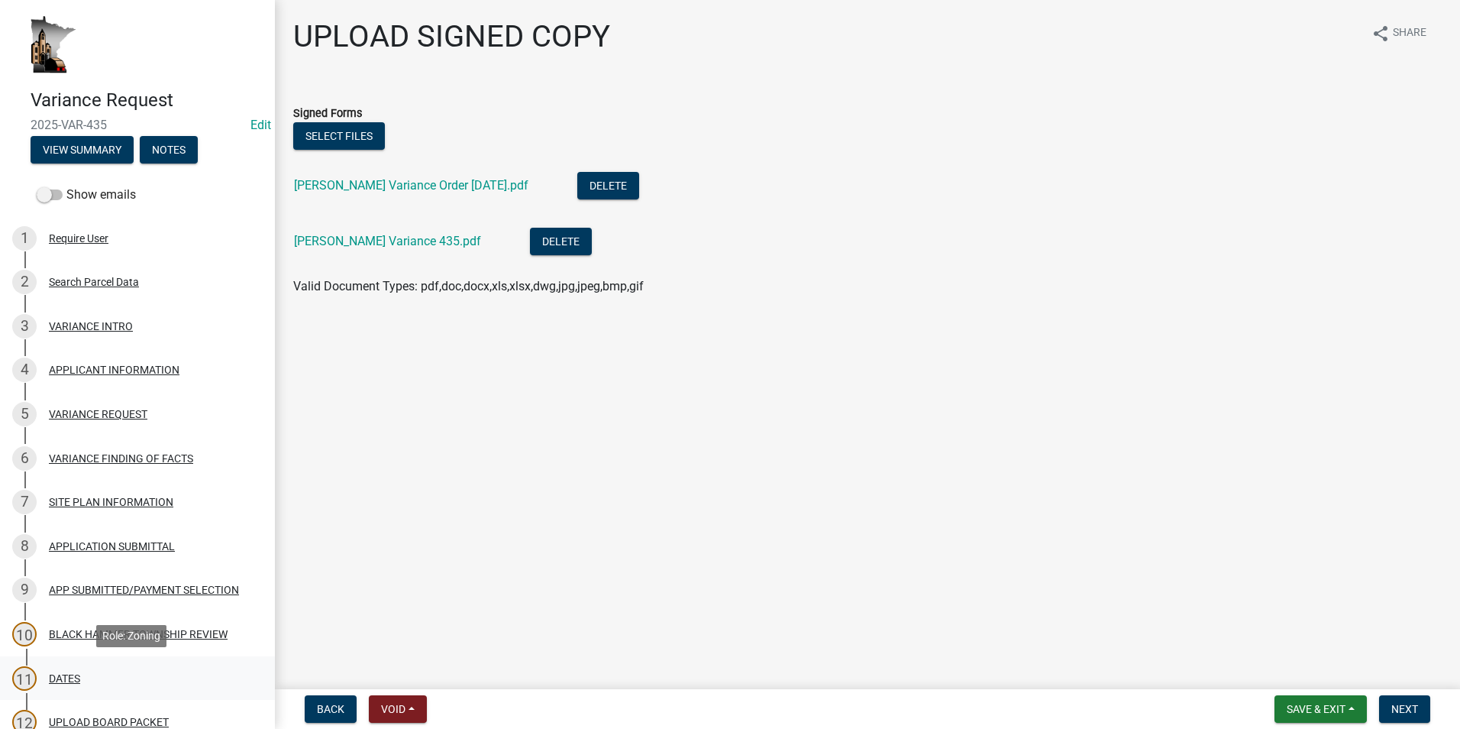
click at [74, 674] on div "DATES" at bounding box center [64, 678] width 31 height 11
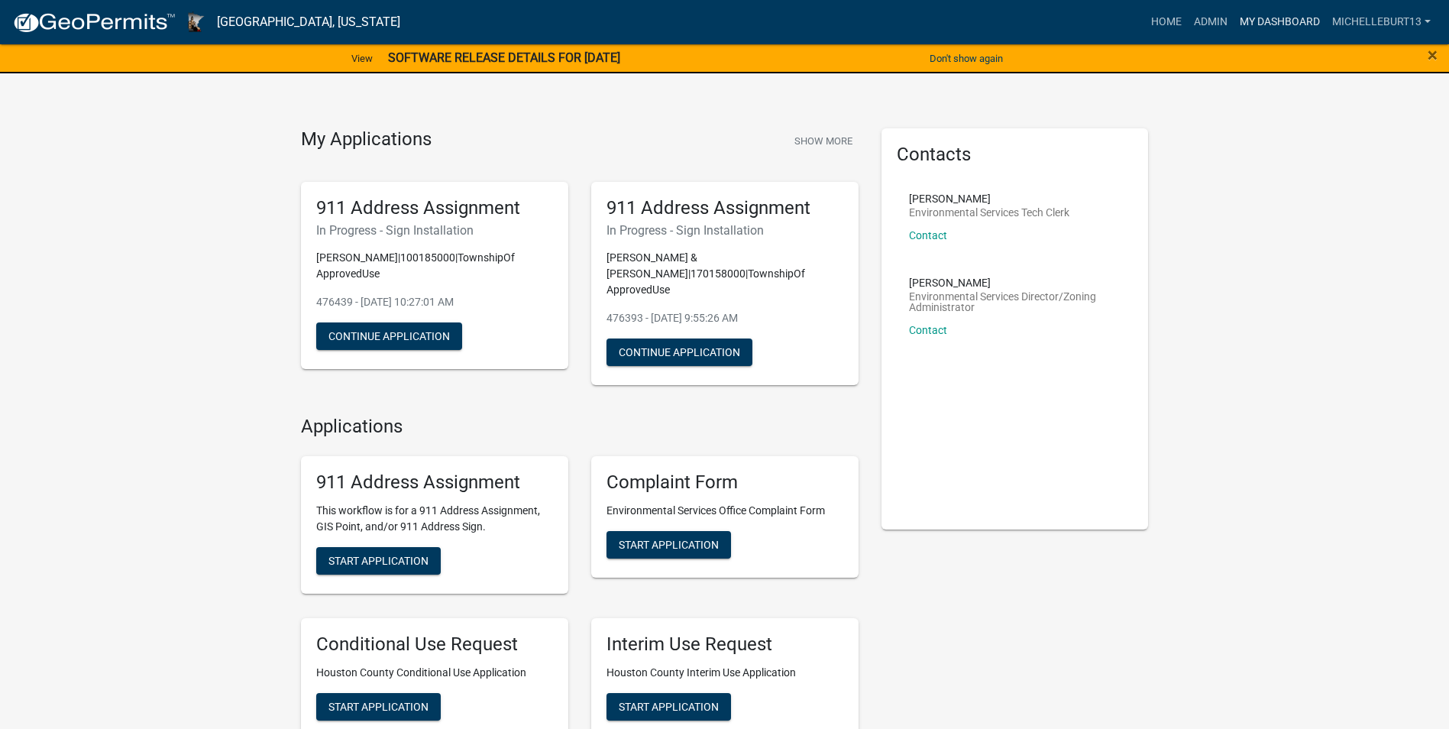
click at [1269, 24] on link "My Dashboard" at bounding box center [1279, 22] width 92 height 29
